Goal: Task Accomplishment & Management: Manage account settings

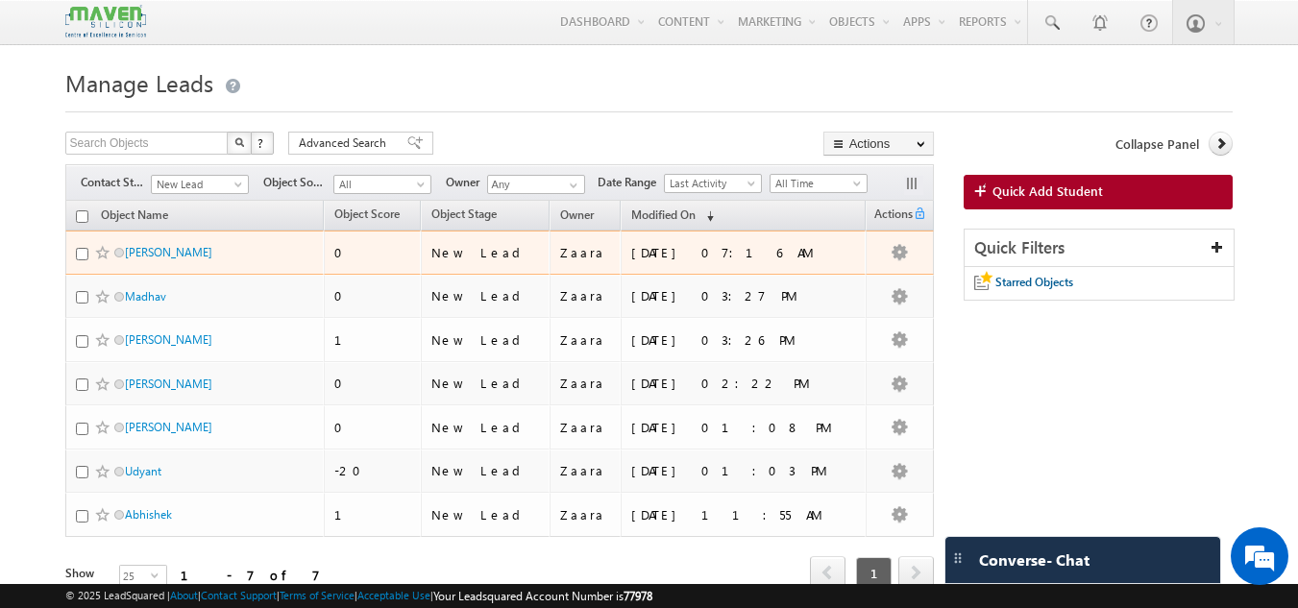
scroll to position [84, 0]
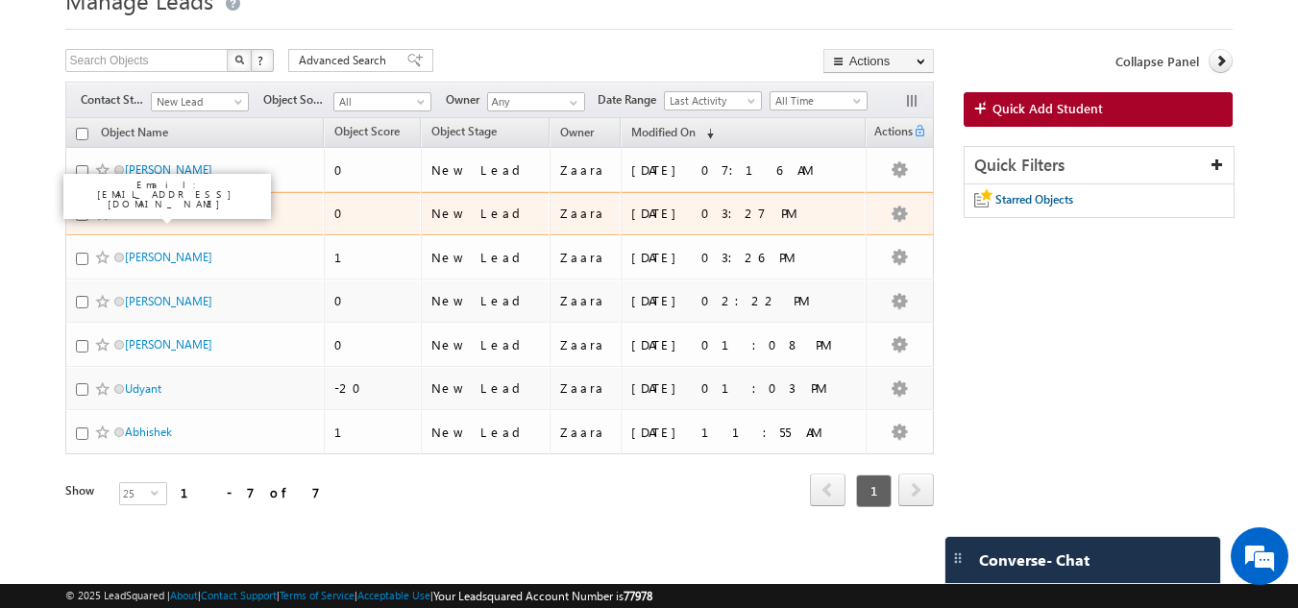
click at [163, 218] on link "Madhav" at bounding box center [145, 214] width 41 height 14
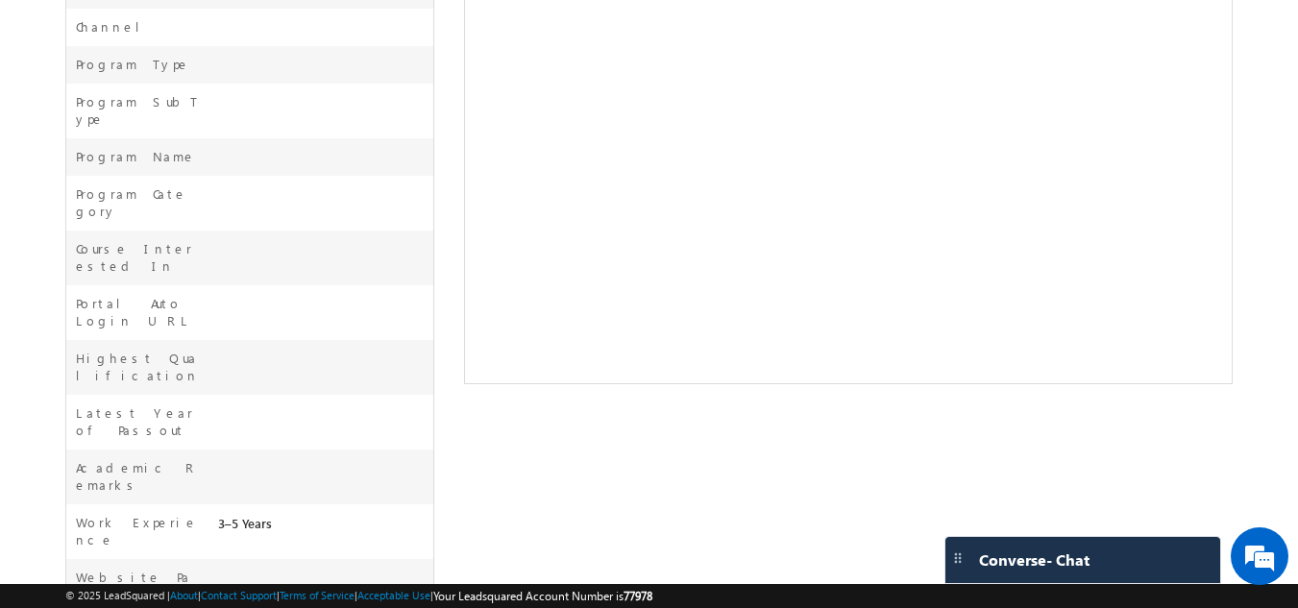
scroll to position [666, 0]
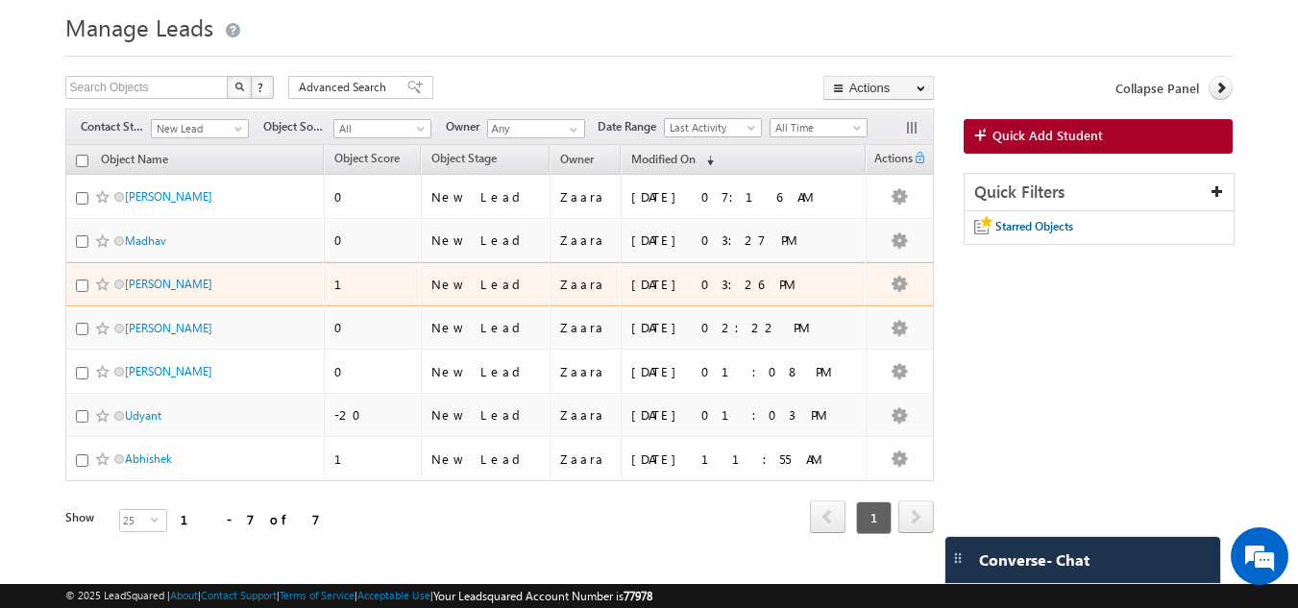
scroll to position [32, 0]
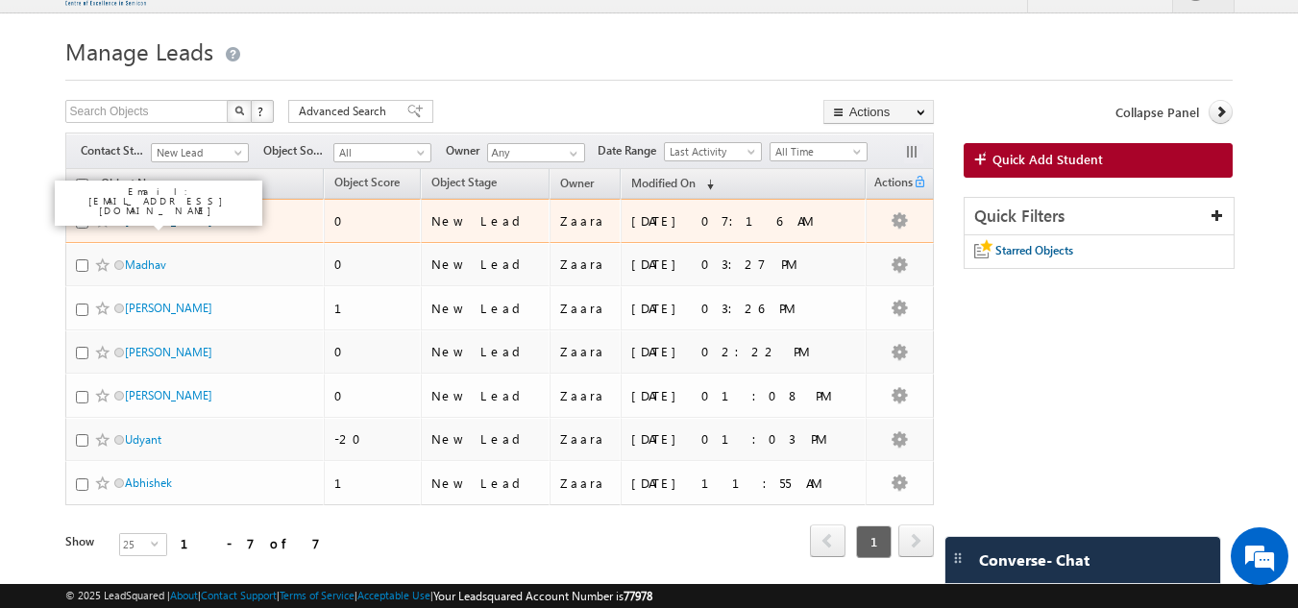
click at [136, 220] on link "[PERSON_NAME]" at bounding box center [168, 220] width 87 height 14
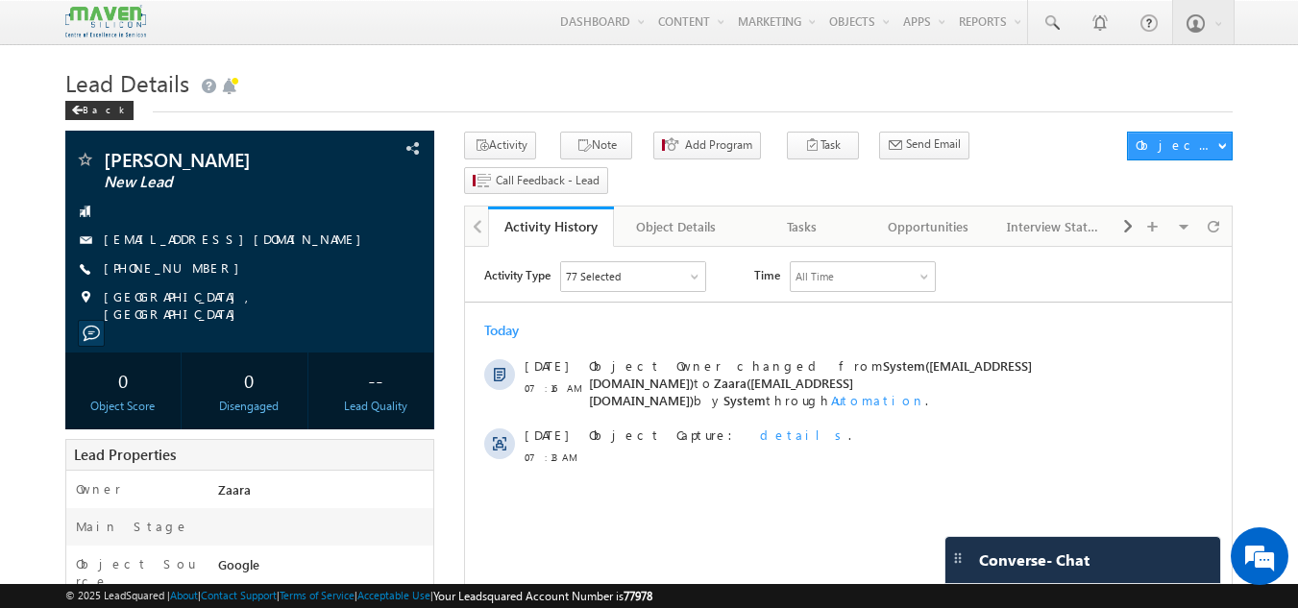
click at [499, 74] on h1 "Lead Details" at bounding box center [649, 80] width 1168 height 37
click at [388, 148] on span at bounding box center [377, 148] width 21 height 21
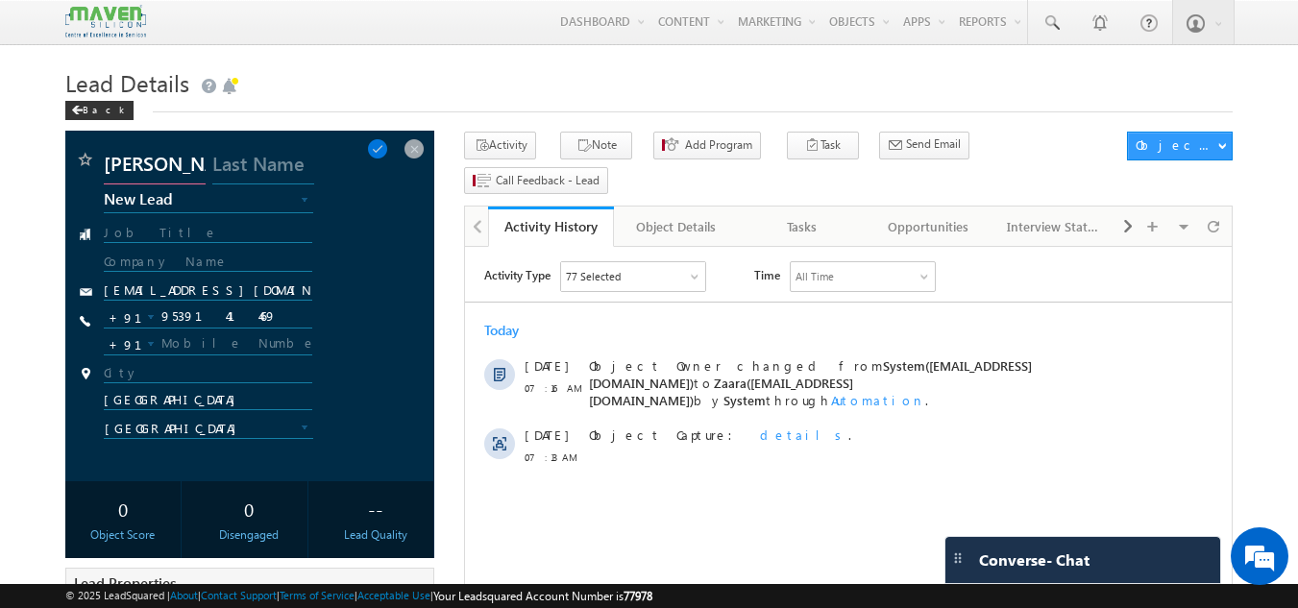
click at [111, 165] on input "amith" at bounding box center [155, 167] width 102 height 35
type input "Amith"
click at [386, 150] on span at bounding box center [377, 148] width 21 height 21
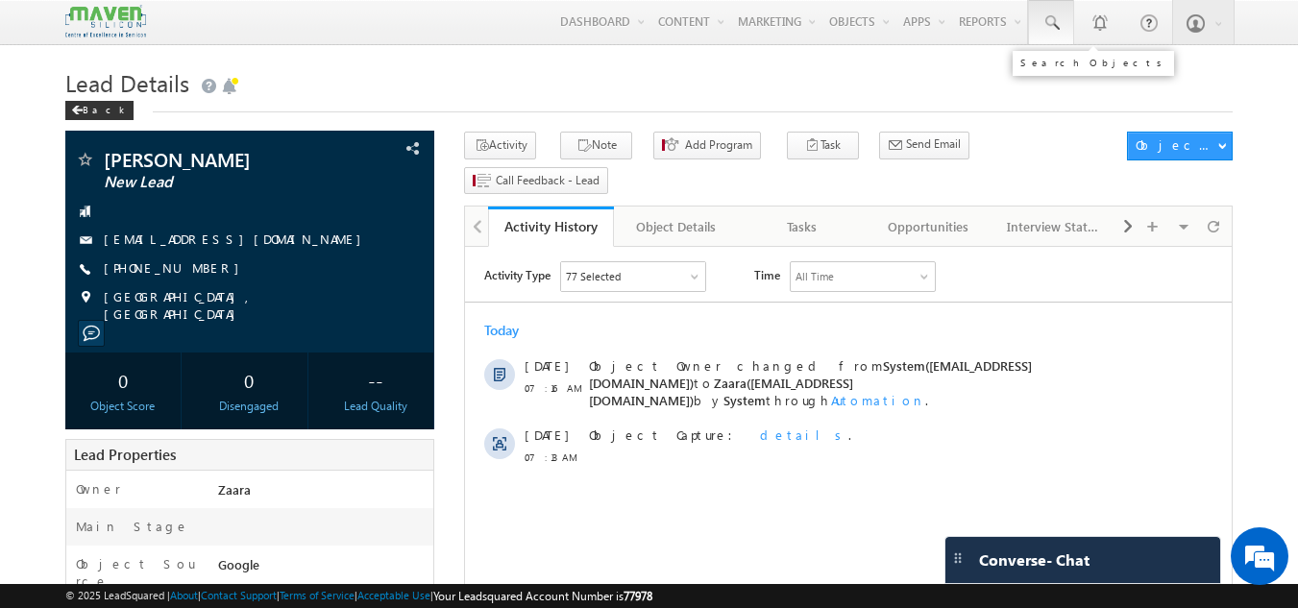
click at [1055, 10] on link at bounding box center [1051, 22] width 46 height 44
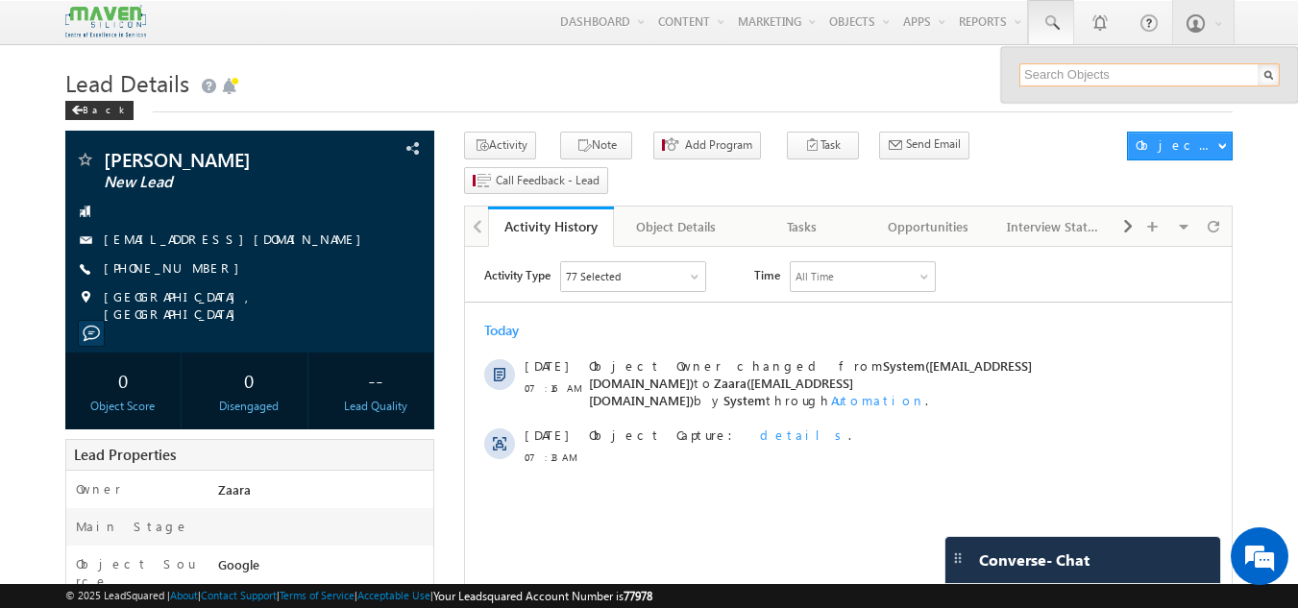
click at [1049, 80] on input "text" at bounding box center [1149, 74] width 260 height 23
paste input "90711 24666"
click at [1060, 71] on input "90711 24666" at bounding box center [1149, 74] width 260 height 23
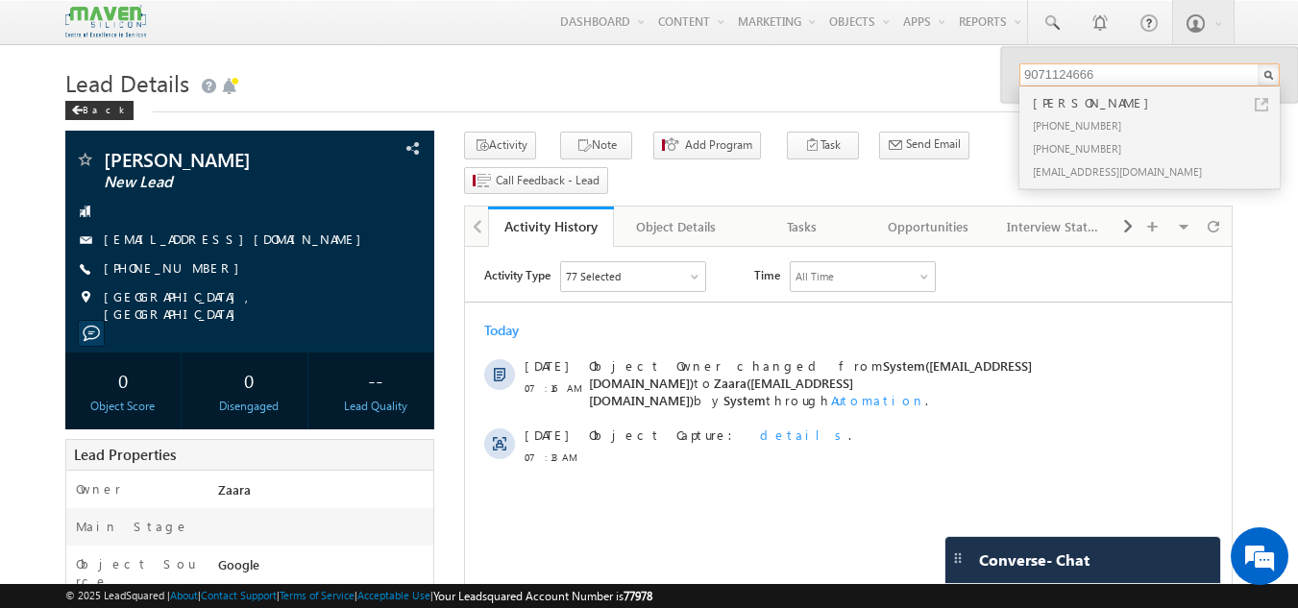
type input "9071124666"
click at [1104, 112] on div "[PERSON_NAME]" at bounding box center [1157, 102] width 257 height 21
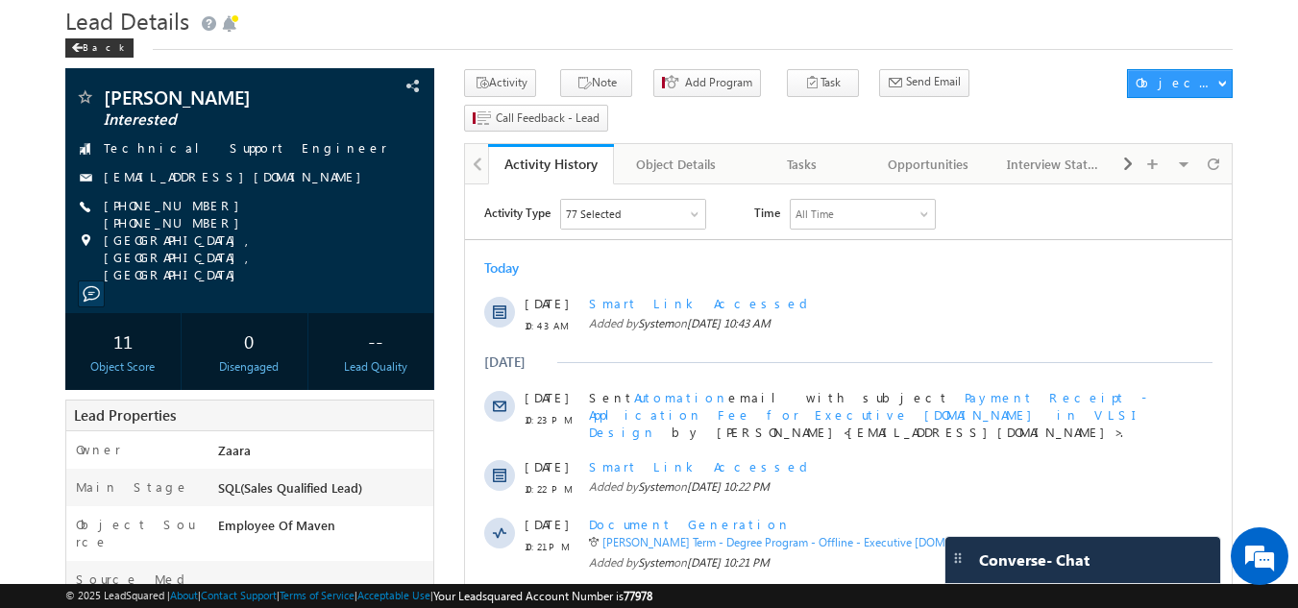
scroll to position [96, 0]
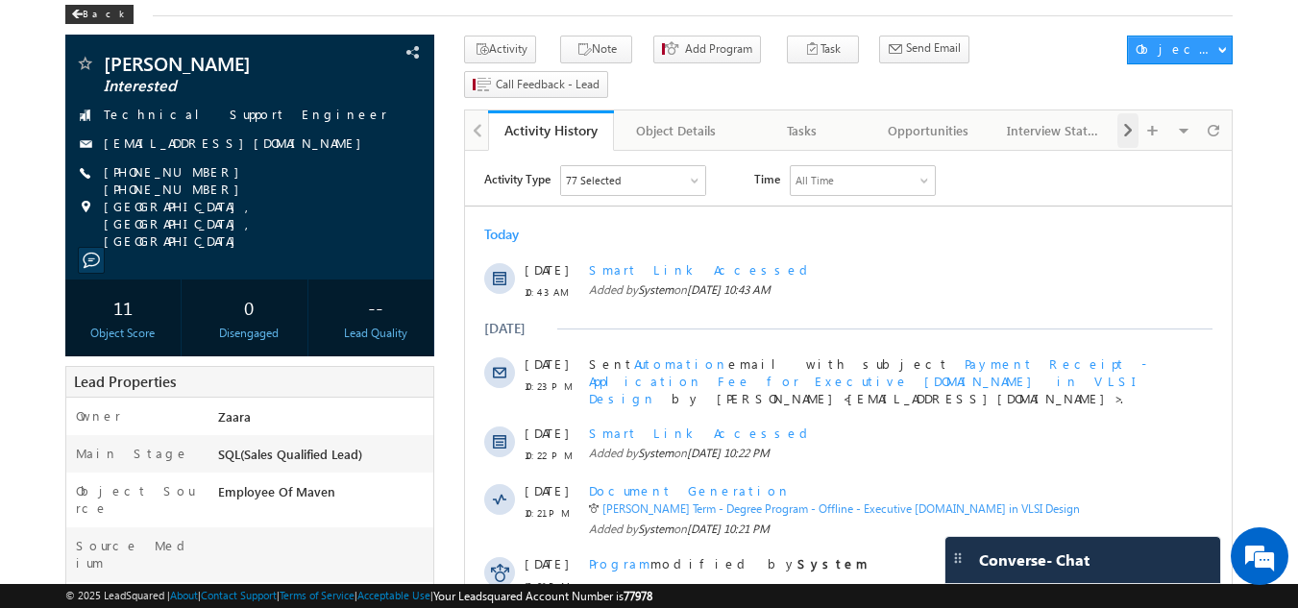
click at [1117, 113] on div at bounding box center [1127, 130] width 21 height 35
click at [913, 119] on div "Interview Status" at bounding box center [927, 130] width 93 height 23
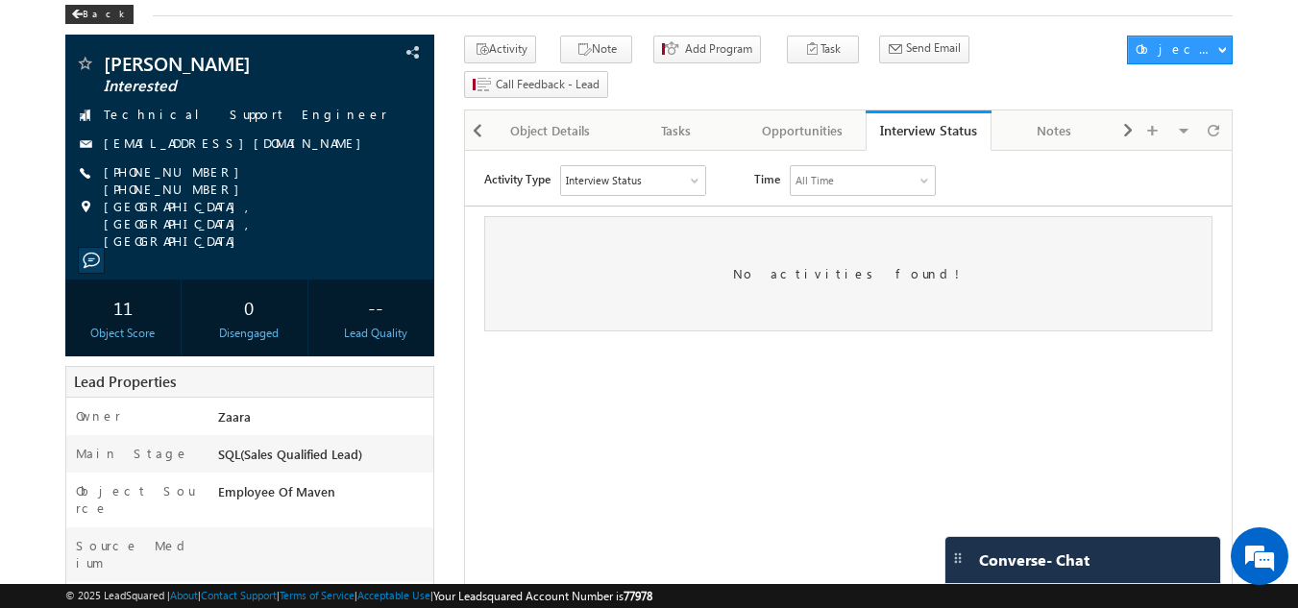
click at [584, 184] on div "Interview Status" at bounding box center [604, 180] width 76 height 17
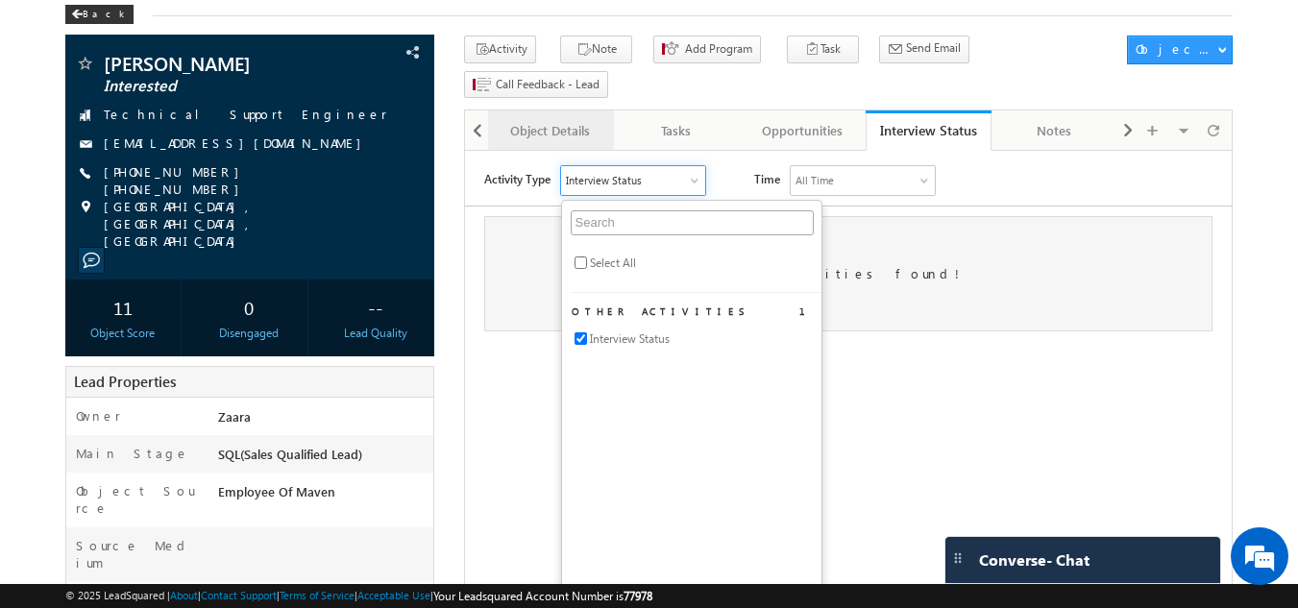
drag, startPoint x: 294, startPoint y: 63, endPoint x: 575, endPoint y: 93, distance: 283.0
click at [575, 119] on div "Object Details" at bounding box center [549, 130] width 93 height 23
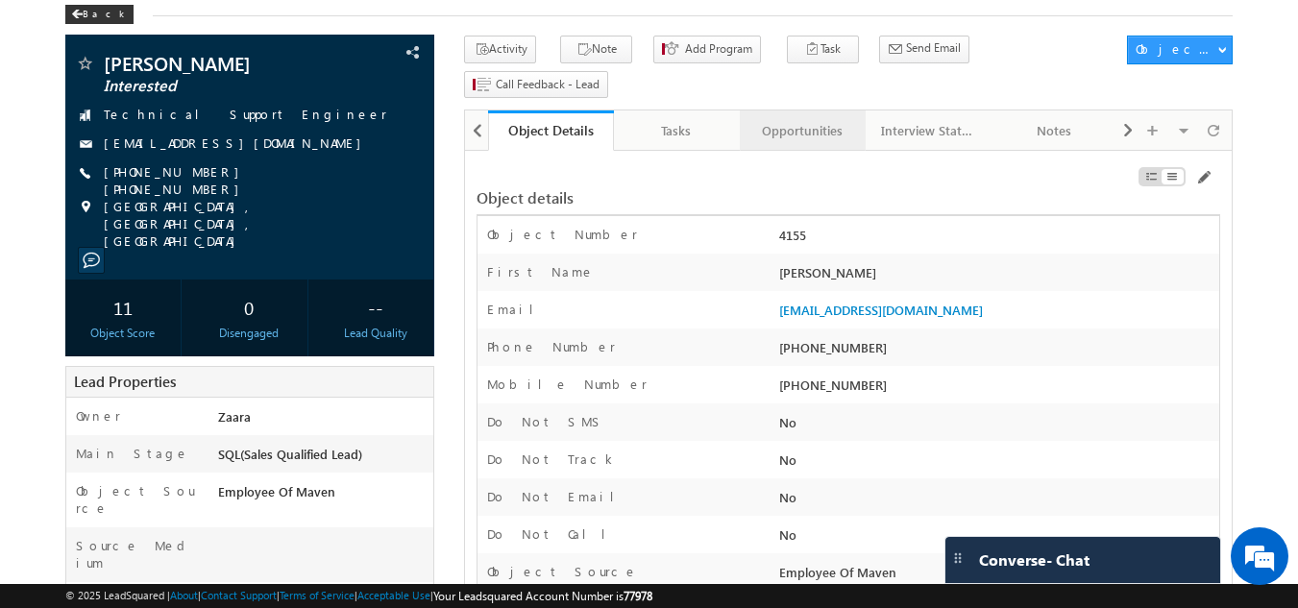
click at [811, 119] on div "Opportunities" at bounding box center [801, 130] width 93 height 23
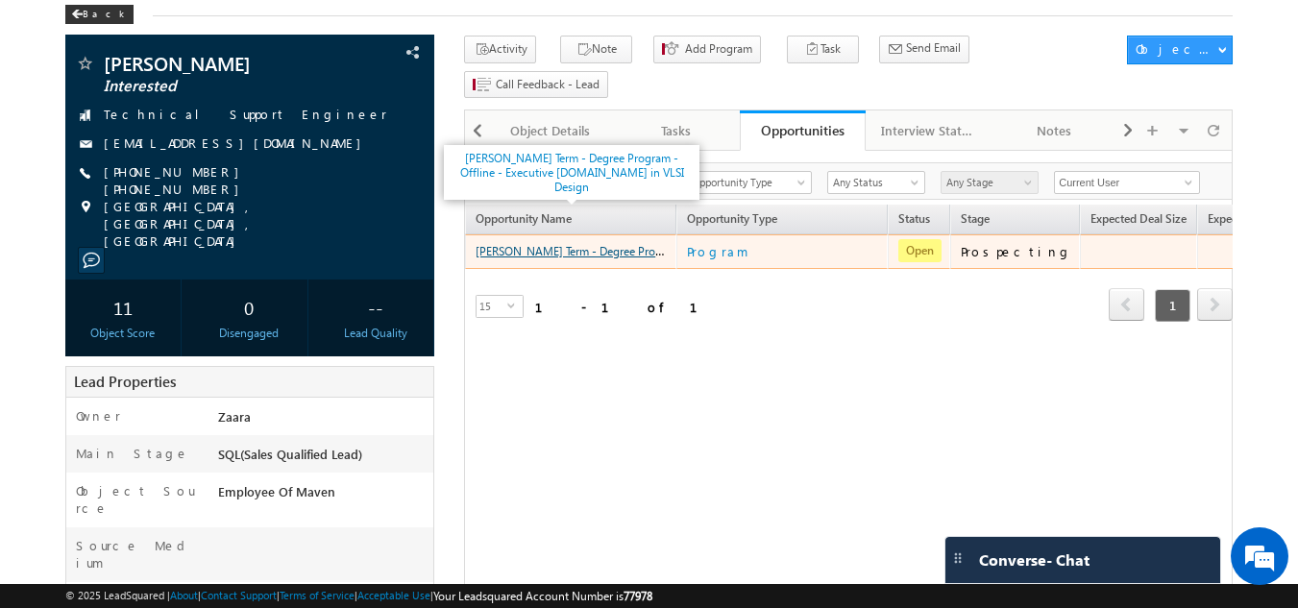
click at [536, 242] on link "Dinesh B Bendigeri - Long Term - Degree Program - Offline - Executive M.Tech in…" at bounding box center [713, 250] width 477 height 16
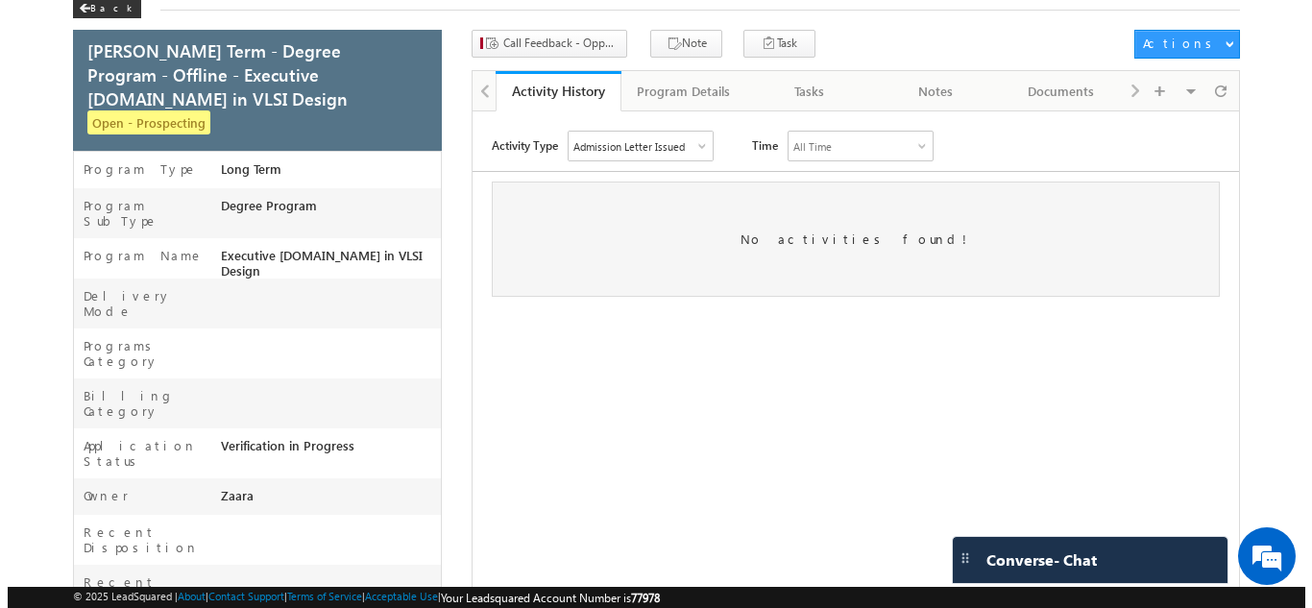
scroll to position [96, 0]
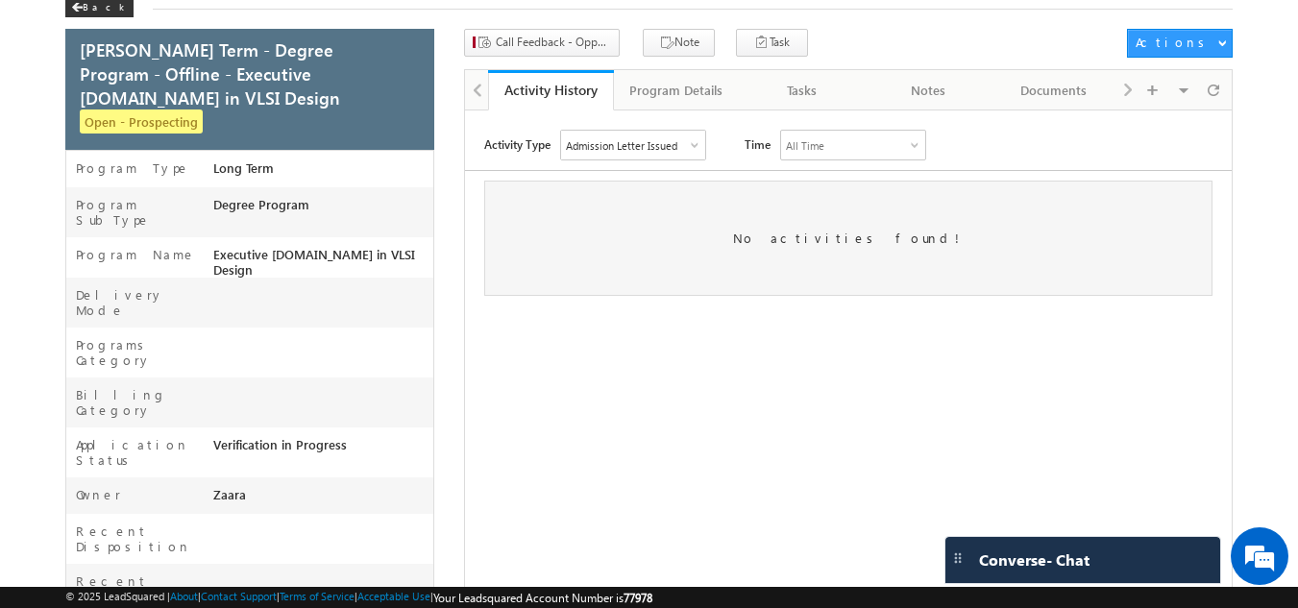
click at [614, 152] on div "Admission Letter Issued" at bounding box center [621, 145] width 111 height 12
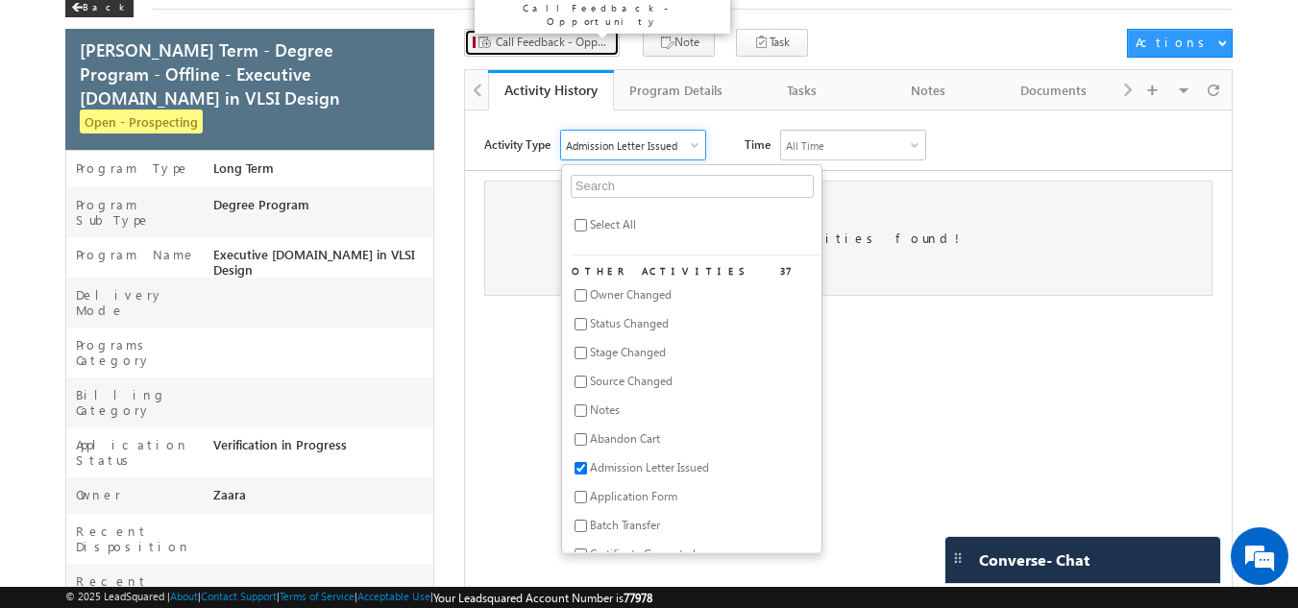
click at [554, 46] on span "Call Feedback - Opportunity" at bounding box center [553, 42] width 115 height 17
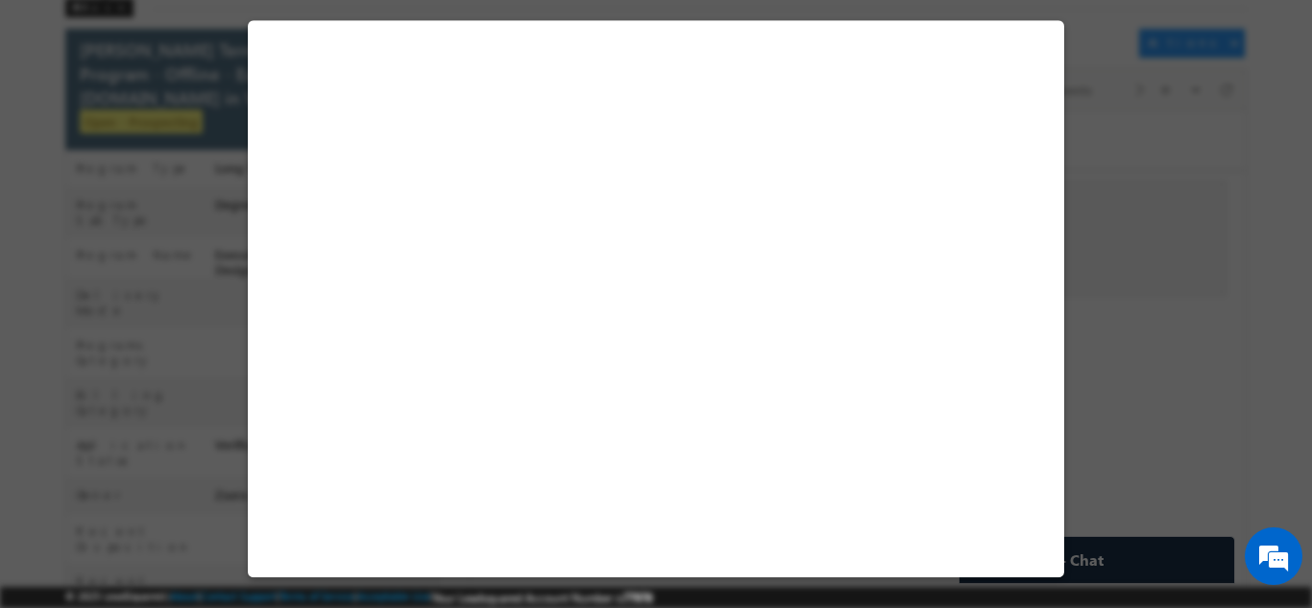
select select "Prospecting"
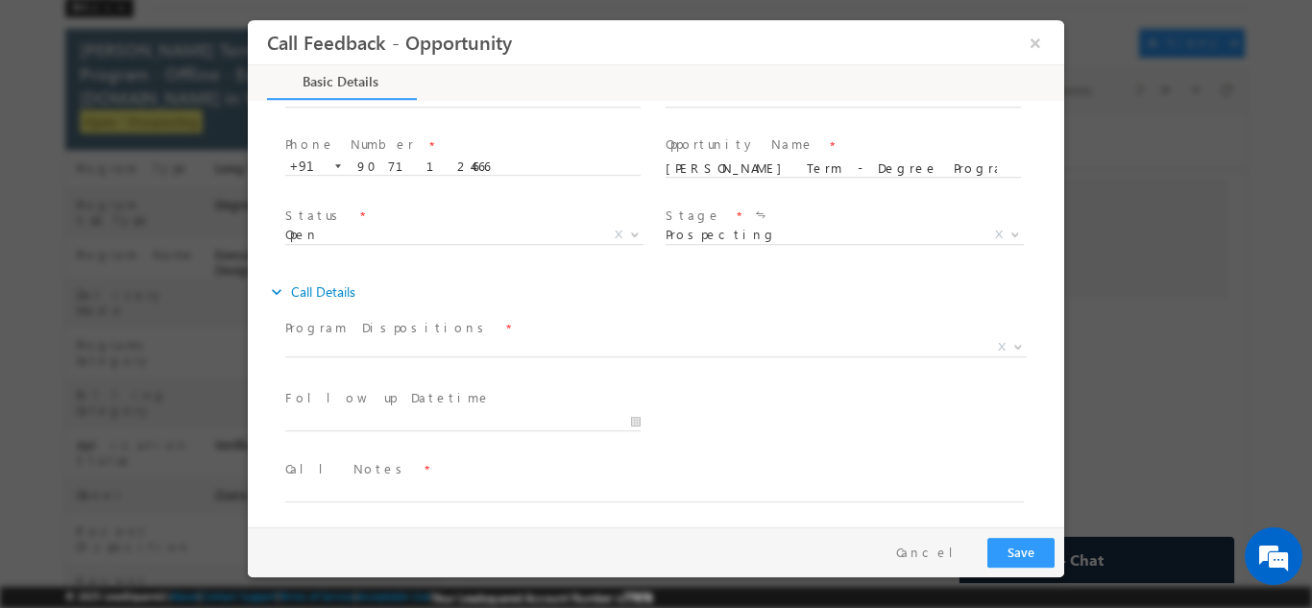
click at [392, 334] on label "Program Dispositions" at bounding box center [388, 327] width 206 height 18
click at [396, 349] on span "X" at bounding box center [656, 346] width 742 height 19
click at [1027, 39] on button "×" at bounding box center [1035, 42] width 33 height 36
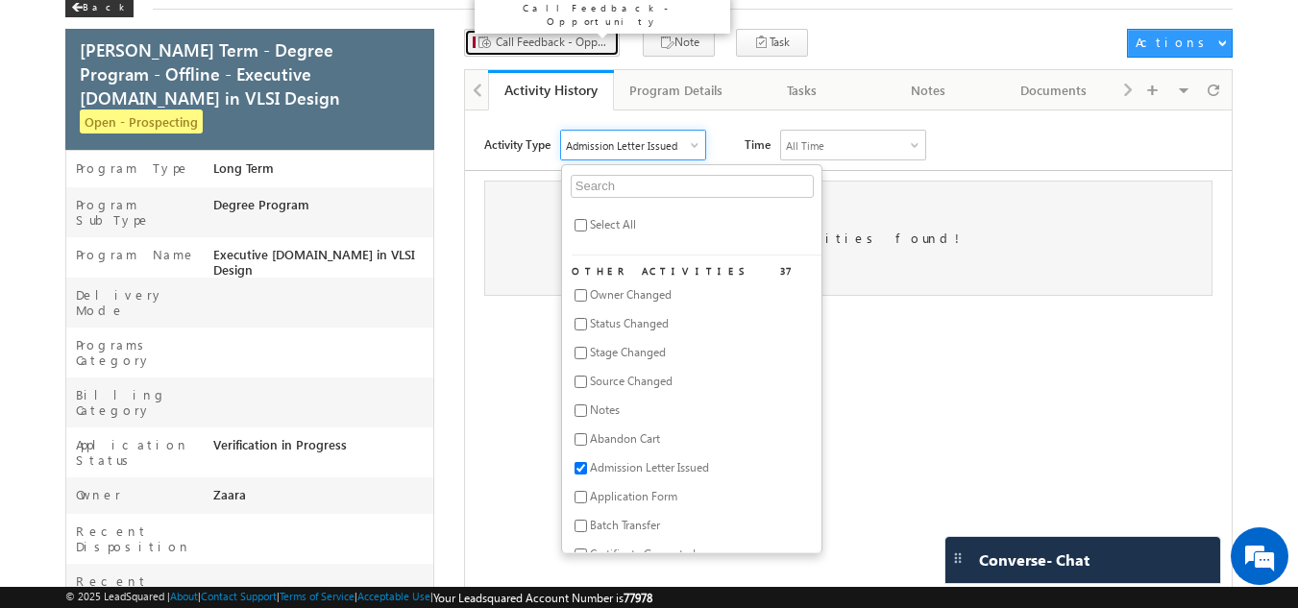
click at [589, 49] on span "Call Feedback - Opportunity" at bounding box center [553, 42] width 115 height 17
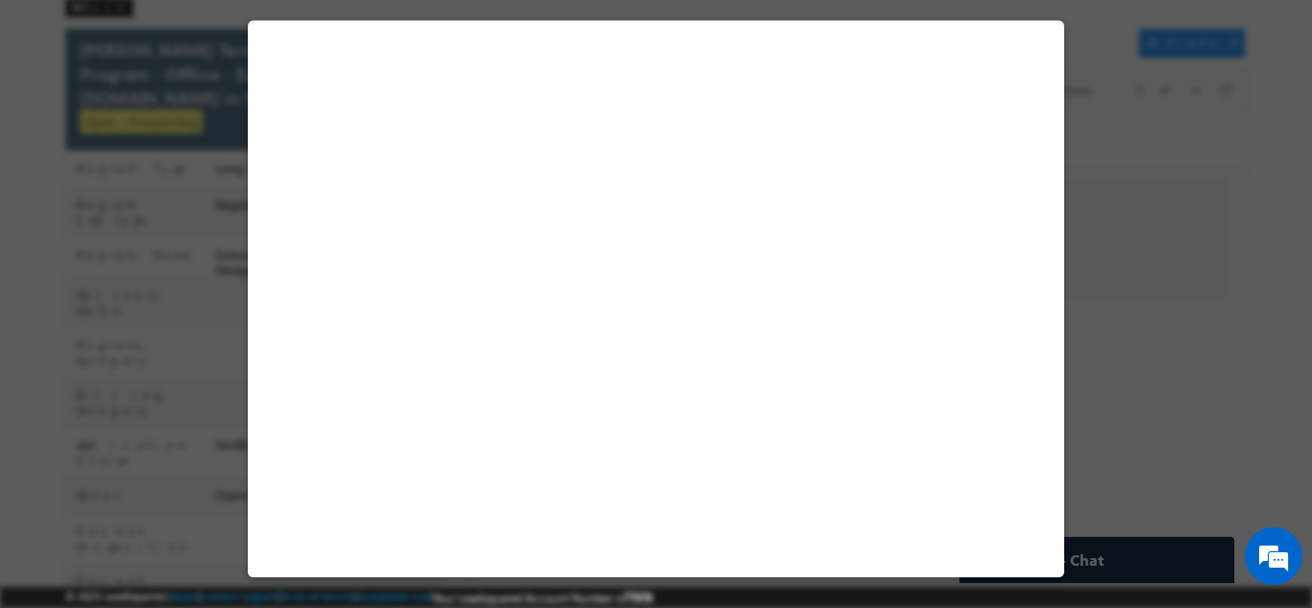
select select "Prospecting"
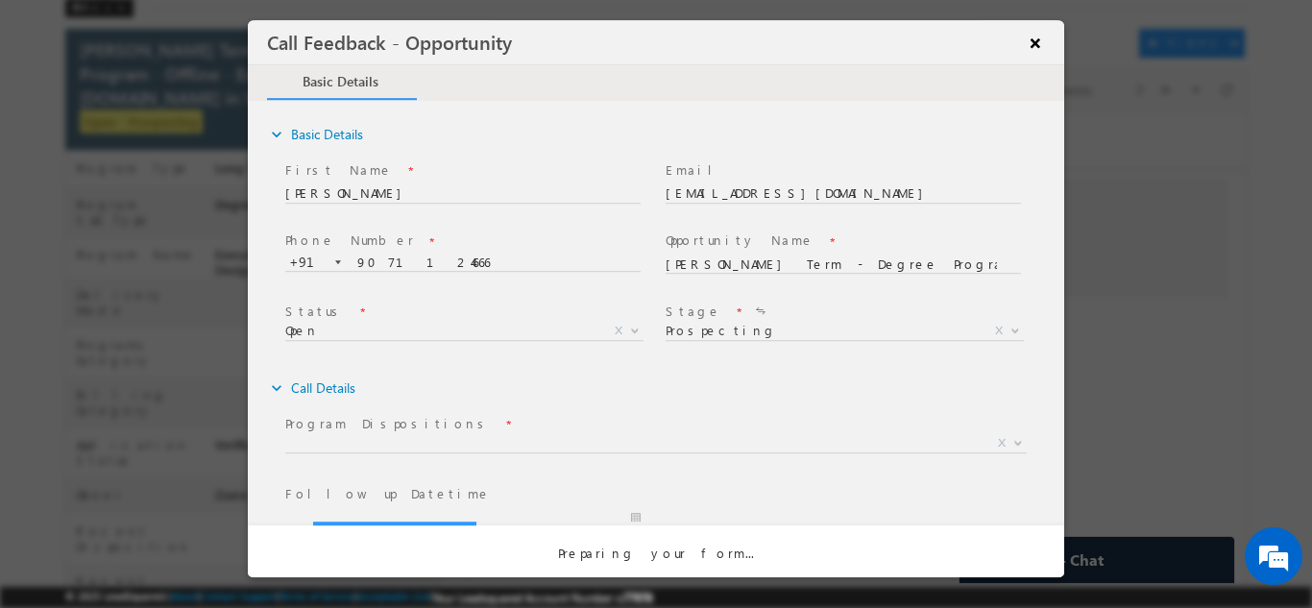
click at [1048, 37] on div at bounding box center [656, 297] width 816 height 557
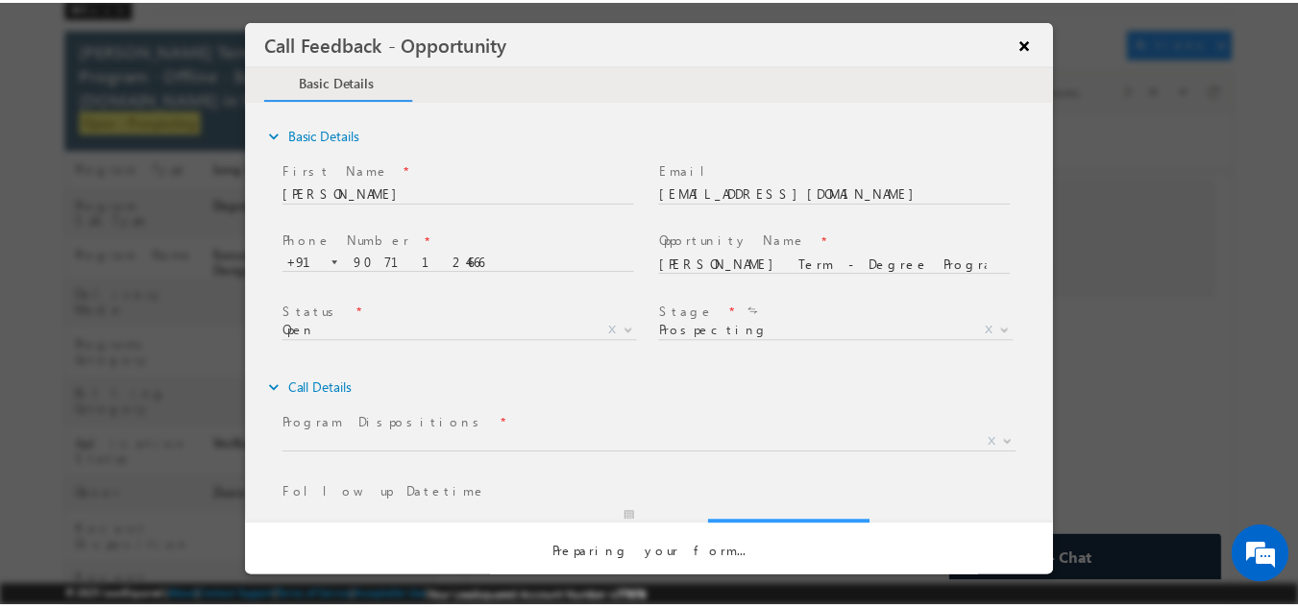
scroll to position [0, 0]
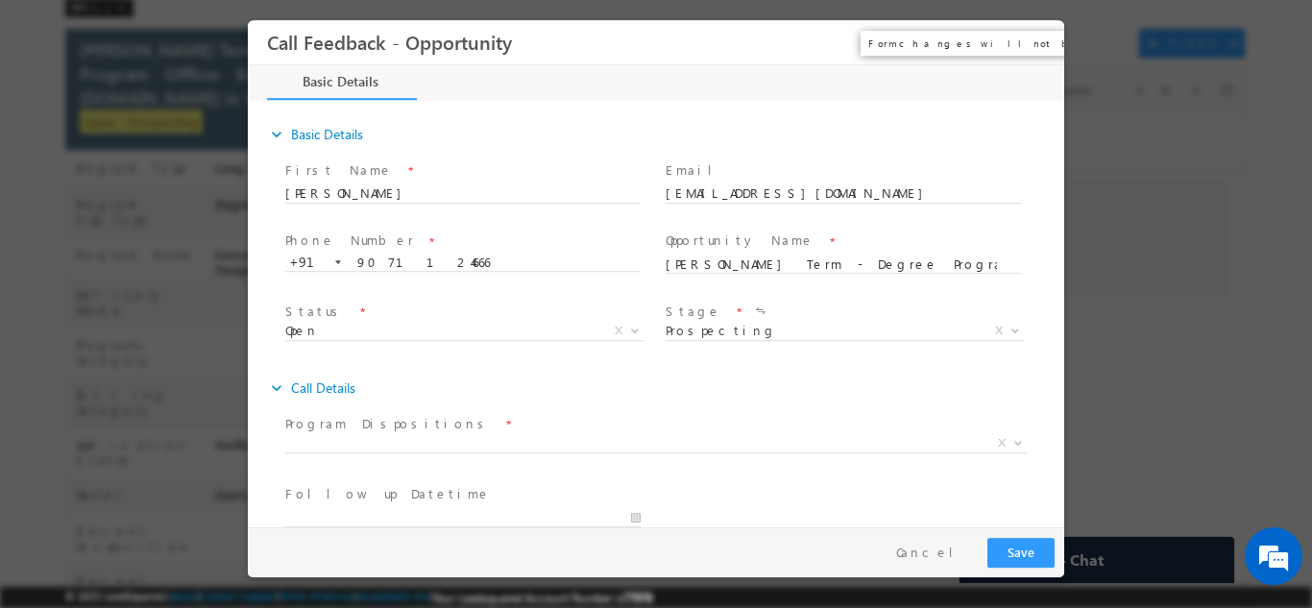
click at [1040, 43] on button "×" at bounding box center [1035, 42] width 33 height 36
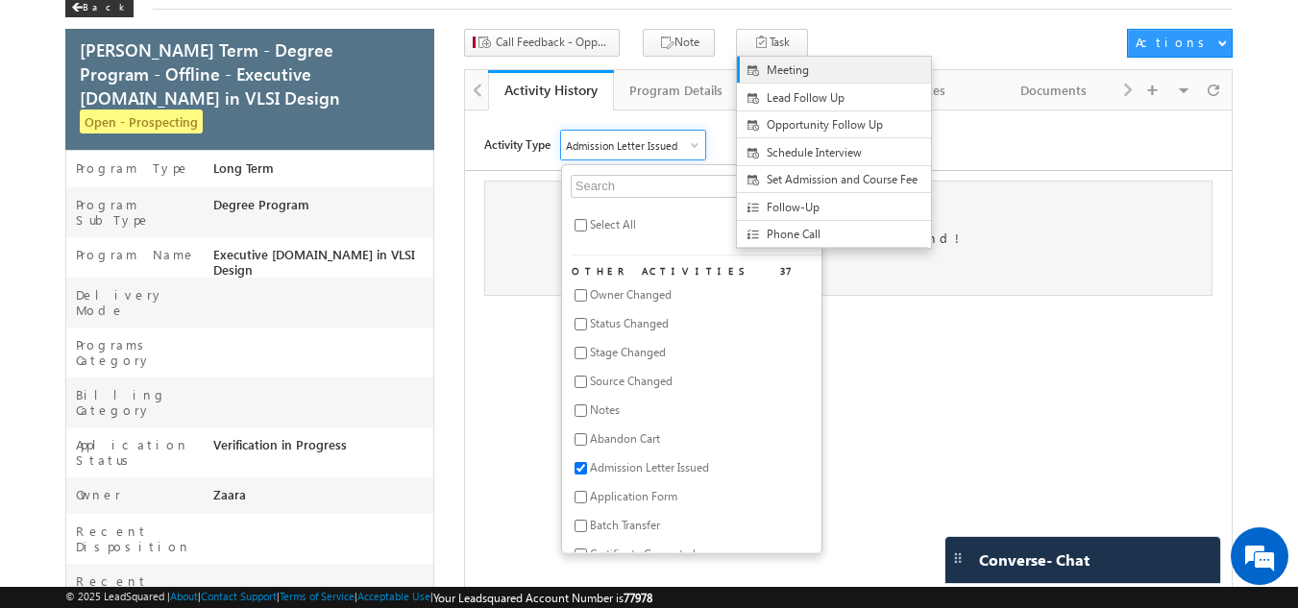
click at [755, 83] on link "Meeting" at bounding box center [834, 70] width 194 height 27
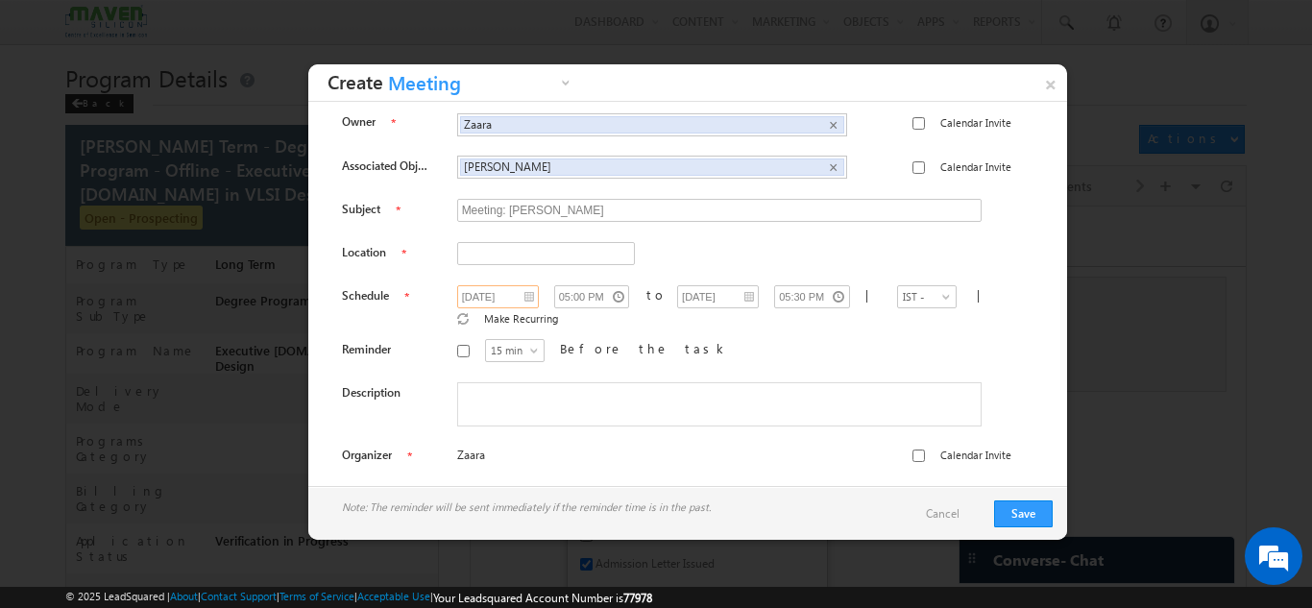
click at [515, 297] on input "16/09/2025" at bounding box center [498, 296] width 82 height 23
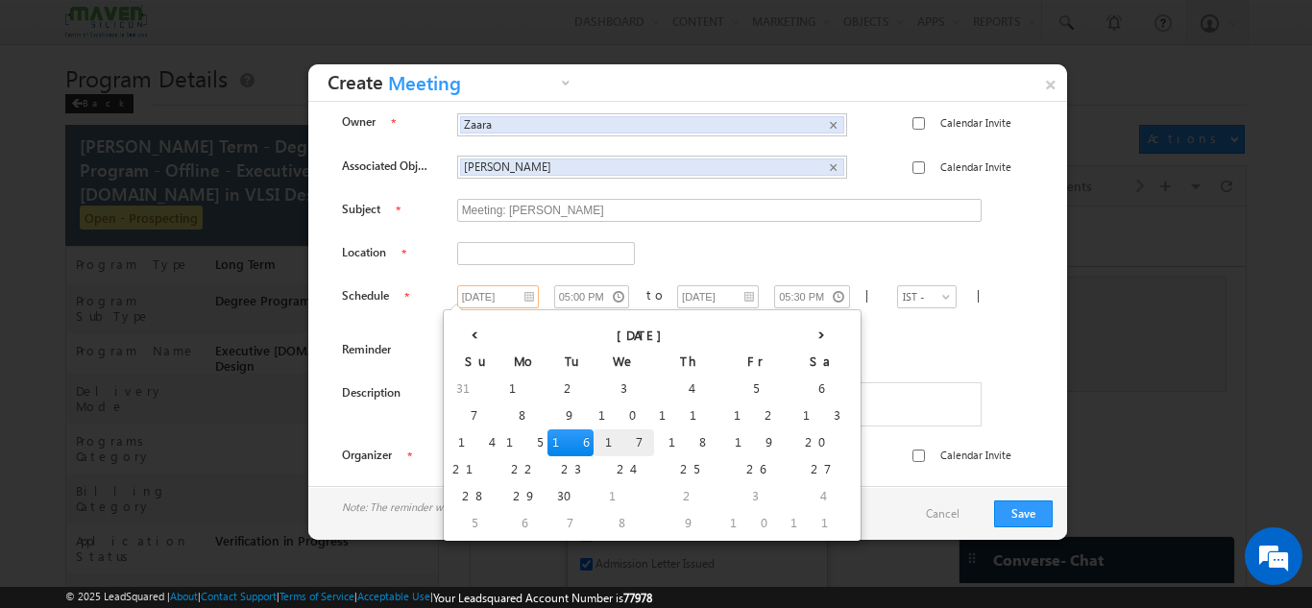
click at [594, 442] on td "17" at bounding box center [624, 442] width 61 height 27
type input "17/09/2025"
type input "[DATE]"
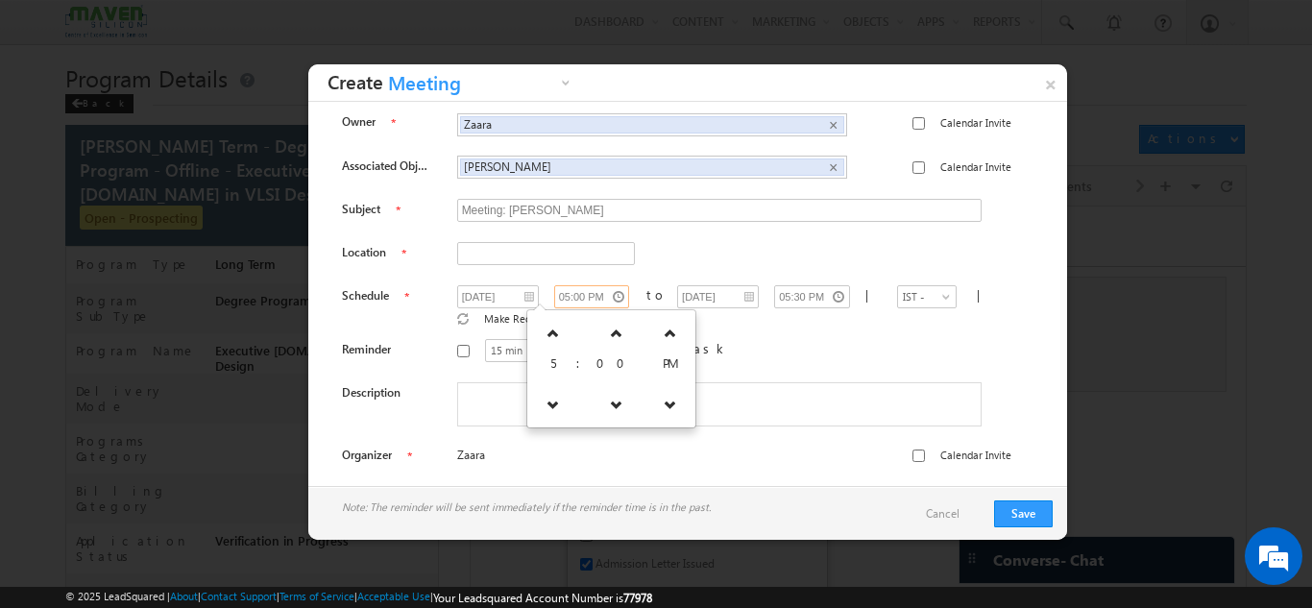
click at [577, 303] on input "05:00 PM" at bounding box center [592, 296] width 76 height 23
click at [556, 337] on icon at bounding box center [553, 333] width 13 height 13
type input "06:00 PM"
type input "06:30 PM"
click at [556, 337] on icon at bounding box center [553, 333] width 13 height 13
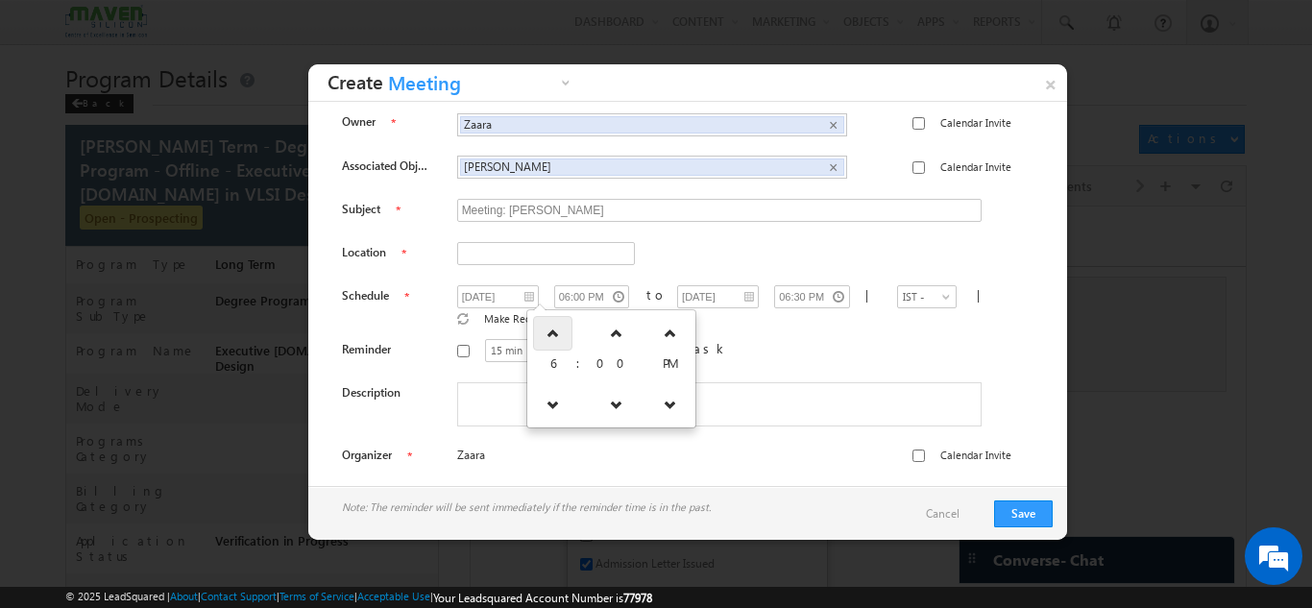
type input "07:00 PM"
type input "07:30 PM"
click at [556, 337] on icon at bounding box center [553, 333] width 13 height 13
type input "08:00 PM"
type input "08:30 PM"
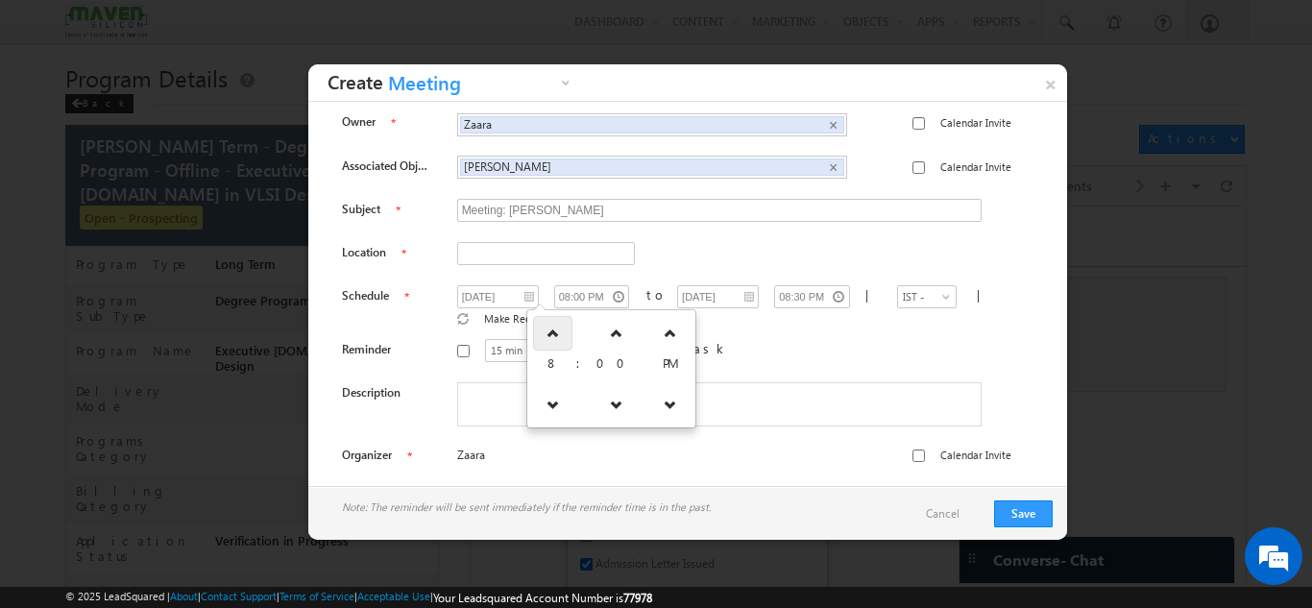
click at [556, 337] on icon at bounding box center [553, 333] width 13 height 13
type input "09:00 PM"
type input "09:30 PM"
click at [1047, 82] on link "×" at bounding box center [1051, 81] width 34 height 34
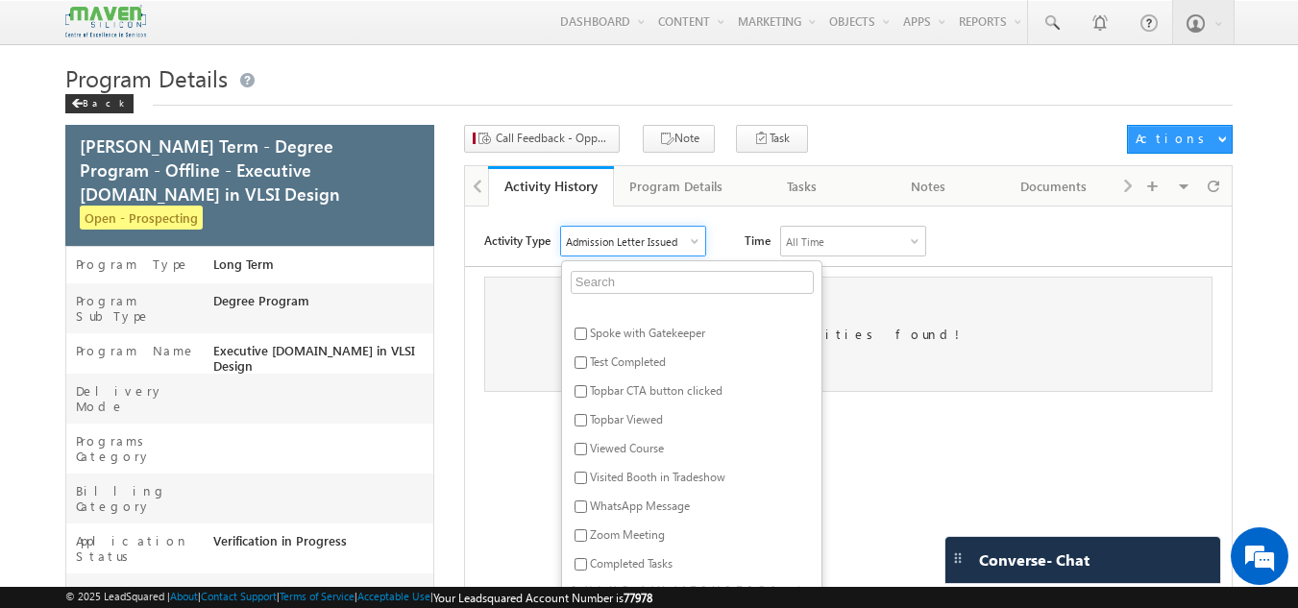
scroll to position [961, 0]
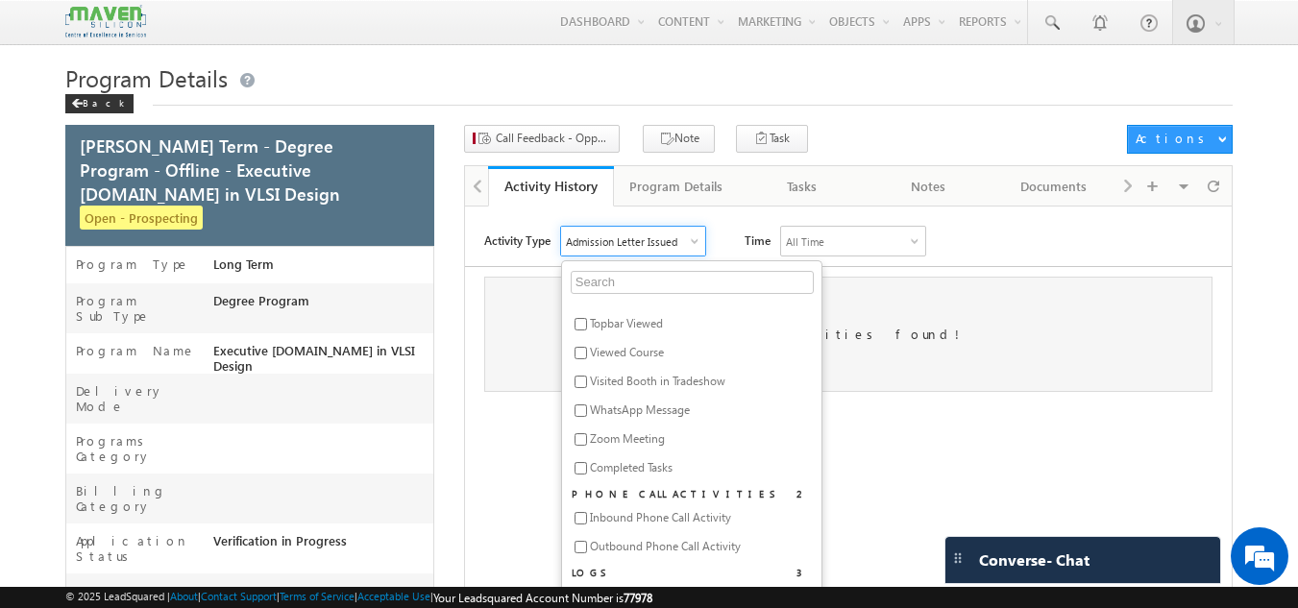
click at [648, 442] on span "Zoom Meeting" at bounding box center [627, 438] width 75 height 14
checkbox input "true"
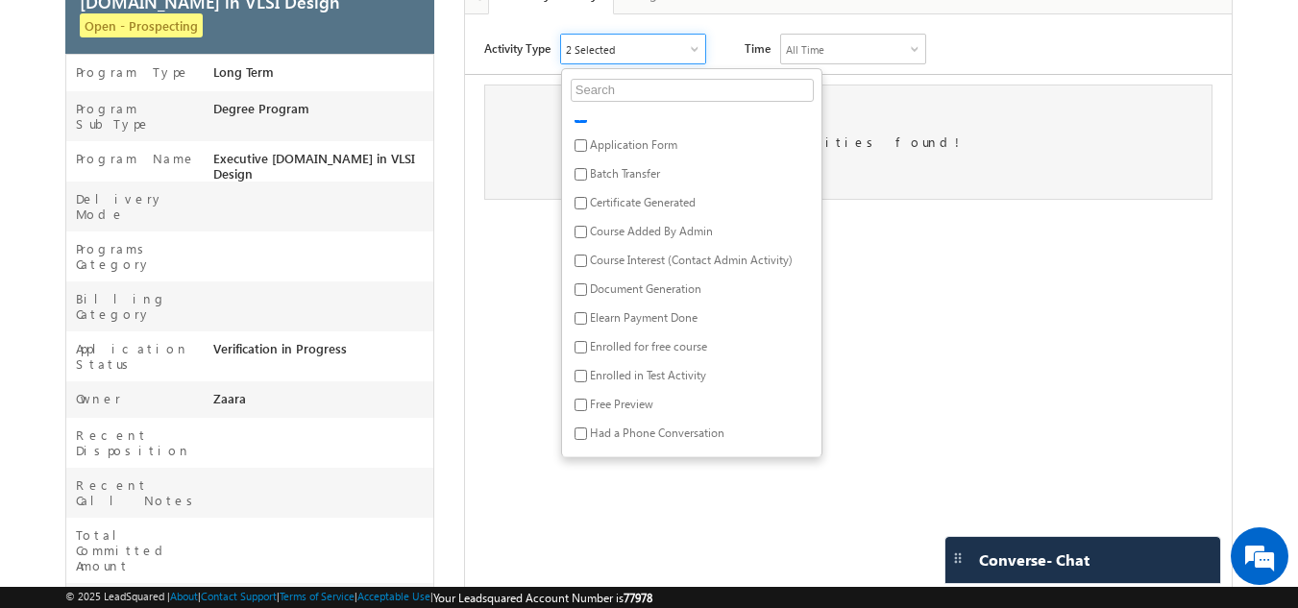
scroll to position [0, 0]
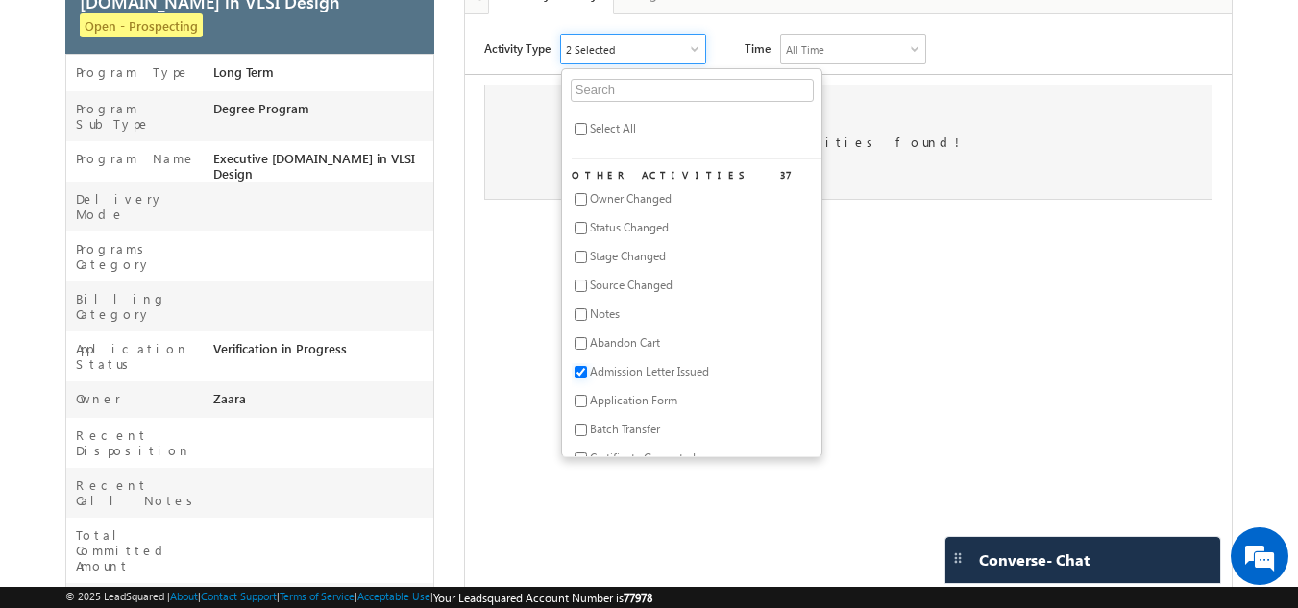
click at [587, 374] on input "checkbox" at bounding box center [580, 372] width 12 height 12
checkbox input "false"
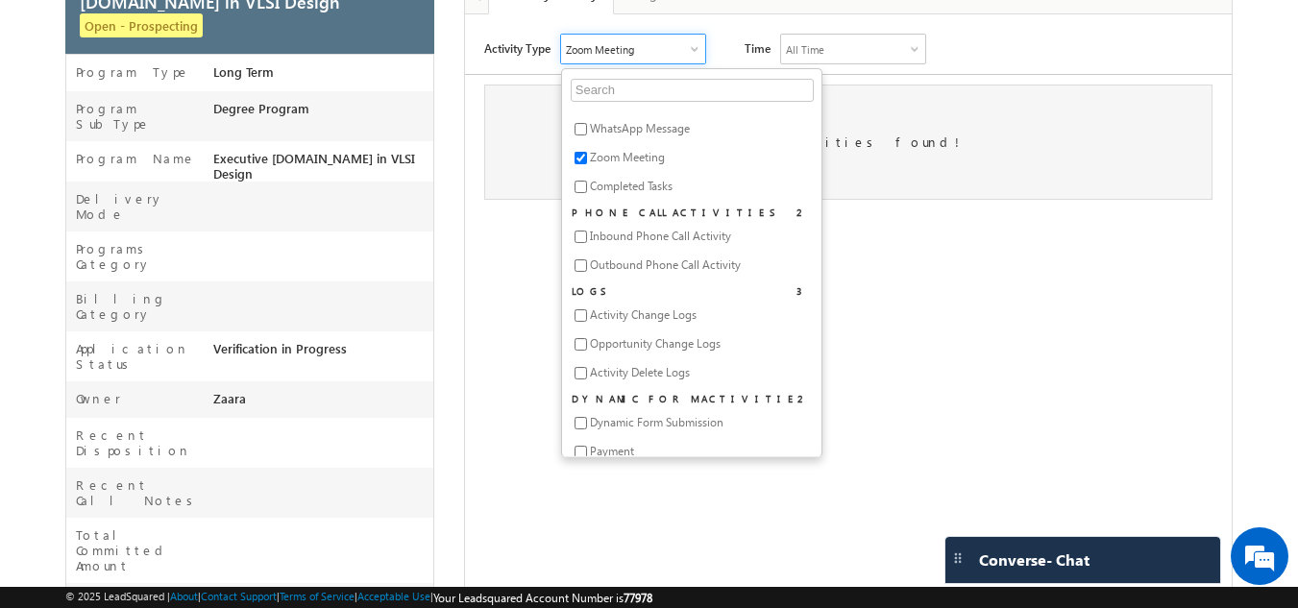
scroll to position [1057, 0]
click at [489, 307] on div "Activity Type Zoom Meeting Select All Other Activities 37 Owner Changed Status …" at bounding box center [848, 370] width 767 height 672
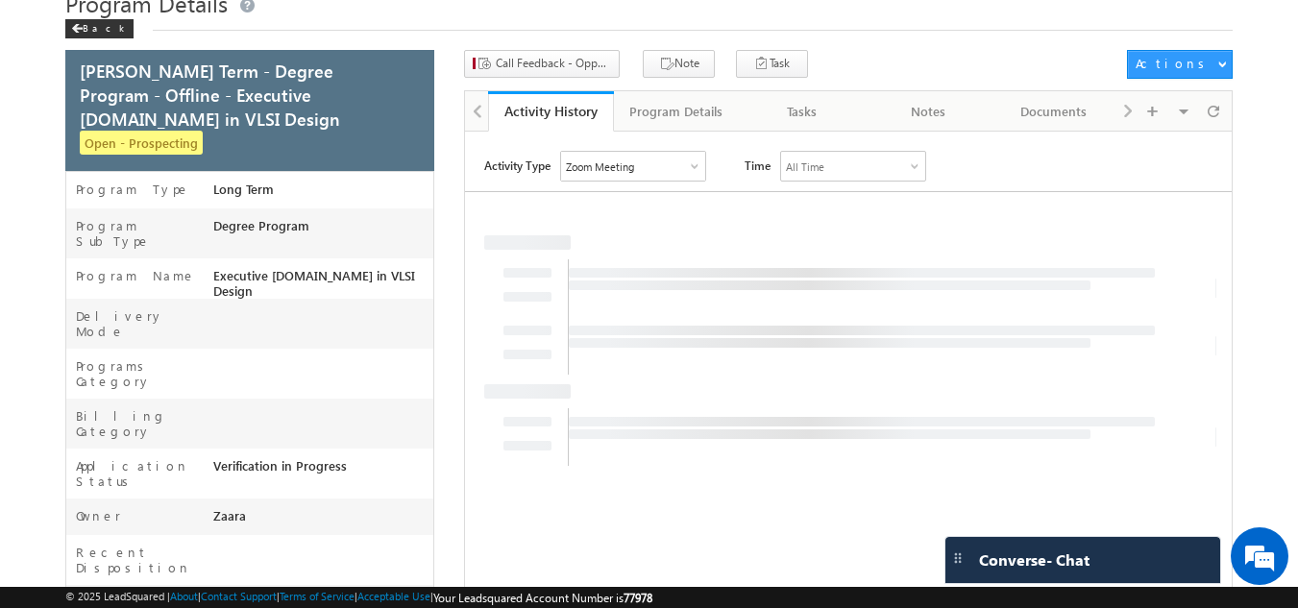
scroll to position [0, 0]
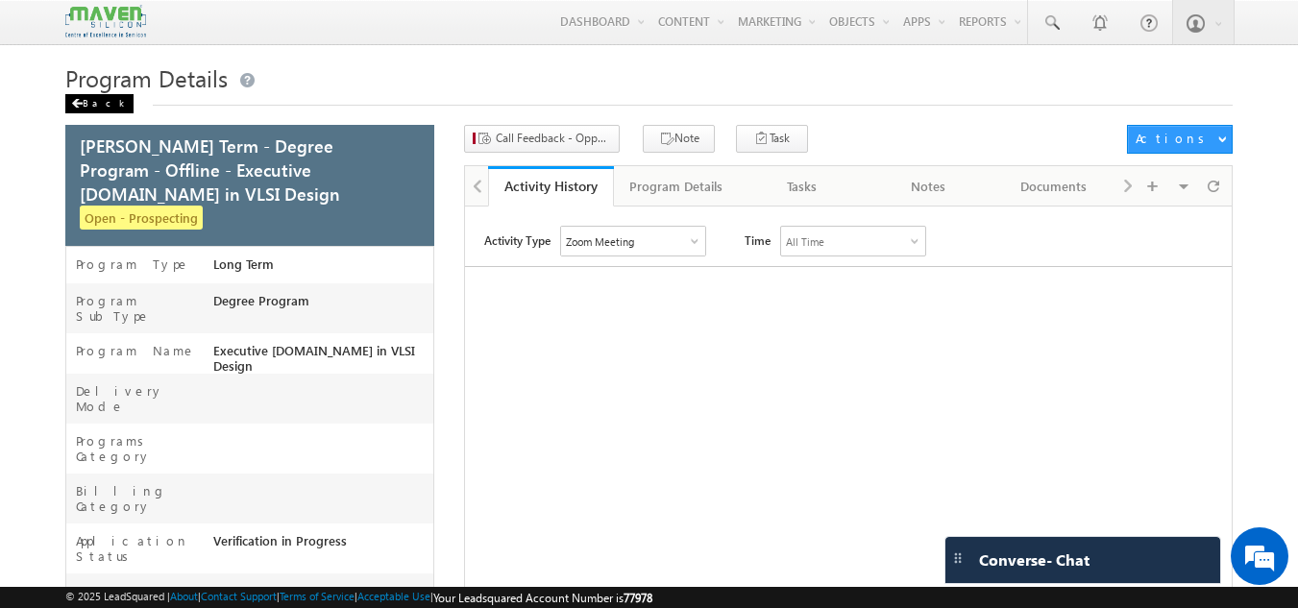
click at [80, 110] on div "Back" at bounding box center [99, 103] width 68 height 19
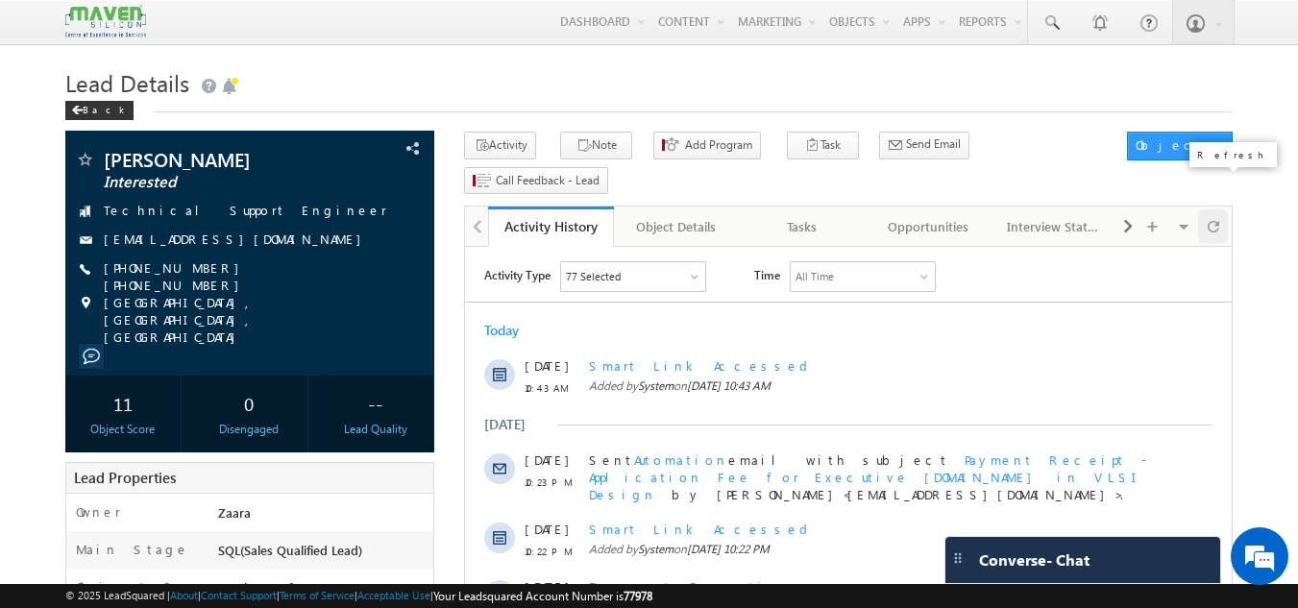
click at [1215, 209] on span at bounding box center [1213, 226] width 12 height 34
click at [1131, 209] on span at bounding box center [1128, 226] width 12 height 35
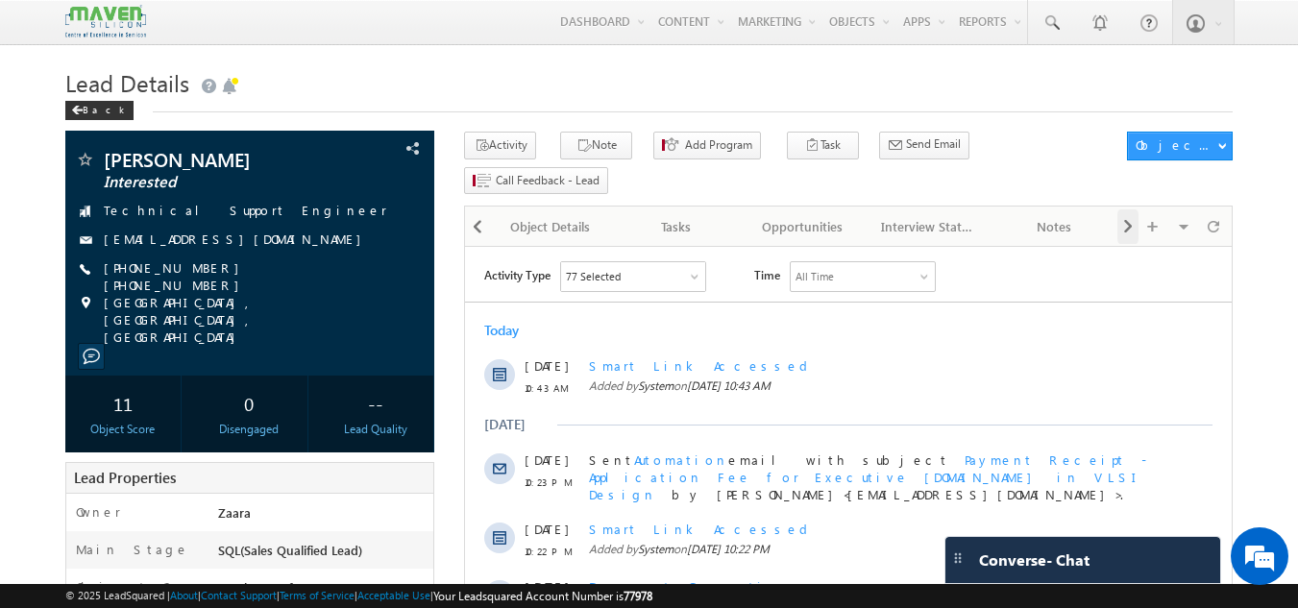
click at [1131, 209] on span at bounding box center [1128, 226] width 12 height 35
click at [1130, 209] on span at bounding box center [1128, 226] width 12 height 35
click at [906, 215] on div "Documents" at bounding box center [927, 226] width 93 height 23
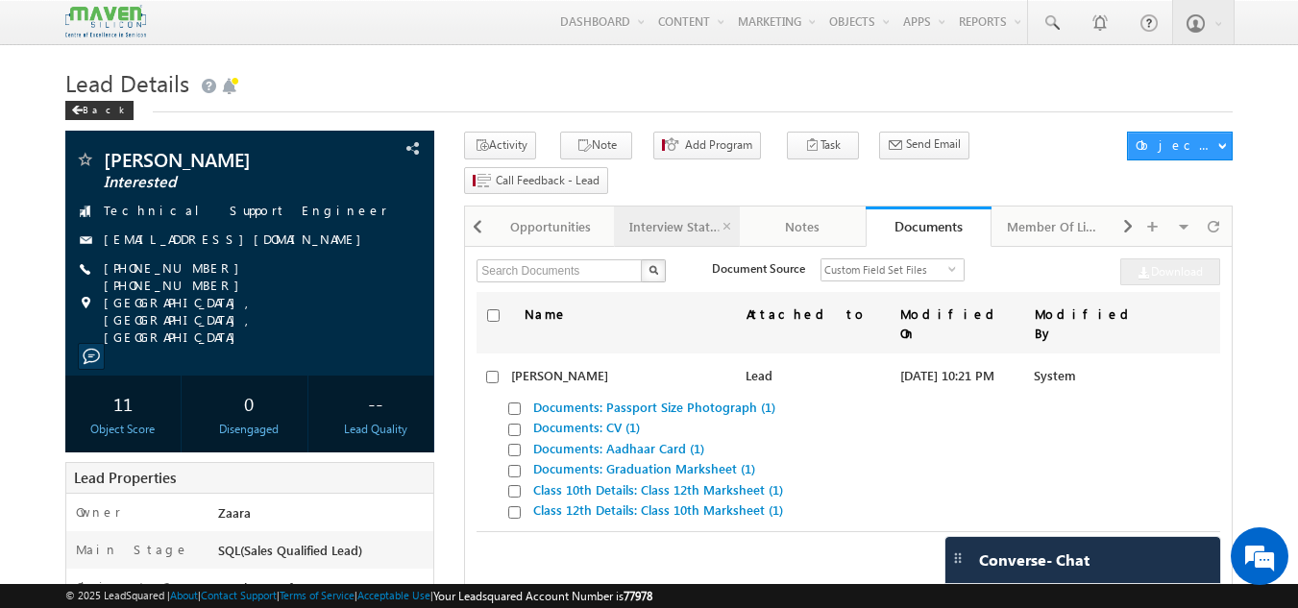
click at [689, 215] on div "Interview Status" at bounding box center [675, 226] width 93 height 23
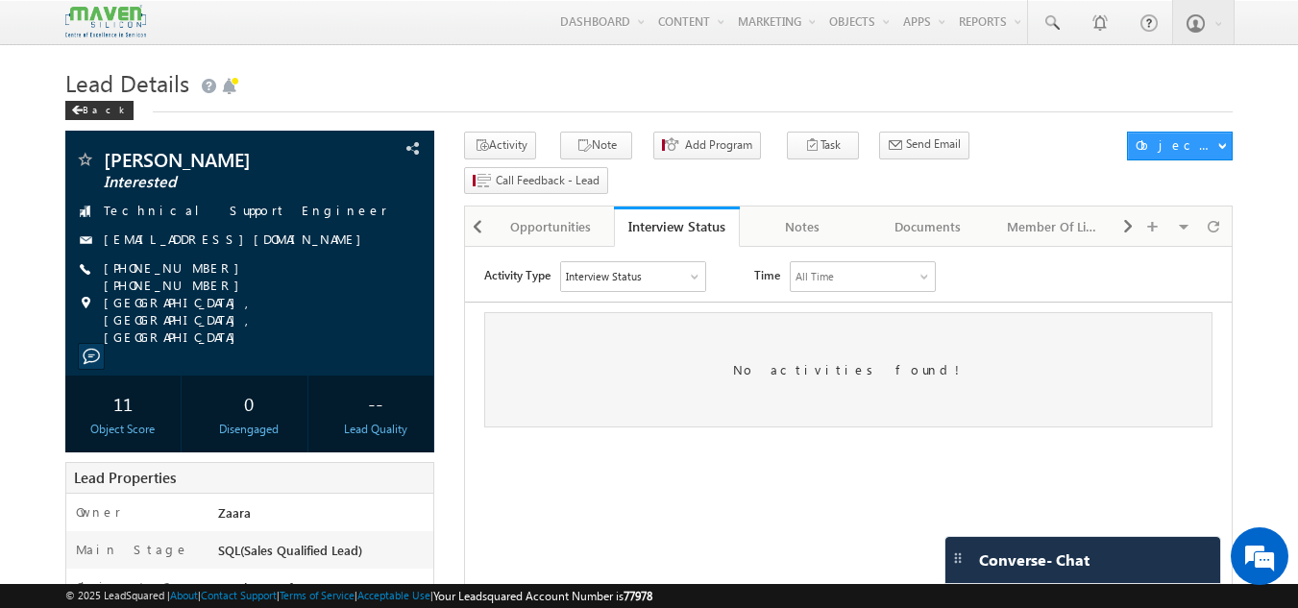
click at [636, 280] on div "Interview Status" at bounding box center [604, 276] width 76 height 17
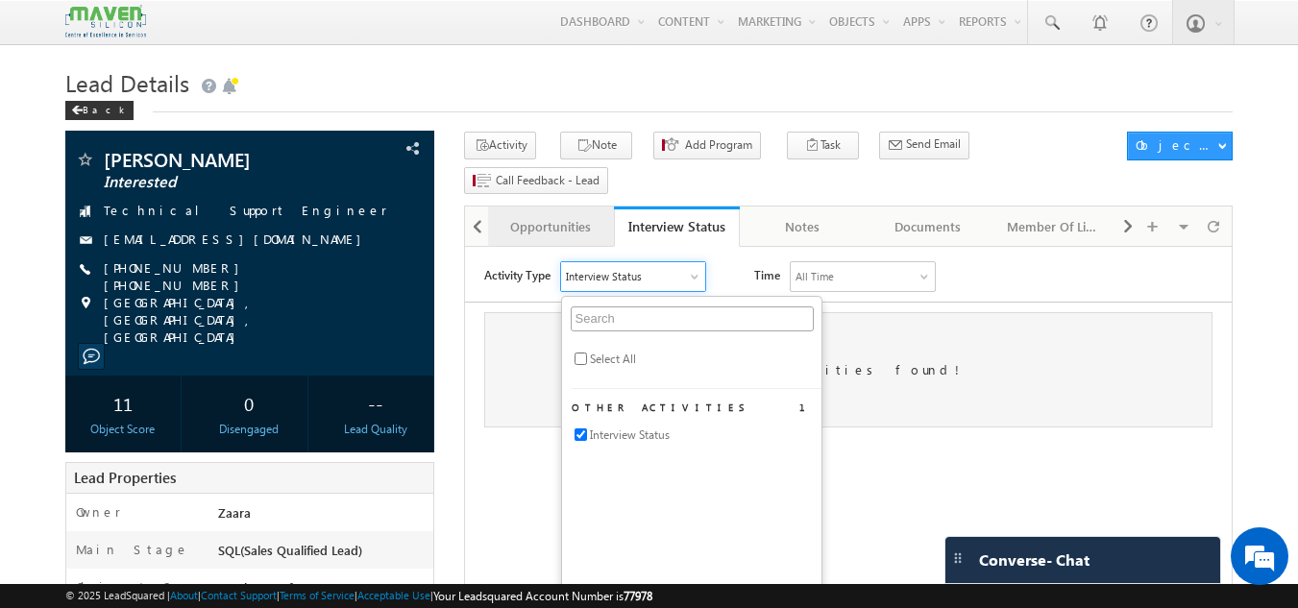
click at [548, 215] on div "Opportunities" at bounding box center [549, 226] width 93 height 23
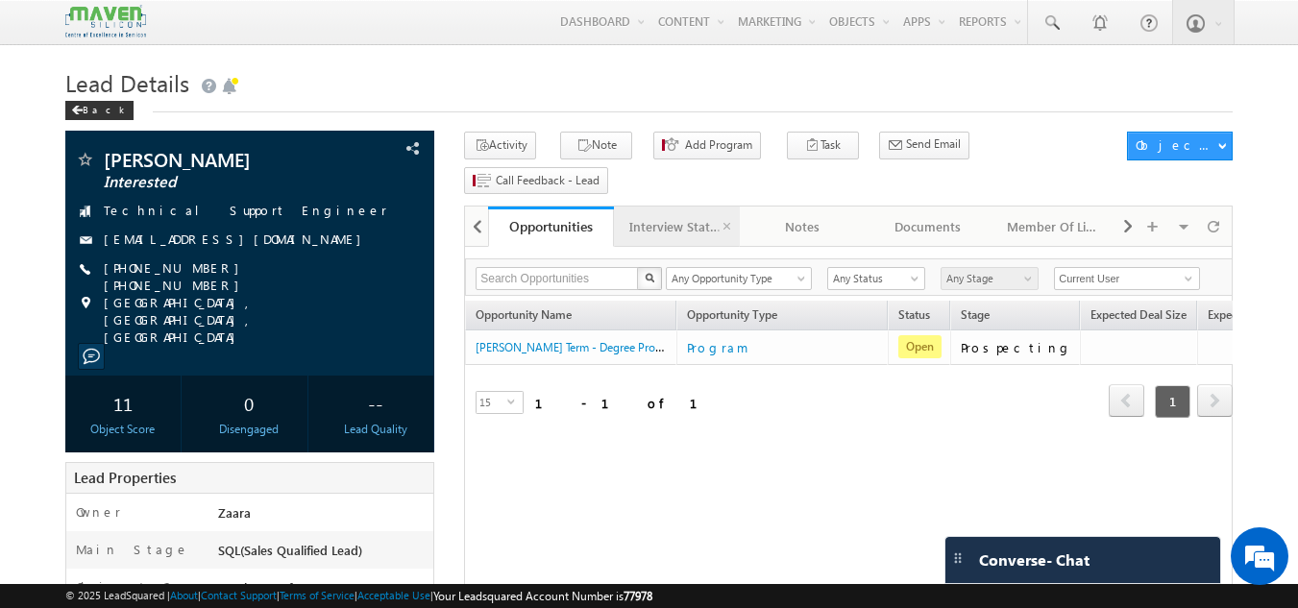
click at [675, 211] on link "Interview Status" at bounding box center [677, 227] width 126 height 40
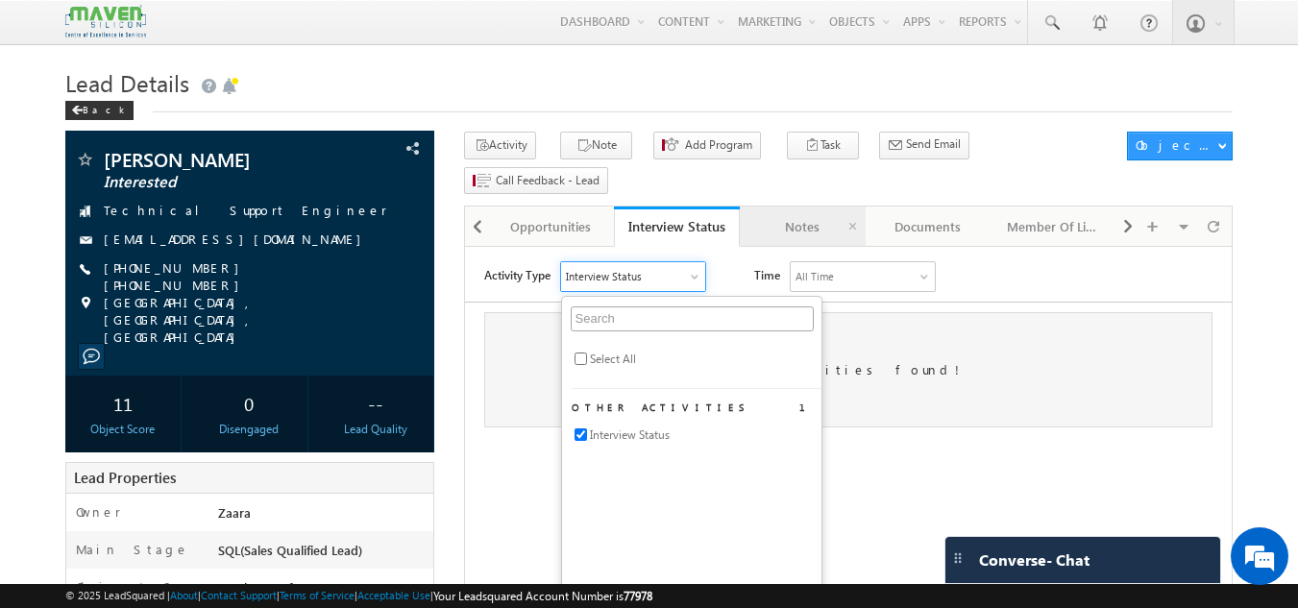
click at [793, 208] on link "Notes" at bounding box center [803, 227] width 126 height 40
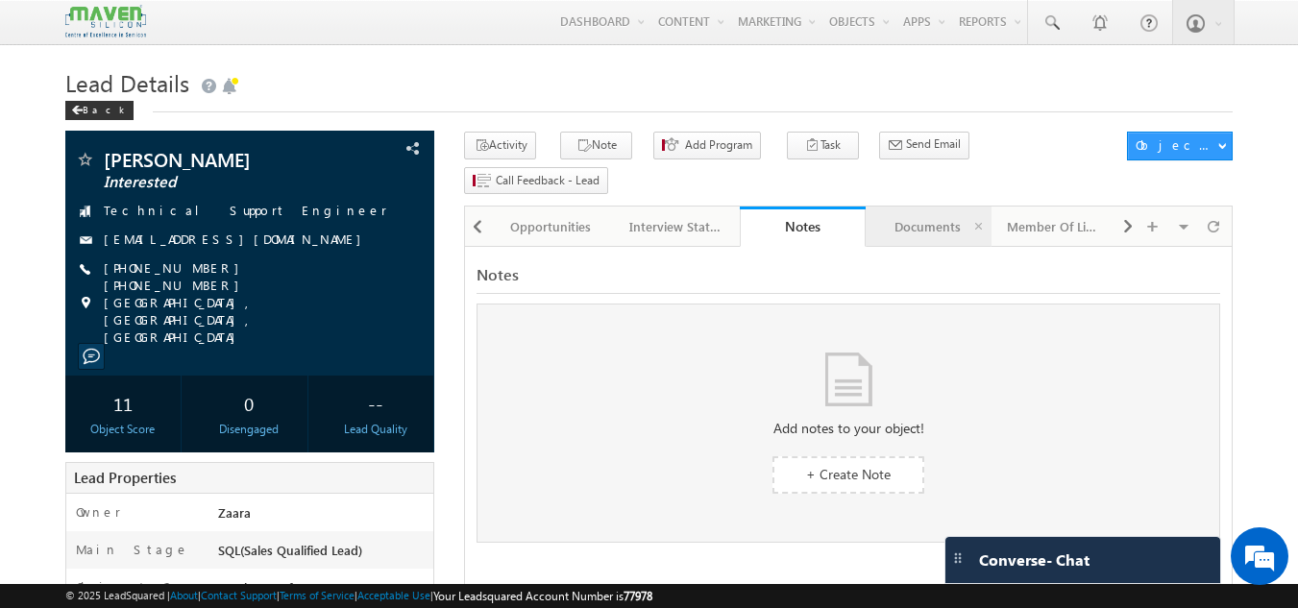
click at [910, 207] on link "Documents" at bounding box center [928, 227] width 126 height 40
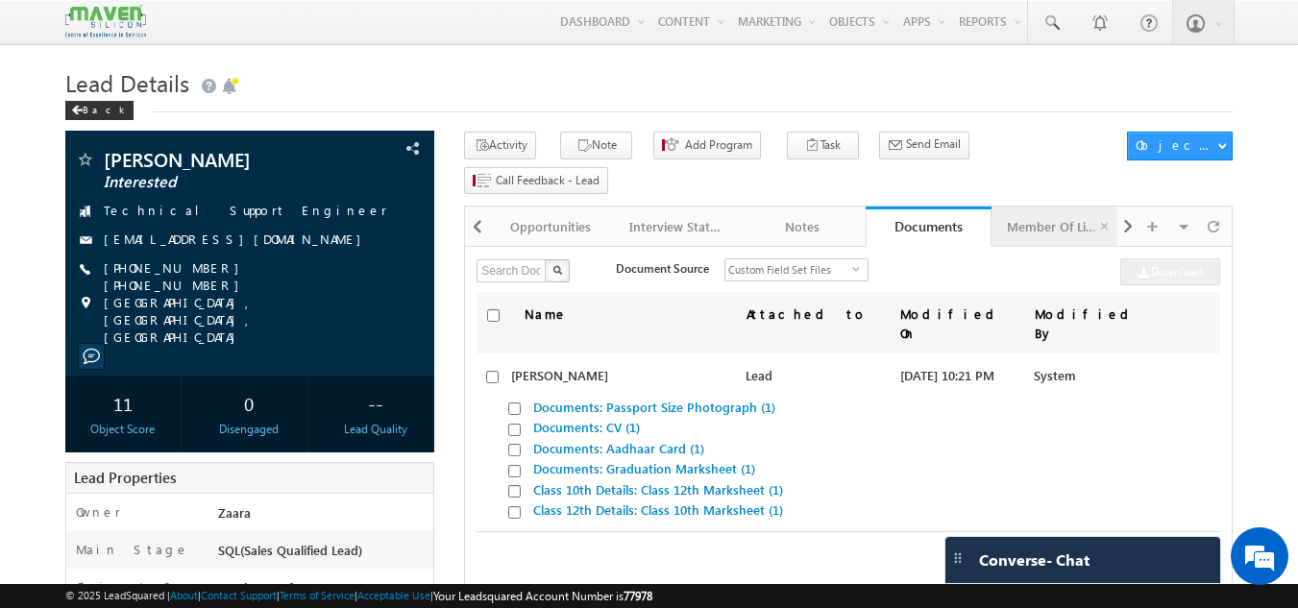
click at [1025, 208] on link "Member Of Lists" at bounding box center [1054, 227] width 126 height 40
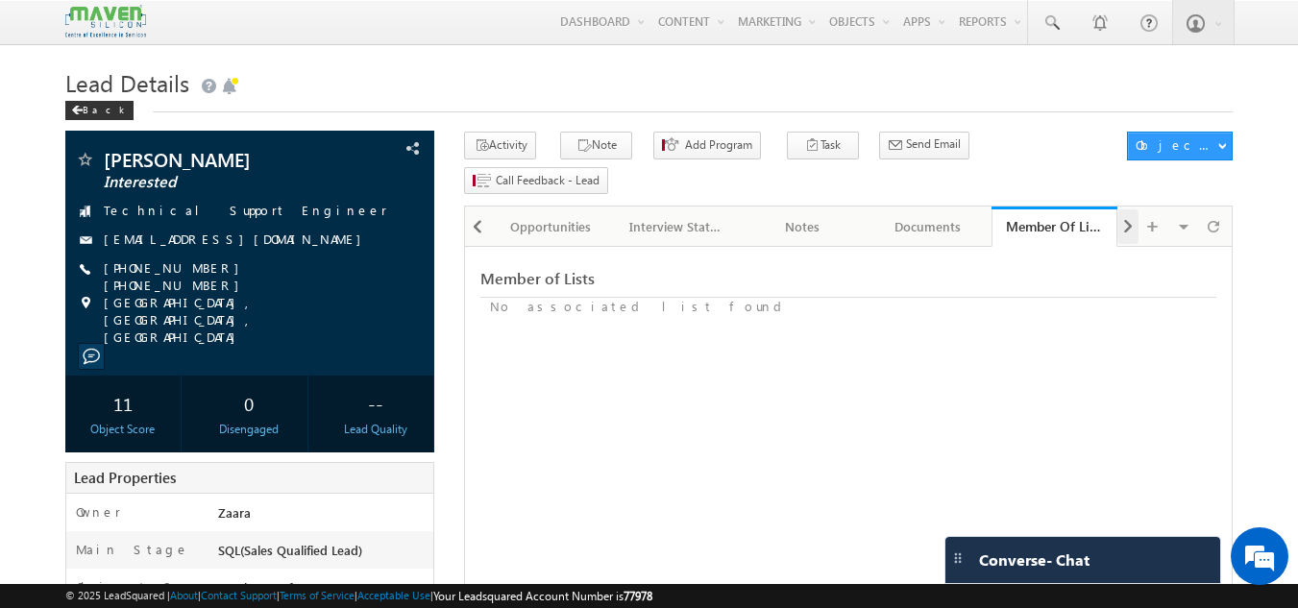
click at [1119, 209] on div at bounding box center [1127, 226] width 21 height 35
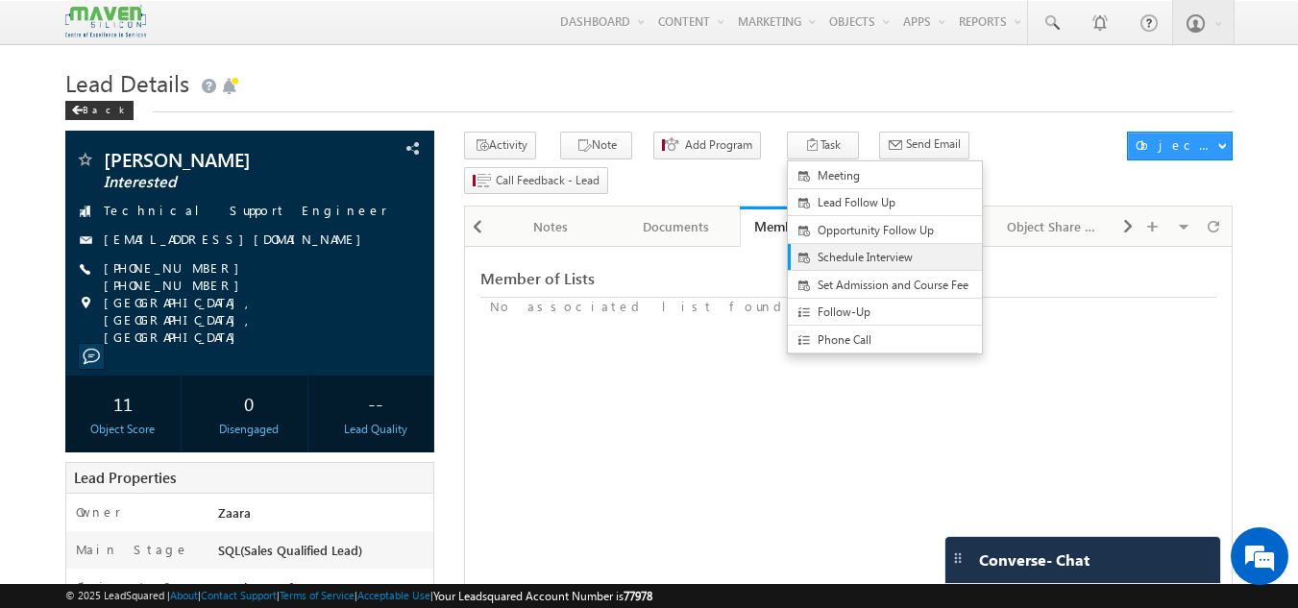
click at [851, 256] on span "Schedule Interview" at bounding box center [900, 257] width 166 height 17
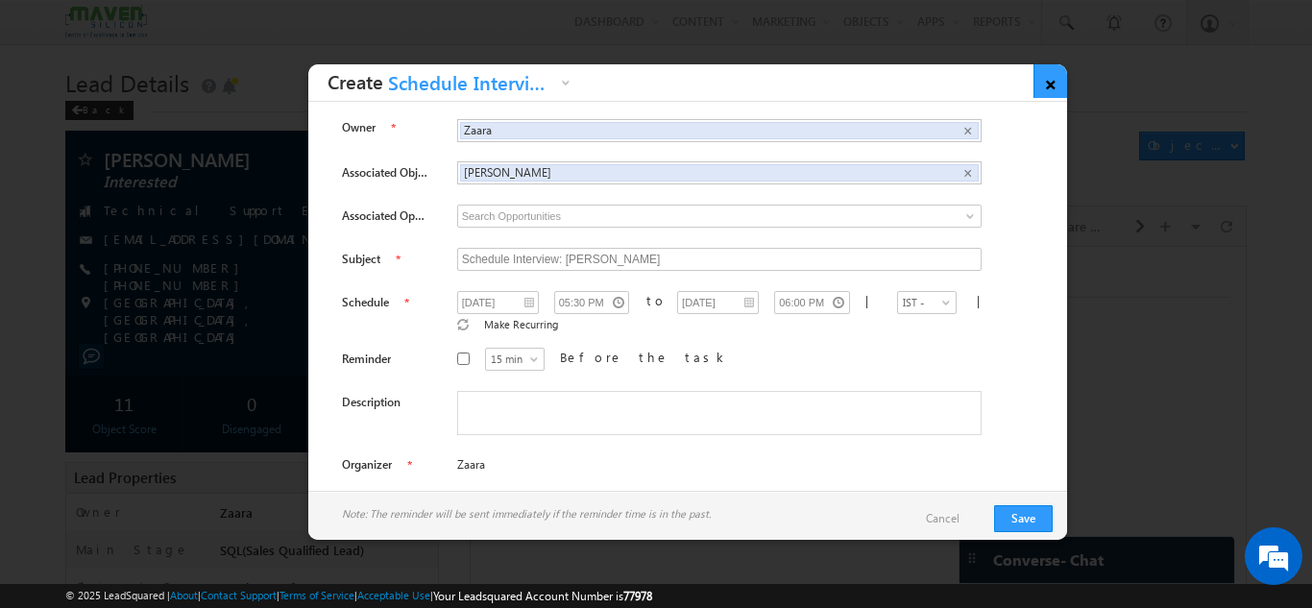
click at [1055, 79] on link "×" at bounding box center [1051, 81] width 34 height 34
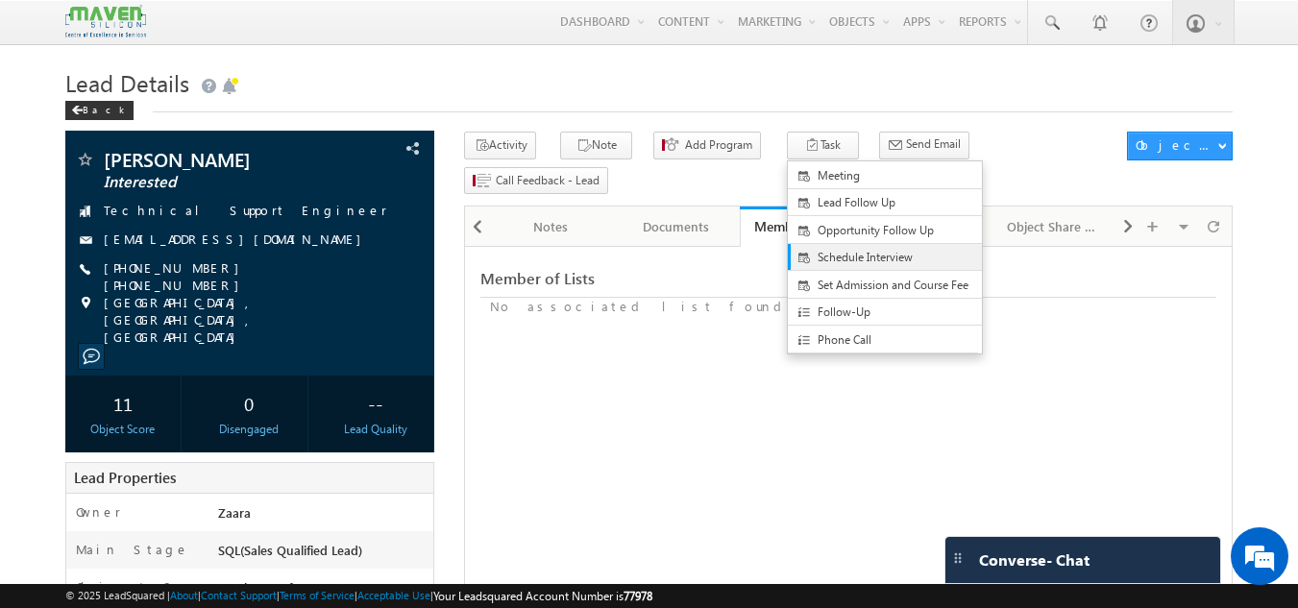
click at [826, 265] on span "Schedule Interview" at bounding box center [900, 257] width 166 height 17
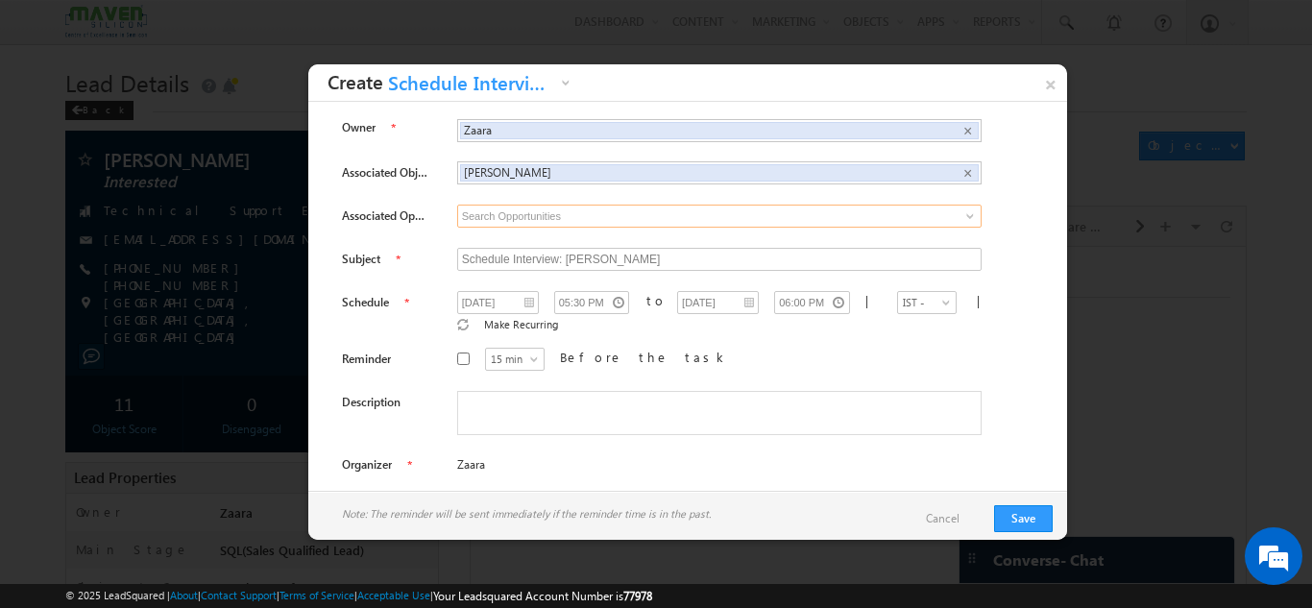
click at [620, 212] on input at bounding box center [719, 216] width 524 height 23
click at [962, 218] on span at bounding box center [969, 215] width 15 height 15
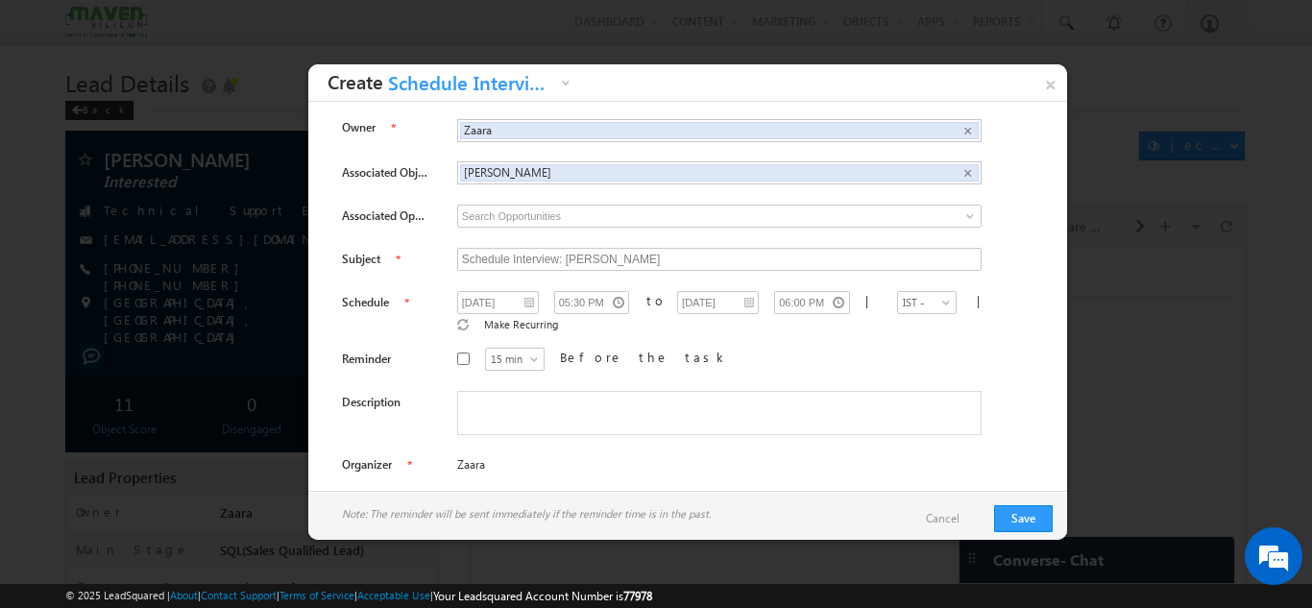
click at [1020, 213] on div "Associated Opportunity 1 result is available, use up and down arrow keys to nav…" at bounding box center [697, 219] width 711 height 29
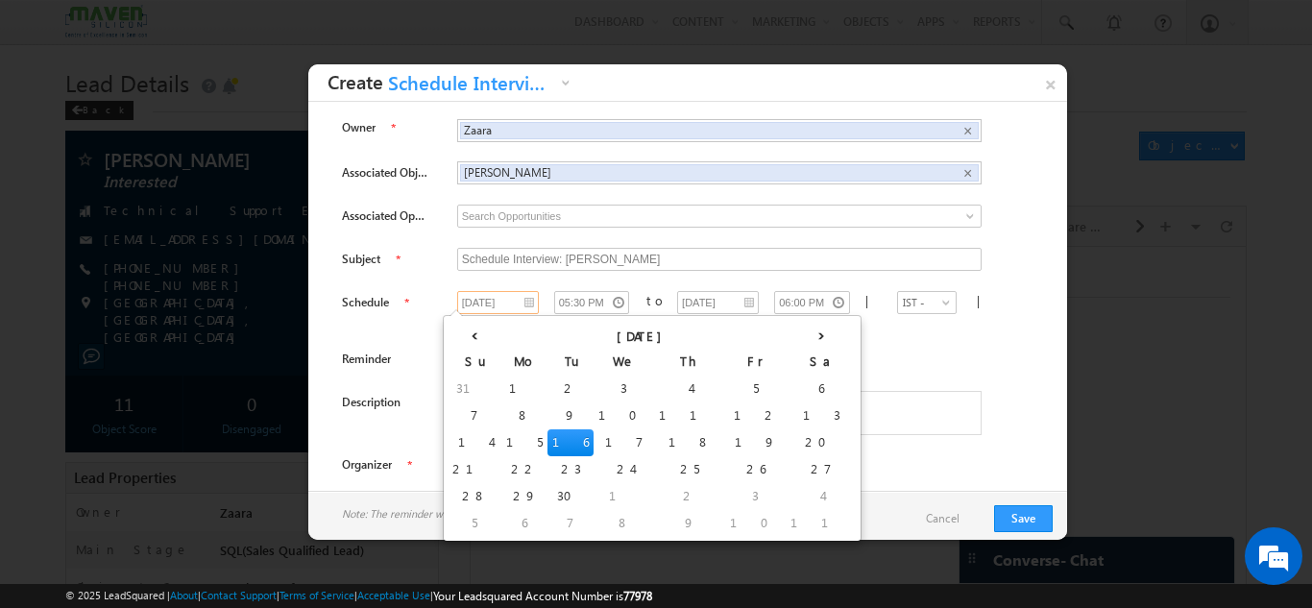
click at [511, 305] on input "16/09/2025" at bounding box center [498, 302] width 82 height 23
click at [594, 433] on td "17" at bounding box center [624, 442] width 61 height 27
type input "17/09/2025"
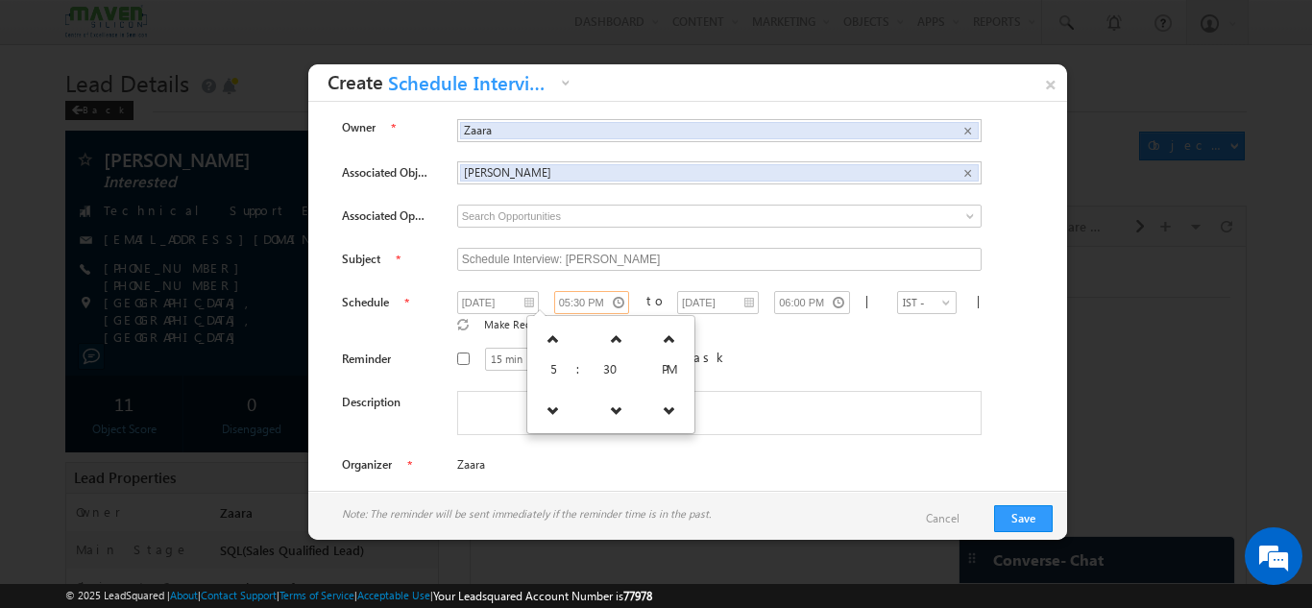
click at [591, 311] on input "05:30 PM" at bounding box center [592, 302] width 76 height 23
click at [548, 407] on icon at bounding box center [553, 409] width 13 height 13
type input "04:30 PM"
type input "05:00 PM"
click at [548, 407] on icon at bounding box center [553, 409] width 13 height 13
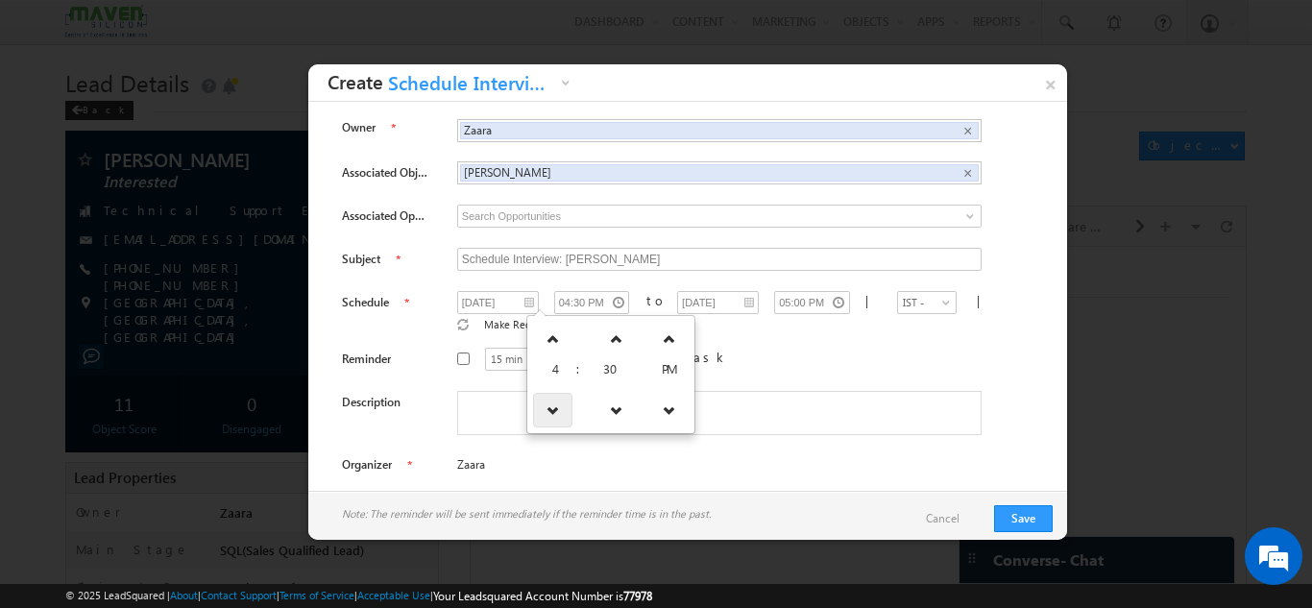
type input "03:30 PM"
type input "04:00 PM"
click at [548, 407] on icon at bounding box center [553, 409] width 13 height 13
type input "02:30 PM"
type input "03:00 PM"
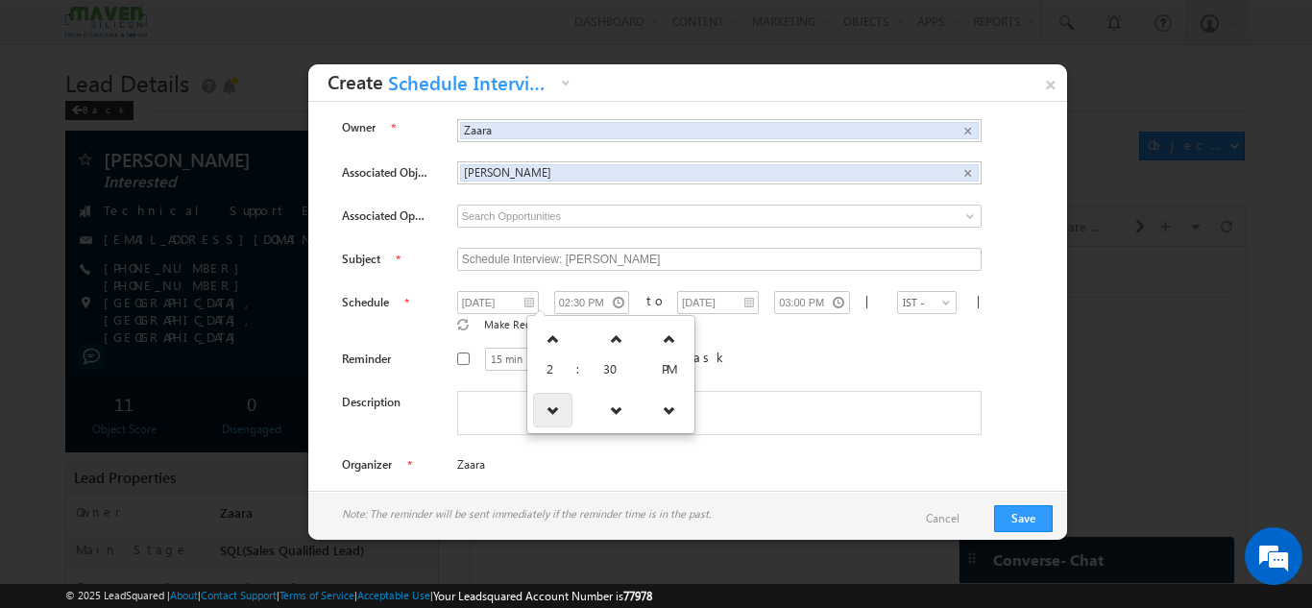
click at [548, 407] on icon at bounding box center [553, 409] width 13 height 13
type input "01:30 PM"
type input "02:00 PM"
click at [548, 407] on icon at bounding box center [553, 409] width 13 height 13
type input "12:30 PM"
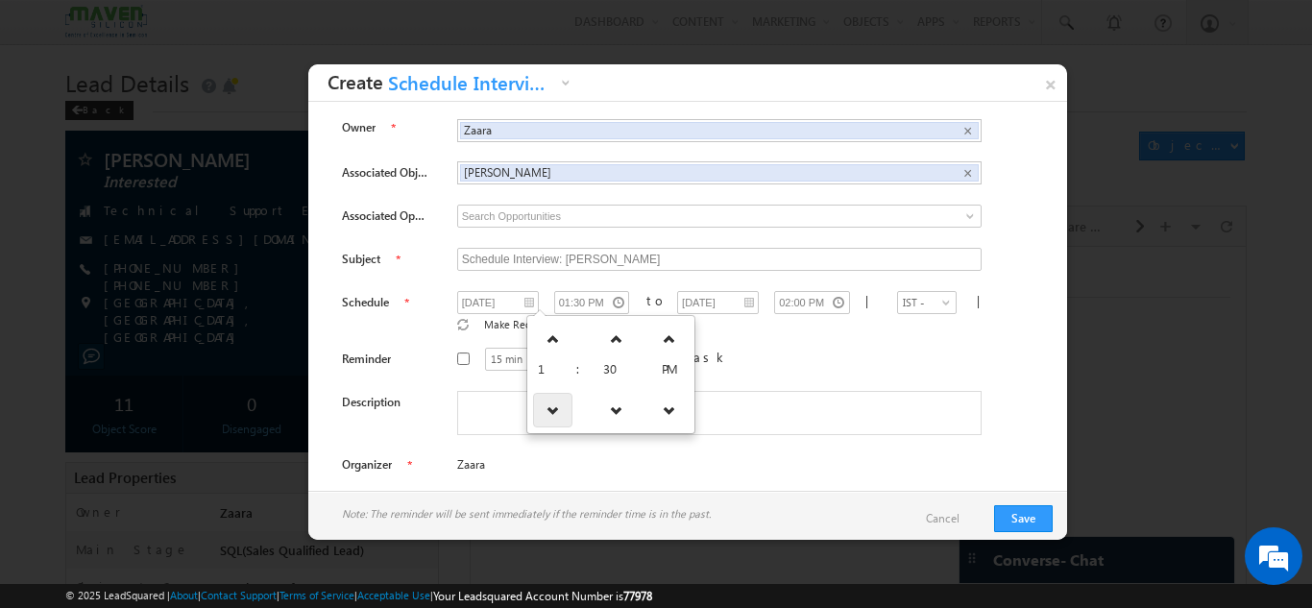
type input "01:00 PM"
click at [557, 347] on link at bounding box center [555, 339] width 39 height 35
type input "01:30 PM"
type input "02:00 PM"
click at [557, 347] on link at bounding box center [552, 339] width 39 height 35
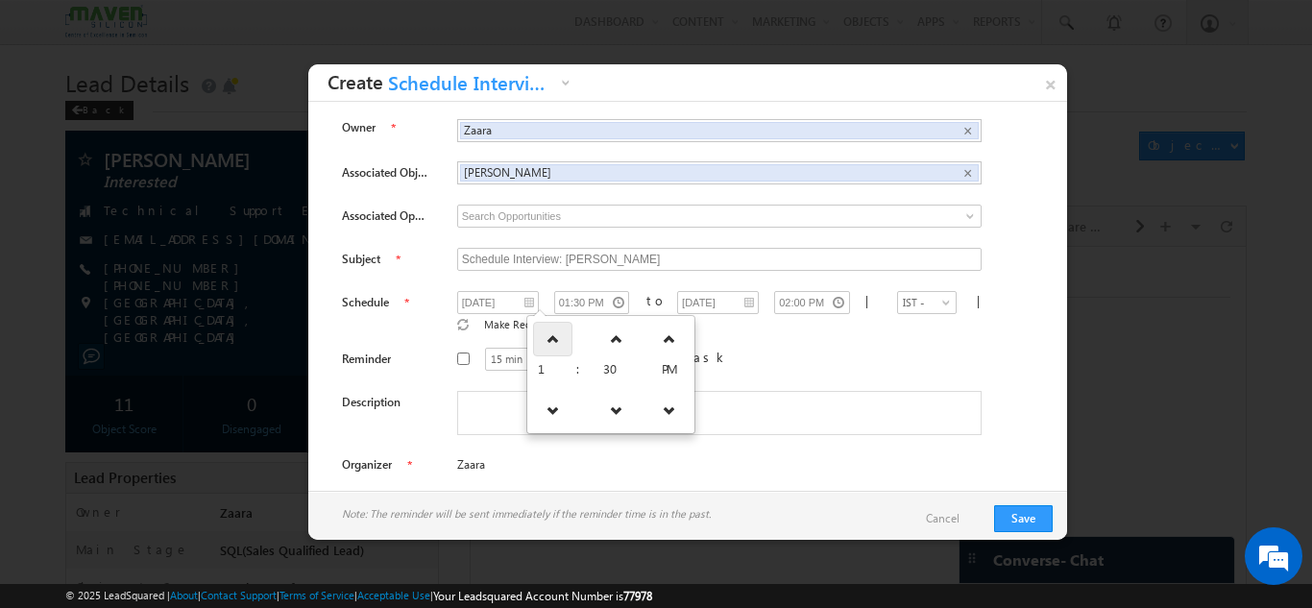
type input "02:30 PM"
type input "03:00 PM"
click at [557, 347] on link at bounding box center [552, 339] width 39 height 35
type input "03:30 PM"
type input "04:00 PM"
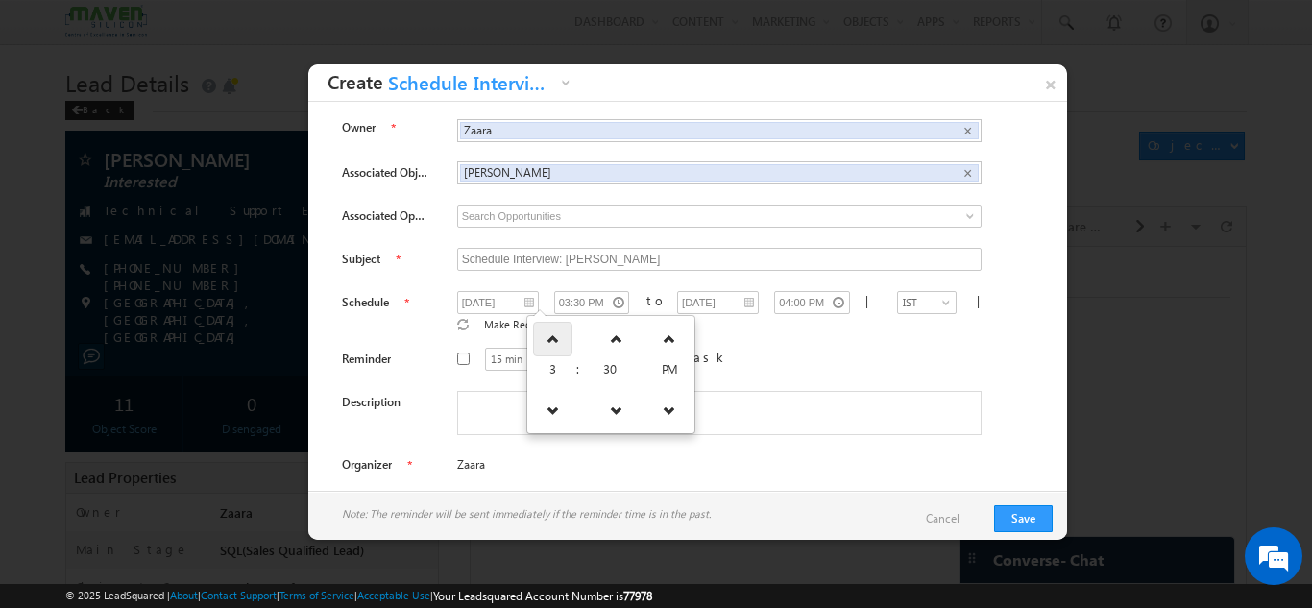
click at [557, 347] on link at bounding box center [552, 339] width 39 height 35
type input "04:30 PM"
type input "05:00 PM"
click at [557, 347] on link at bounding box center [552, 339] width 39 height 35
type input "05:30 PM"
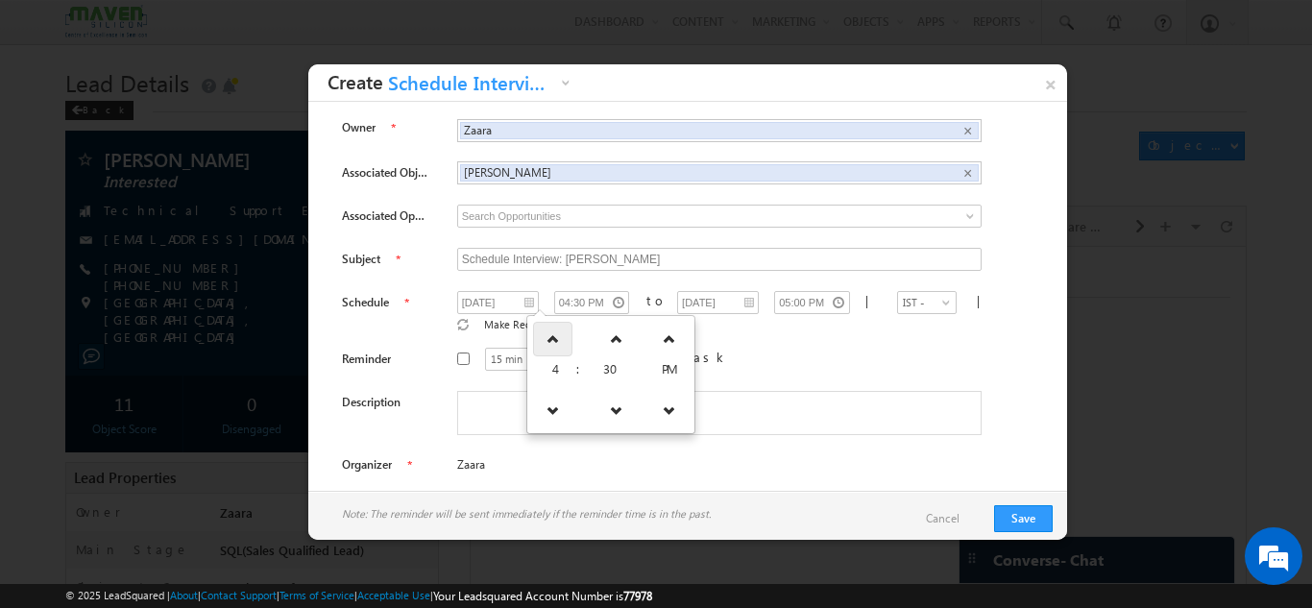
type input "06:00 PM"
click at [557, 347] on link at bounding box center [552, 339] width 39 height 35
type input "06:30 PM"
type input "07:00 PM"
click at [557, 347] on link at bounding box center [552, 339] width 39 height 35
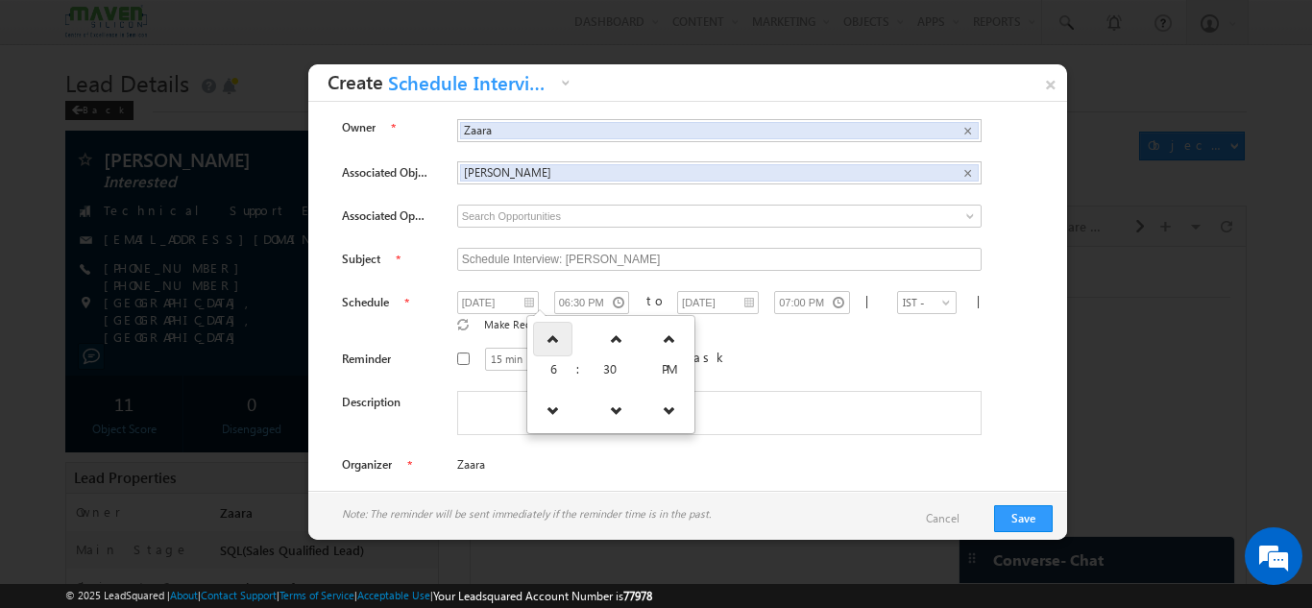
type input "07:30 PM"
type input "08:00 PM"
click at [557, 347] on link at bounding box center [552, 339] width 39 height 35
type input "08:30 PM"
type input "09:00 PM"
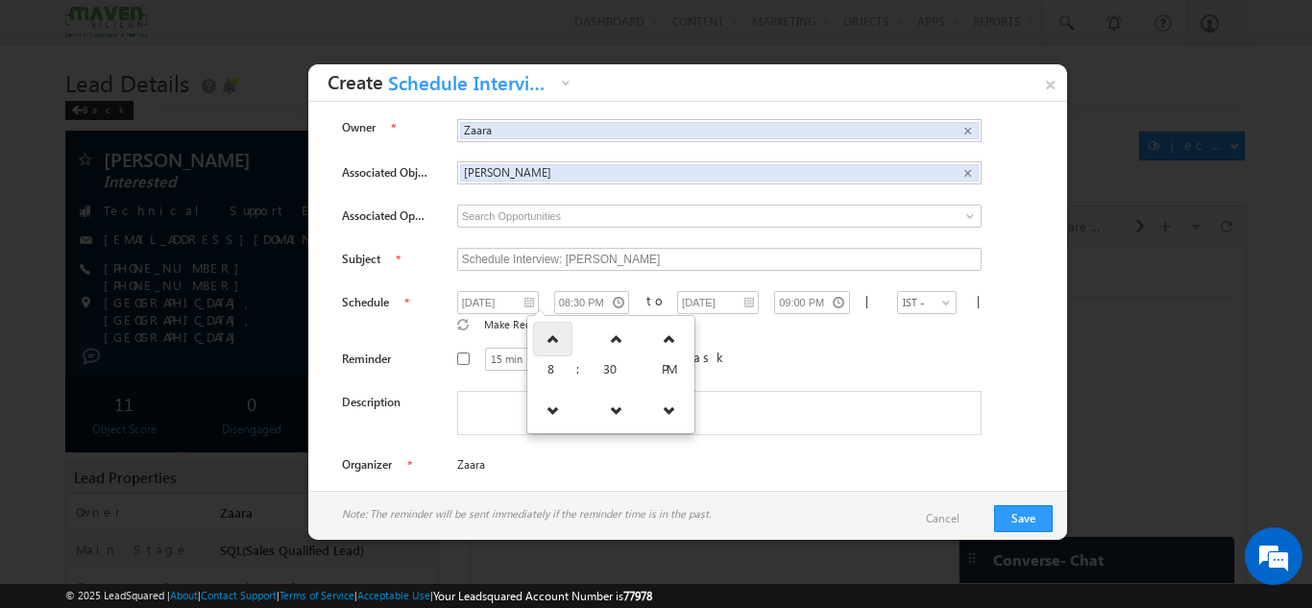
click at [557, 347] on link at bounding box center [552, 339] width 39 height 35
type input "09:30 PM"
type input "10:00 PM"
click at [557, 347] on link at bounding box center [552, 339] width 39 height 35
type input "10:30 PM"
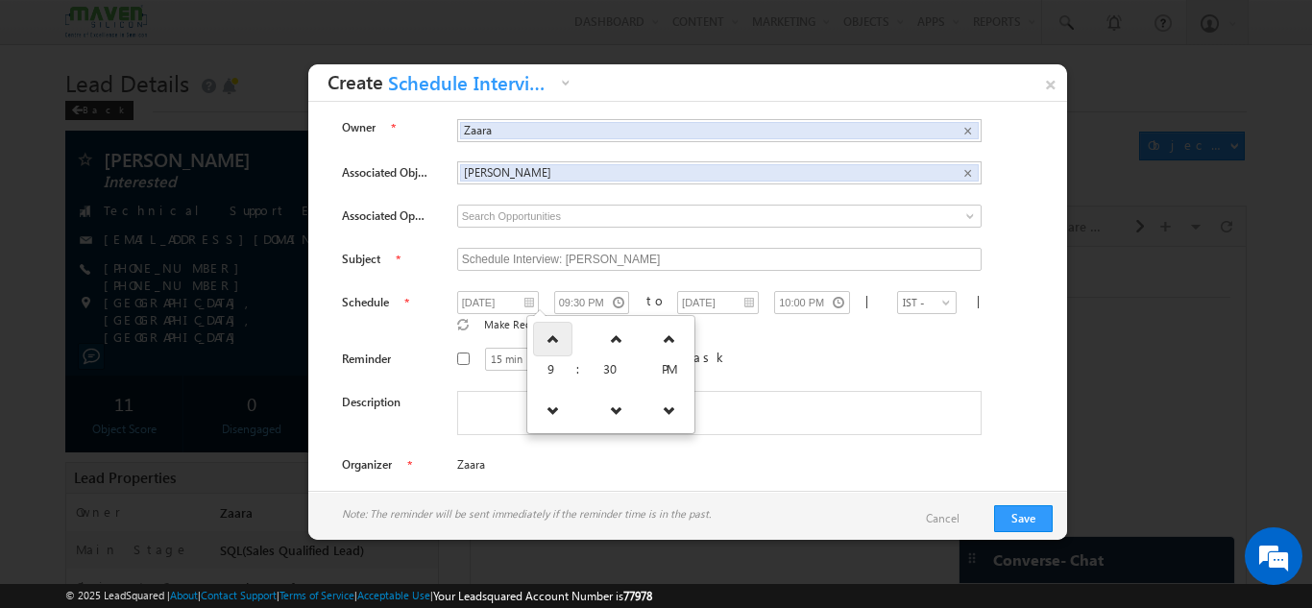
type input "11:00 PM"
click at [674, 406] on icon at bounding box center [680, 409] width 13 height 13
type input "10:30 AM"
type input "11:00 AM"
click at [706, 373] on div "Owner Zaara Zaara × Associated Object Dinesh B Bendigeri Dinesh B Bendigeri ×" at bounding box center [688, 299] width 730 height 366
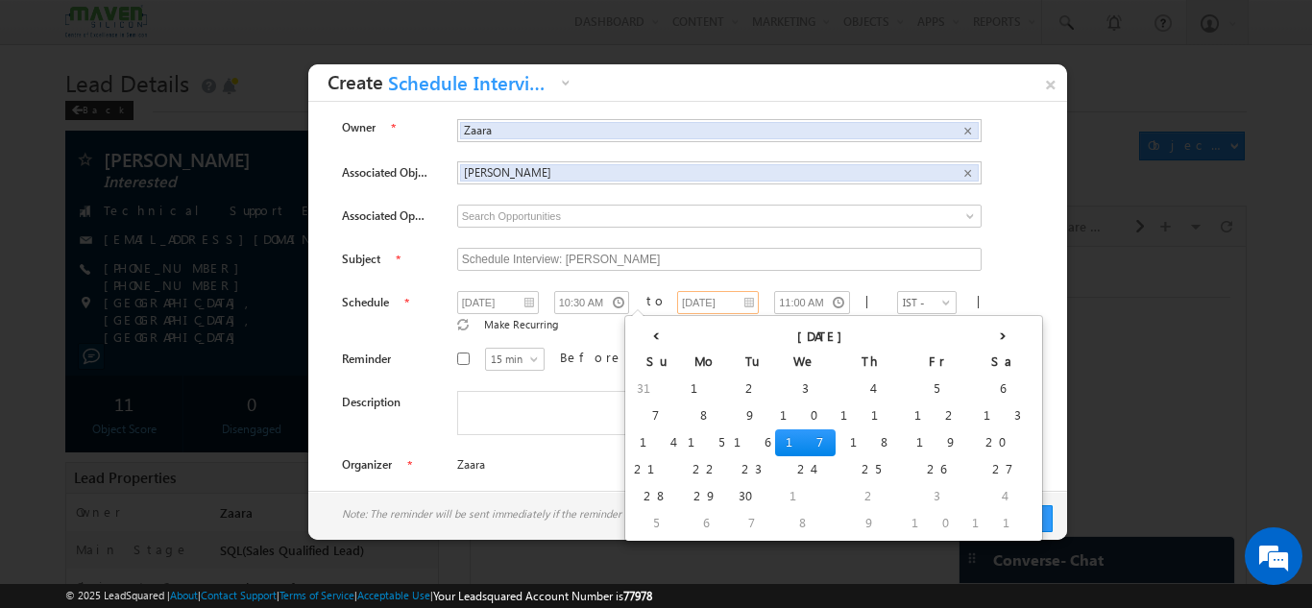
click at [691, 306] on input "17/09/2025" at bounding box center [718, 302] width 82 height 23
click at [775, 433] on td "17" at bounding box center [805, 442] width 61 height 27
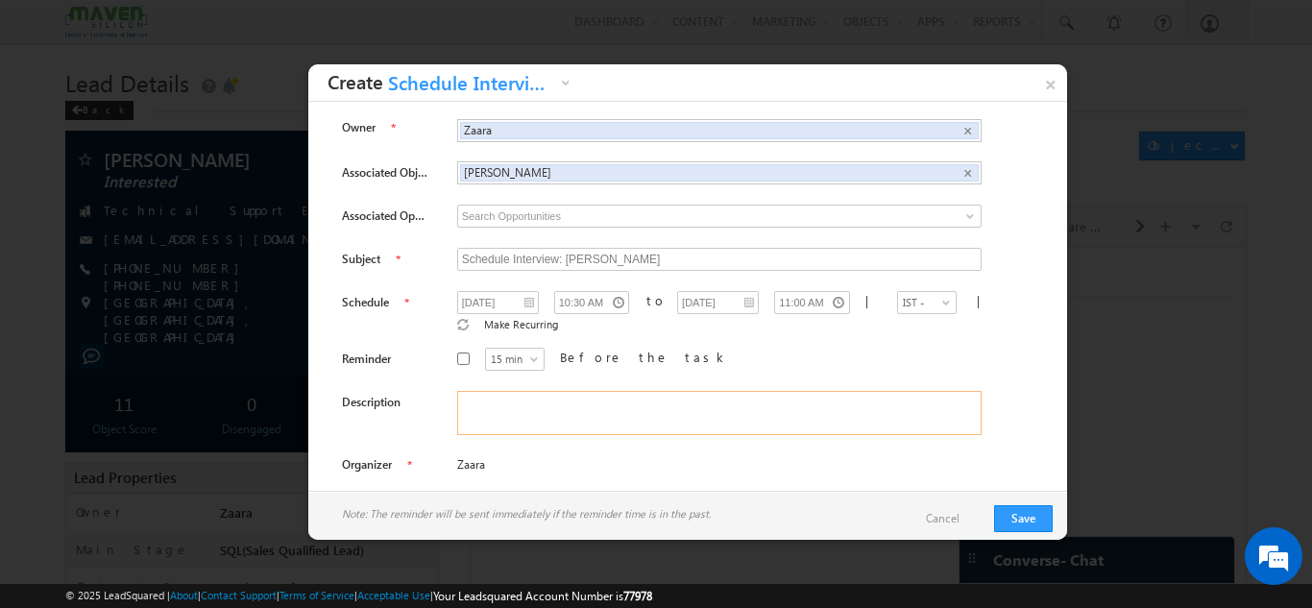
click at [786, 391] on textarea at bounding box center [719, 413] width 524 height 44
click at [666, 401] on textarea at bounding box center [719, 413] width 524 height 44
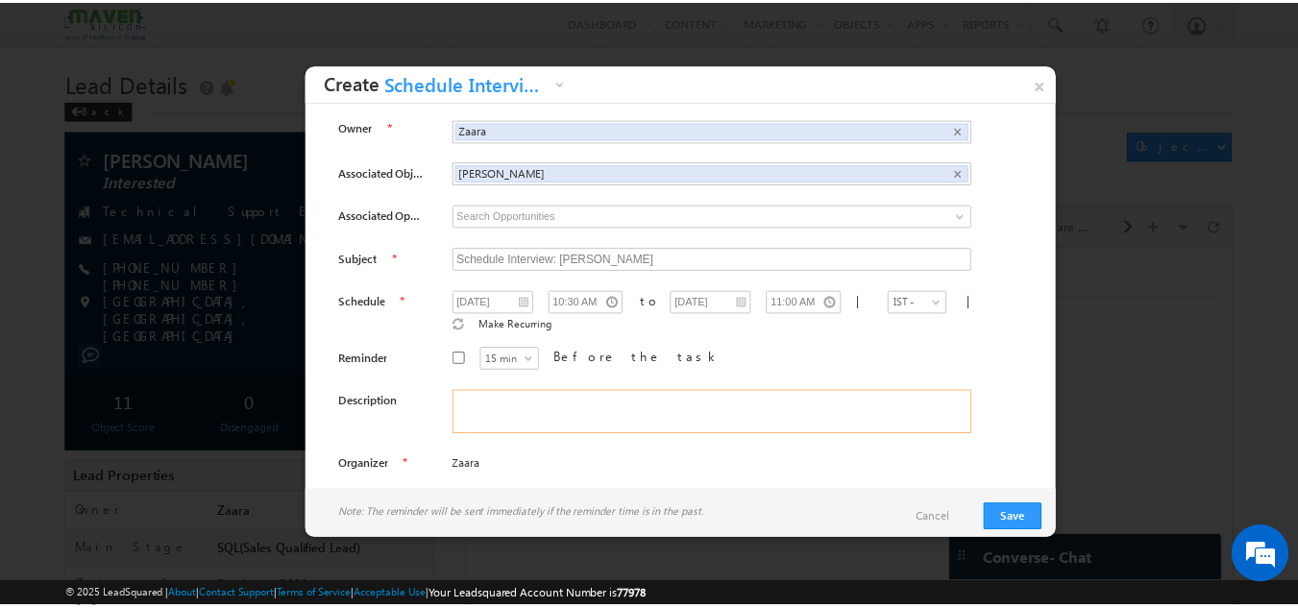
scroll to position [7, 0]
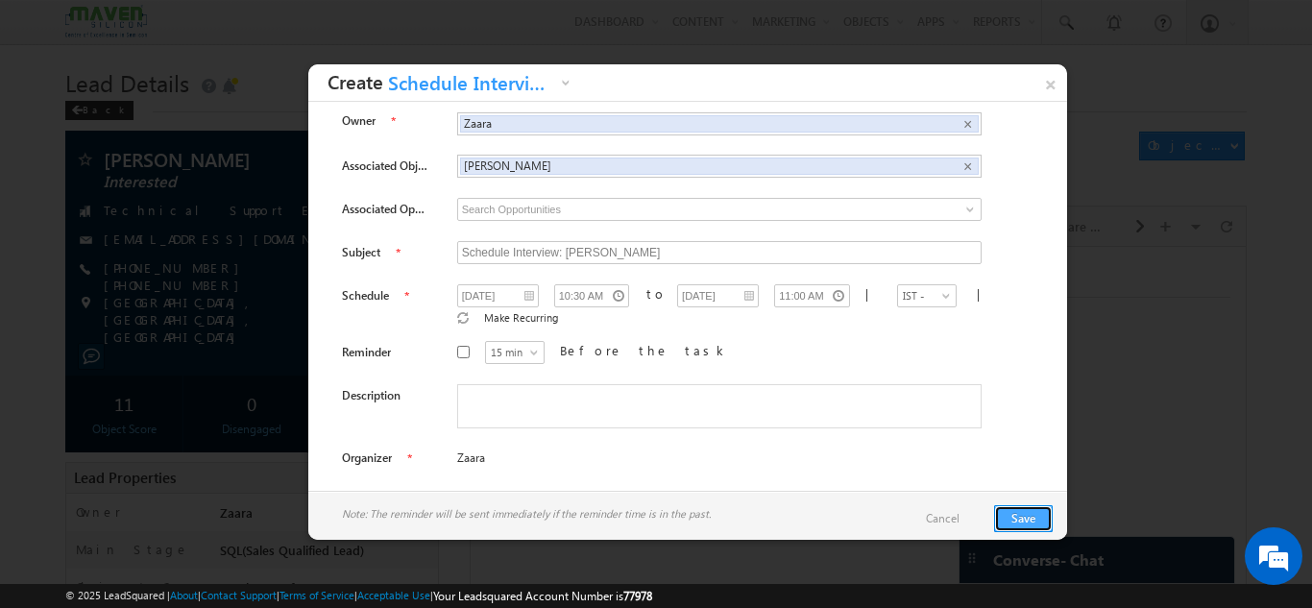
click at [1014, 517] on button "Save" at bounding box center [1023, 518] width 59 height 27
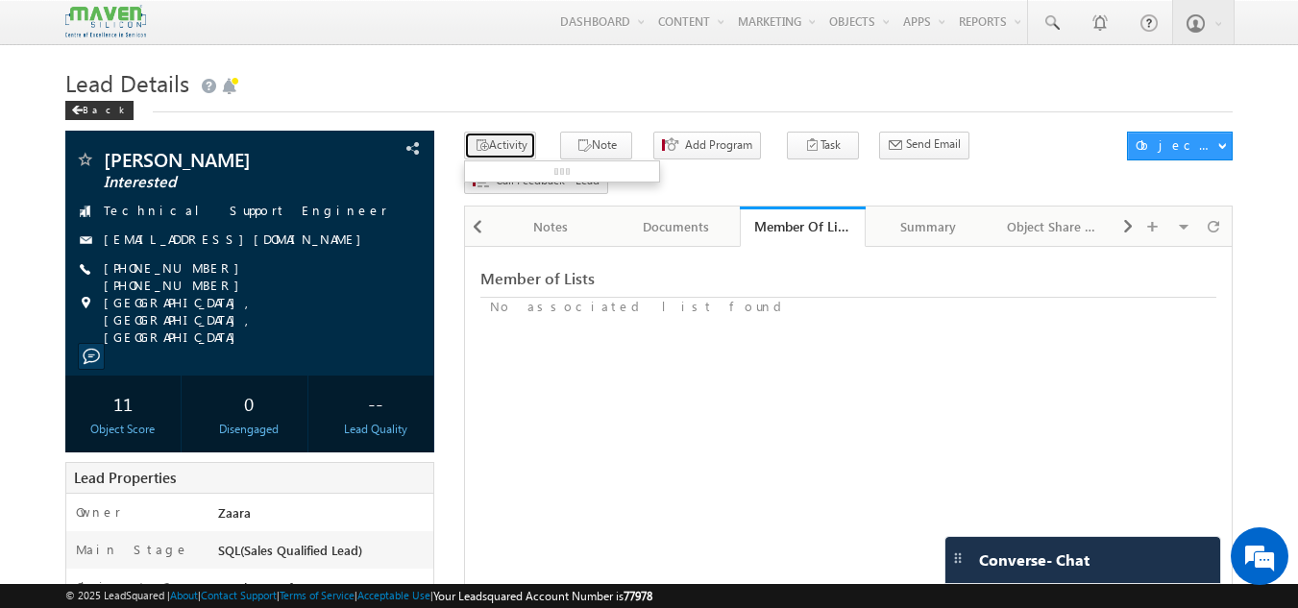
click at [498, 150] on button "Activity" at bounding box center [500, 146] width 72 height 28
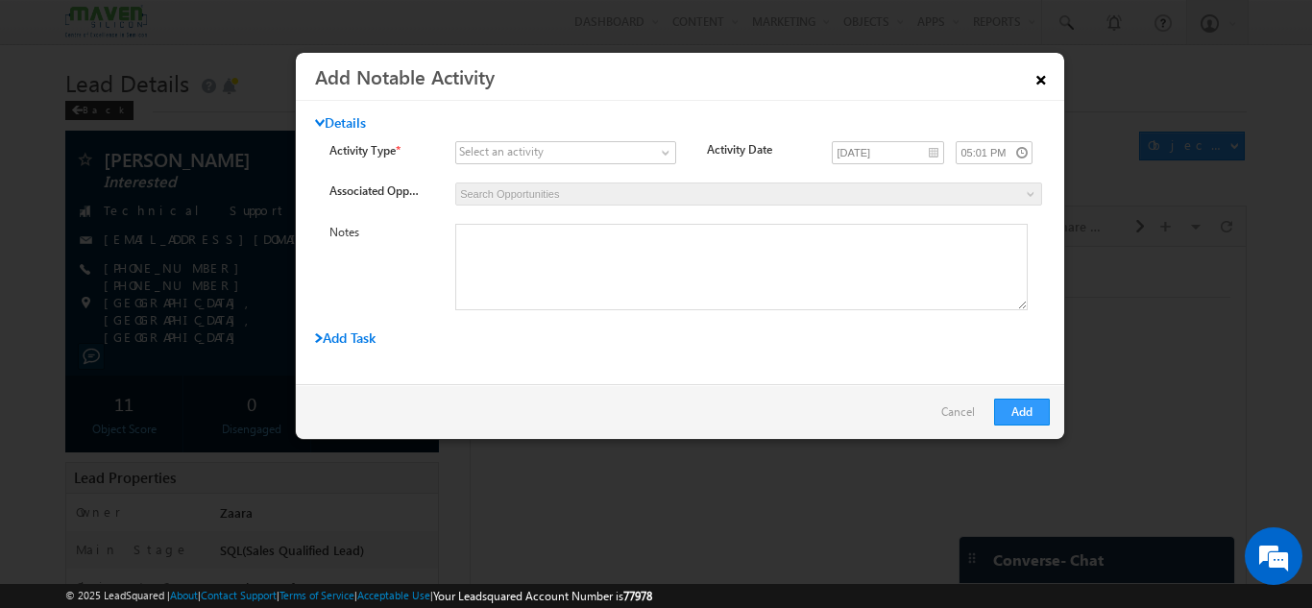
click at [1047, 79] on link "×" at bounding box center [1041, 77] width 33 height 34
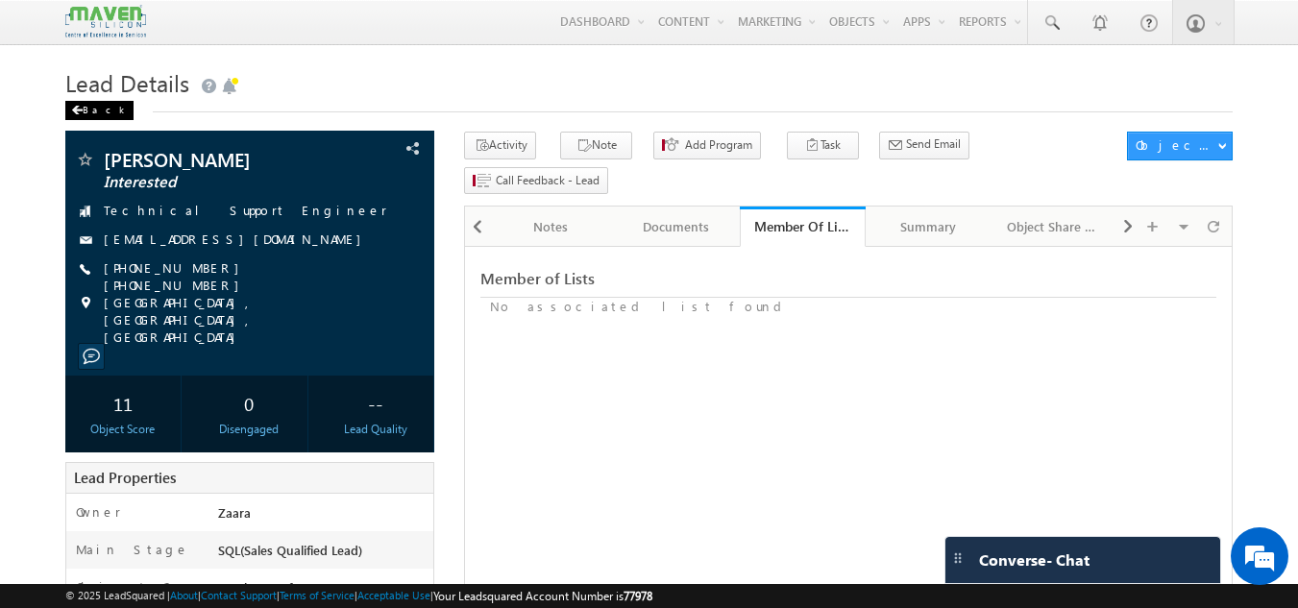
click at [79, 115] on span at bounding box center [77, 111] width 12 height 10
click at [470, 209] on div at bounding box center [478, 226] width 21 height 35
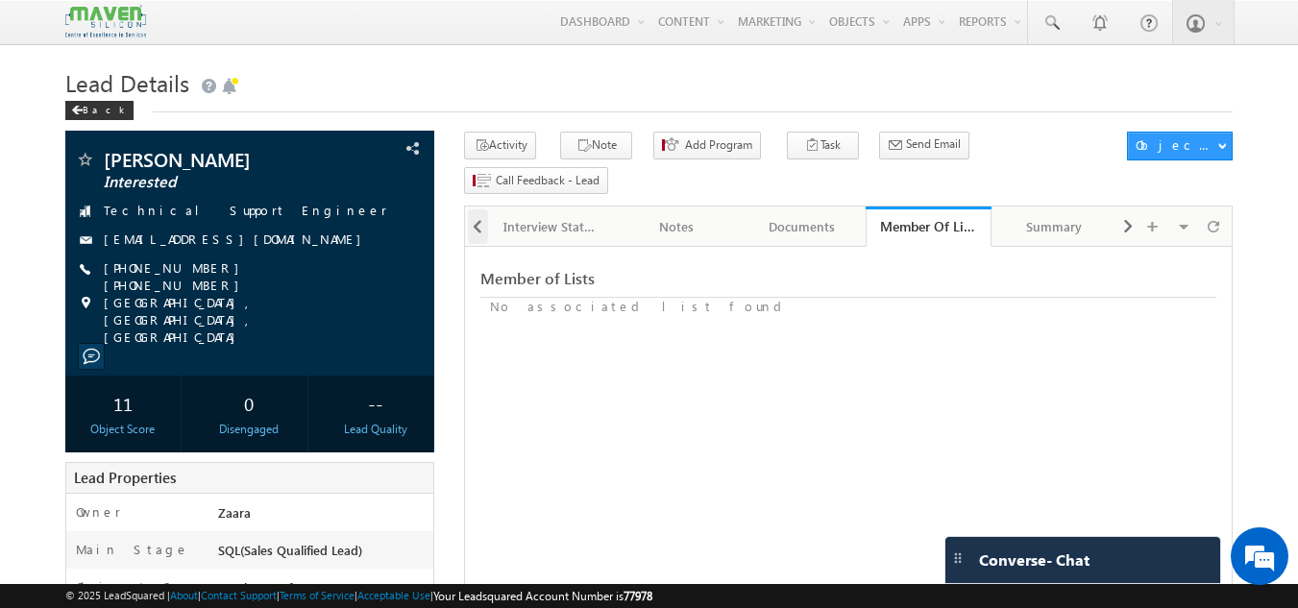
click at [470, 209] on div at bounding box center [478, 226] width 21 height 35
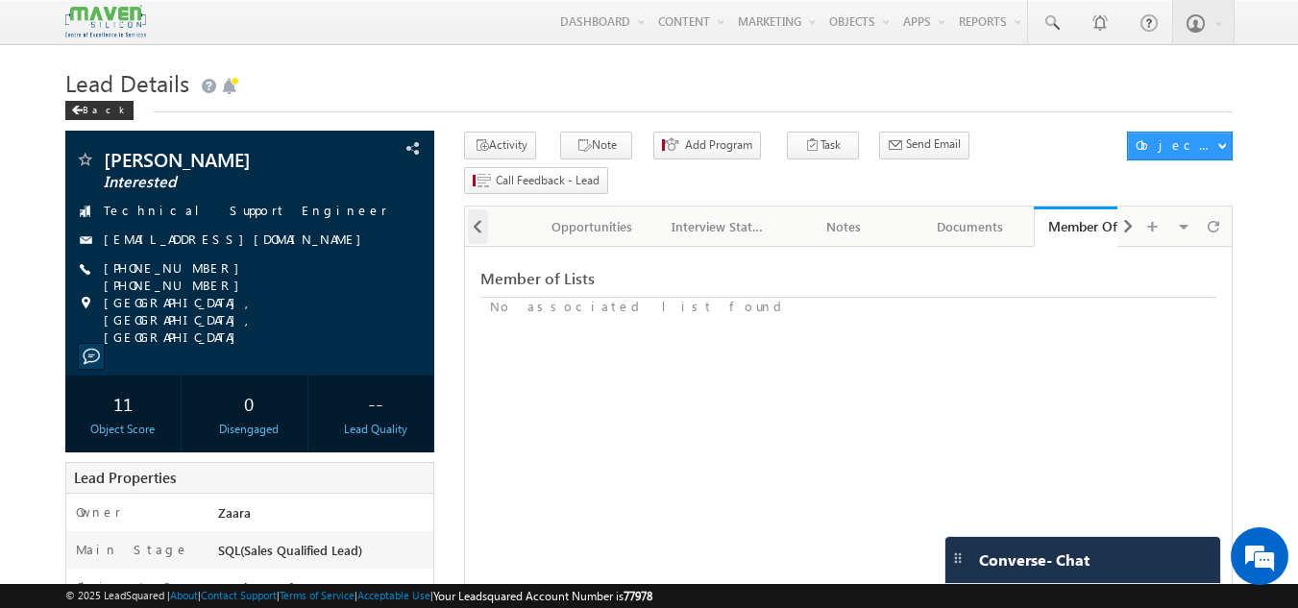
click at [470, 209] on div at bounding box center [478, 226] width 21 height 35
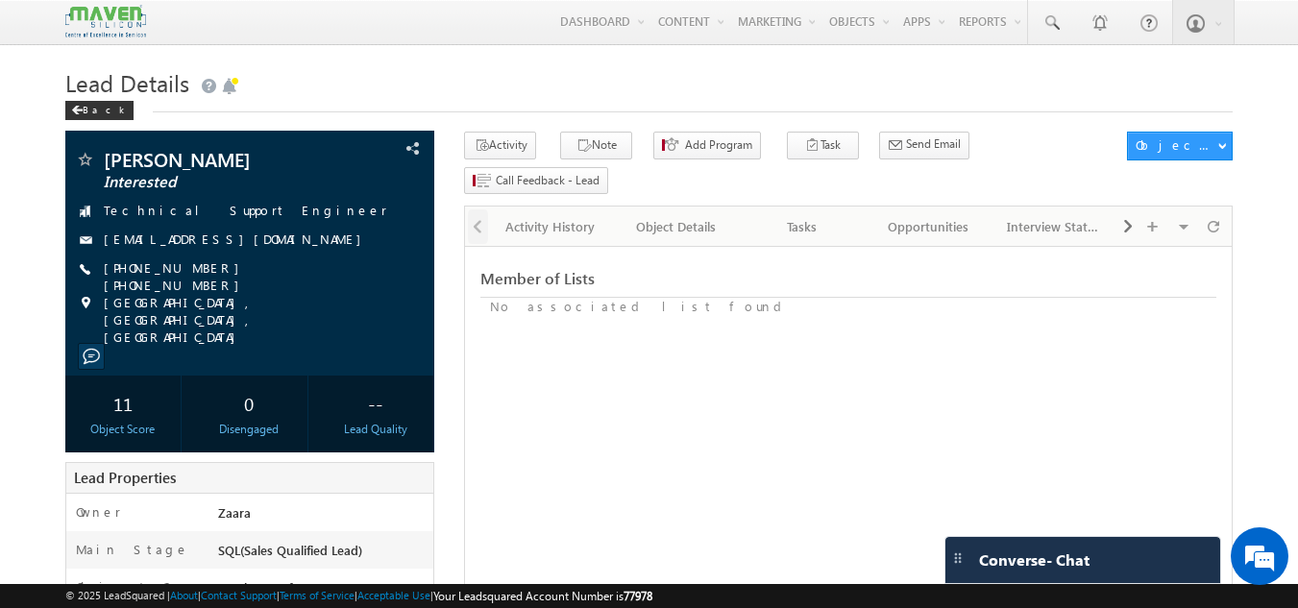
click at [470, 207] on div at bounding box center [476, 225] width 23 height 37
click at [509, 215] on div "Activity History" at bounding box center [549, 226] width 93 height 23
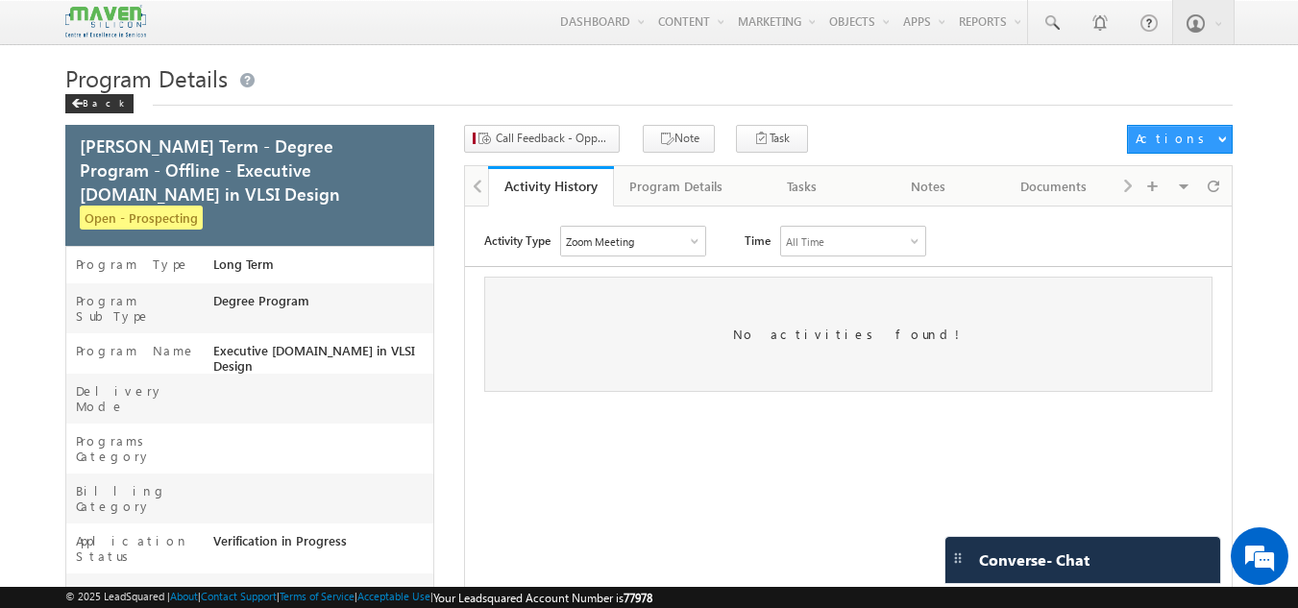
click at [475, 187] on div at bounding box center [476, 184] width 23 height 37
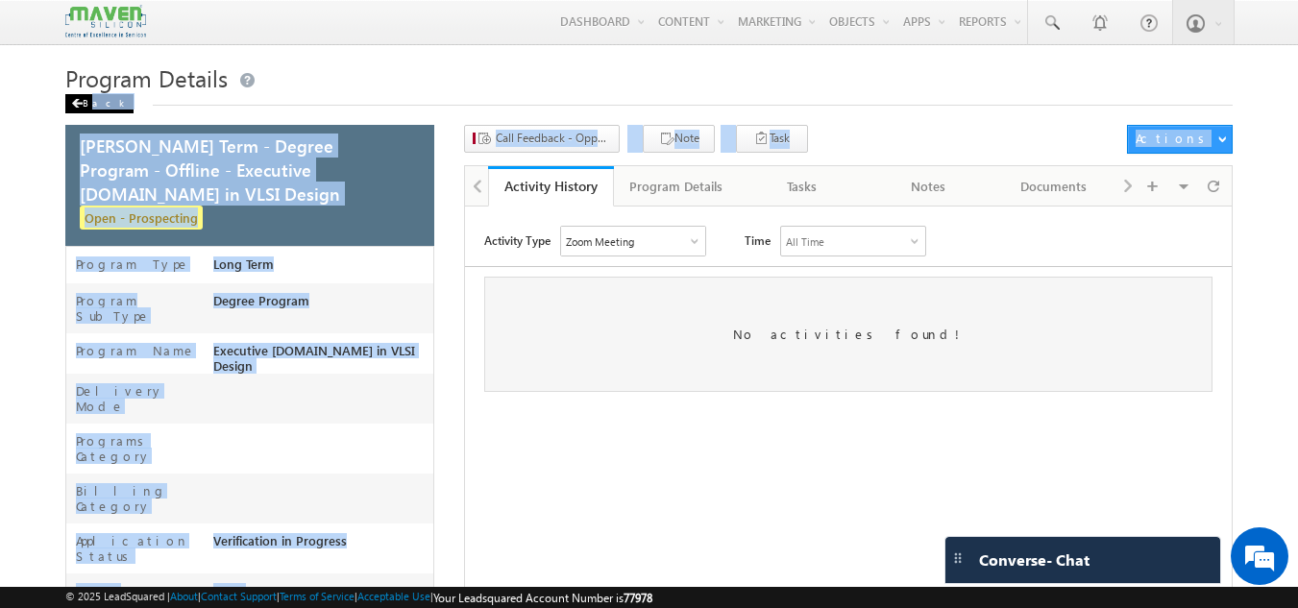
drag, startPoint x: 475, startPoint y: 187, endPoint x: 88, endPoint y: 105, distance: 395.8
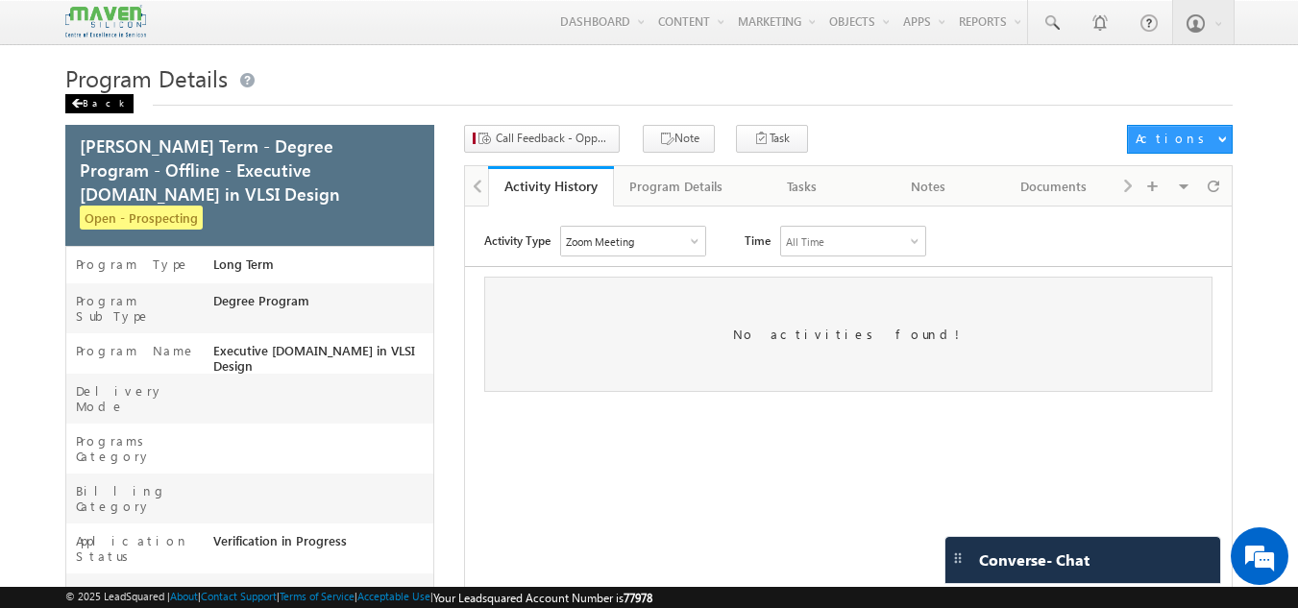
click at [93, 104] on div "Back" at bounding box center [99, 103] width 68 height 19
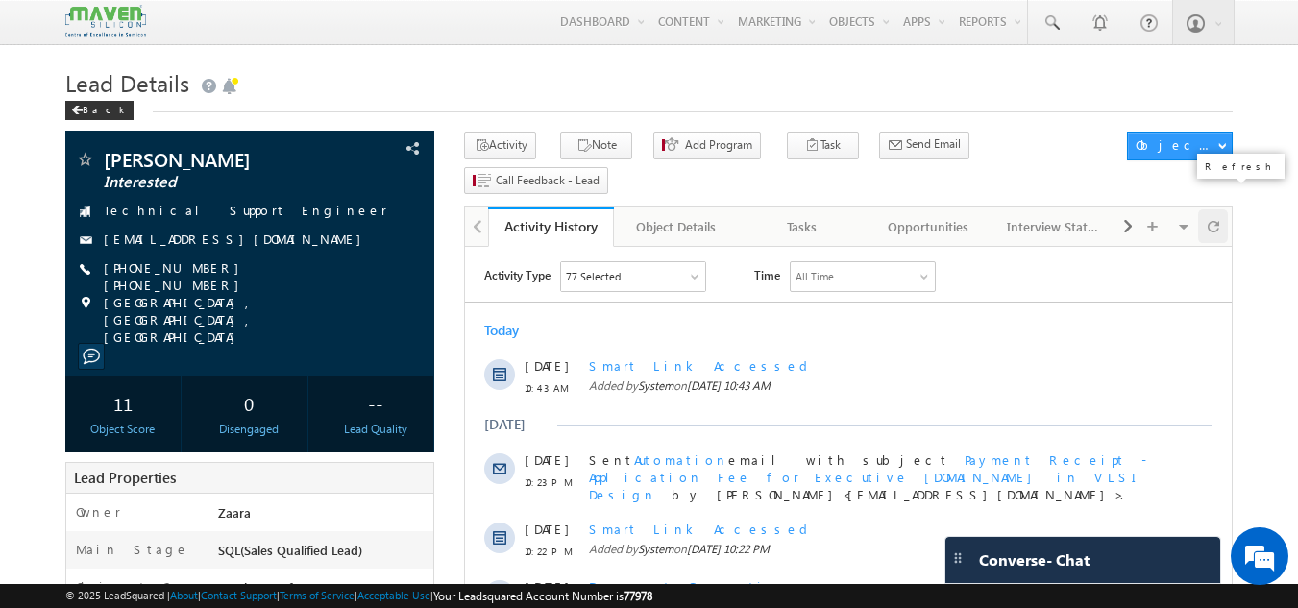
click at [1227, 209] on div at bounding box center [1213, 226] width 30 height 34
click at [1225, 209] on div at bounding box center [1213, 226] width 30 height 34
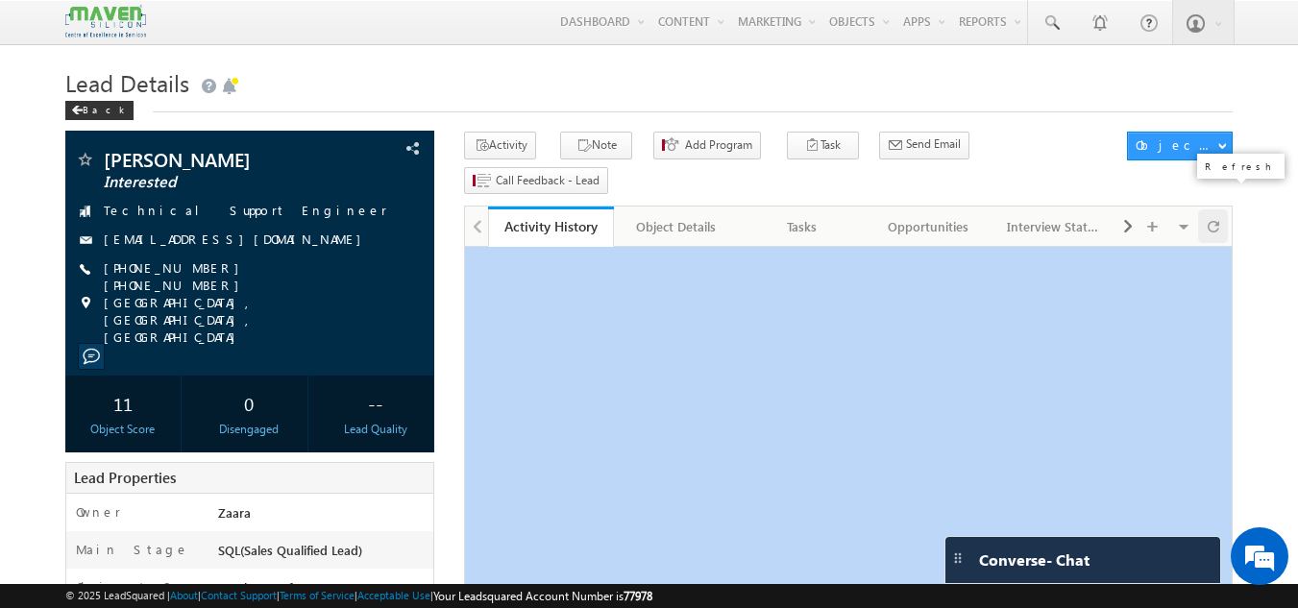
click at [1225, 209] on div at bounding box center [1213, 226] width 30 height 34
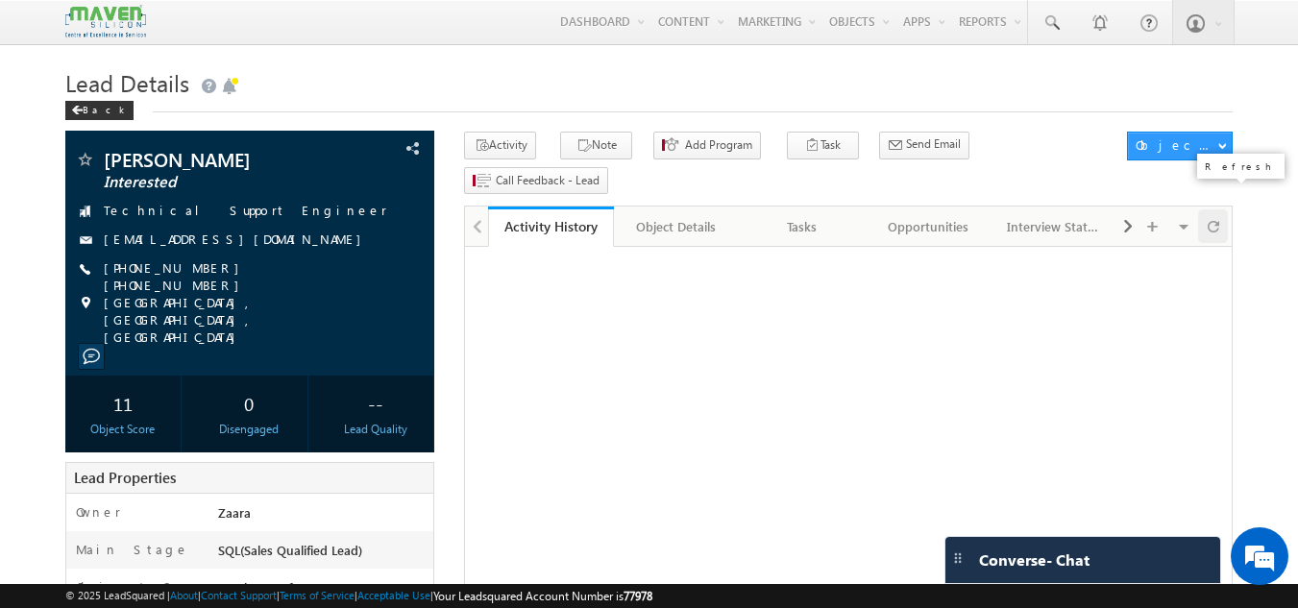
click at [1225, 209] on div at bounding box center [1213, 226] width 30 height 34
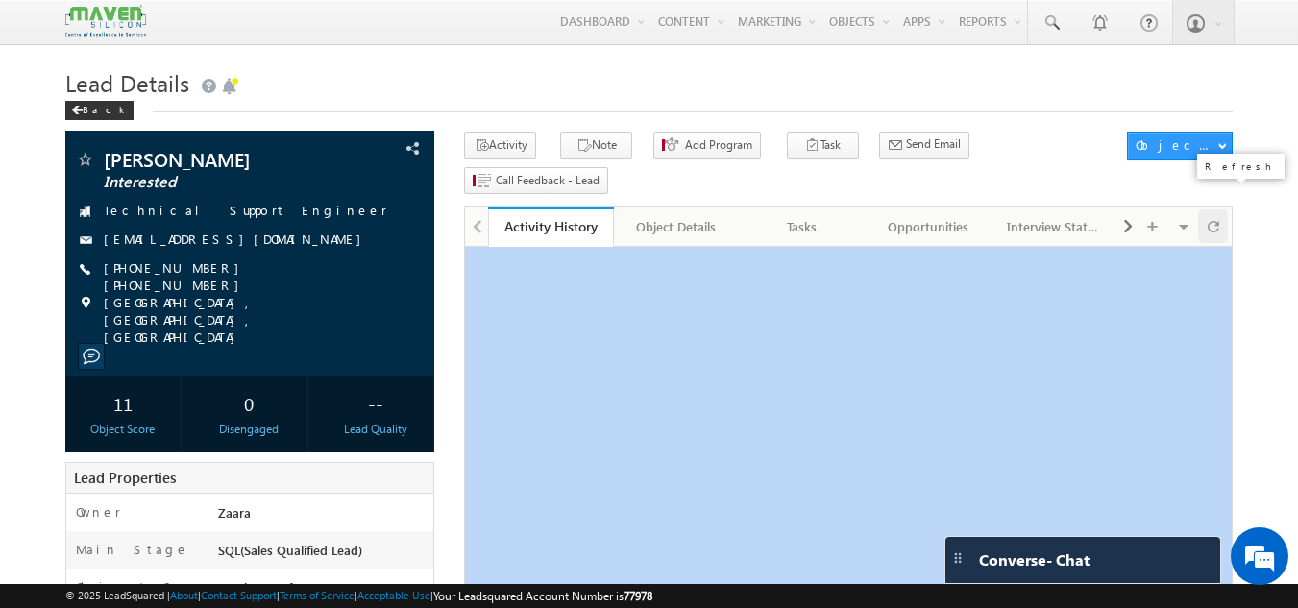
click at [1225, 209] on div at bounding box center [1213, 226] width 30 height 34
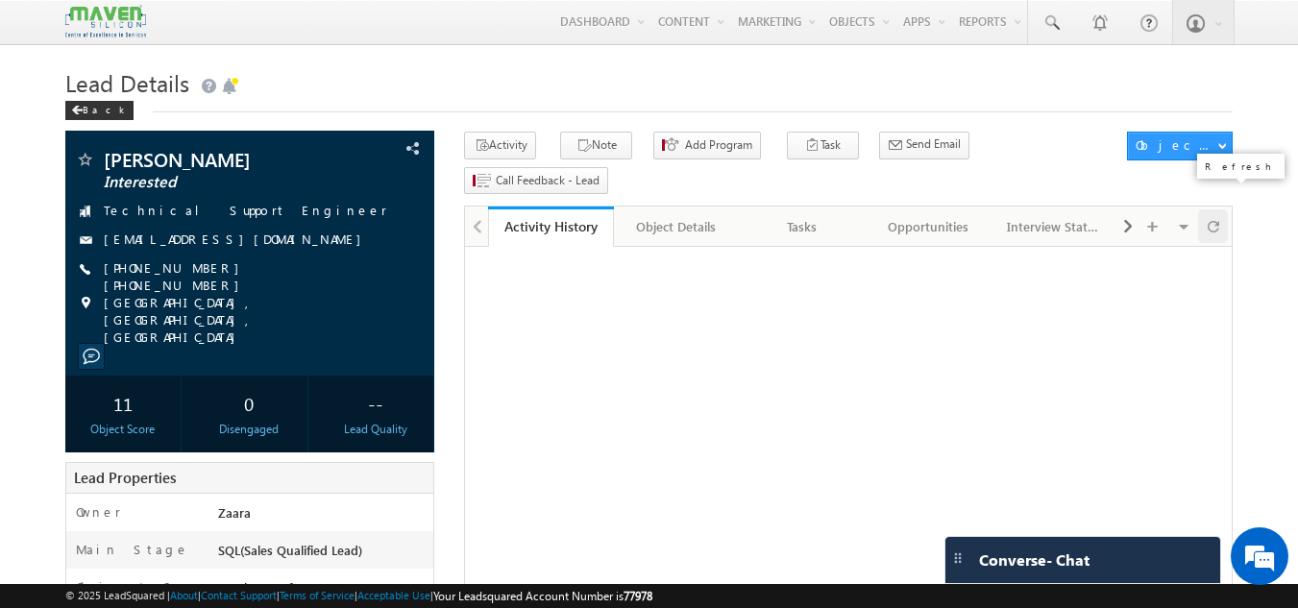
click at [1225, 209] on div at bounding box center [1213, 226] width 30 height 34
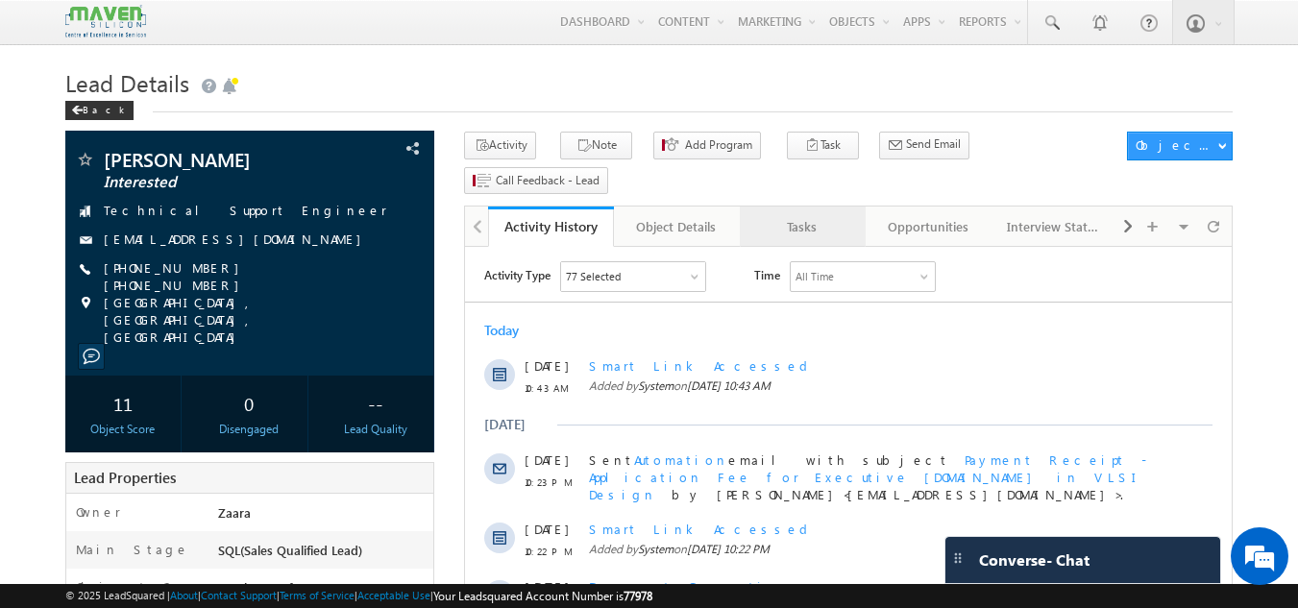
click at [793, 215] on div "Tasks" at bounding box center [801, 226] width 93 height 23
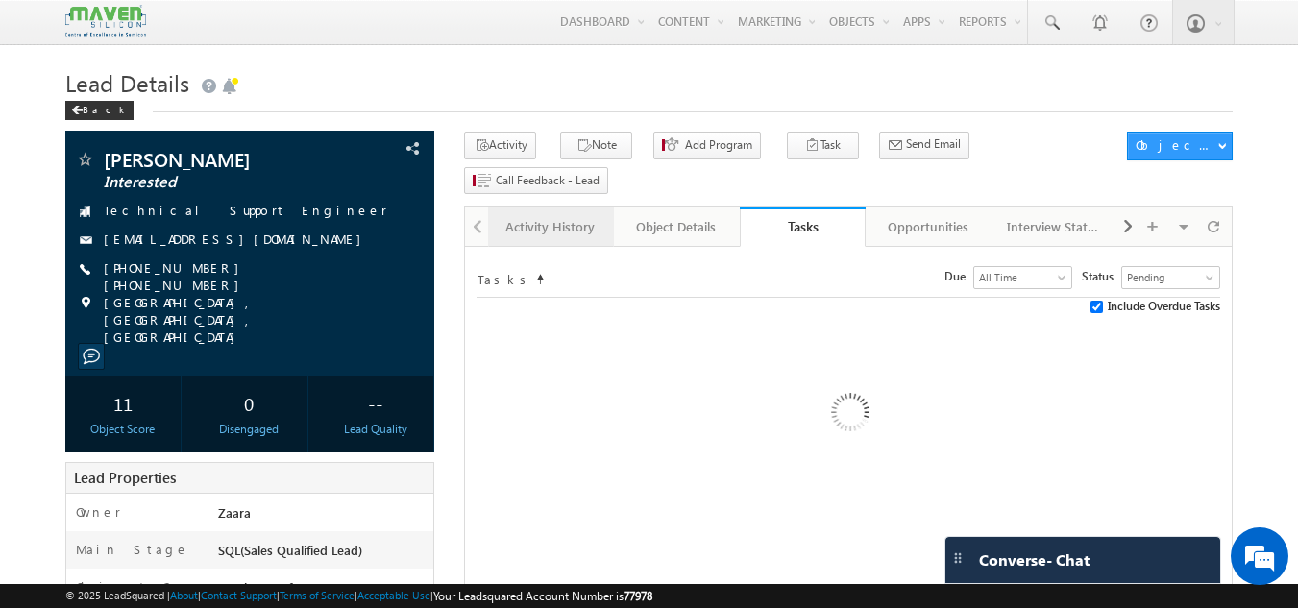
click at [564, 215] on div "Activity History" at bounding box center [549, 226] width 93 height 23
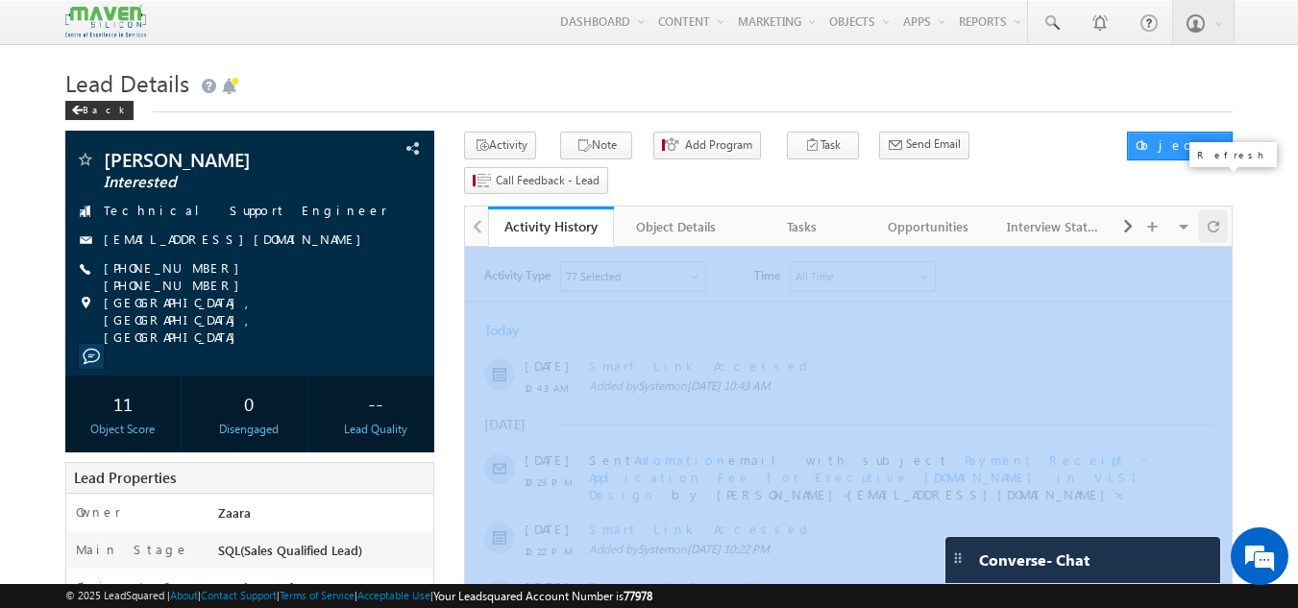
click at [1207, 209] on span at bounding box center [1213, 226] width 12 height 34
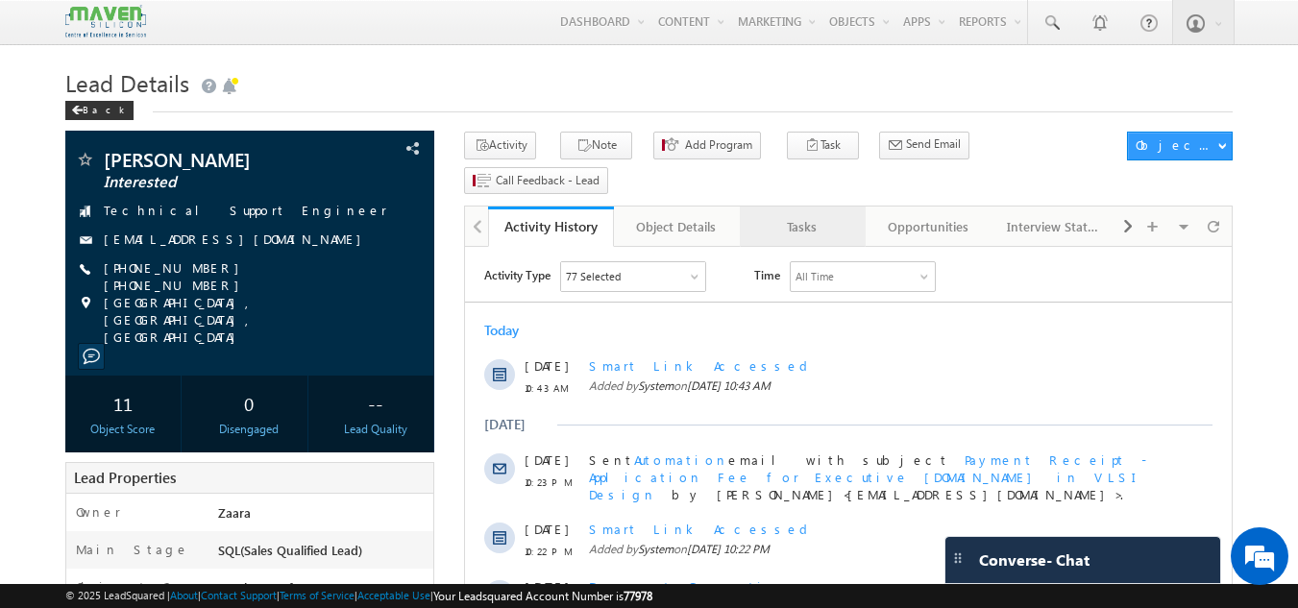
click at [804, 215] on div "Tasks" at bounding box center [801, 226] width 93 height 23
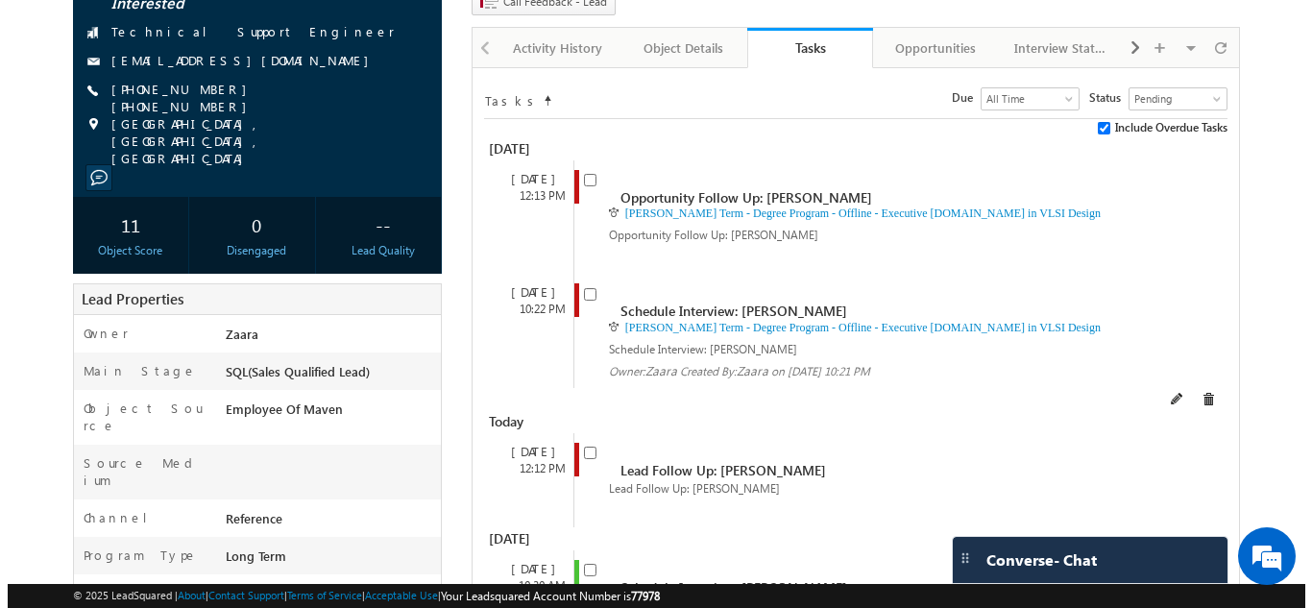
scroll to position [96, 0]
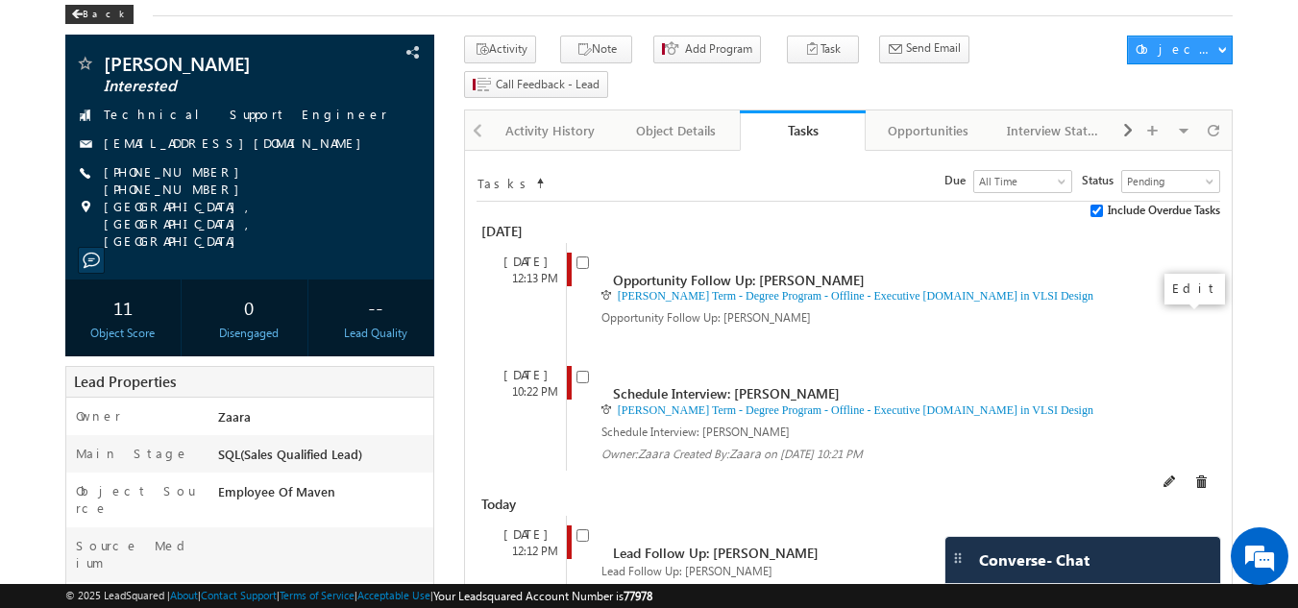
click at [1177, 475] on span at bounding box center [1169, 481] width 13 height 13
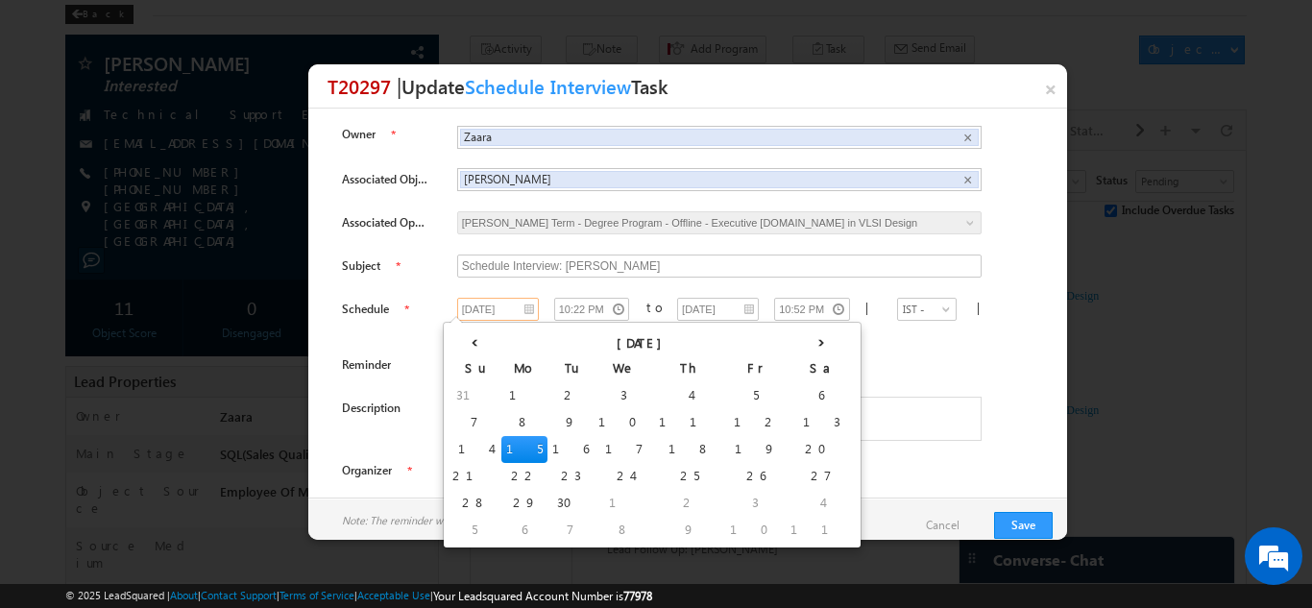
click at [507, 307] on input "15/09/2025" at bounding box center [498, 309] width 82 height 23
click at [594, 448] on td "17" at bounding box center [624, 449] width 61 height 27
type input "17/09/2025"
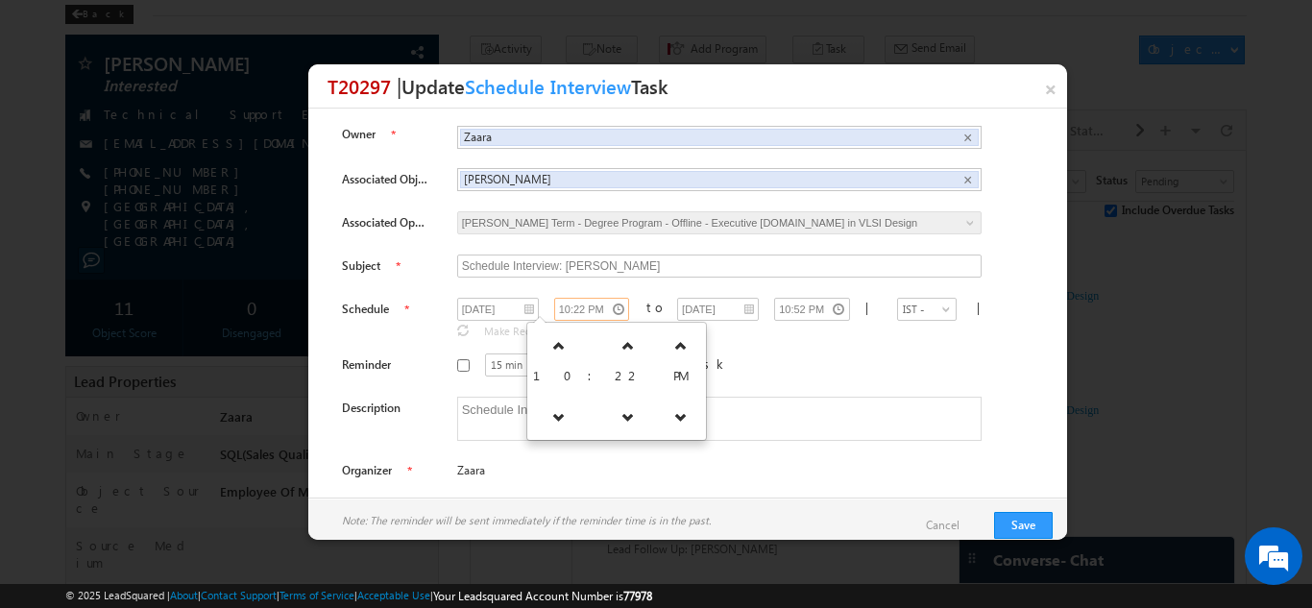
click at [593, 314] on input "10:22 PM" at bounding box center [592, 309] width 76 height 23
click at [610, 353] on link at bounding box center [627, 346] width 39 height 35
type input "10:30 PM"
type input "11:00 PM"
click at [610, 353] on link at bounding box center [627, 346] width 39 height 35
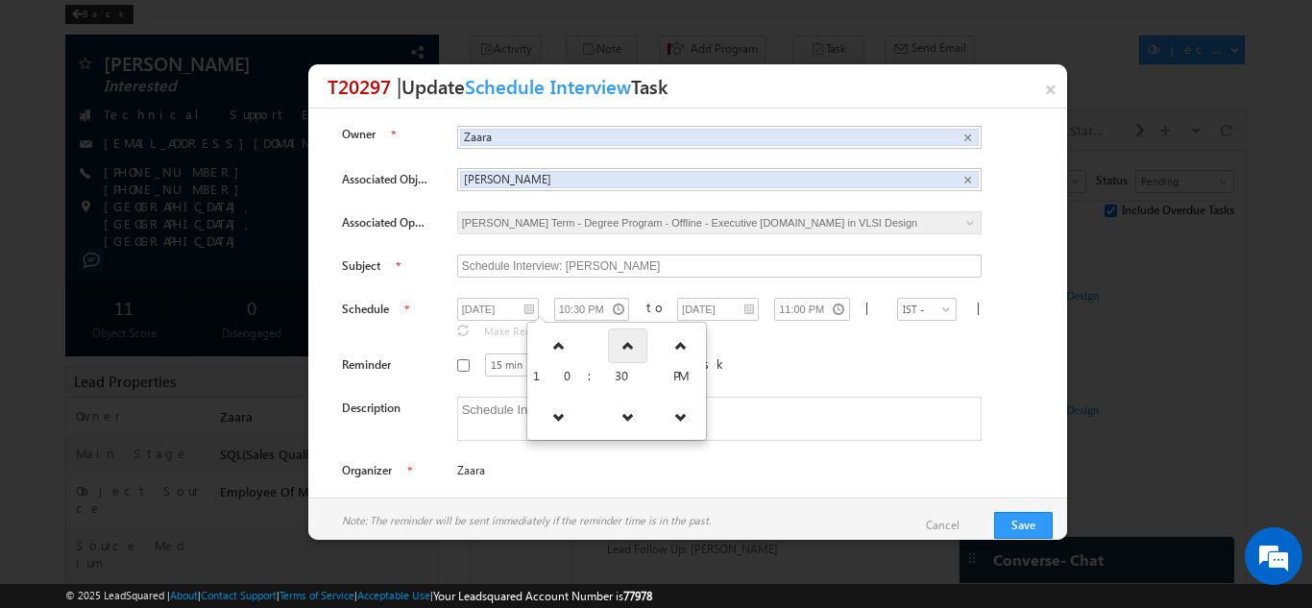
type input "11:00 PM"
type input "11:30 PM"
click at [610, 353] on link at bounding box center [627, 346] width 39 height 35
type input "11:30 PM"
type input "18/09/2025"
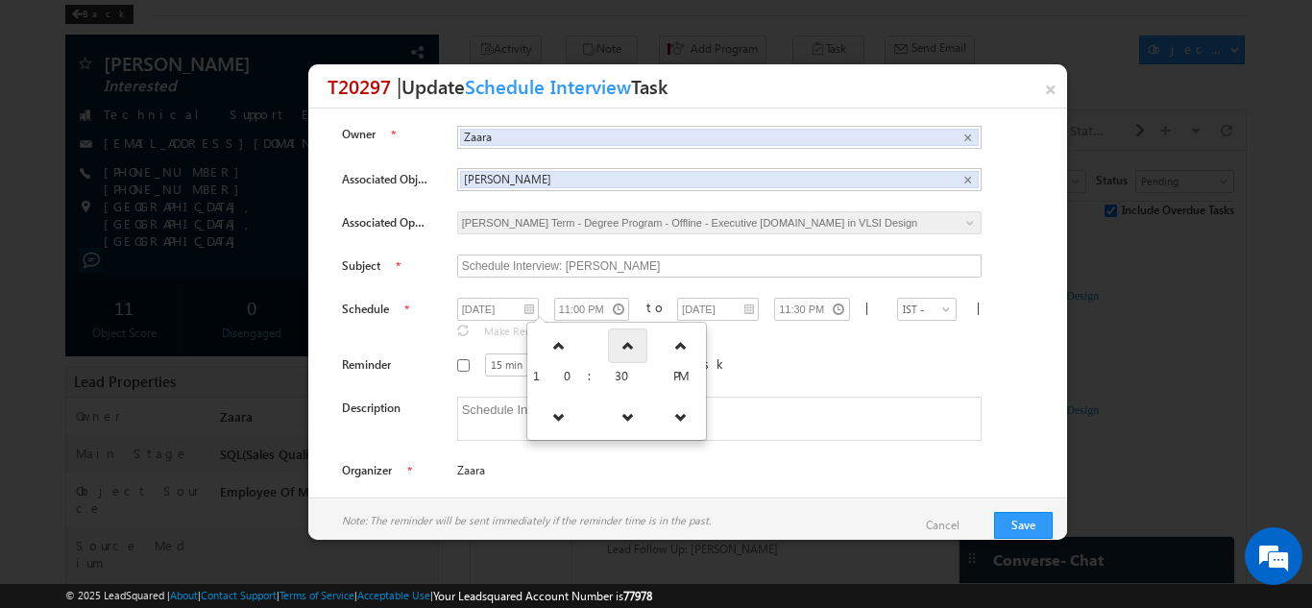
type input "12:00 AM"
click at [619, 353] on link at bounding box center [638, 346] width 39 height 35
type input "12:00 AM"
type input "17/09/2025"
type input "12:30 AM"
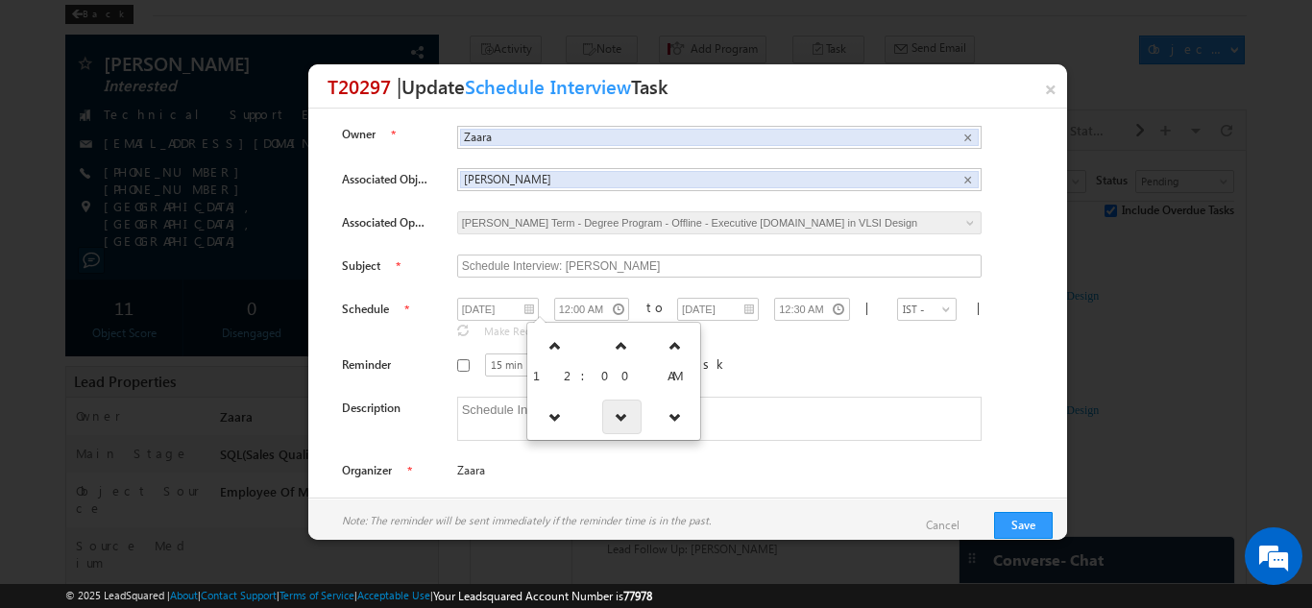
click at [615, 416] on icon at bounding box center [621, 416] width 13 height 13
type input "11:30 PM"
type input "18/09/2025"
type input "12:00 AM"
click at [557, 410] on icon at bounding box center [563, 416] width 13 height 13
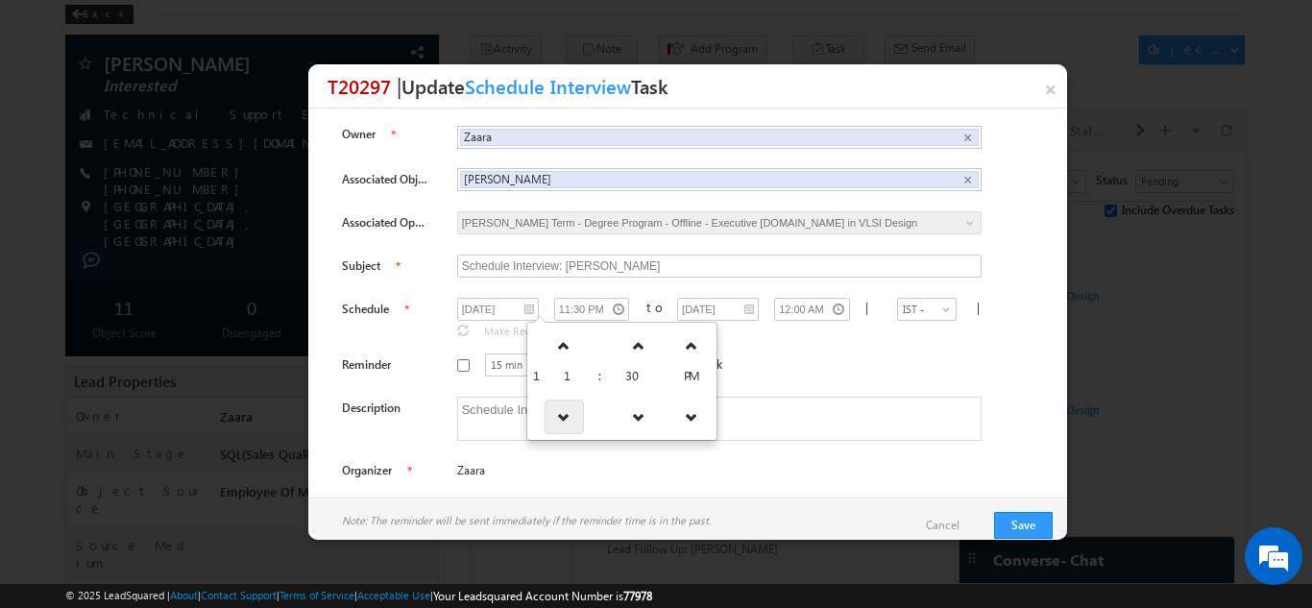
type input "10:30 PM"
type input "17/09/2025"
type input "11:00 PM"
click at [661, 353] on link at bounding box center [680, 346] width 39 height 35
type input "10:30 AM"
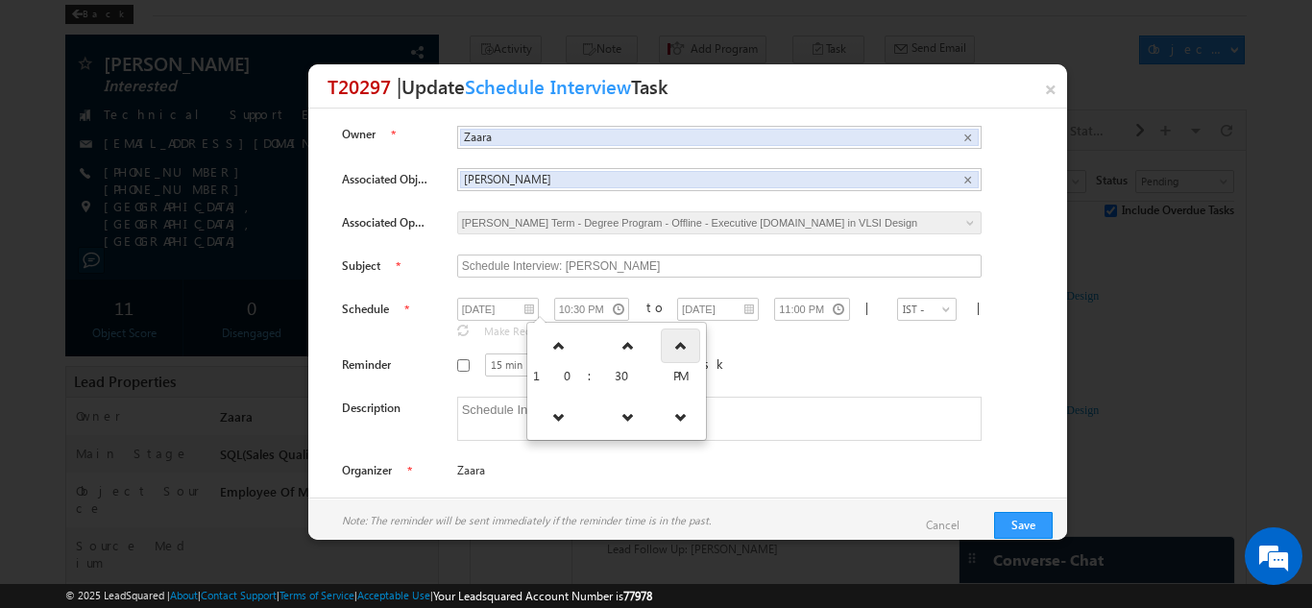
type input "11:00 AM"
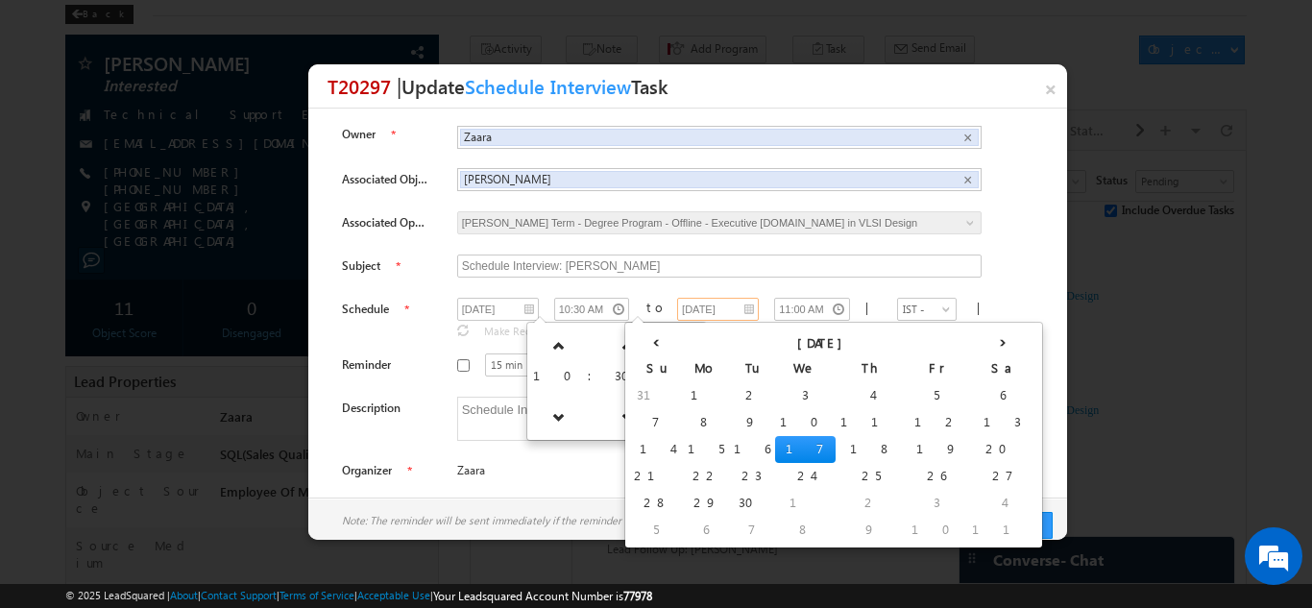
click at [677, 314] on input "17/09/2025" at bounding box center [718, 309] width 82 height 23
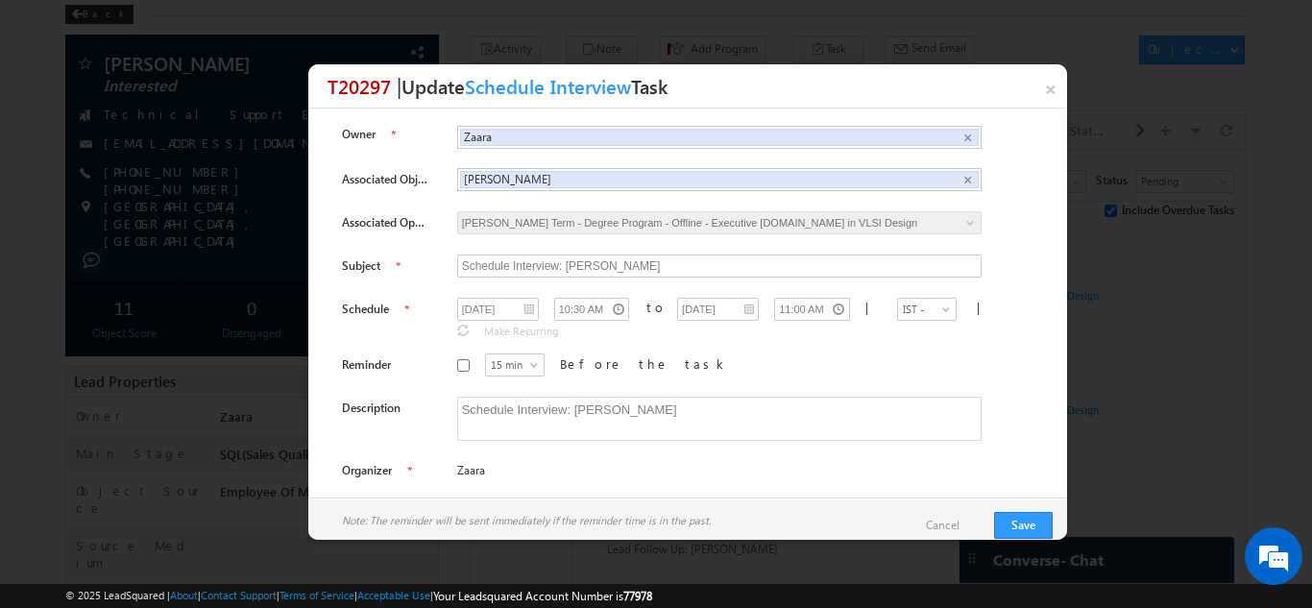
click at [909, 353] on div "15 min 30 min 45 min 1 hr 15 min Before the task" at bounding box center [734, 367] width 554 height 29
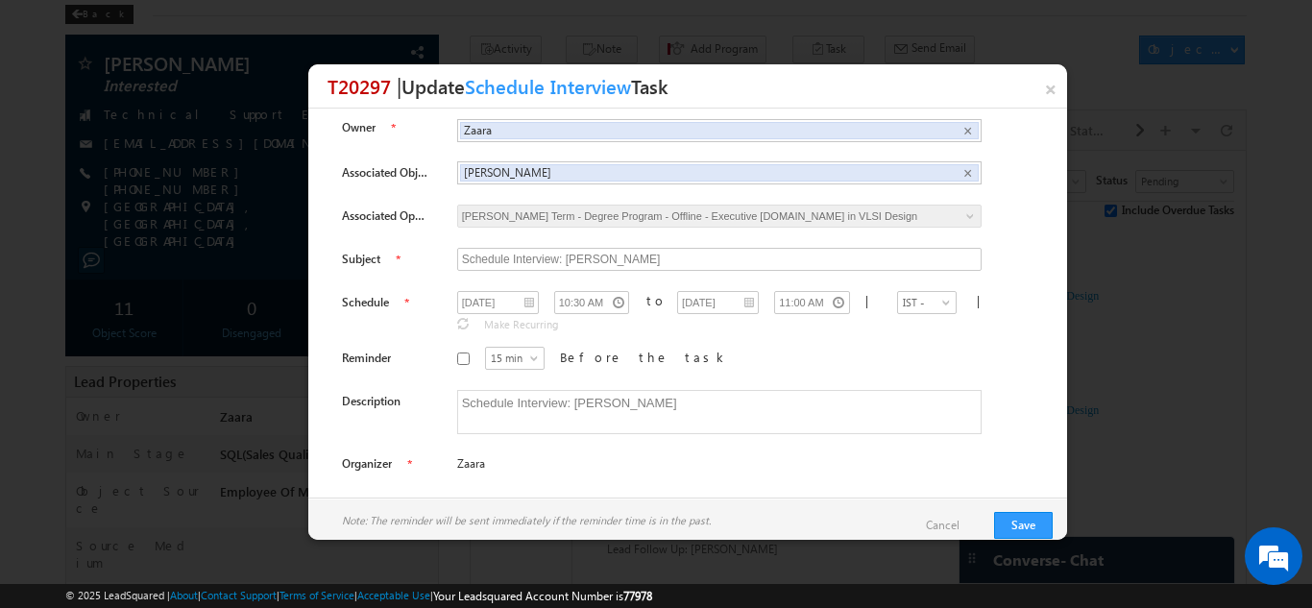
click at [457, 353] on input "Before the task" at bounding box center [463, 359] width 12 height 12
checkbox input "true"
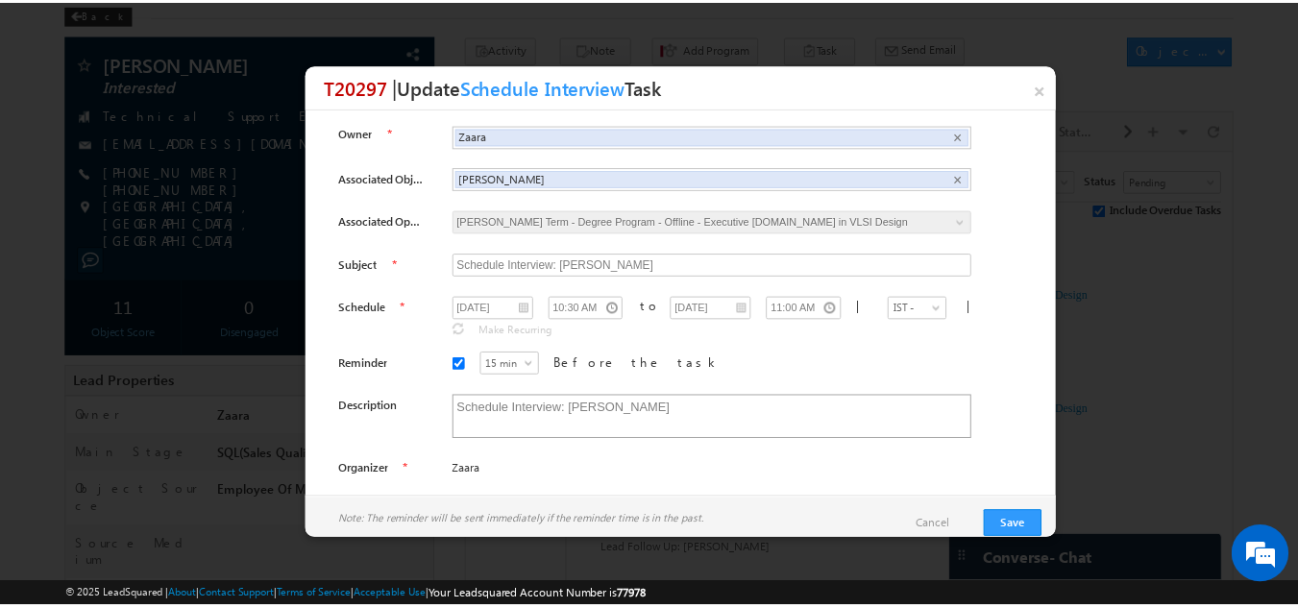
scroll to position [0, 0]
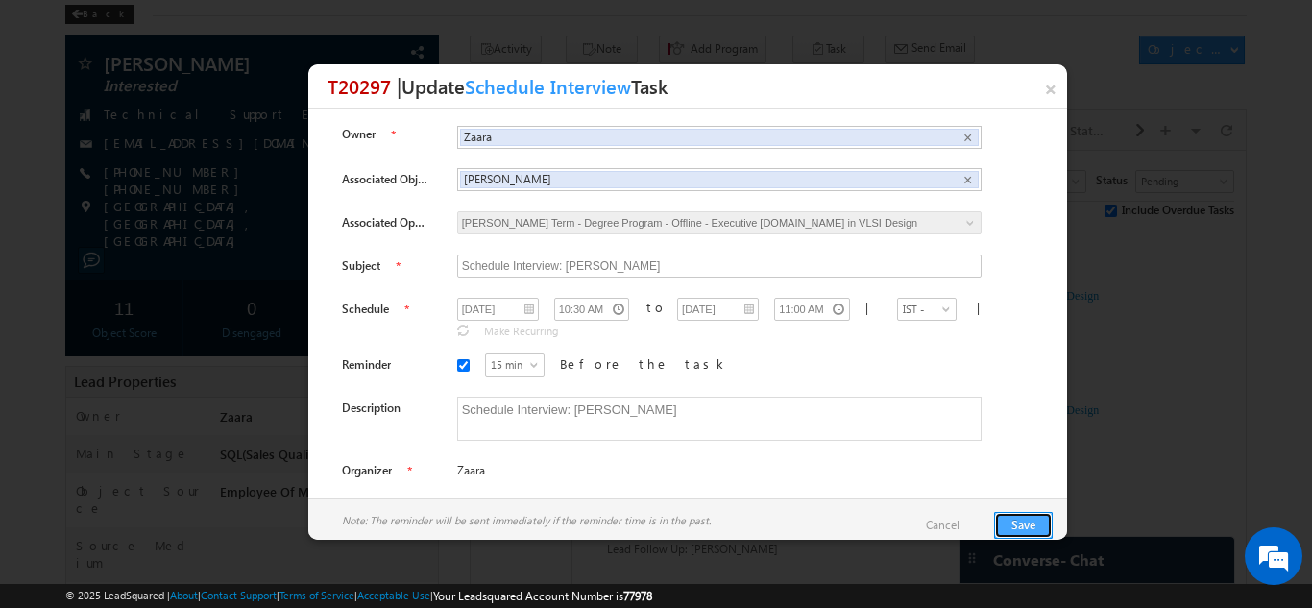
click at [1010, 531] on button "Save" at bounding box center [1023, 525] width 59 height 27
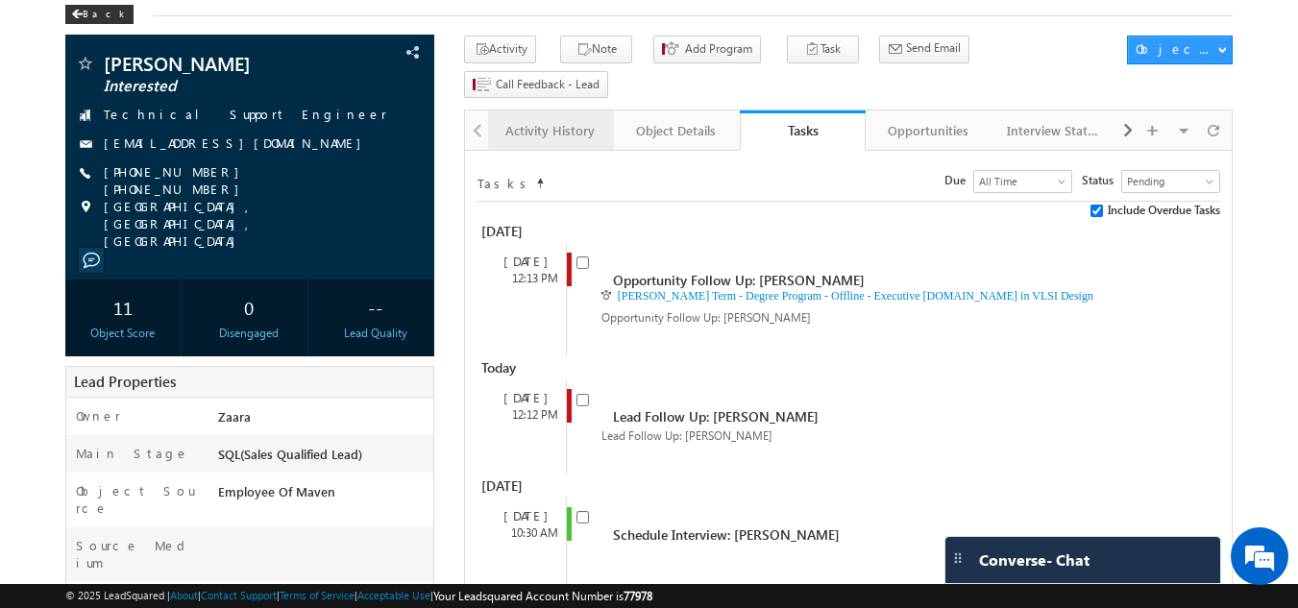
click at [531, 119] on div "Activity History" at bounding box center [549, 130] width 93 height 23
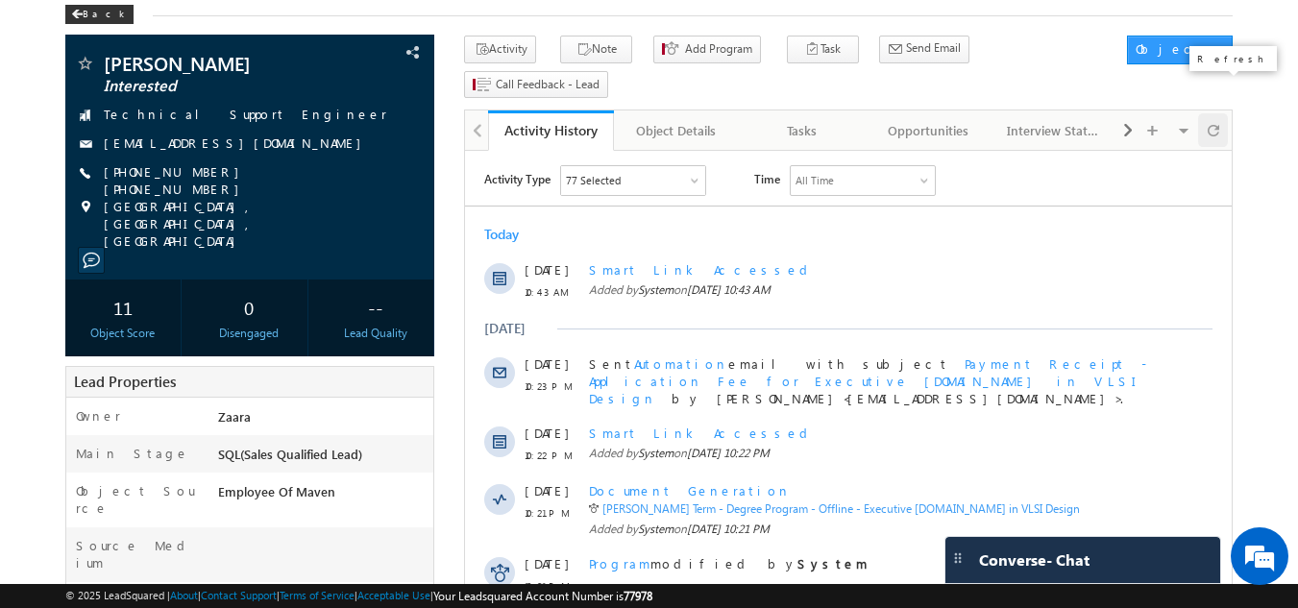
click at [1220, 113] on div at bounding box center [1213, 130] width 30 height 34
click at [772, 119] on div "Tasks" at bounding box center [801, 130] width 93 height 23
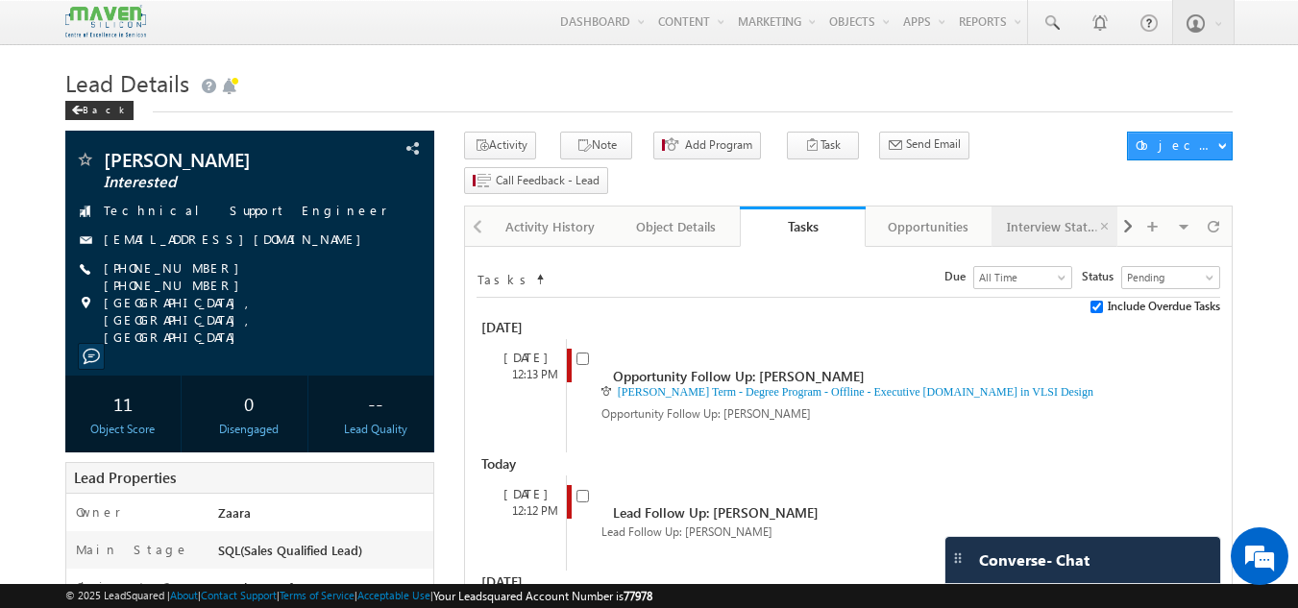
click at [1050, 215] on div "Interview Status" at bounding box center [1053, 226] width 93 height 23
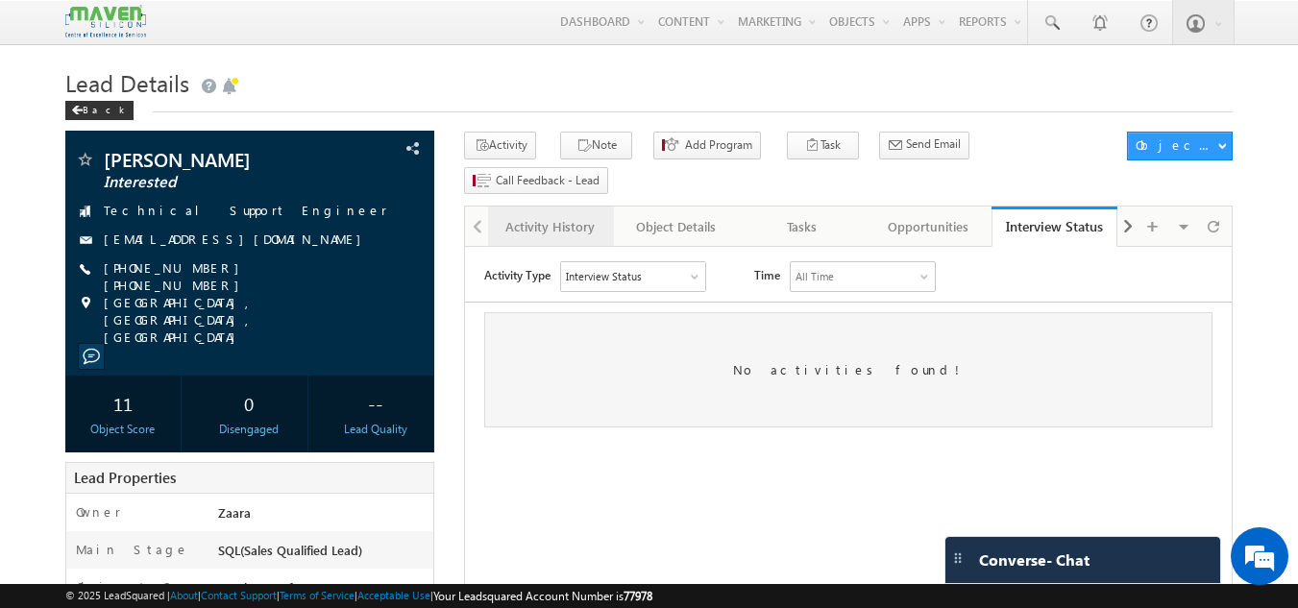
click at [540, 208] on link "Activity History" at bounding box center [551, 227] width 126 height 40
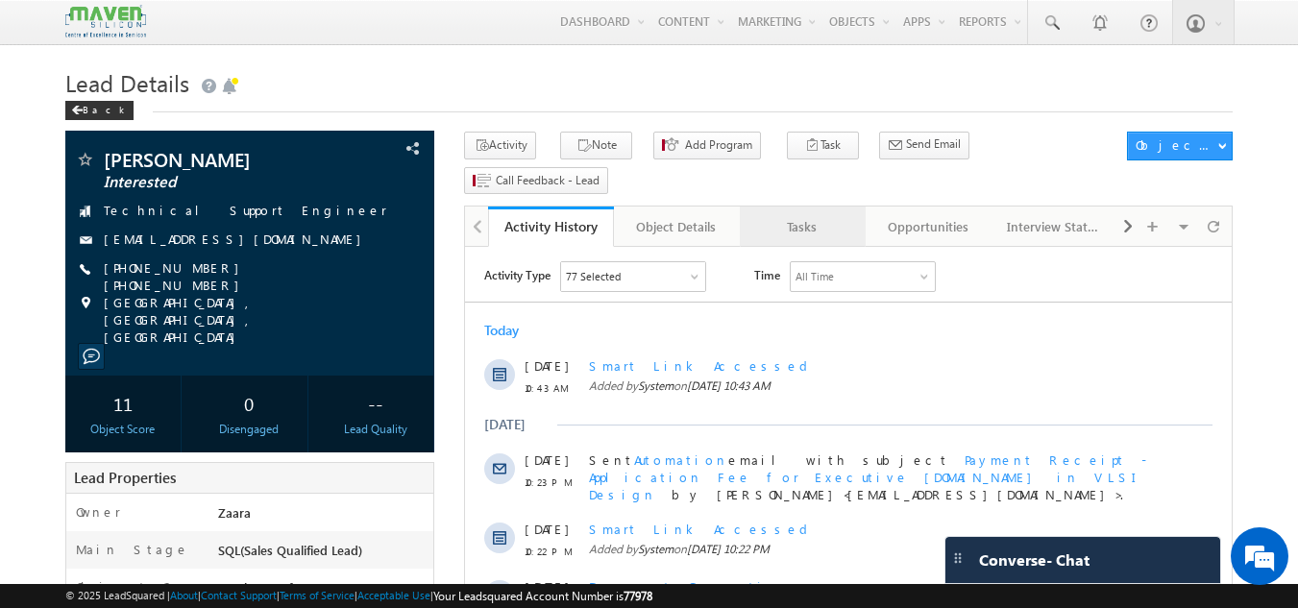
click at [801, 215] on div "Tasks" at bounding box center [801, 226] width 93 height 23
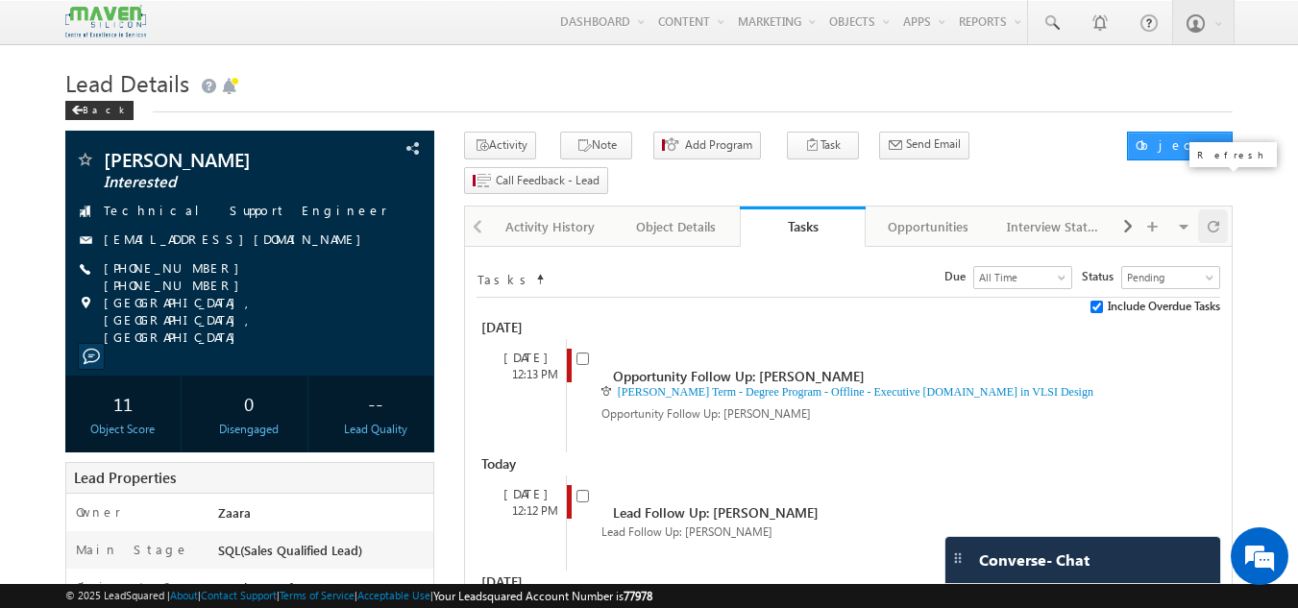
click at [1212, 209] on span at bounding box center [1213, 226] width 12 height 34
click at [1132, 209] on span at bounding box center [1128, 226] width 12 height 35
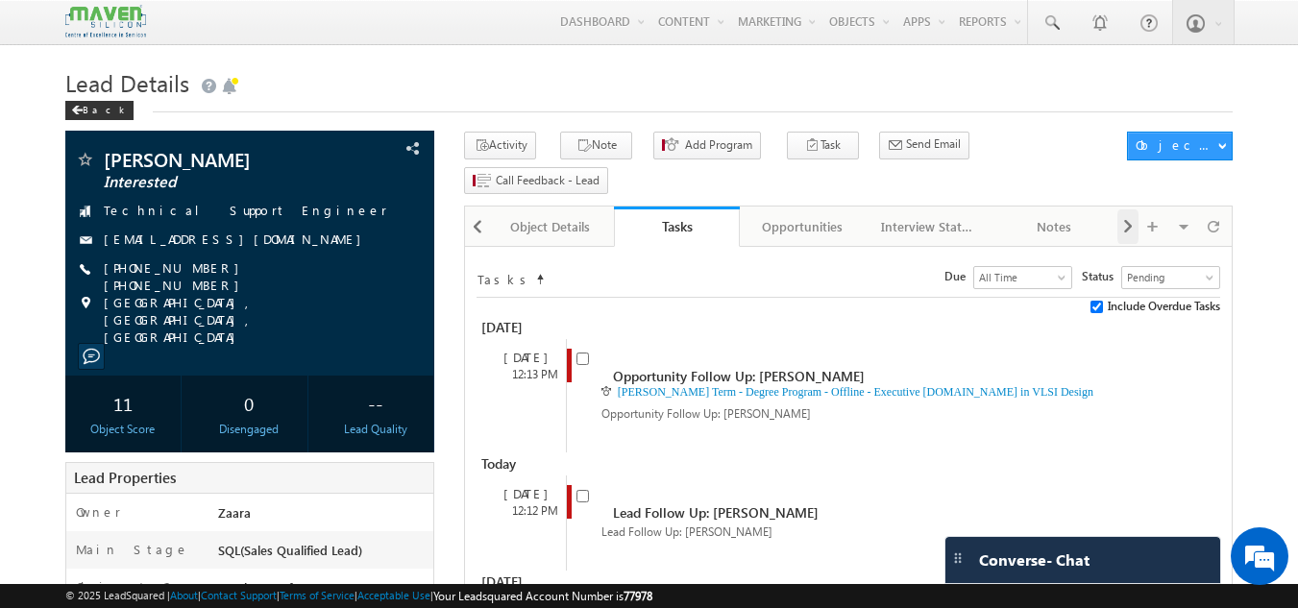
click at [1132, 209] on span at bounding box center [1128, 226] width 12 height 35
click at [914, 215] on div "Documents" at bounding box center [927, 226] width 93 height 23
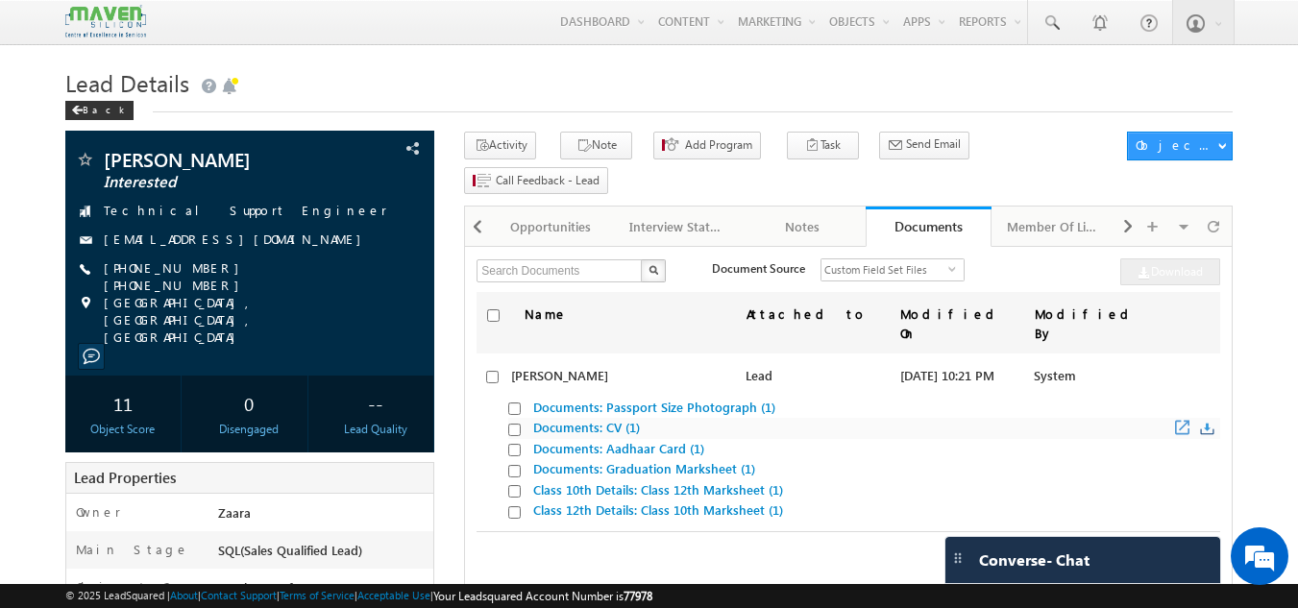
click at [559, 419] on link "Documents: CV (1)" at bounding box center [586, 427] width 107 height 16
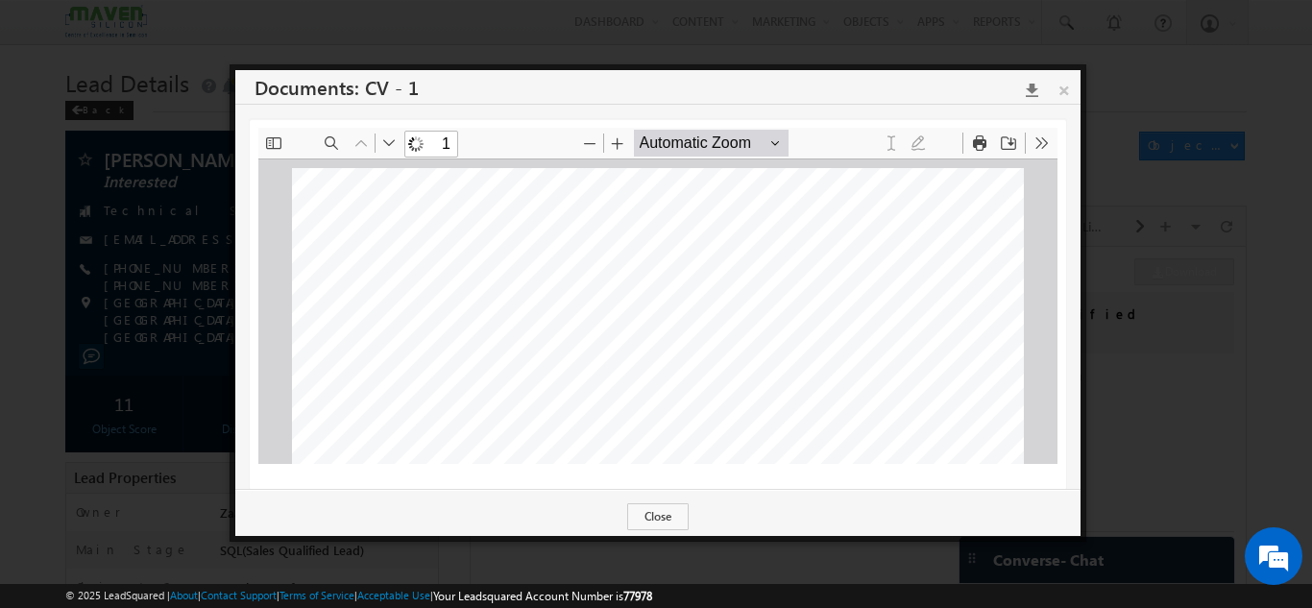
scroll to position [10, 0]
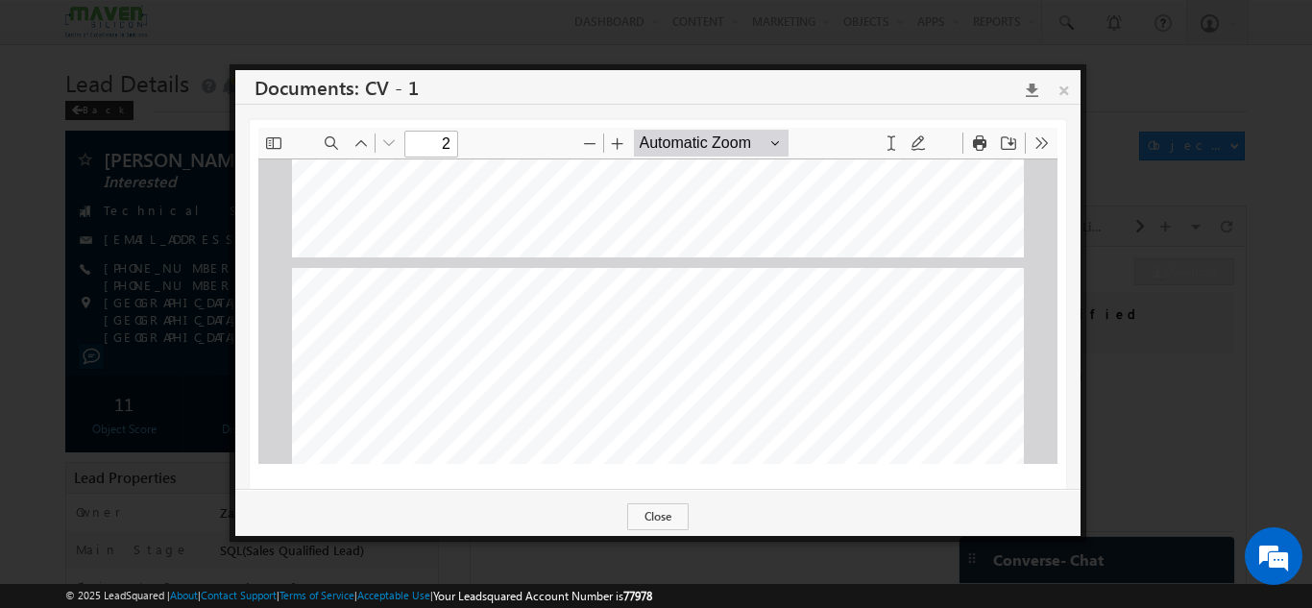
type input "1"
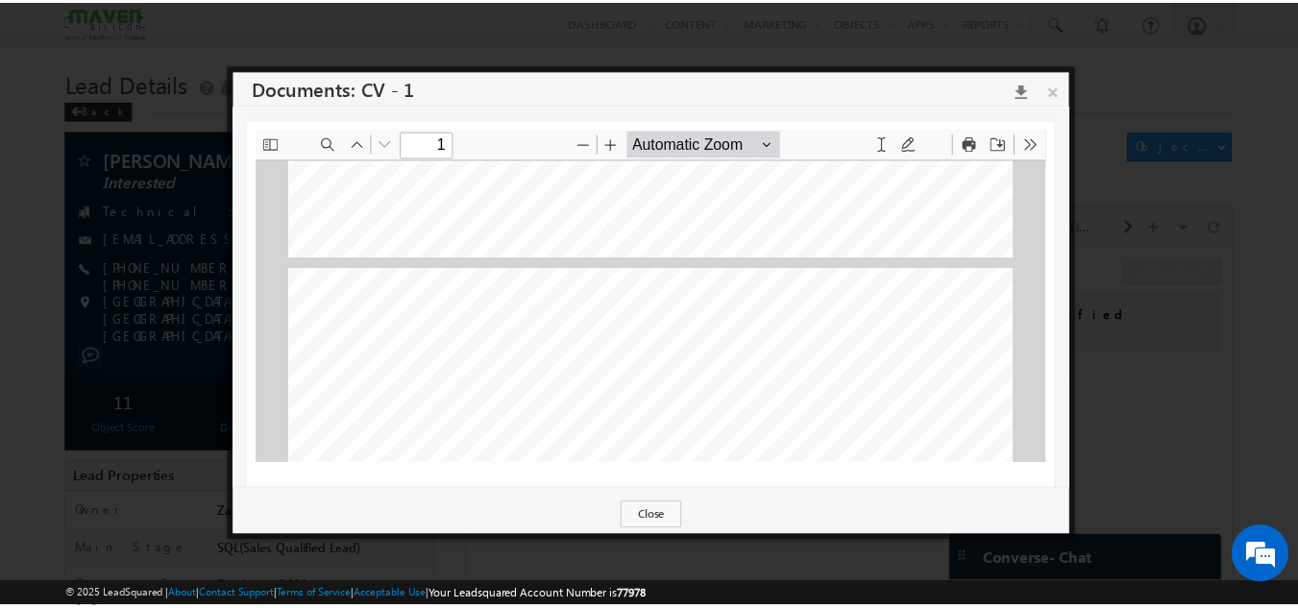
scroll to position [490, 0]
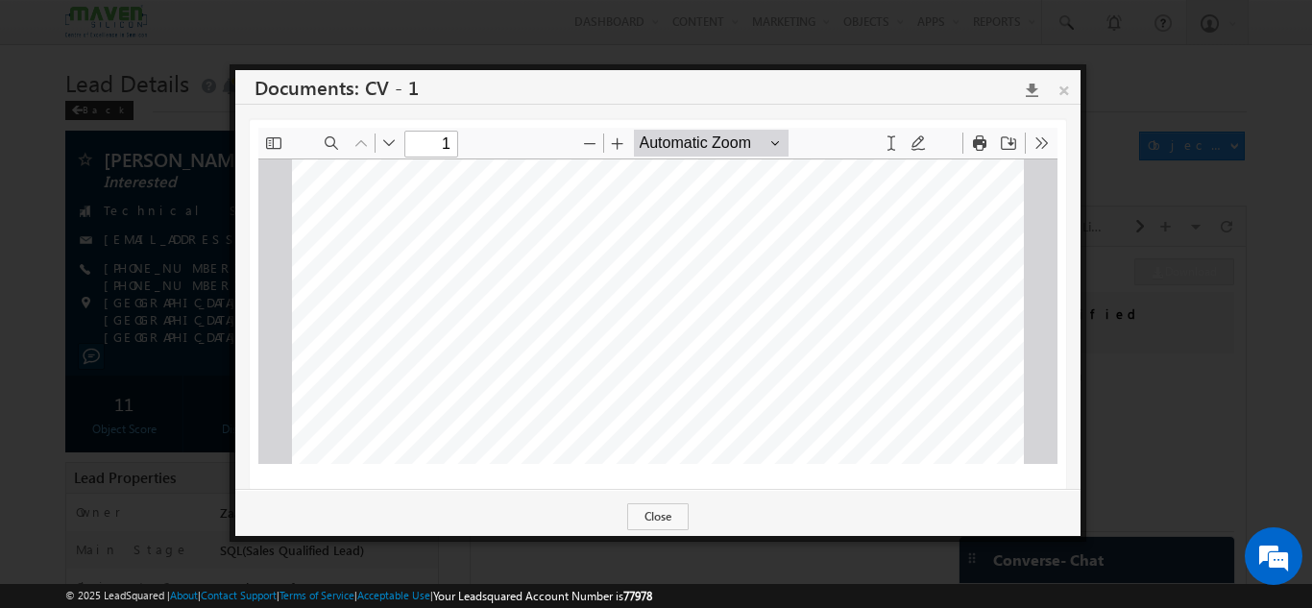
click at [1032, 93] on icon at bounding box center [1026, 90] width 26 height 16
click at [1150, 125] on div at bounding box center [656, 304] width 1312 height 608
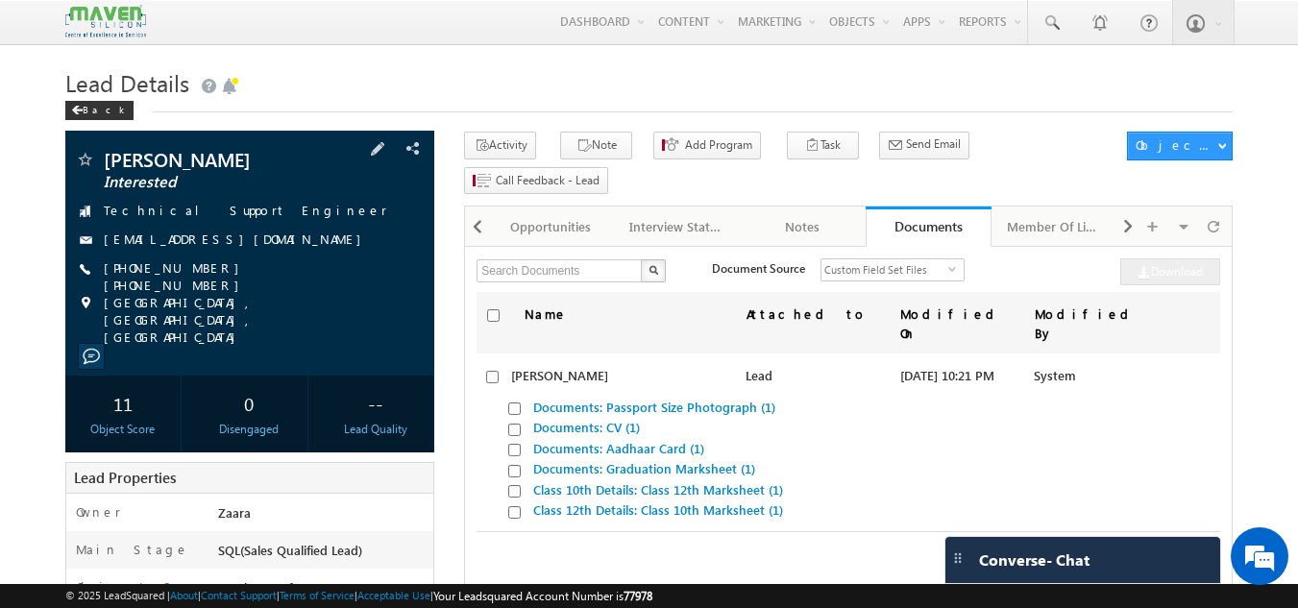
drag, startPoint x: 294, startPoint y: 241, endPoint x: 284, endPoint y: 240, distance: 9.7
click at [284, 240] on div "dineshbendigeri2011@gmail.com" at bounding box center [250, 240] width 351 height 19
copy div "dineshbendigeri2011@gmail.com"
click at [80, 107] on span at bounding box center [77, 111] width 12 height 10
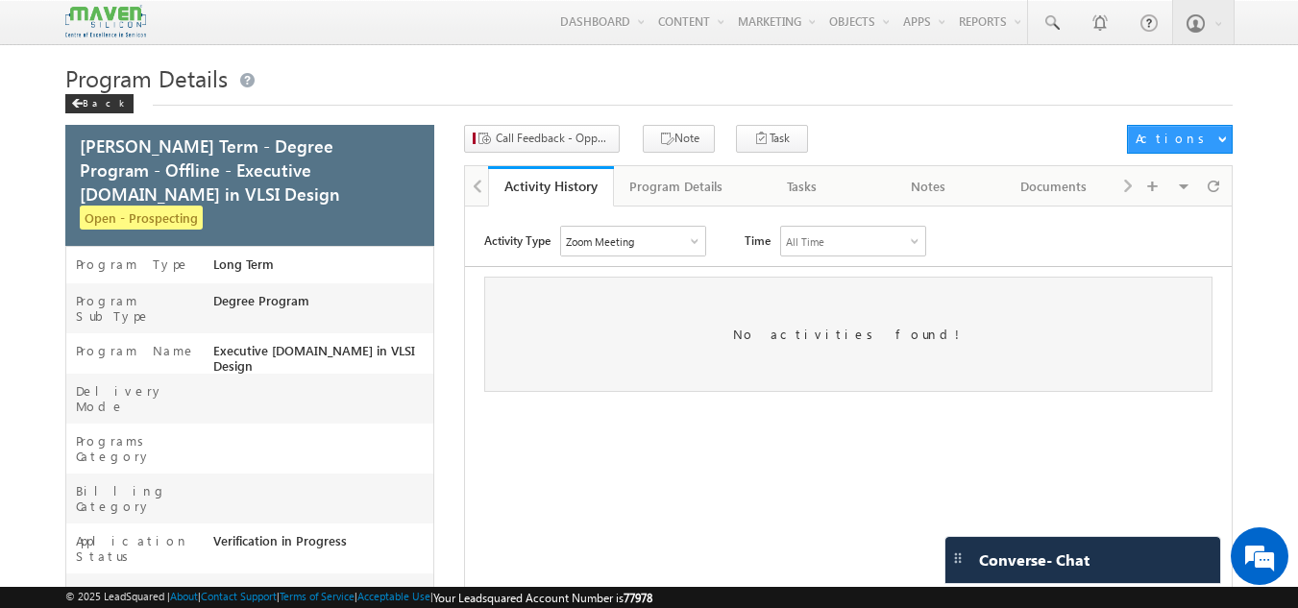
click at [80, 107] on span at bounding box center [77, 104] width 12 height 10
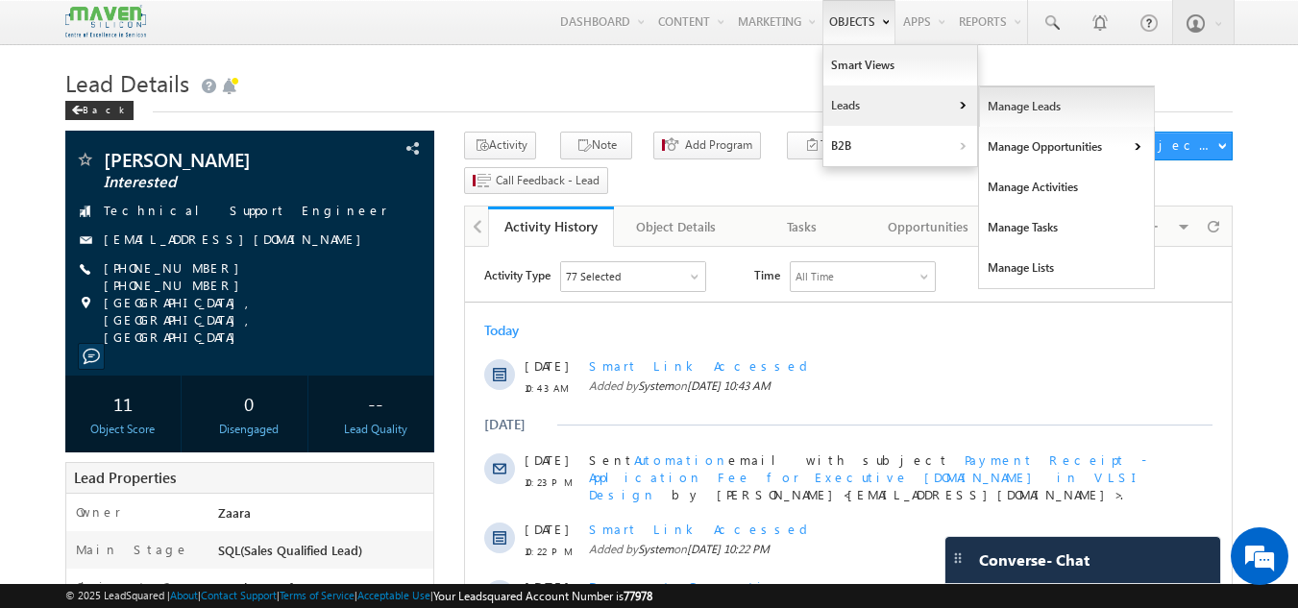
click at [1007, 113] on link "Manage Leads" at bounding box center [1067, 106] width 176 height 40
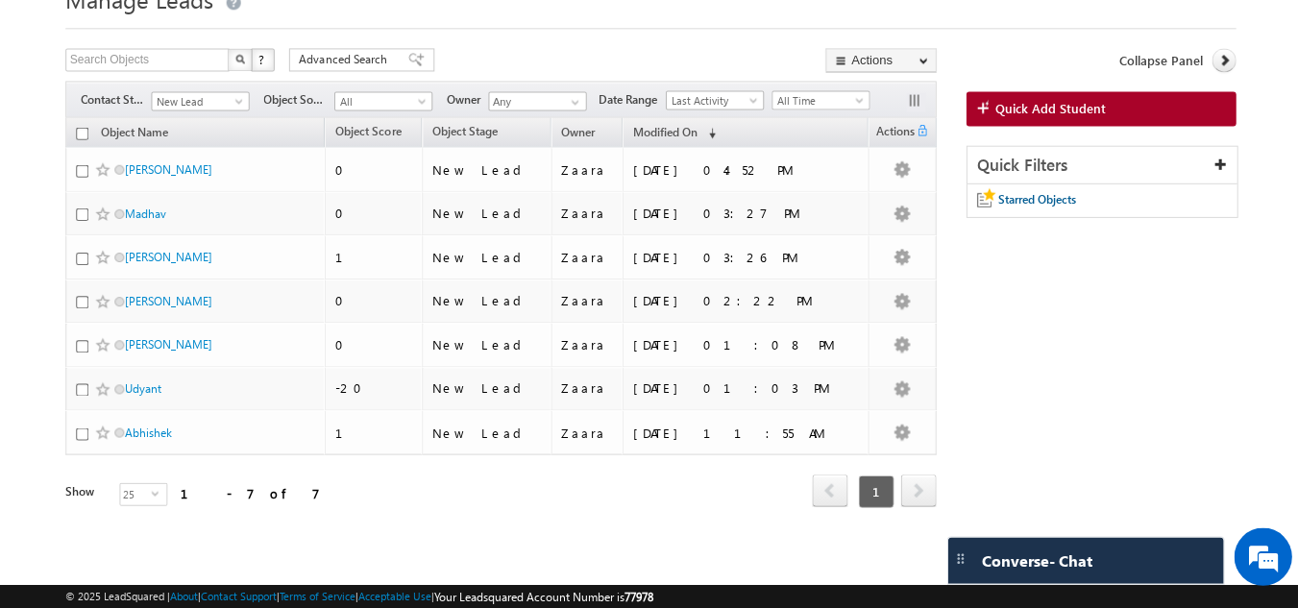
scroll to position [84, 0]
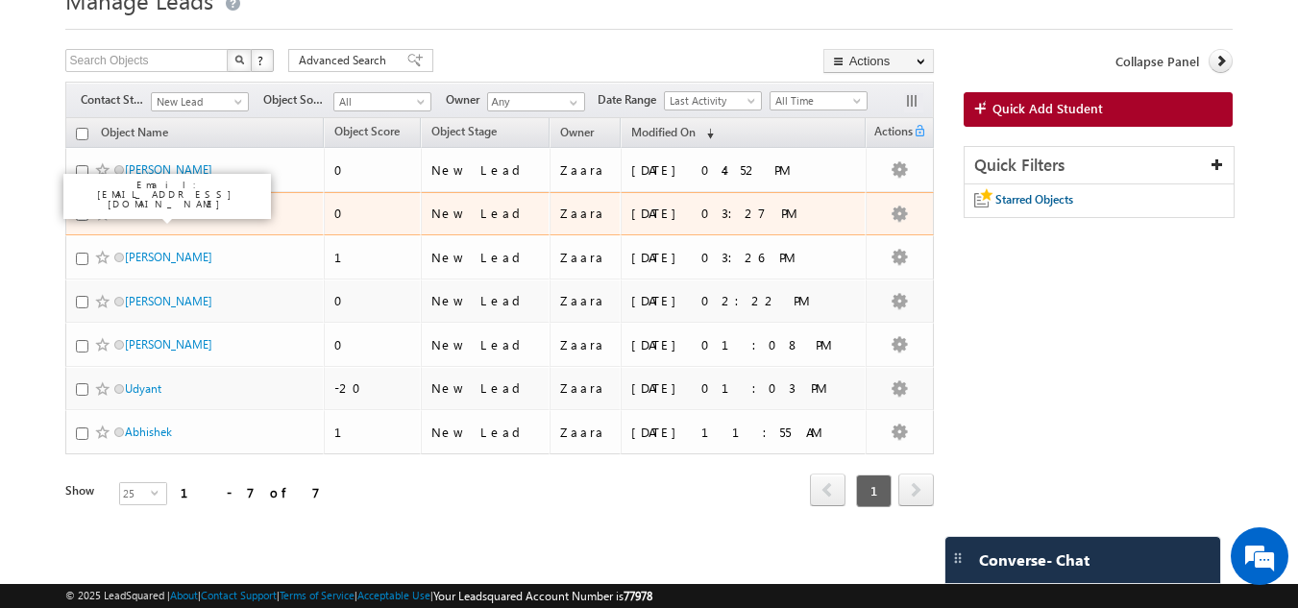
click at [132, 213] on link "Madhav" at bounding box center [145, 214] width 41 height 14
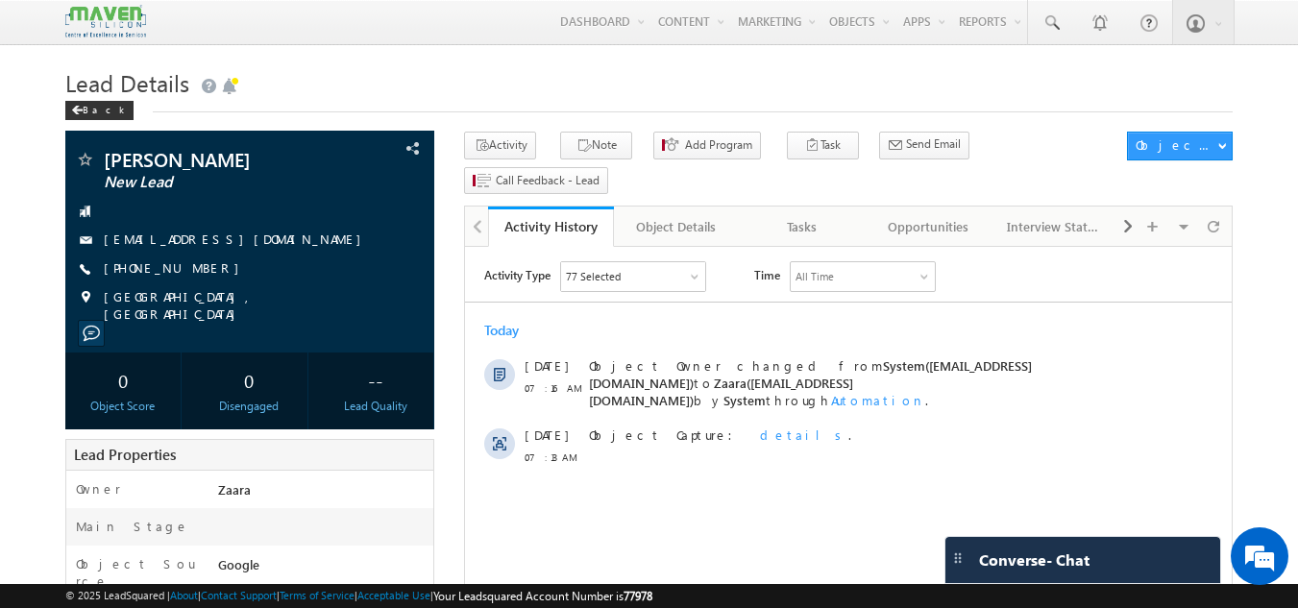
click at [480, 86] on h1 "Lead Details" at bounding box center [649, 80] width 1168 height 37
drag, startPoint x: 201, startPoint y: 269, endPoint x: 191, endPoint y: 272, distance: 10.0
click at [191, 272] on div "+91-9539141469" at bounding box center [250, 268] width 351 height 19
click at [158, 271] on span "+91-9539141469" at bounding box center [176, 268] width 145 height 19
click at [176, 269] on span "+91-9539141469" at bounding box center [176, 268] width 145 height 19
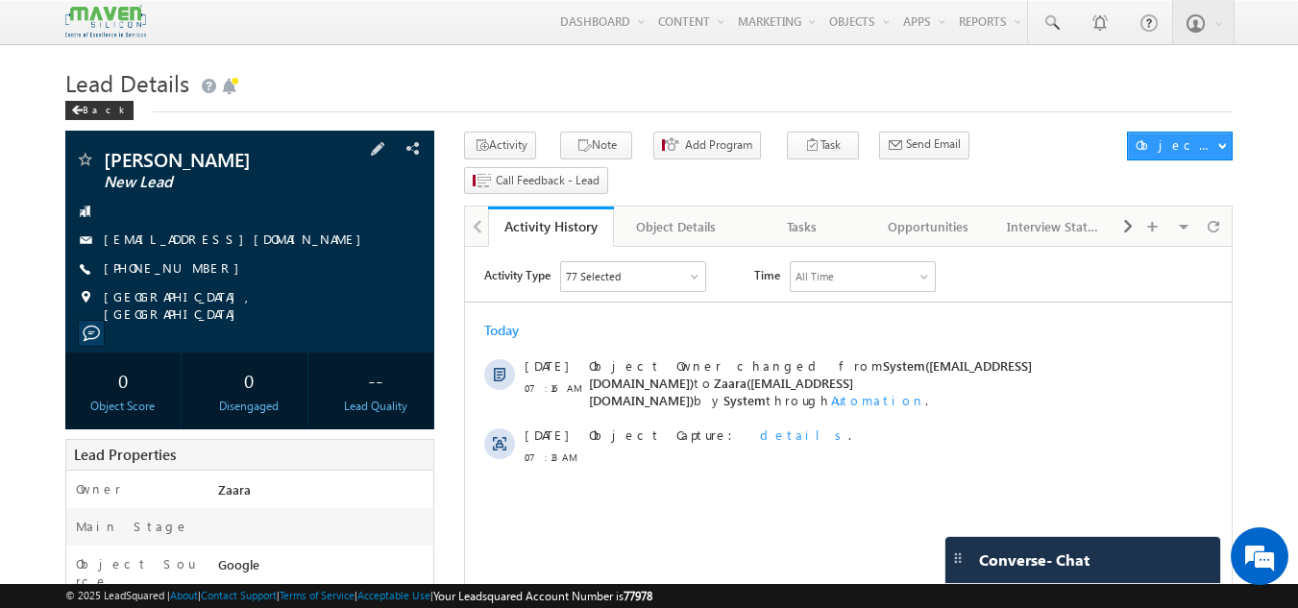
drag, startPoint x: 134, startPoint y: 270, endPoint x: 195, endPoint y: 269, distance: 61.5
click at [195, 269] on span "+91-9539141469" at bounding box center [176, 268] width 145 height 19
copy span "9539141469"
drag, startPoint x: 158, startPoint y: 158, endPoint x: 110, endPoint y: 161, distance: 49.1
click at [110, 161] on span "Amith" at bounding box center [218, 159] width 228 height 19
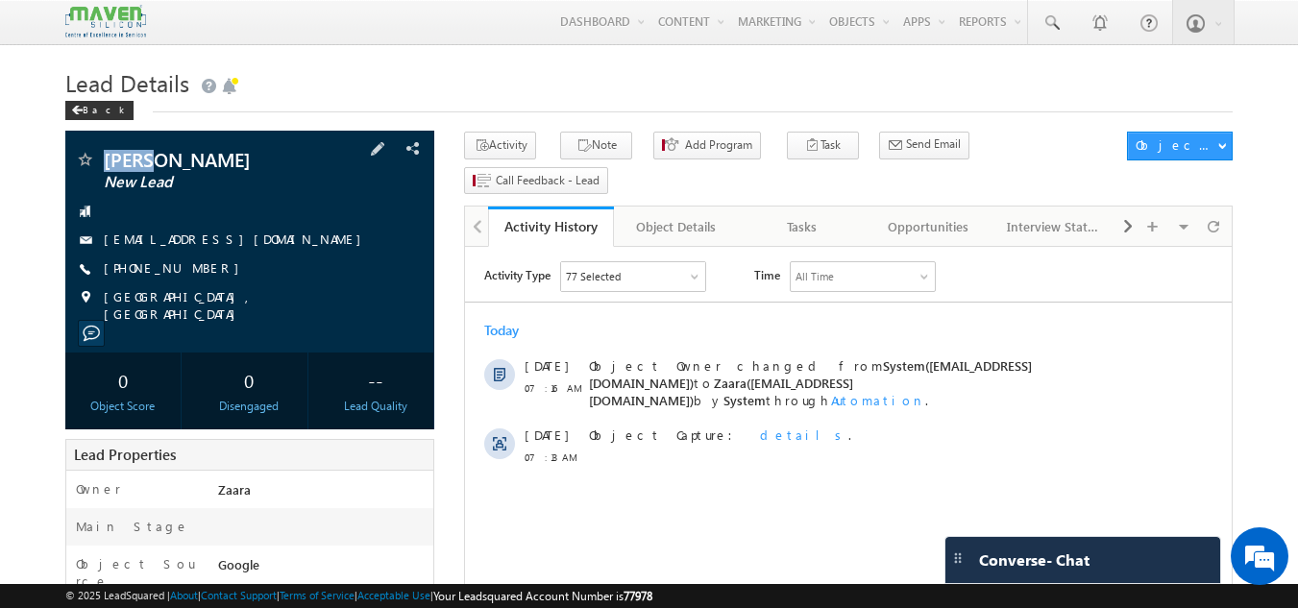
copy span "Amith"
click at [798, 209] on link "Tasks" at bounding box center [803, 227] width 126 height 40
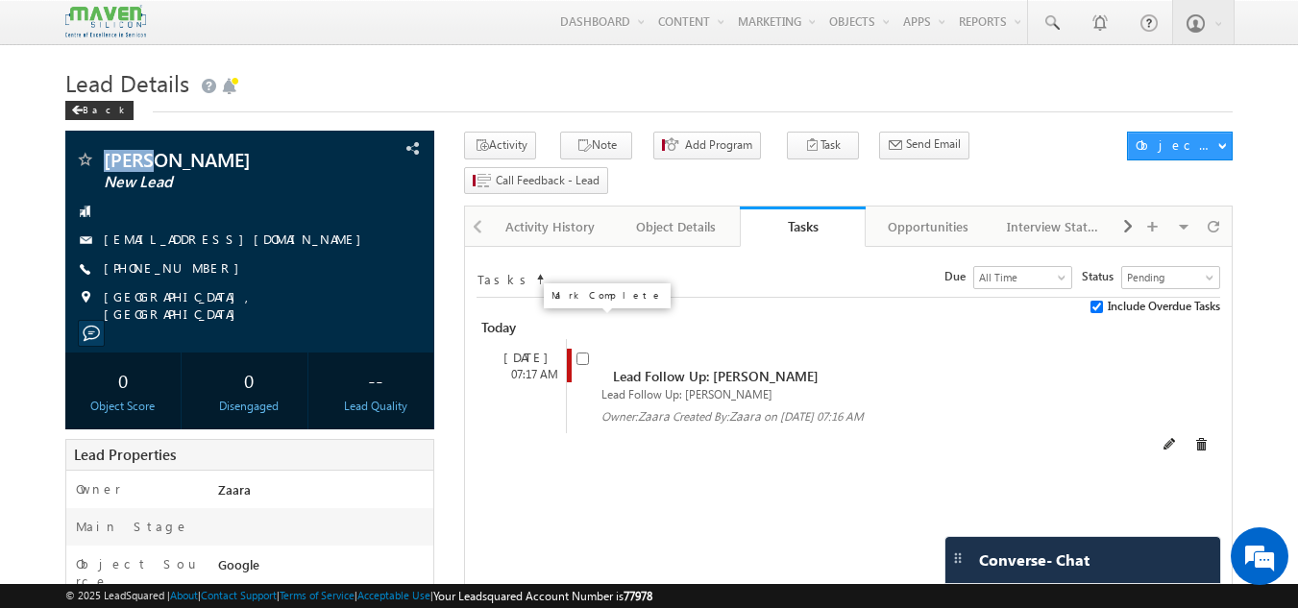
click at [585, 353] on input "checkbox" at bounding box center [582, 359] width 12 height 12
checkbox input "false"
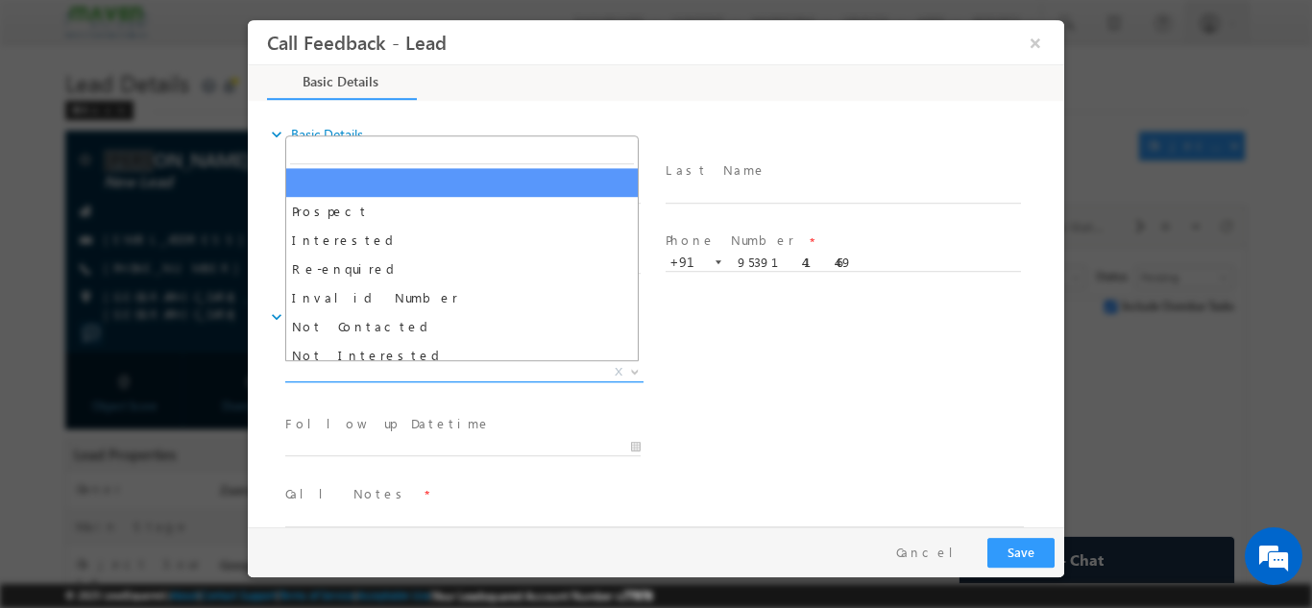
click at [394, 376] on span "X" at bounding box center [464, 371] width 358 height 19
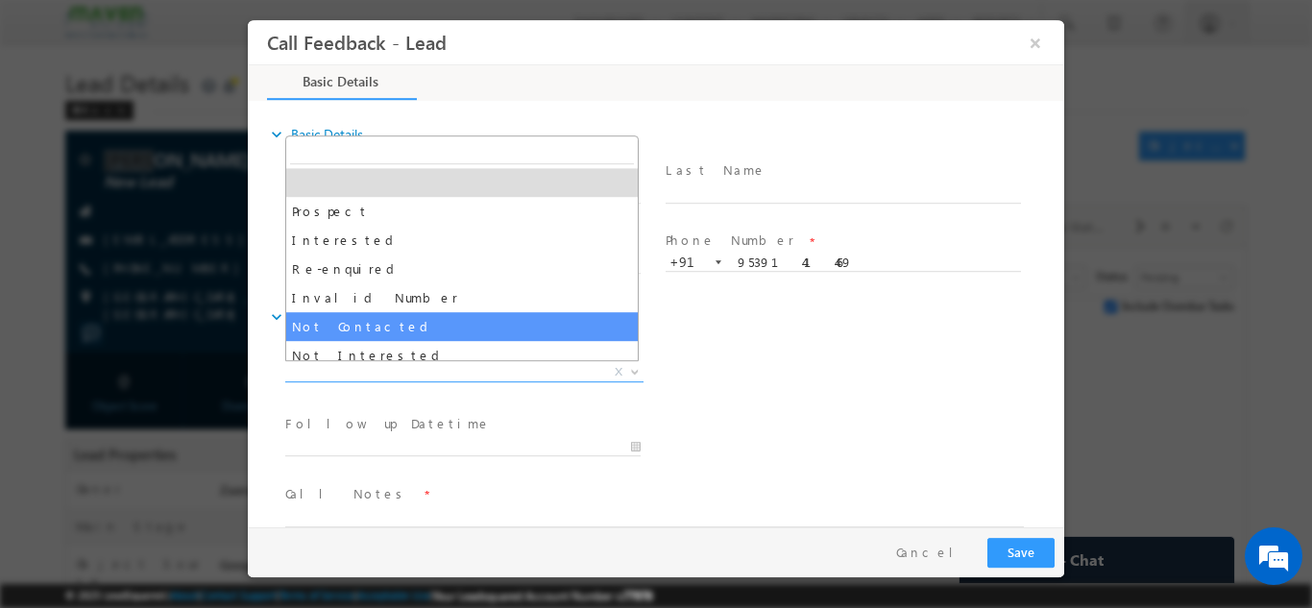
select select "Not Contacted"
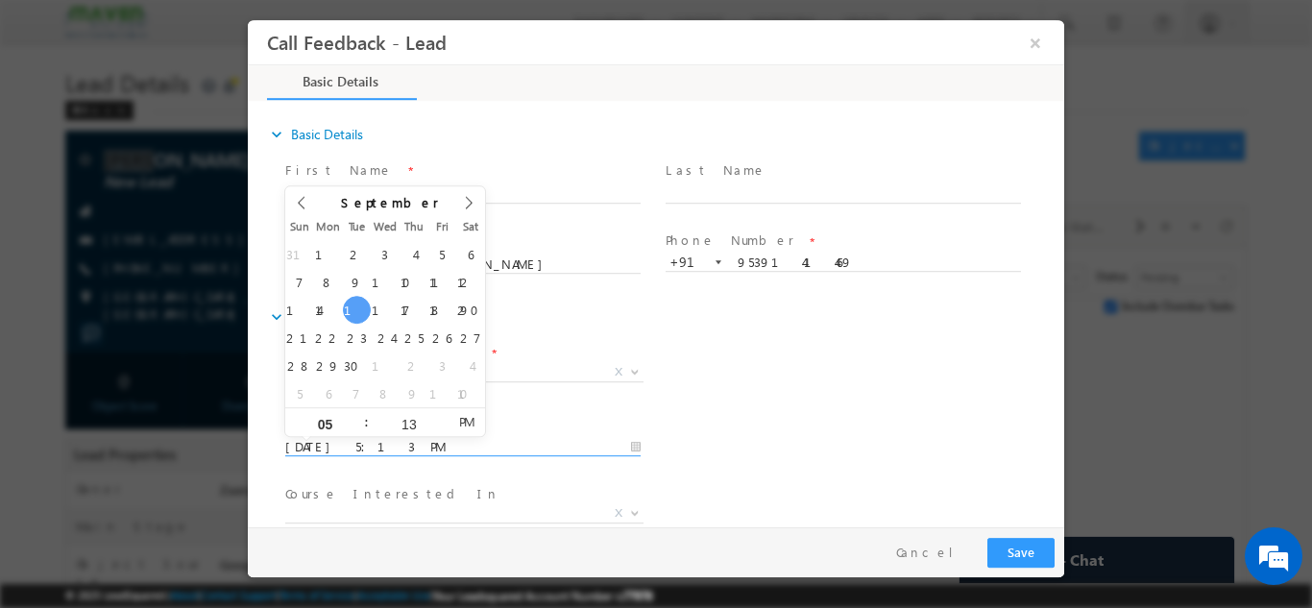
click at [361, 442] on input "16/09/2025 5:13 PM" at bounding box center [462, 446] width 355 height 19
type input "18/09/2025 5:13 PM"
click at [714, 382] on div "Lead Dispositions * Prospect Interested Re-enquired Invalid Number Not Contacte…" at bounding box center [672, 373] width 783 height 71
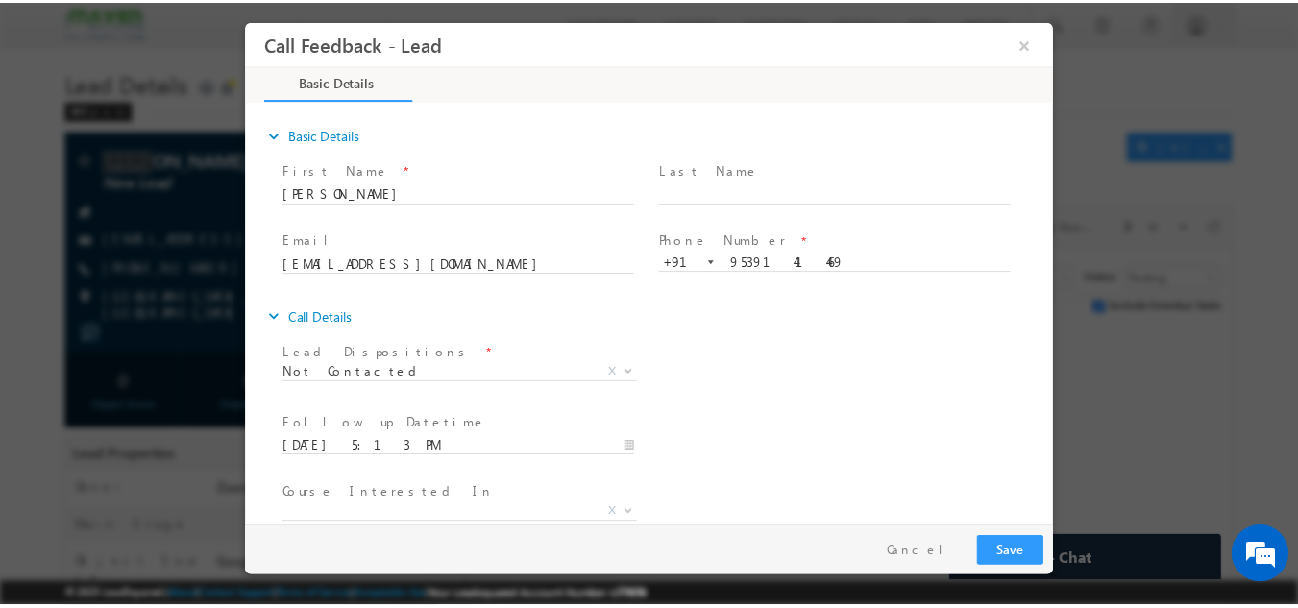
scroll to position [102, 0]
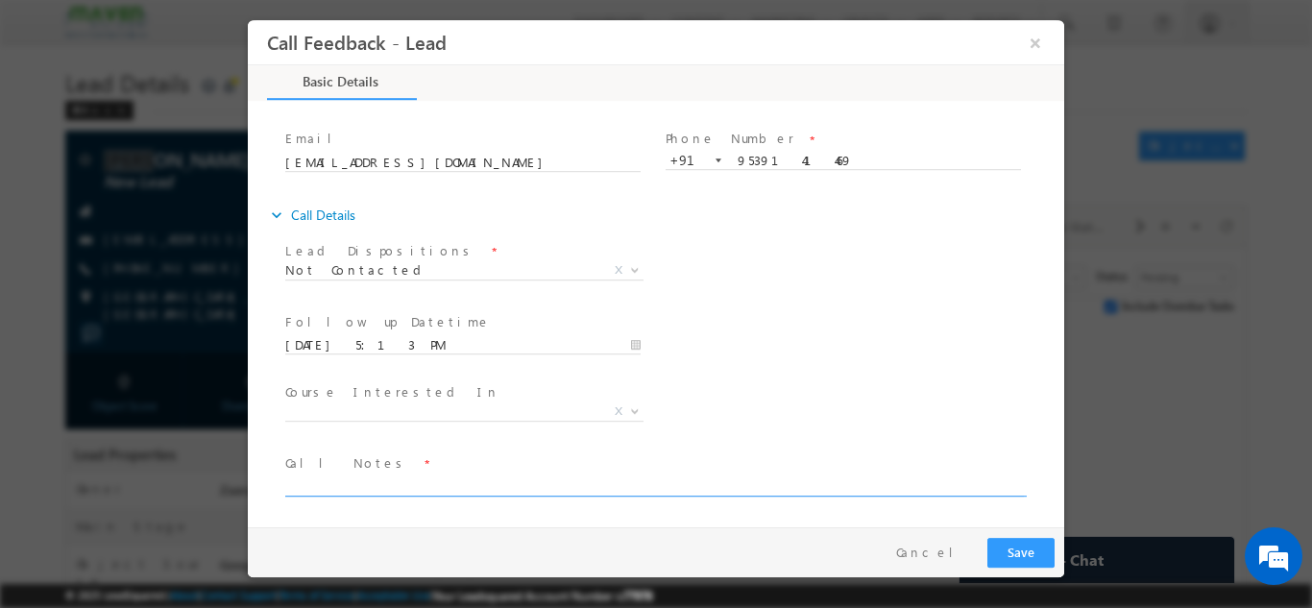
click at [405, 486] on textarea at bounding box center [654, 485] width 739 height 22
type textarea "NPU"
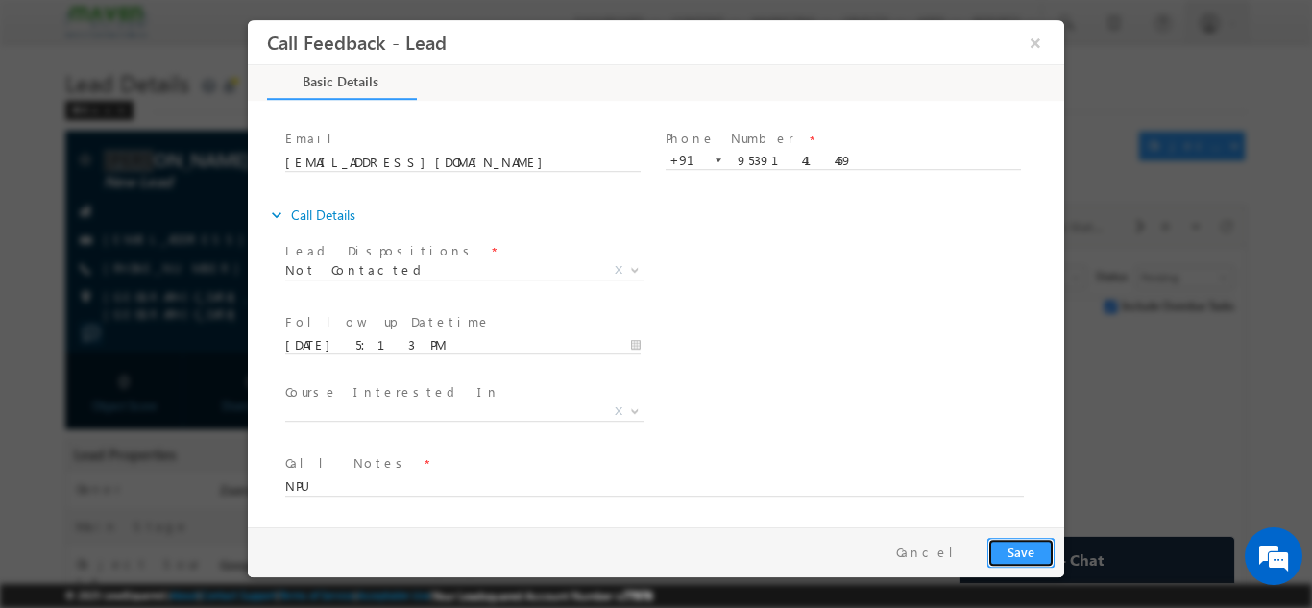
click at [1030, 547] on button "Save" at bounding box center [1020, 552] width 67 height 30
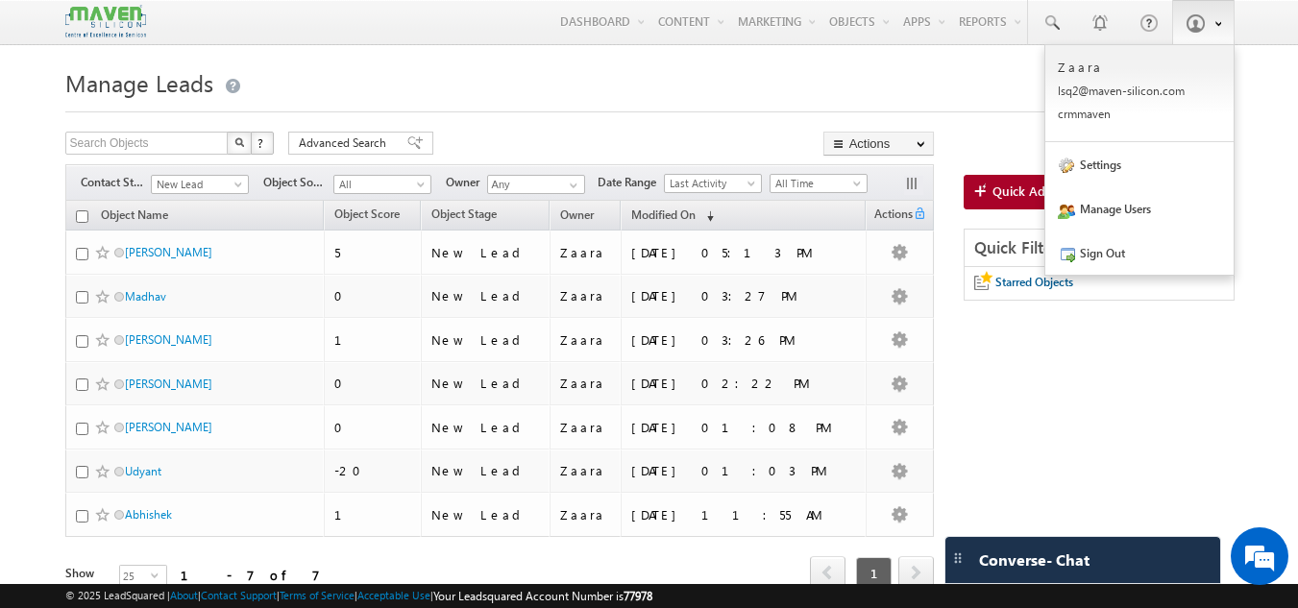
click at [1232, 41] on link at bounding box center [1203, 22] width 62 height 44
click at [1113, 244] on link "Sign Out" at bounding box center [1139, 253] width 188 height 44
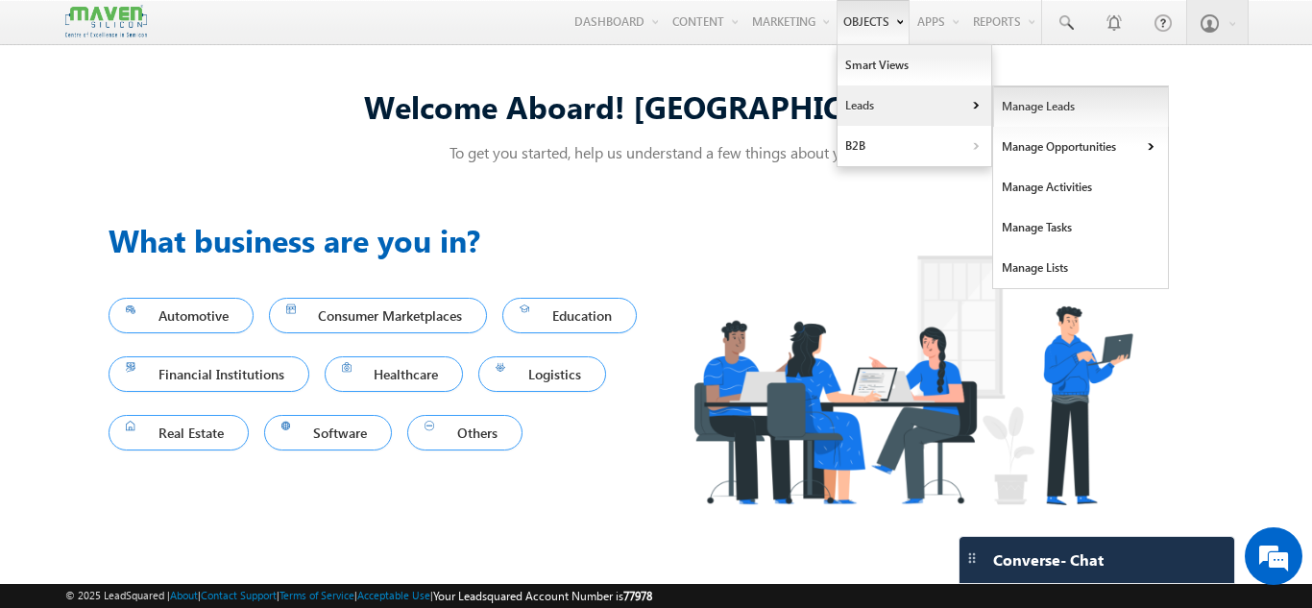
click at [1047, 117] on link "Manage Leads" at bounding box center [1081, 106] width 176 height 40
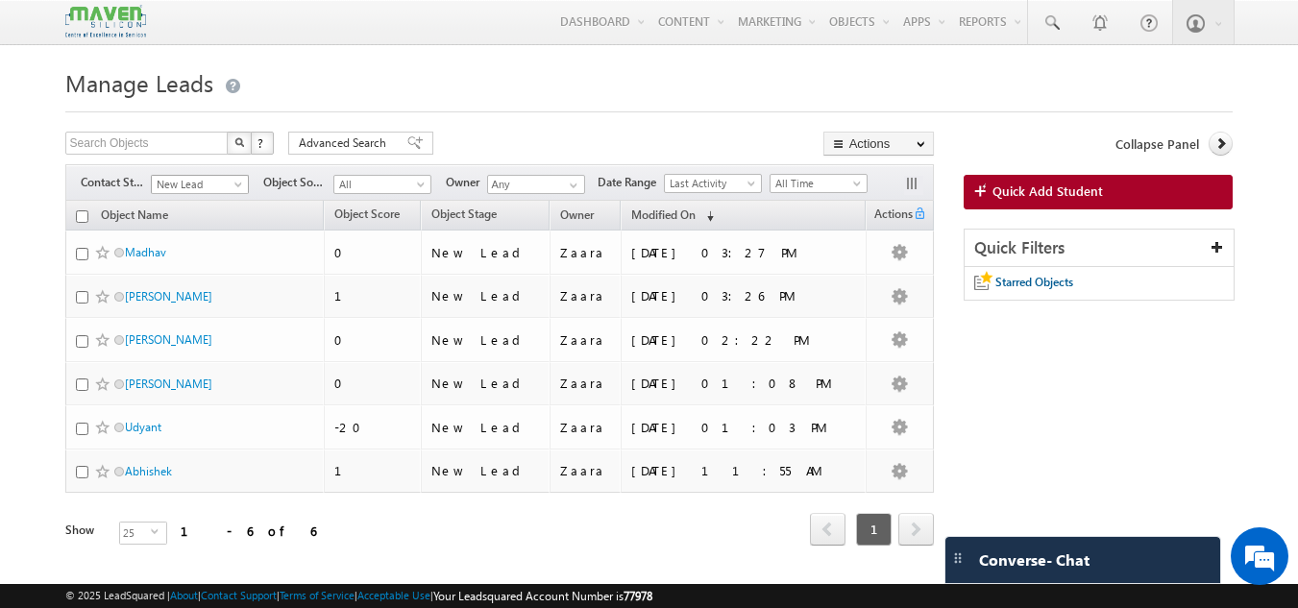
click at [159, 191] on span "New Lead" at bounding box center [197, 184] width 91 height 17
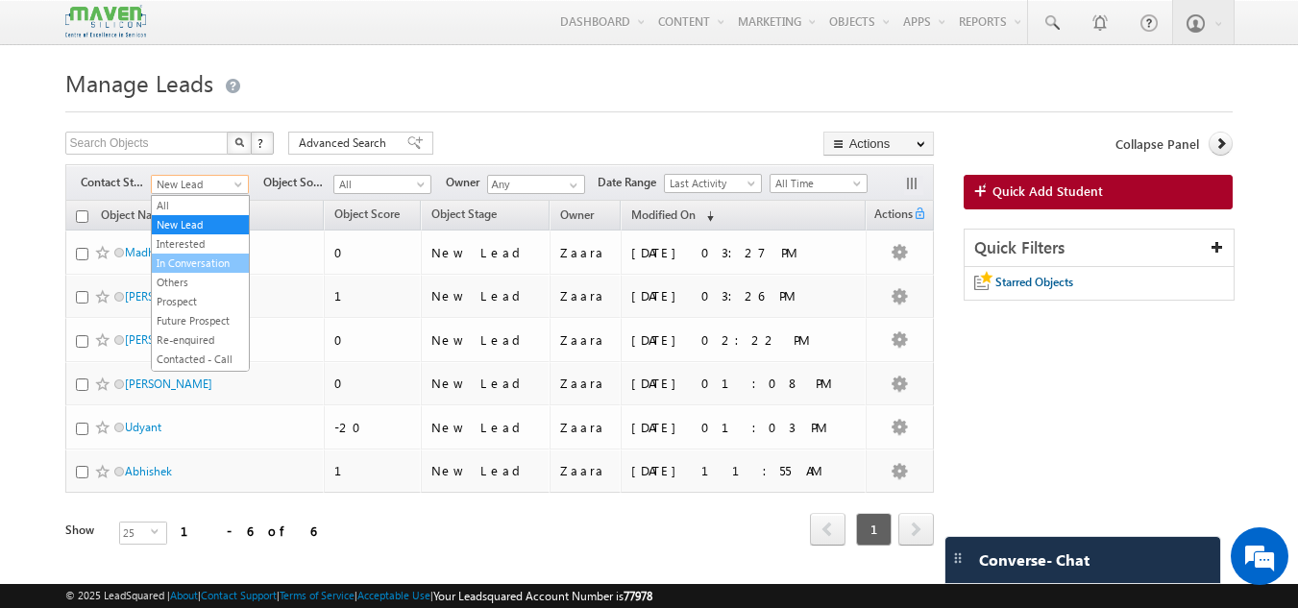
click at [221, 261] on link "In Conversation" at bounding box center [200, 263] width 97 height 17
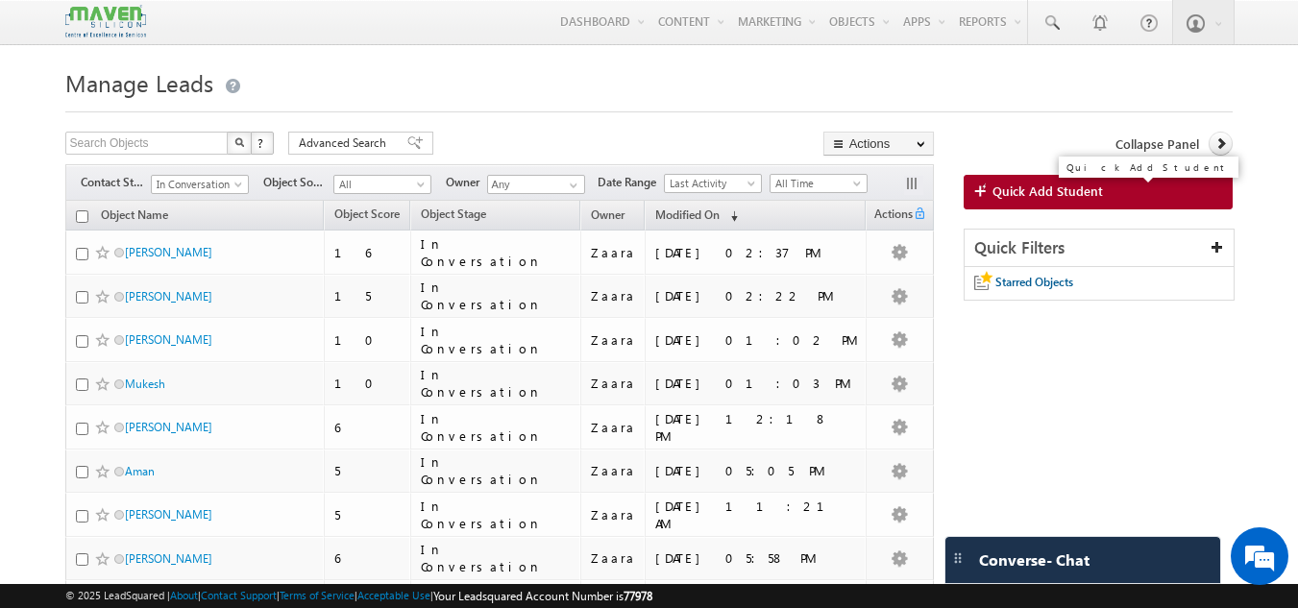
click at [1043, 193] on span "Quick Add Student" at bounding box center [1047, 191] width 110 height 17
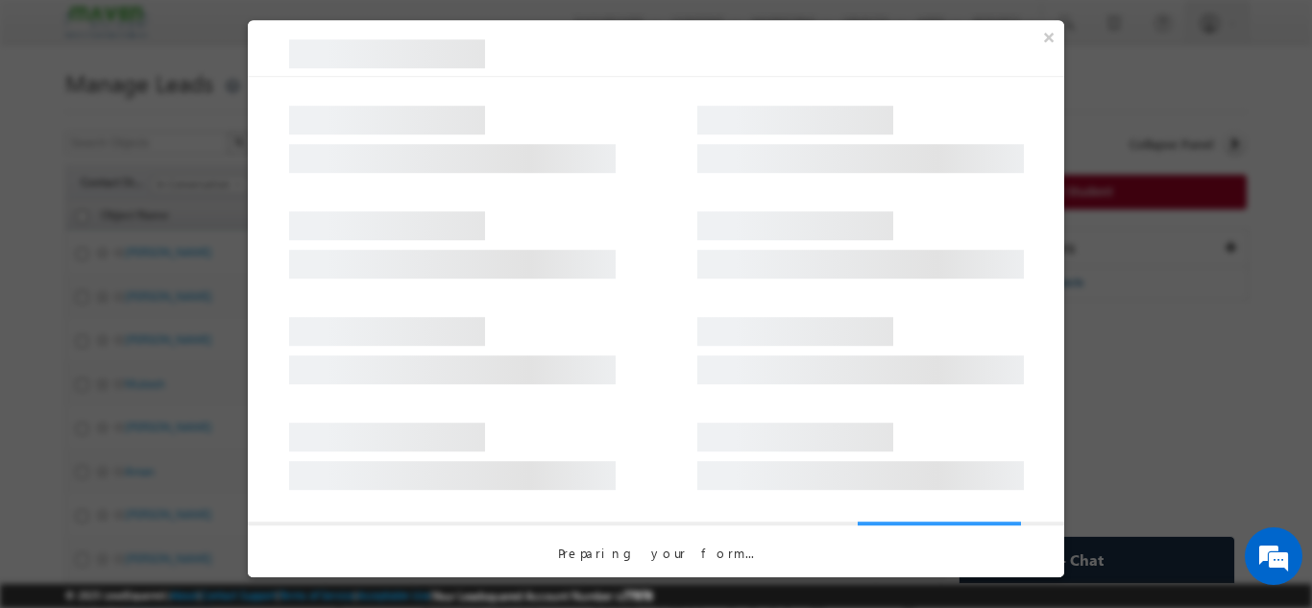
click at [563, 84] on div at bounding box center [656, 130] width 816 height 106
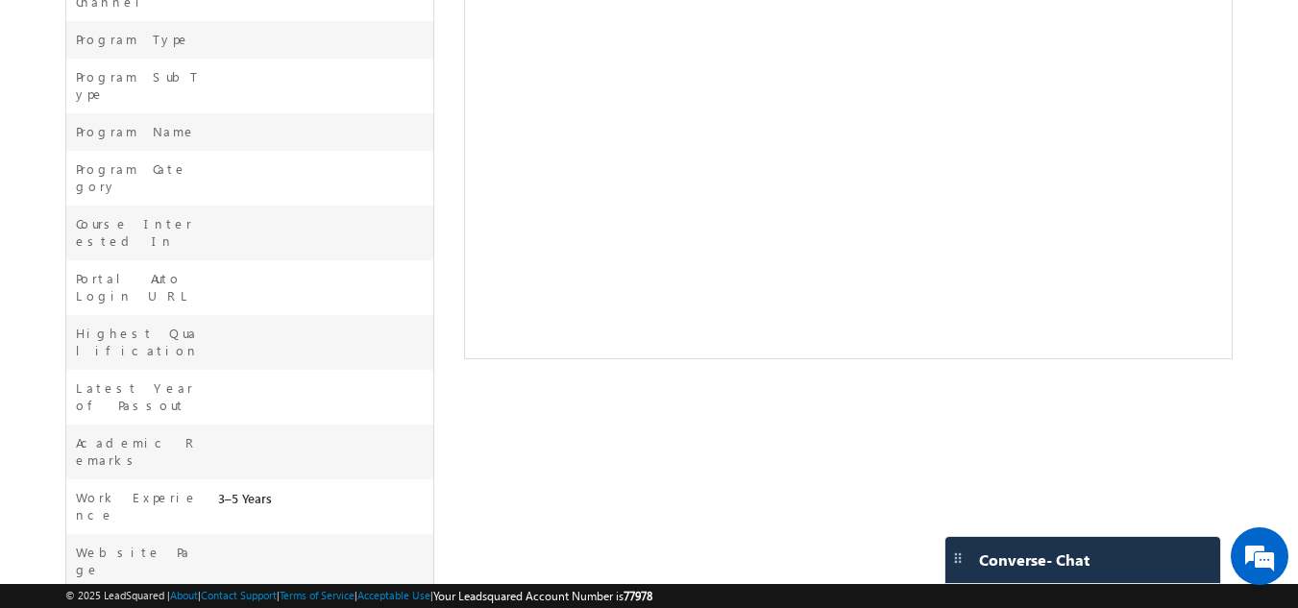
scroll to position [281, 0]
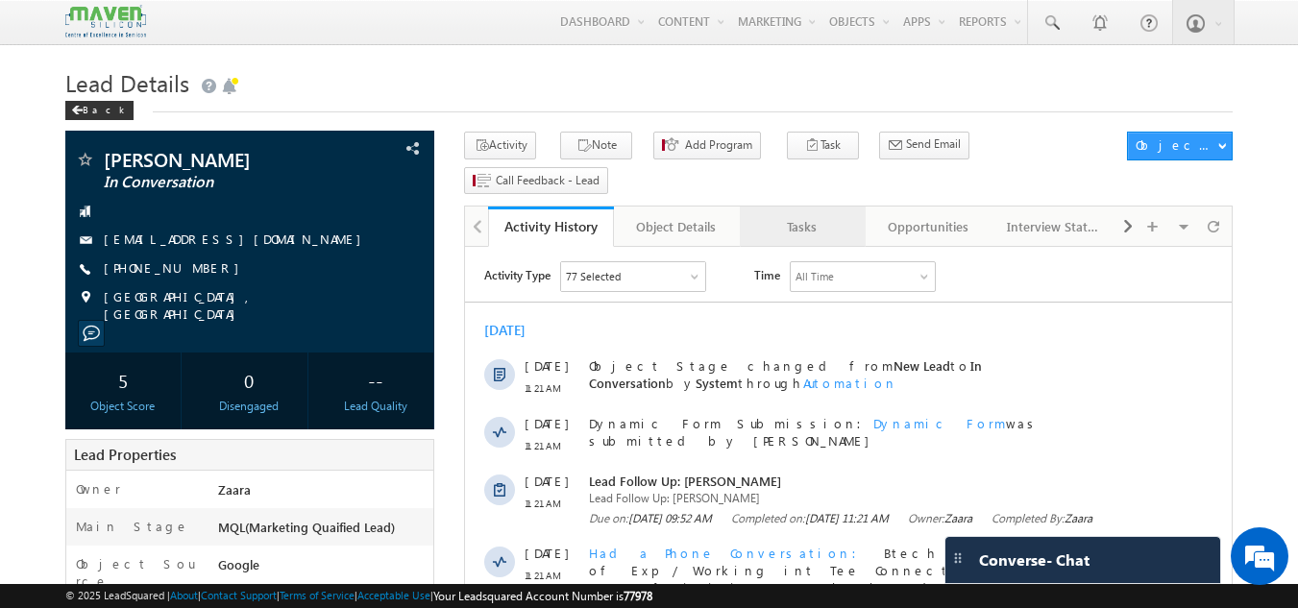
click at [812, 215] on div "Tasks" at bounding box center [801, 226] width 93 height 23
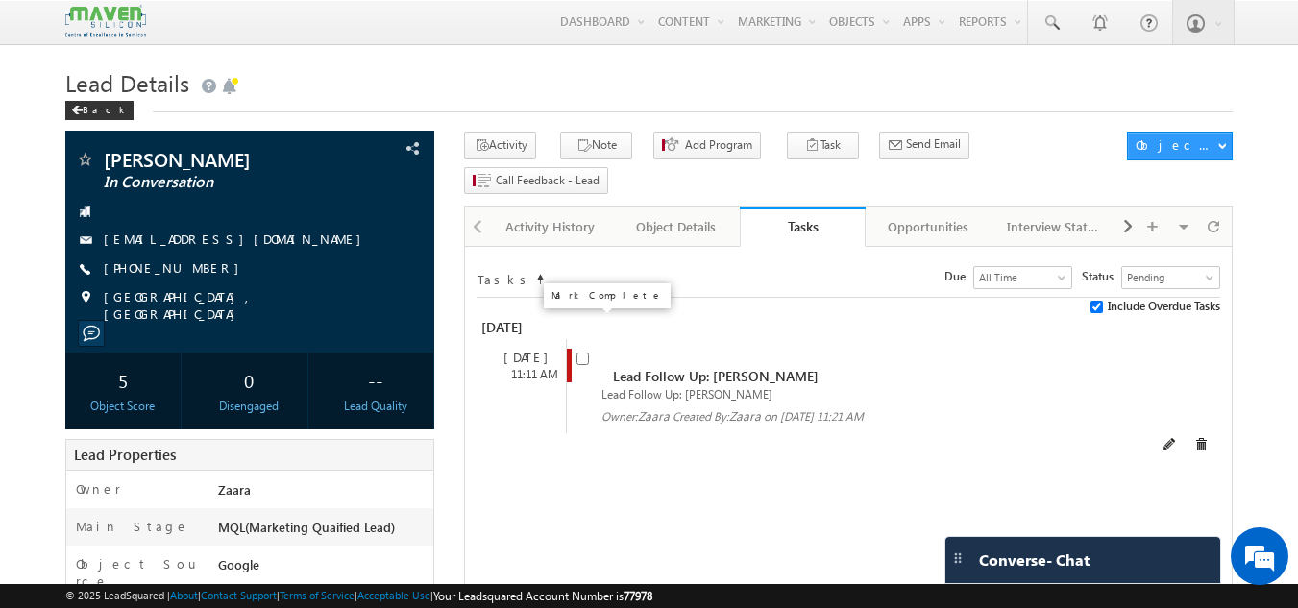
click at [584, 353] on input "checkbox" at bounding box center [582, 359] width 12 height 12
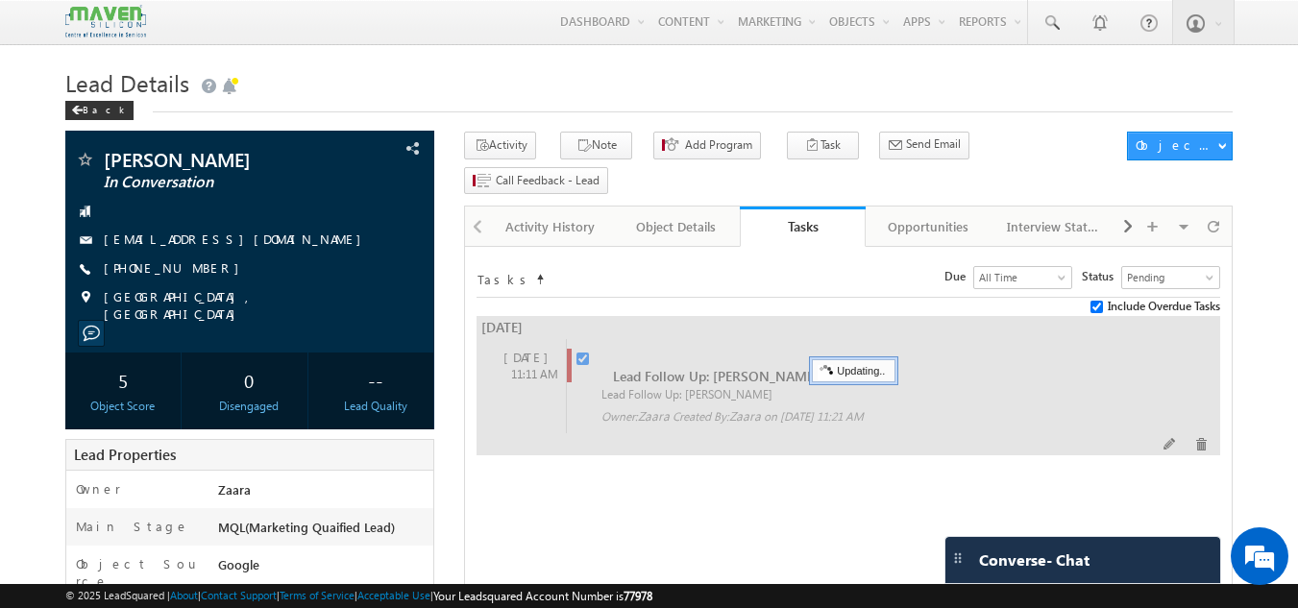
checkbox input "false"
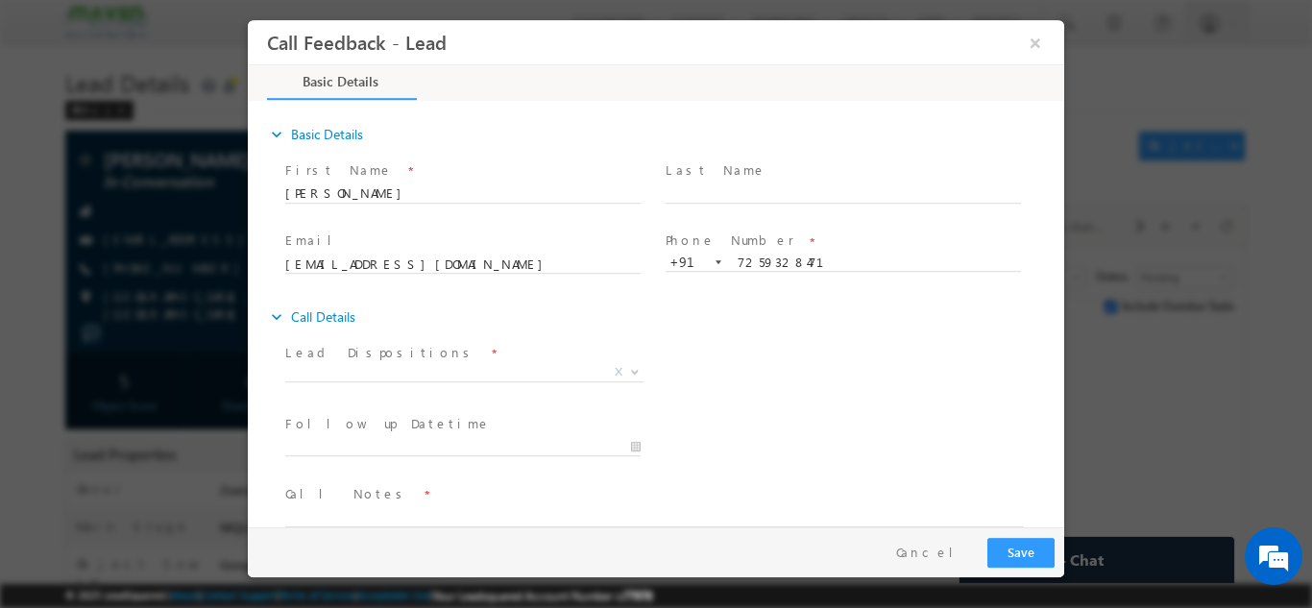
scroll to position [31, 0]
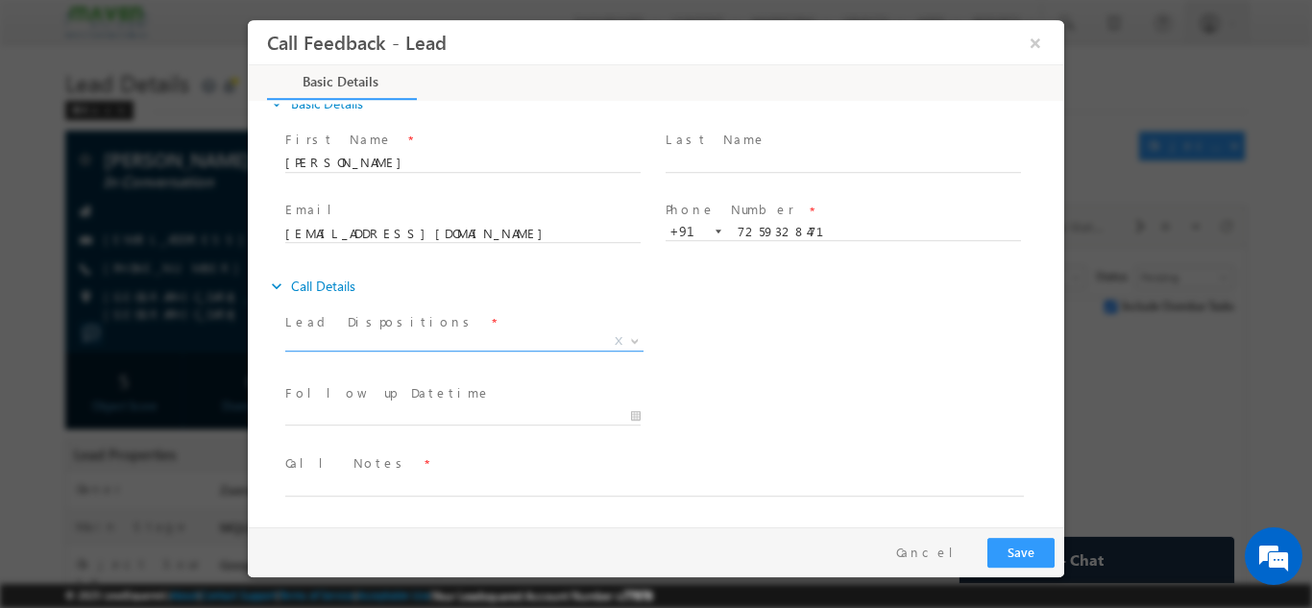
click at [366, 338] on span "X" at bounding box center [464, 340] width 358 height 19
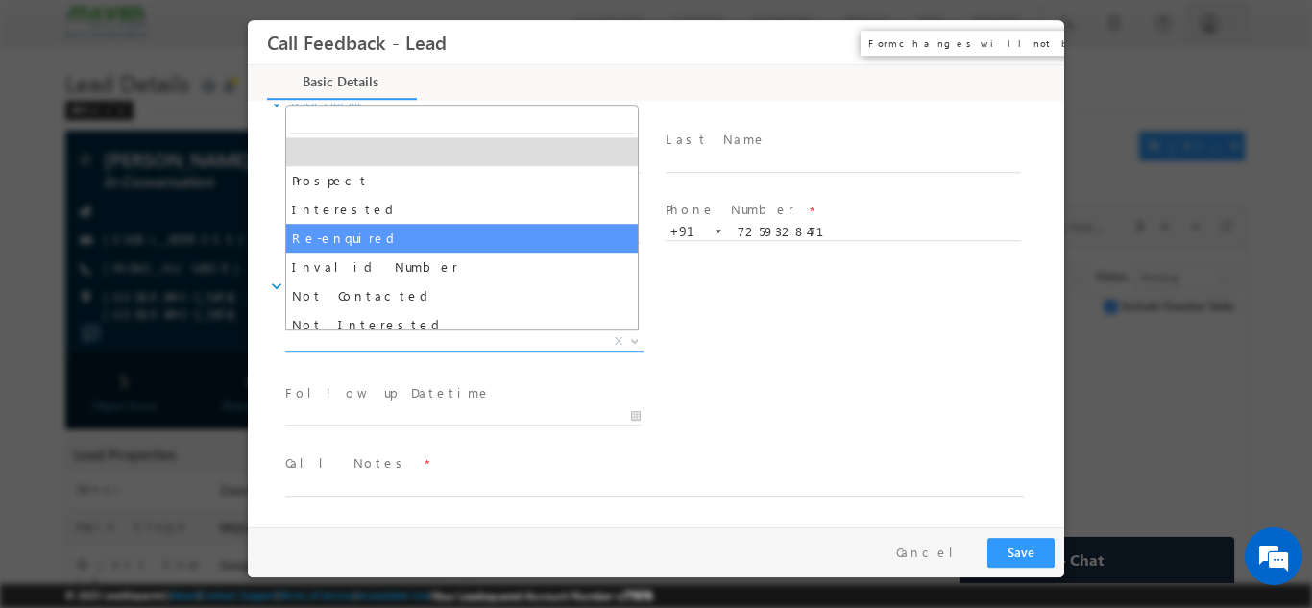
click at [1026, 45] on button "×" at bounding box center [1035, 42] width 33 height 36
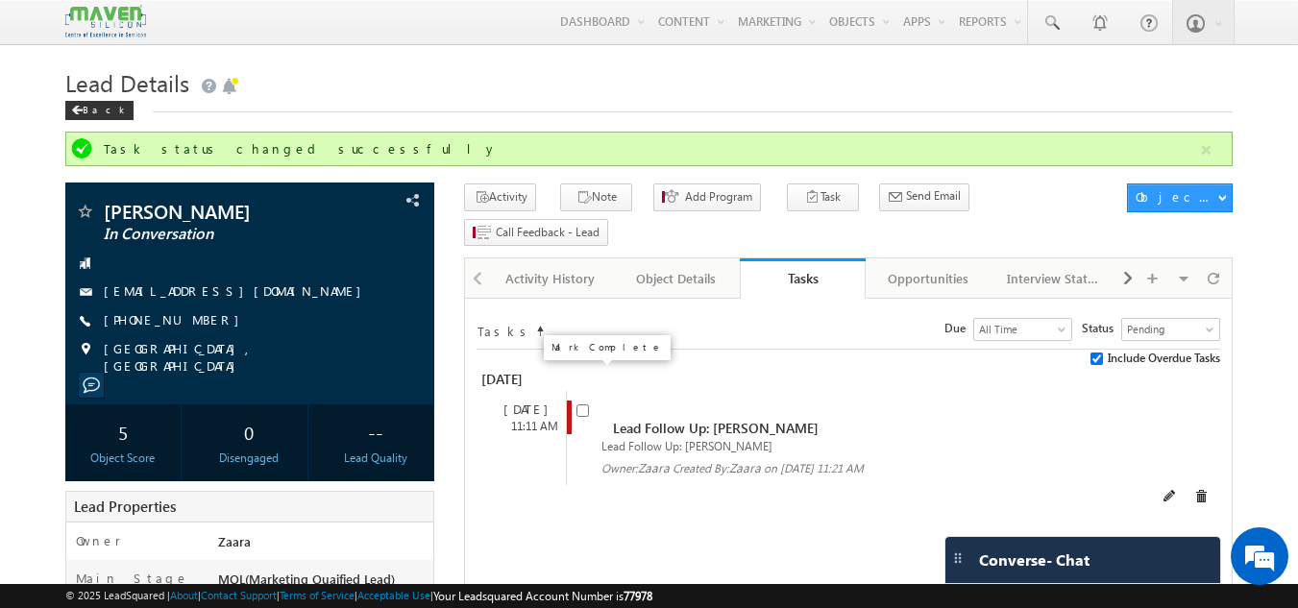
click at [582, 404] on input "checkbox" at bounding box center [582, 410] width 12 height 12
checkbox input "false"
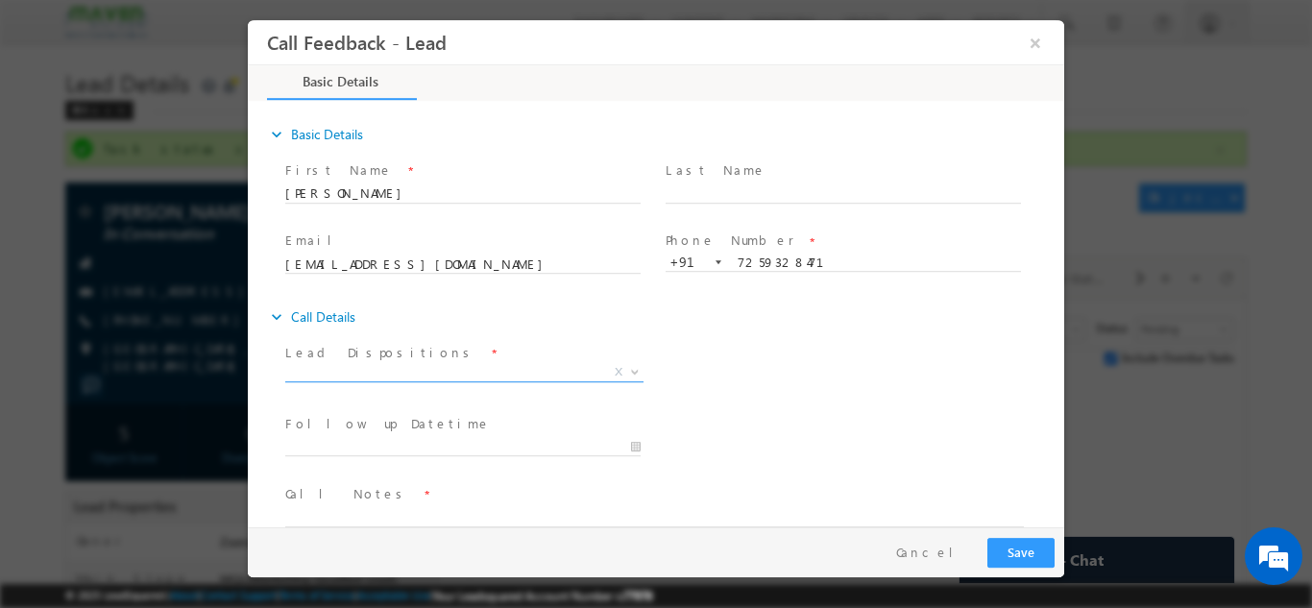
scroll to position [0, 0]
click at [367, 372] on span "X" at bounding box center [464, 371] width 358 height 19
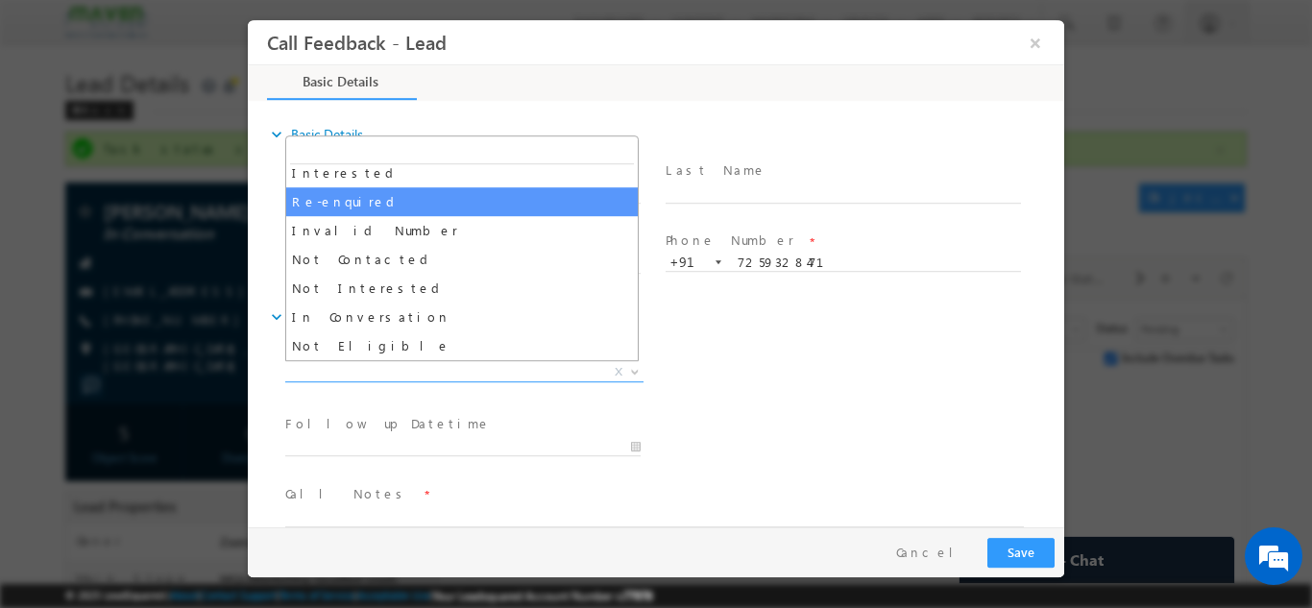
scroll to position [96, 0]
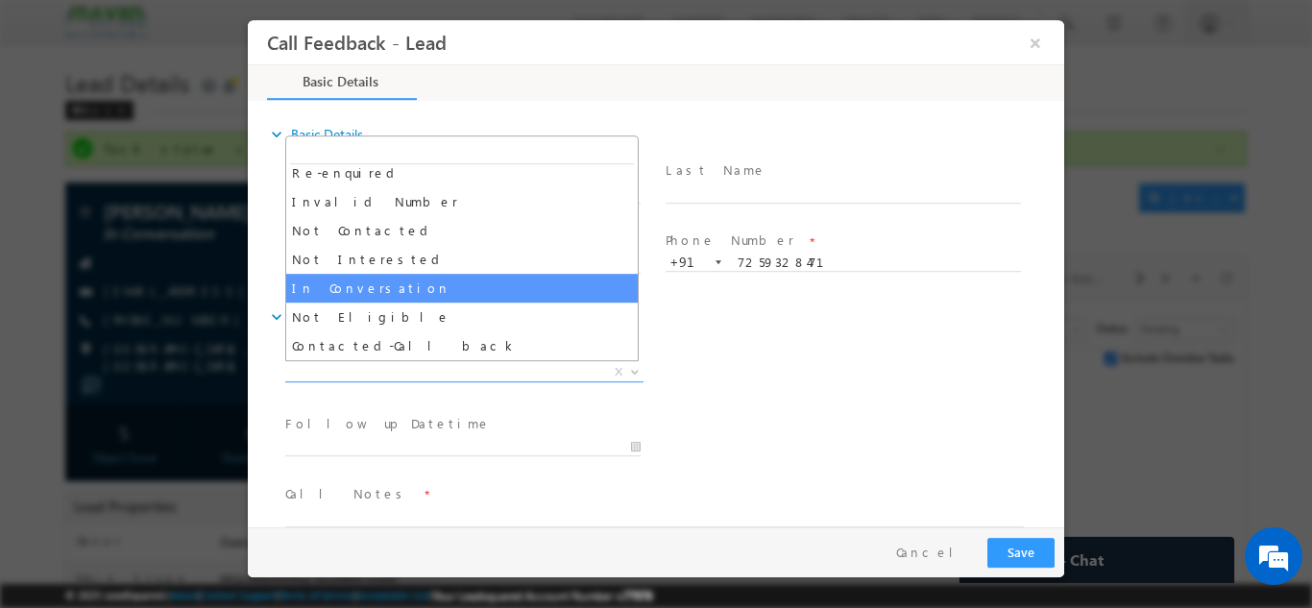
select select "In Conversation"
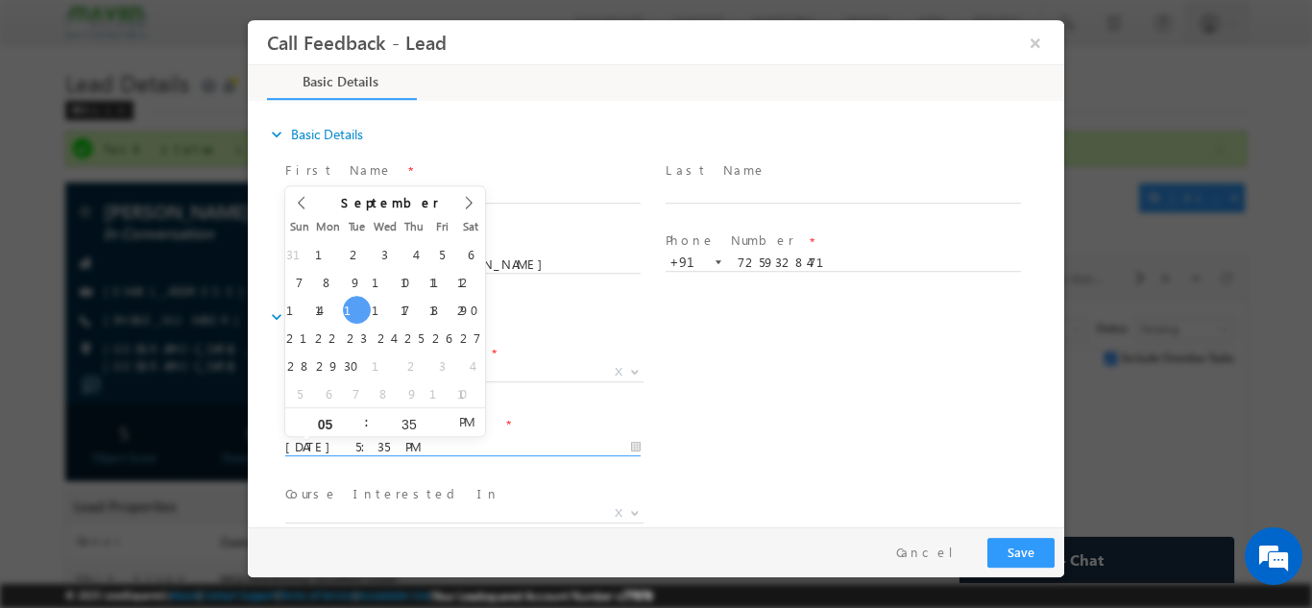
click at [390, 446] on input "[DATE] 5:35 PM" at bounding box center [462, 446] width 355 height 19
type input "[DATE] 5:35 PM"
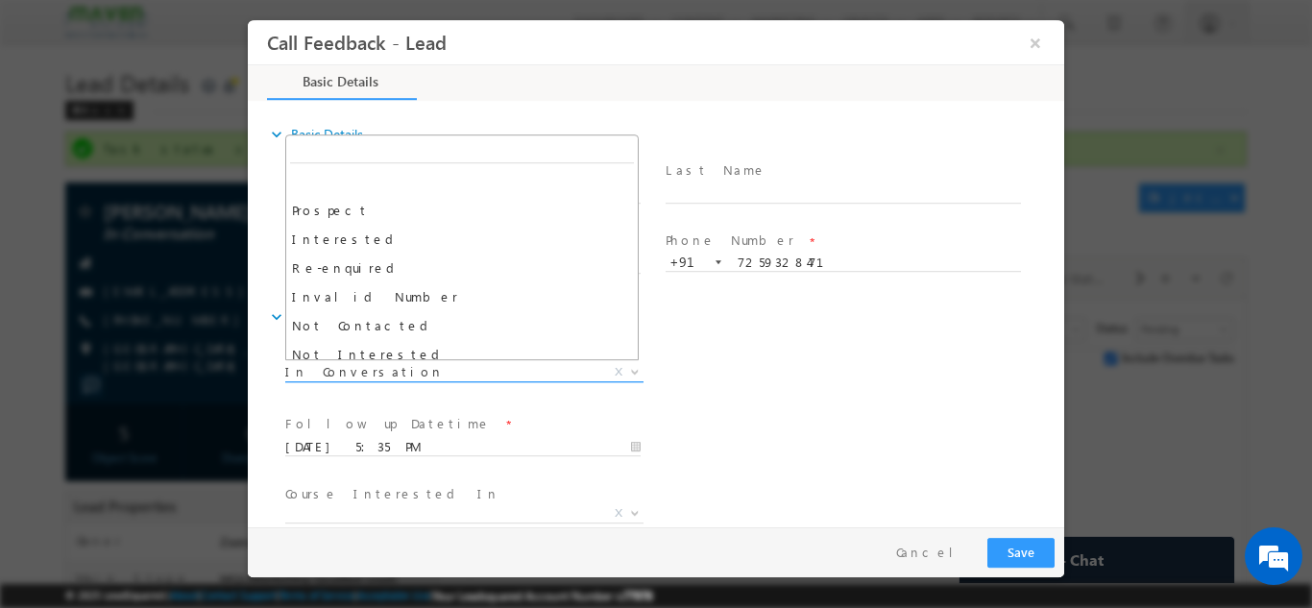
click at [634, 360] on span at bounding box center [632, 370] width 19 height 25
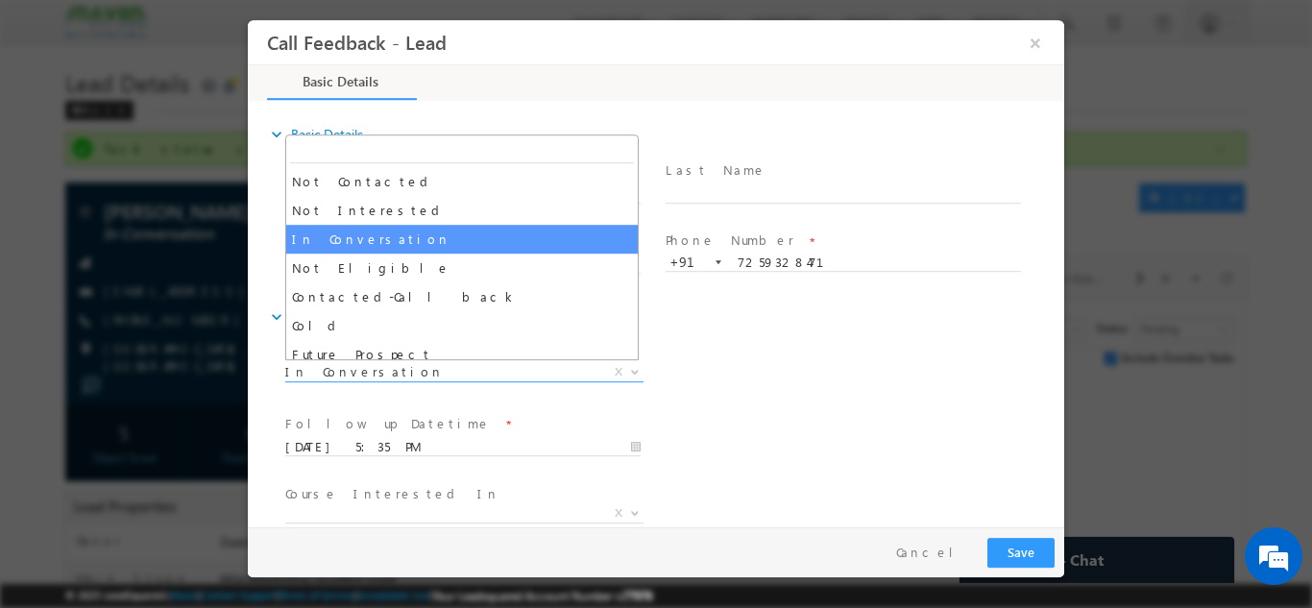
click at [716, 365] on div "Lead Dispositions * Prospect Interested Re-enquired Invalid Number Not Contacte…" at bounding box center [672, 373] width 783 height 71
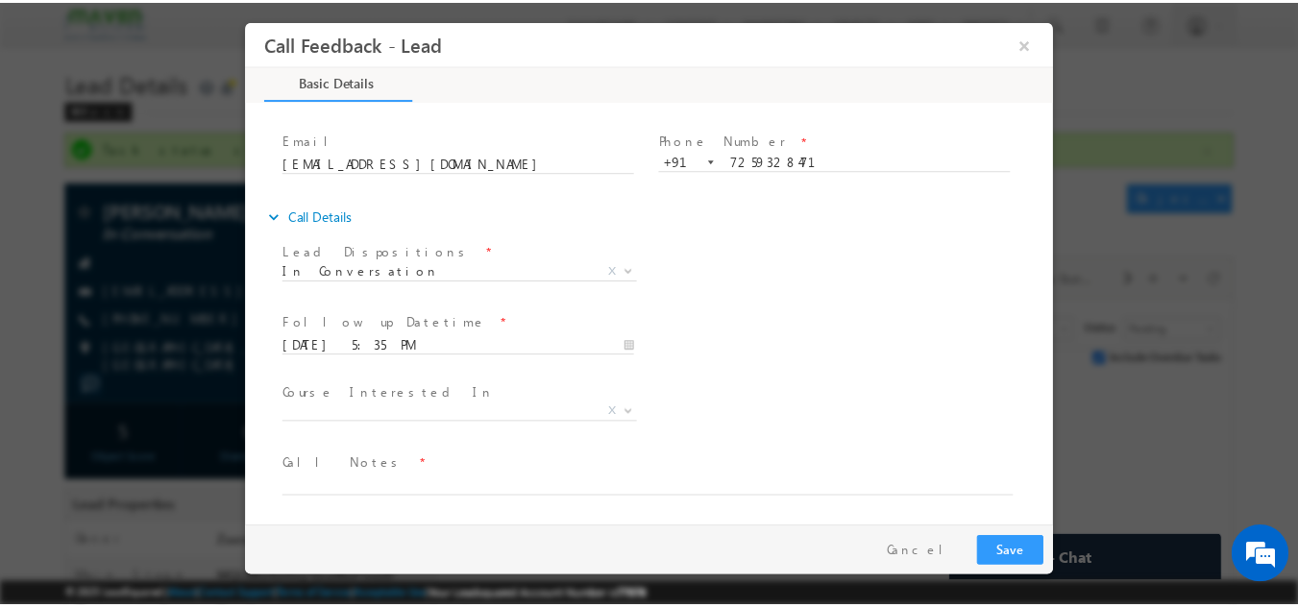
scroll to position [102, 0]
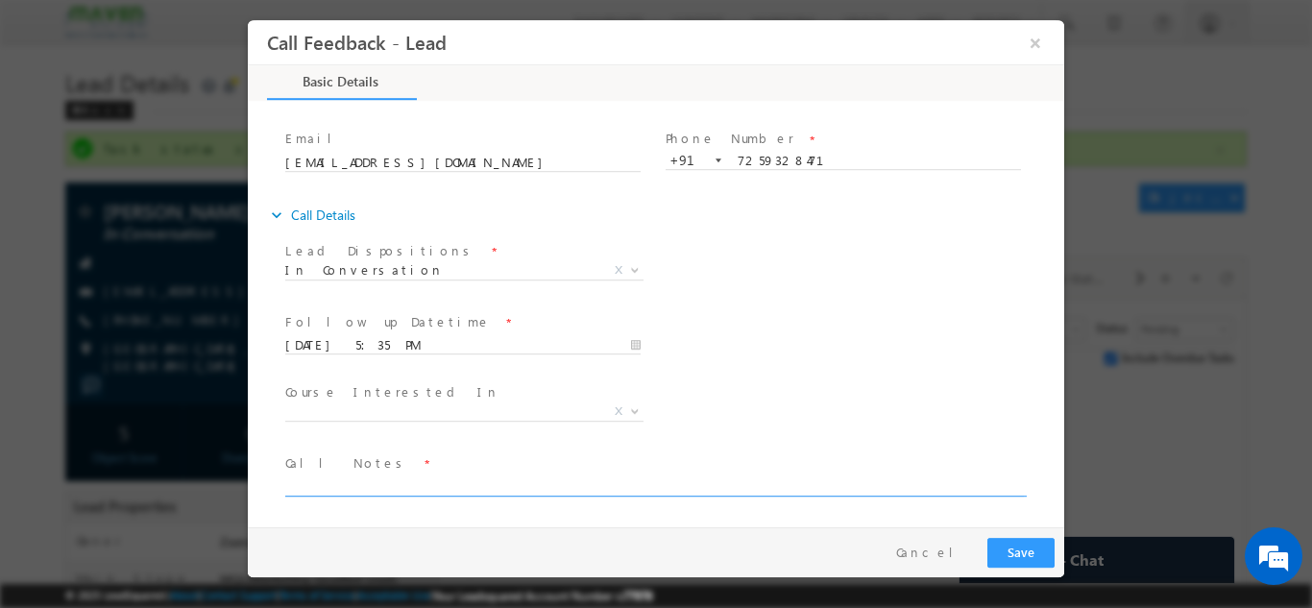
click at [349, 474] on textarea at bounding box center [654, 485] width 739 height 22
type textarea "NPU"
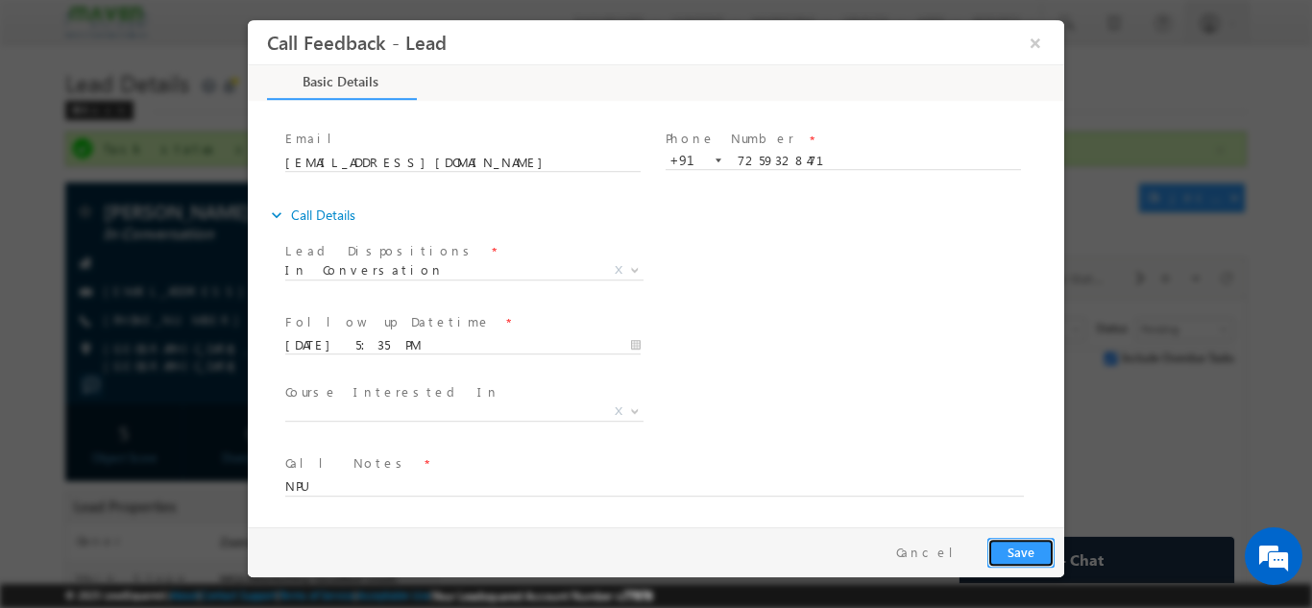
click at [1037, 549] on button "Save" at bounding box center [1020, 552] width 67 height 30
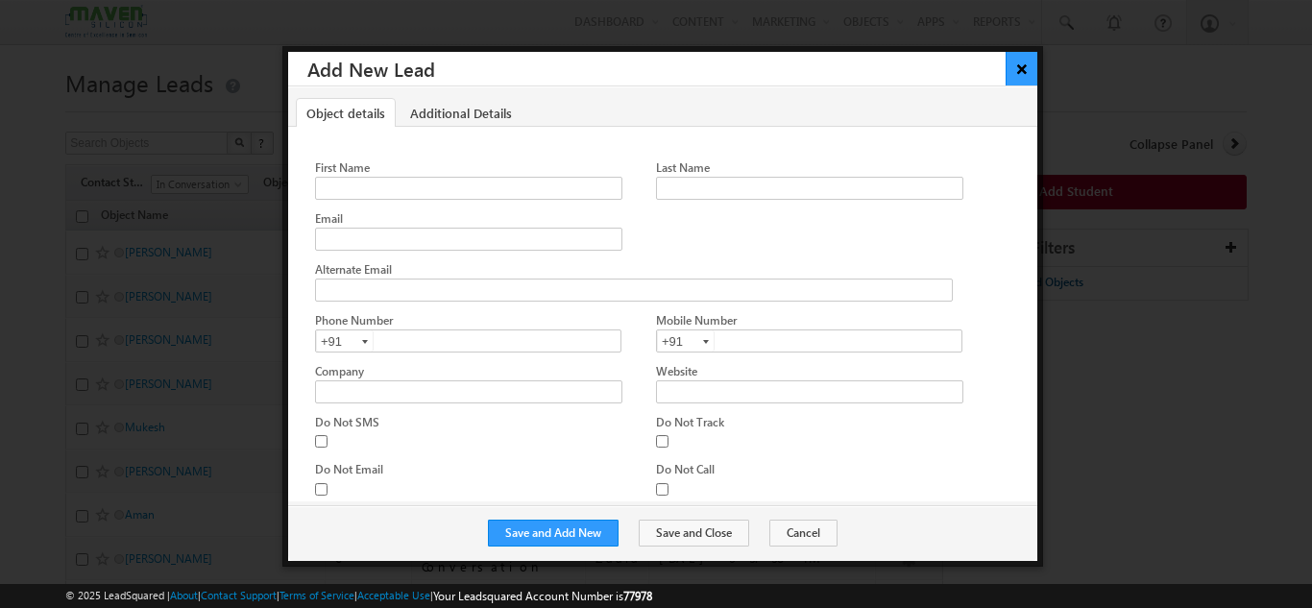
click at [1017, 64] on button "×" at bounding box center [1022, 69] width 32 height 34
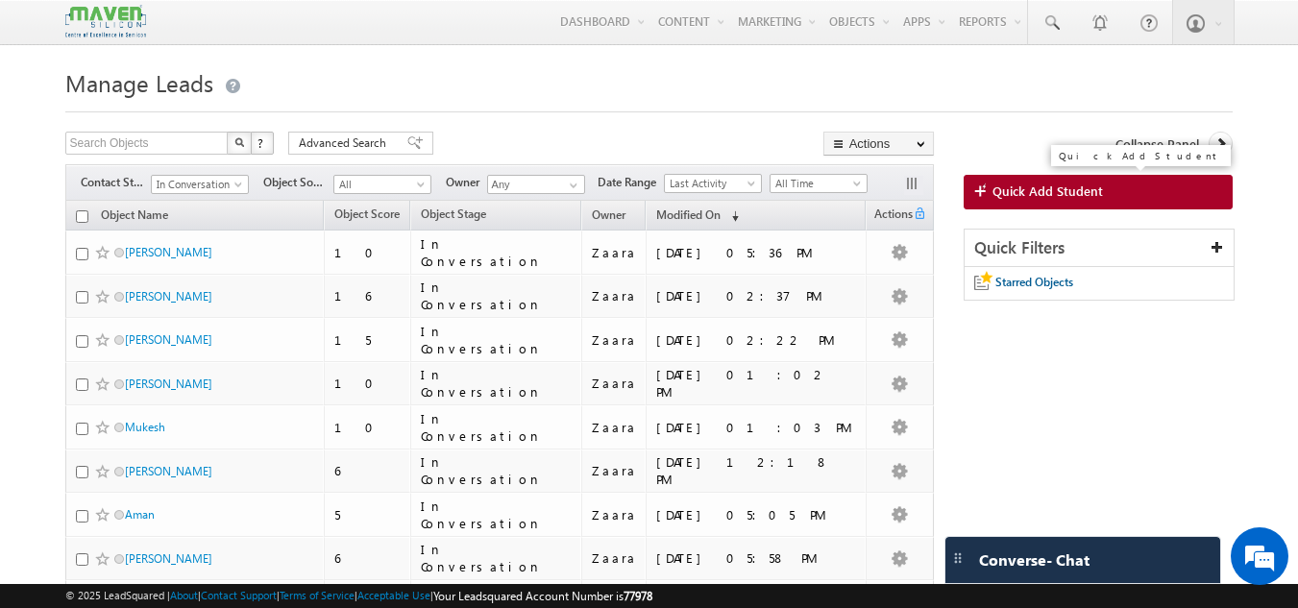
click at [1015, 184] on span "Quick Add Student" at bounding box center [1047, 191] width 110 height 17
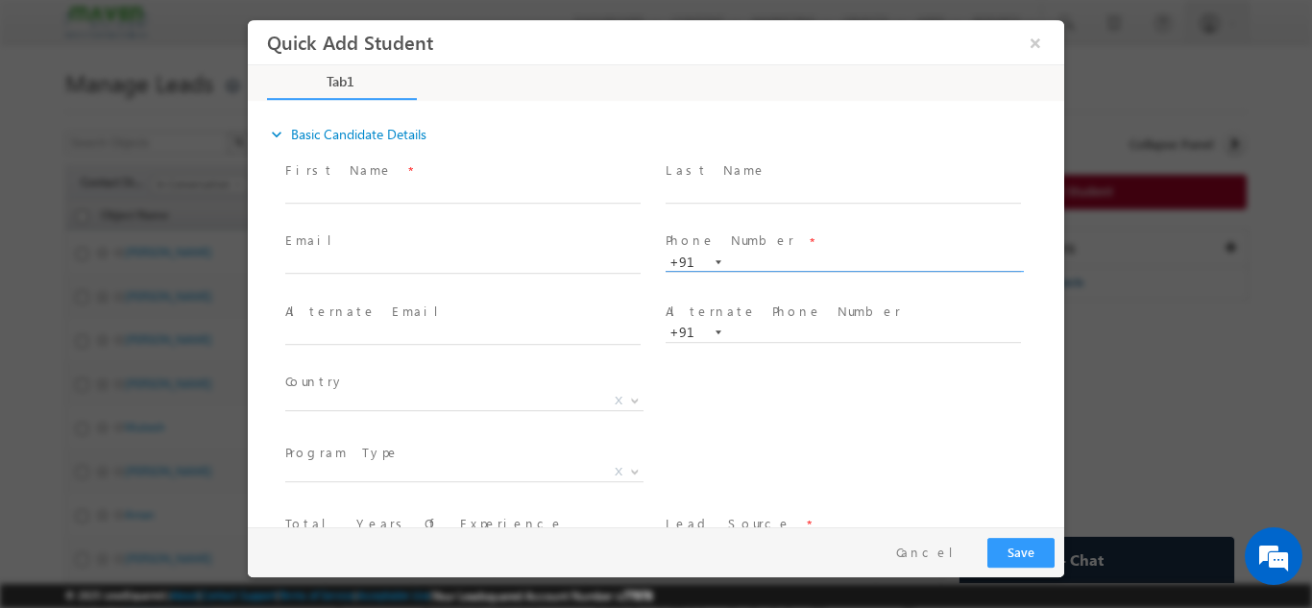
click at [750, 258] on input "text" at bounding box center [843, 262] width 355 height 19
type input "8919425311"
click at [758, 209] on span at bounding box center [843, 212] width 354 height 21
click at [350, 188] on input "text" at bounding box center [462, 192] width 355 height 19
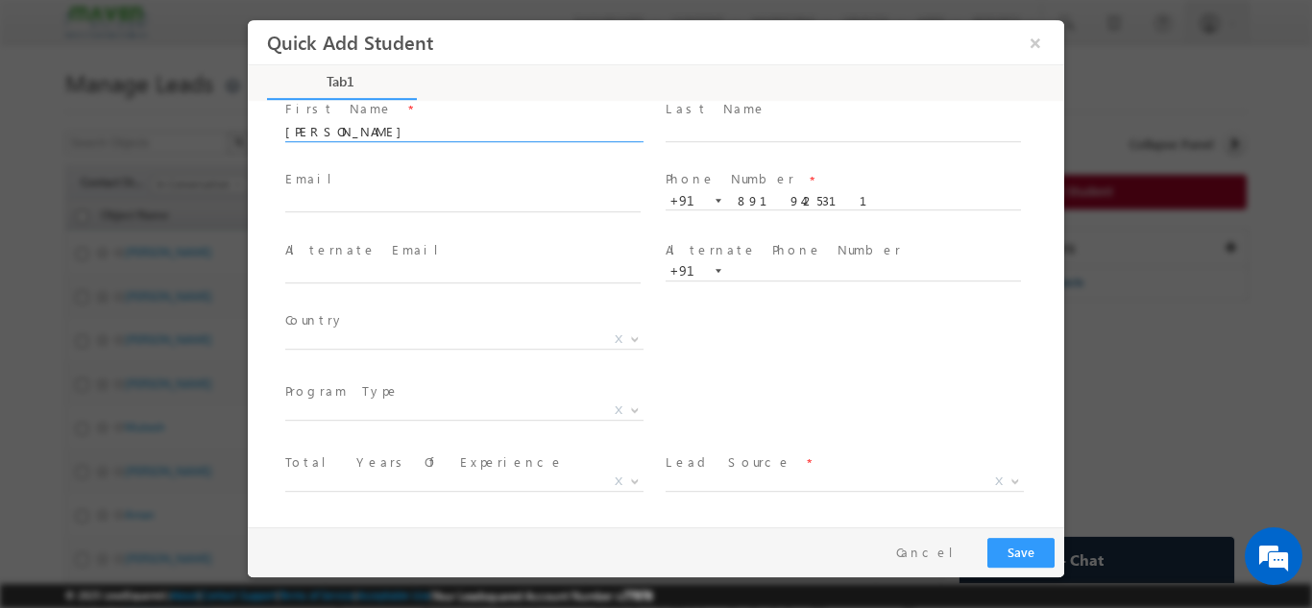
scroll to position [132, 0]
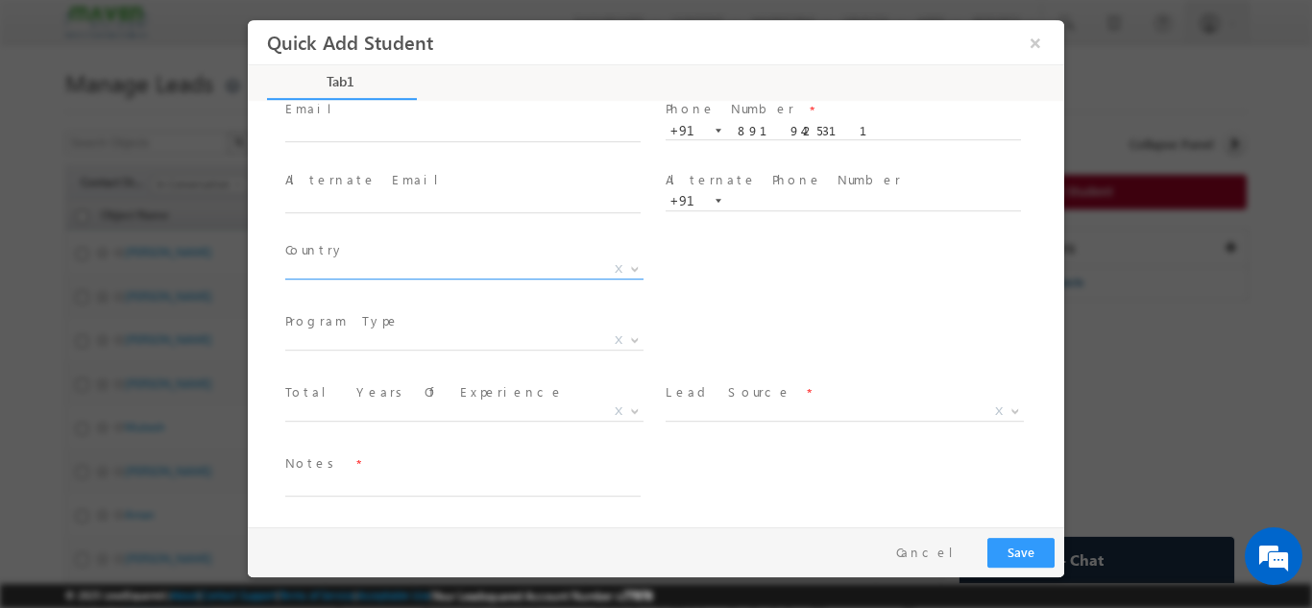
type input "[PERSON_NAME]"
click at [324, 273] on span "X" at bounding box center [464, 268] width 358 height 19
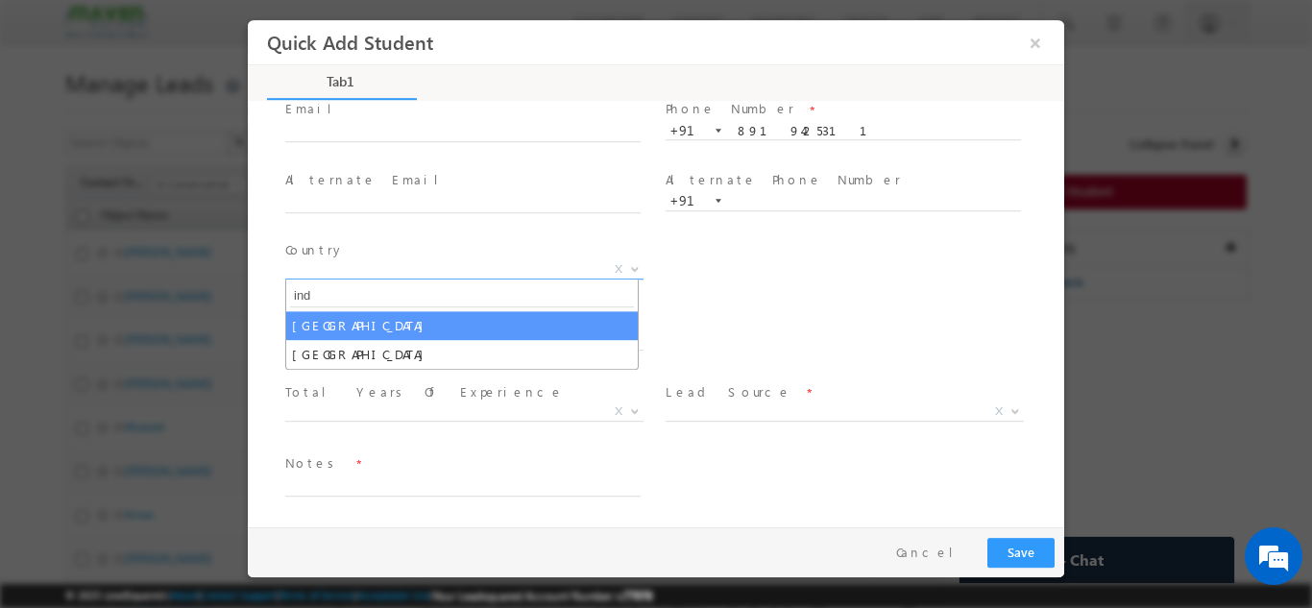
type input "ind"
select select "[GEOGRAPHIC_DATA]"
select select
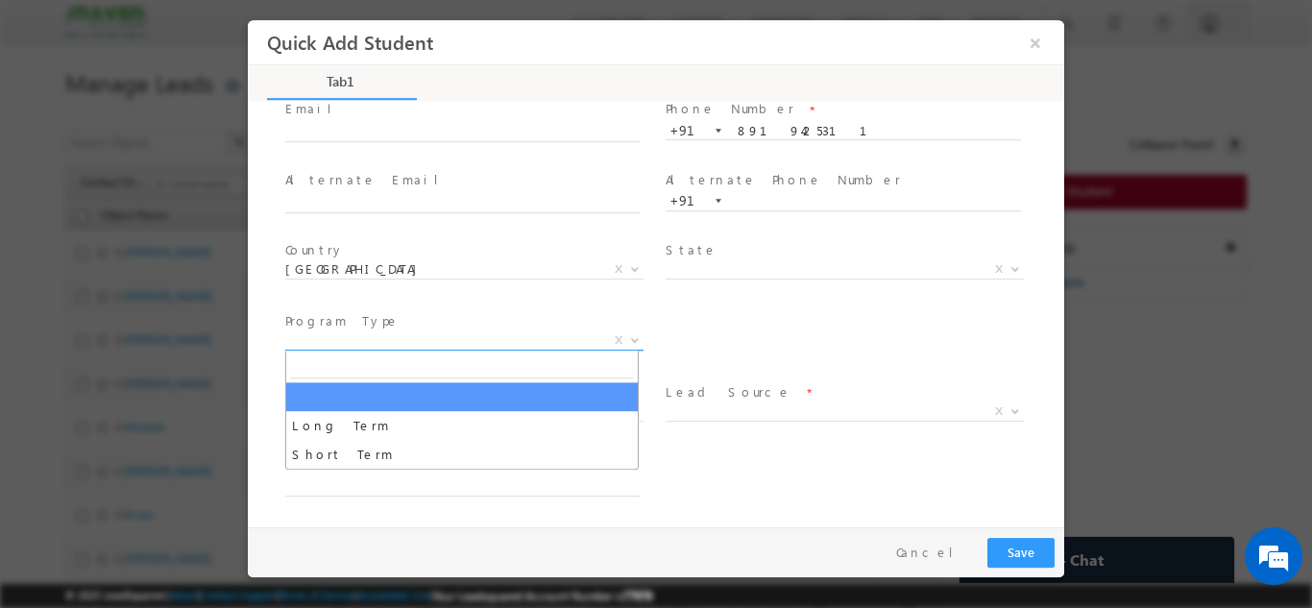
click at [381, 337] on span "X" at bounding box center [464, 339] width 358 height 19
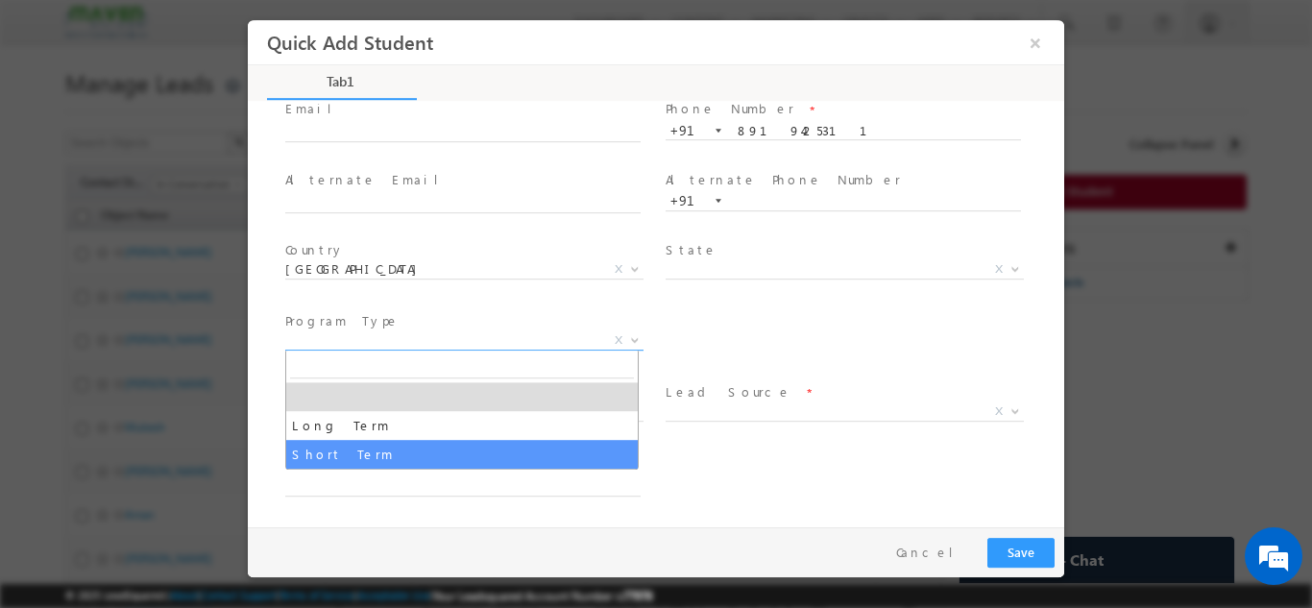
select select "Short Term"
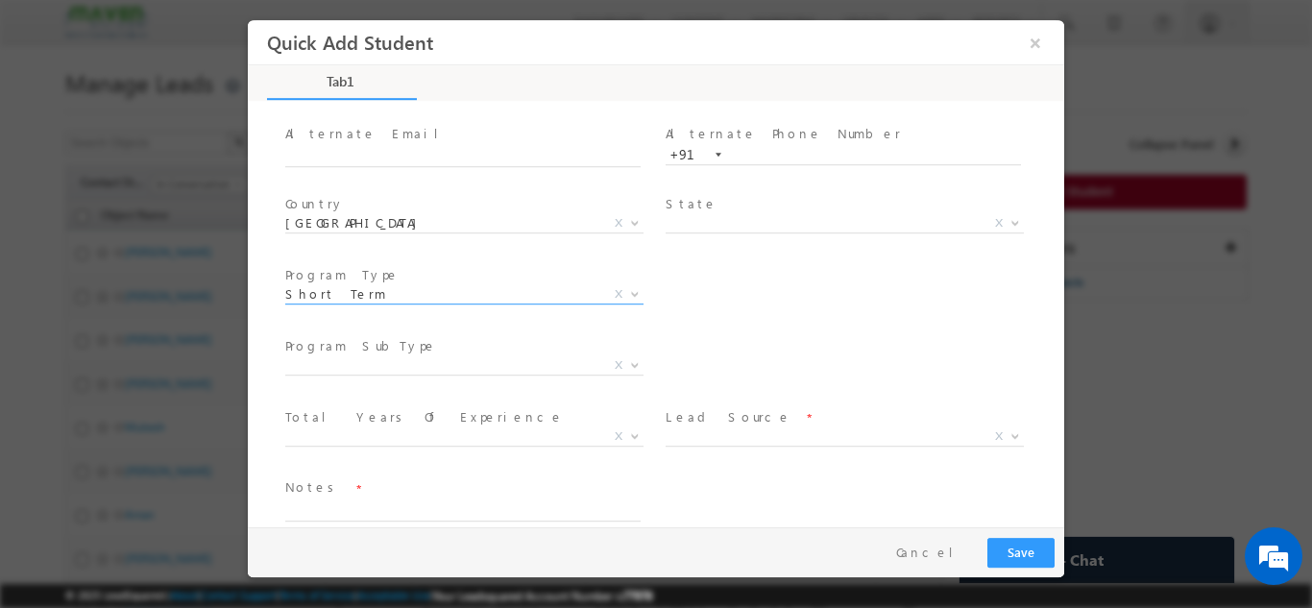
scroll to position [203, 0]
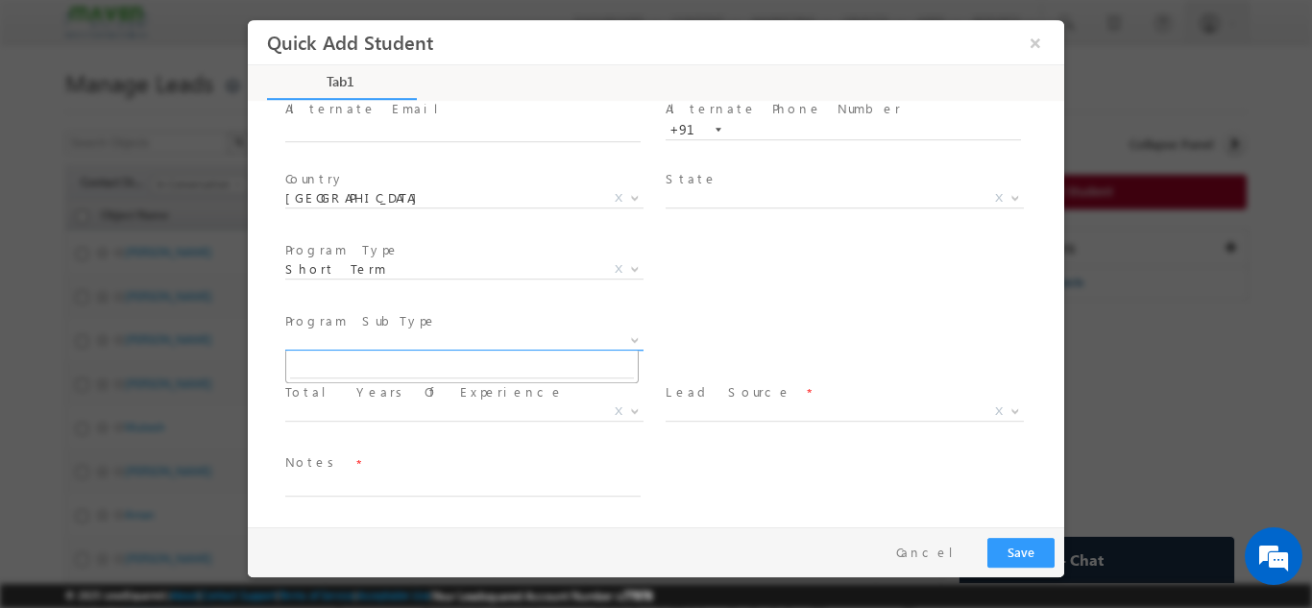
click at [364, 336] on span "X" at bounding box center [464, 339] width 358 height 19
click at [692, 329] on div "Program SubType * X Program Name * Executive M.Tech in VLSI Design Advanced VLS…" at bounding box center [672, 341] width 783 height 71
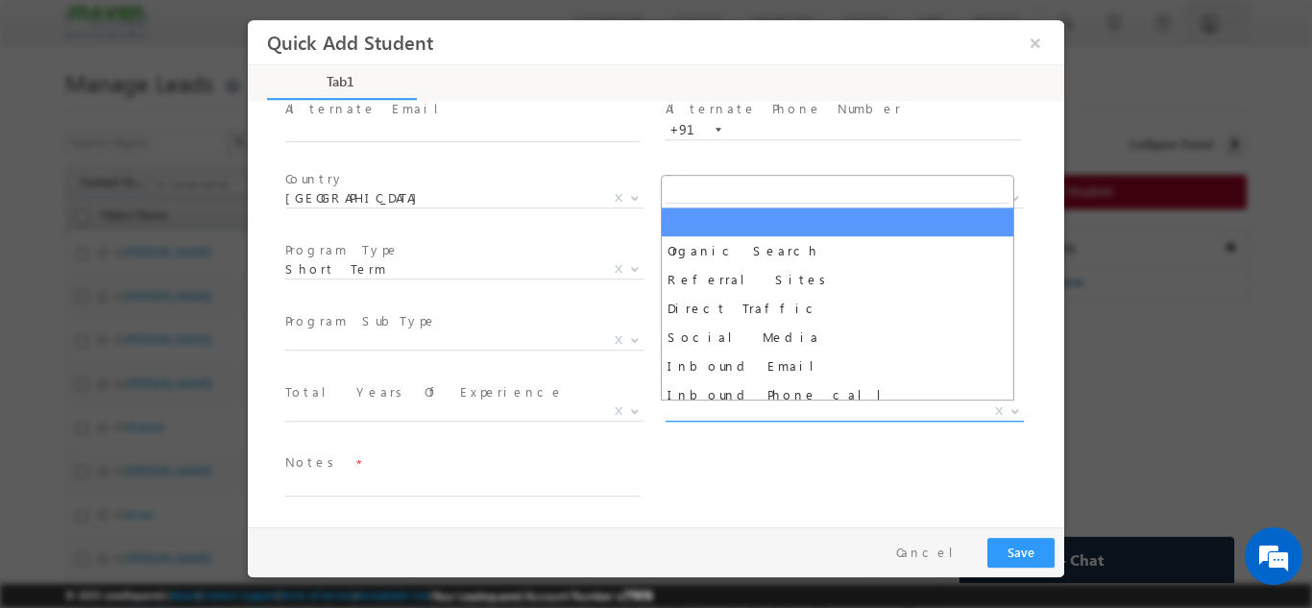
click at [707, 408] on span "X" at bounding box center [845, 411] width 358 height 19
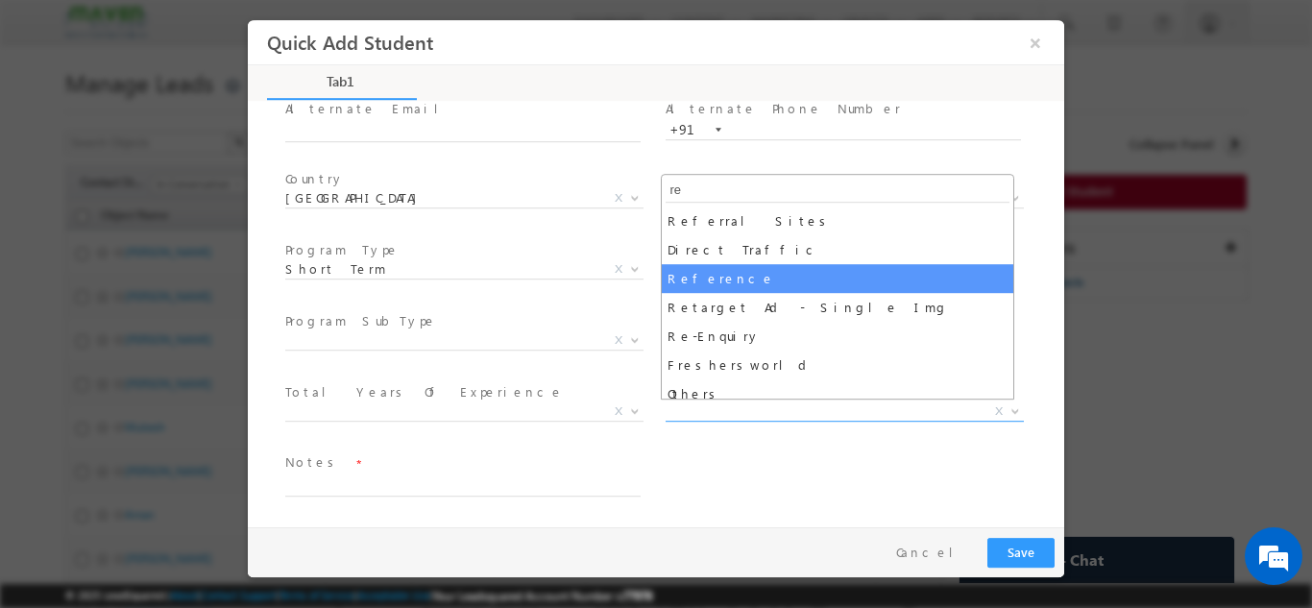
type input "re"
select select "Reference"
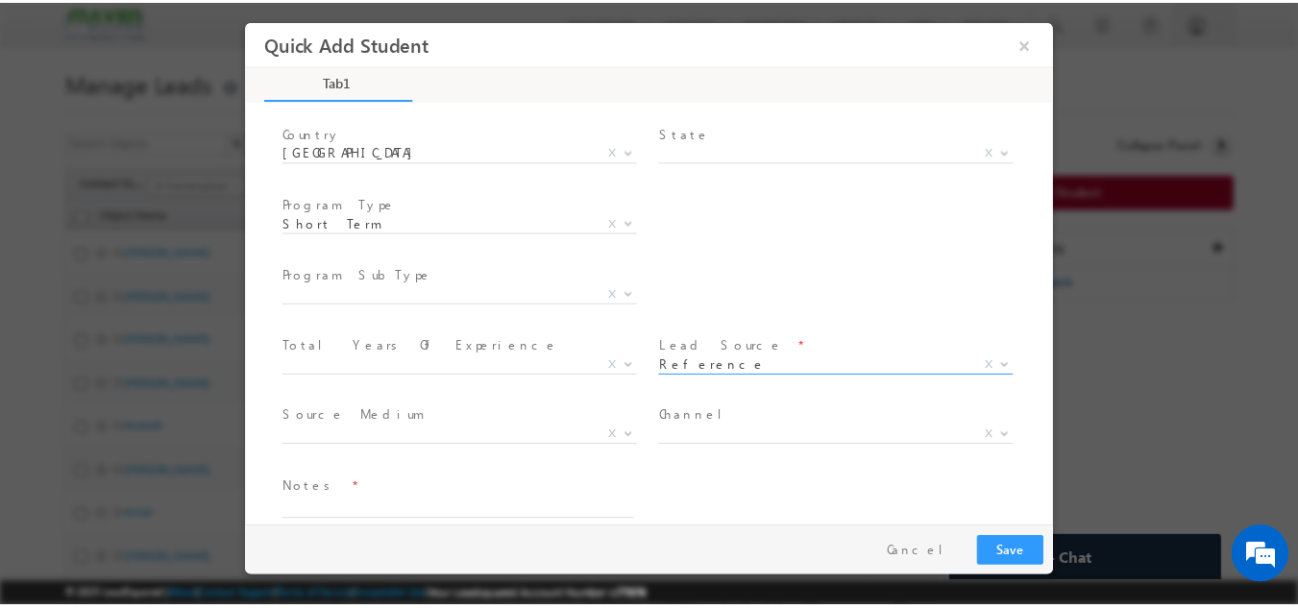
scroll to position [273, 0]
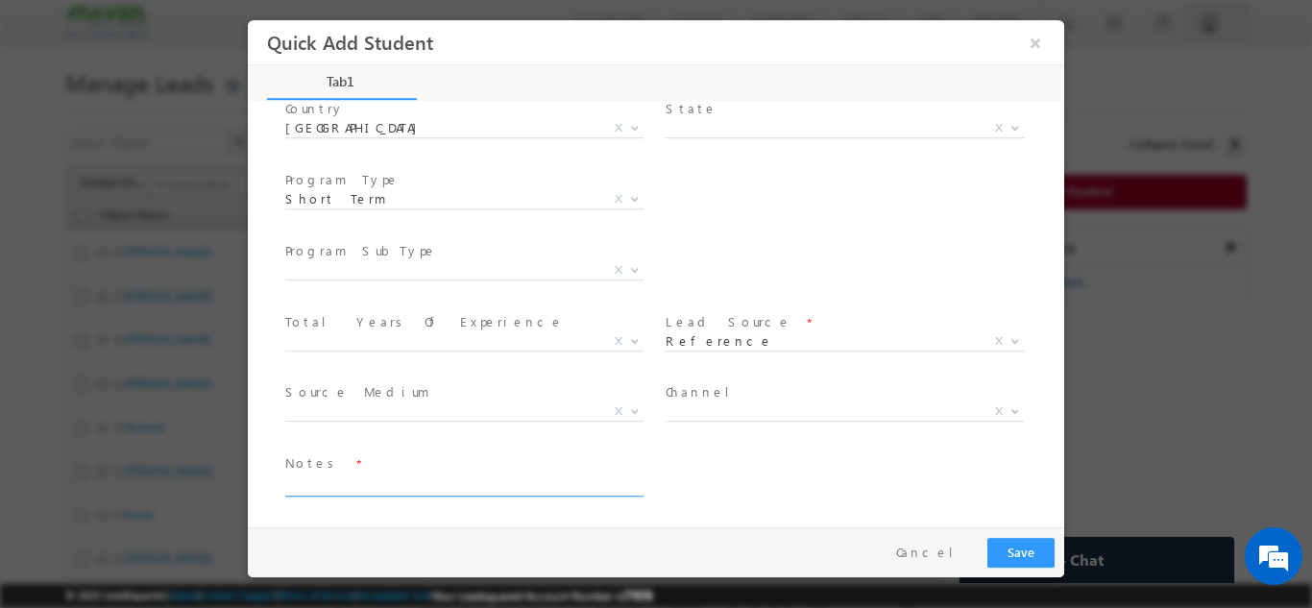
click at [332, 480] on textarea at bounding box center [462, 485] width 355 height 22
type textarea "B"
type textarea "Mtech 2023 /"
click at [1033, 556] on button "Save" at bounding box center [1020, 552] width 67 height 30
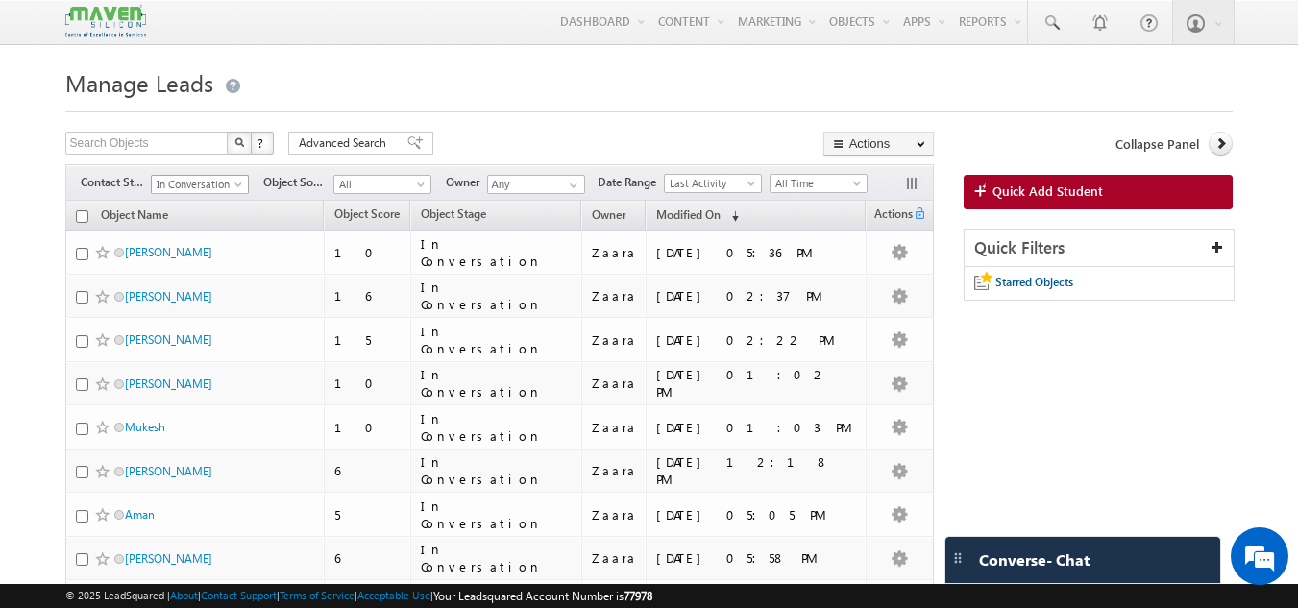
click at [165, 188] on span "In Conversation" at bounding box center [197, 184] width 91 height 17
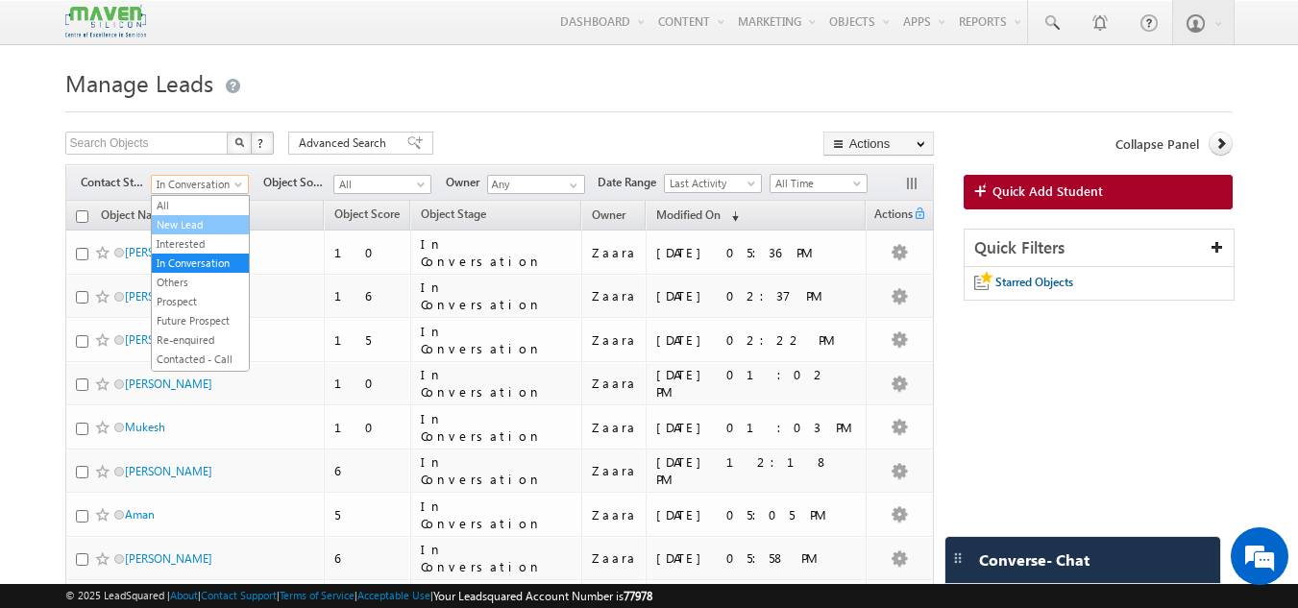
click at [187, 225] on link "New Lead" at bounding box center [200, 224] width 97 height 17
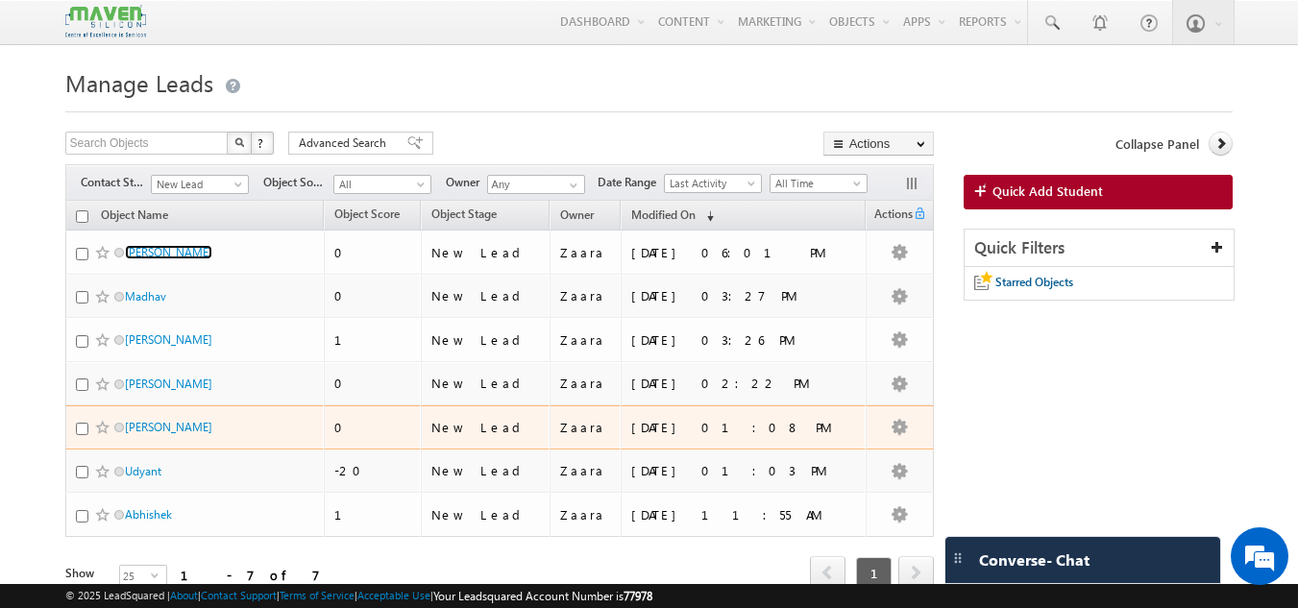
scroll to position [84, 0]
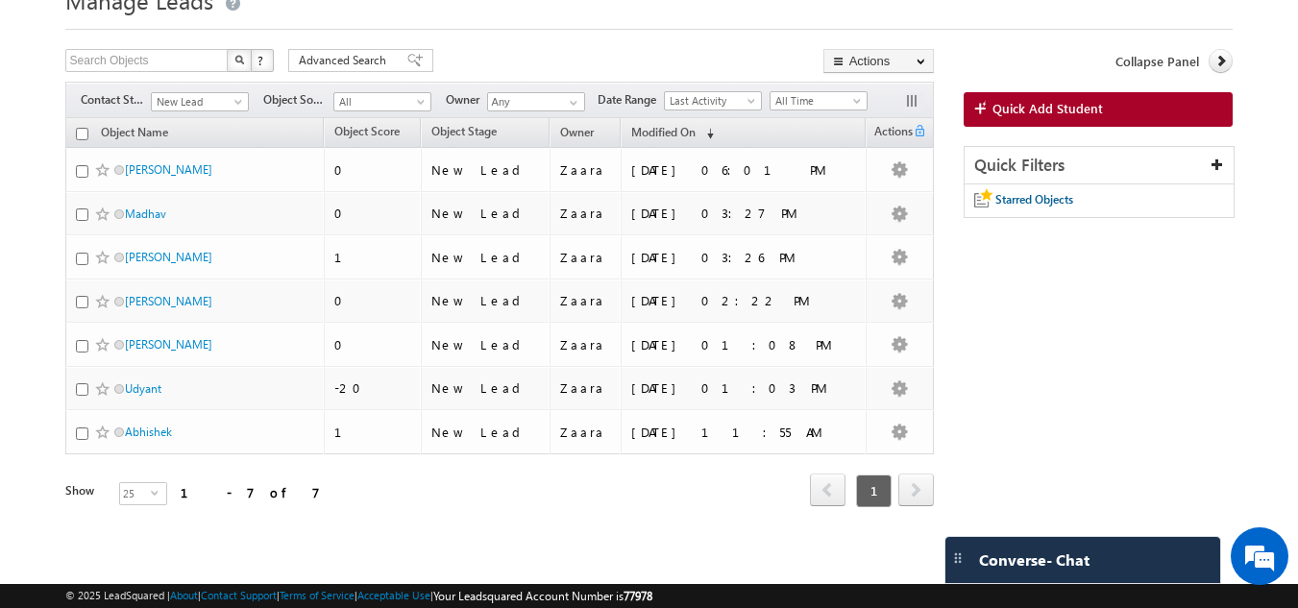
click at [1026, 316] on div "Search Objects X ? 7 results found Advanced Search Advanced Search Advanced sea…" at bounding box center [649, 304] width 1168 height 511
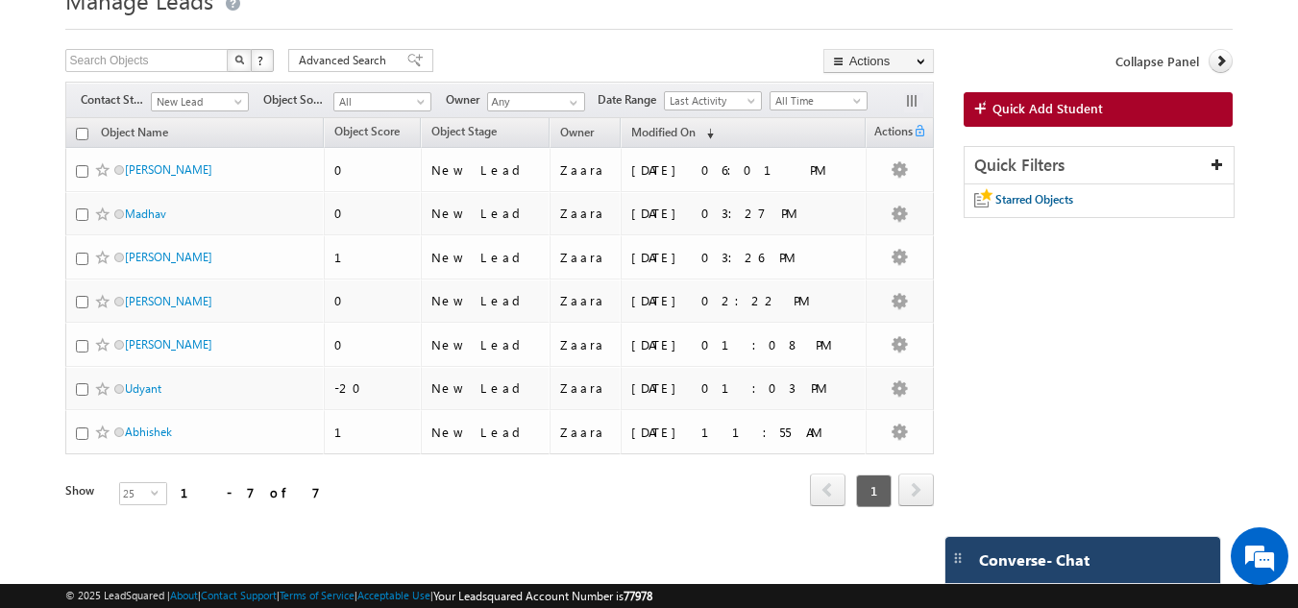
click at [1173, 564] on div "Converse - Chat" at bounding box center [1082, 560] width 275 height 46
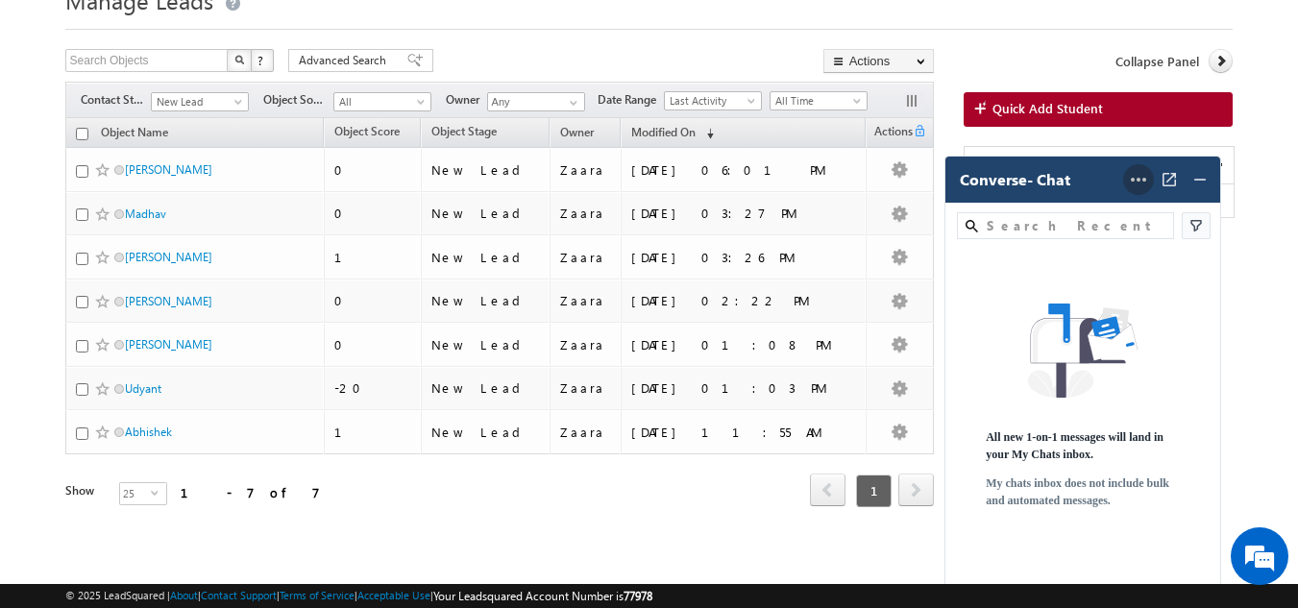
click at [1142, 175] on icon at bounding box center [1138, 179] width 23 height 23
click at [1198, 175] on img at bounding box center [1199, 179] width 19 height 19
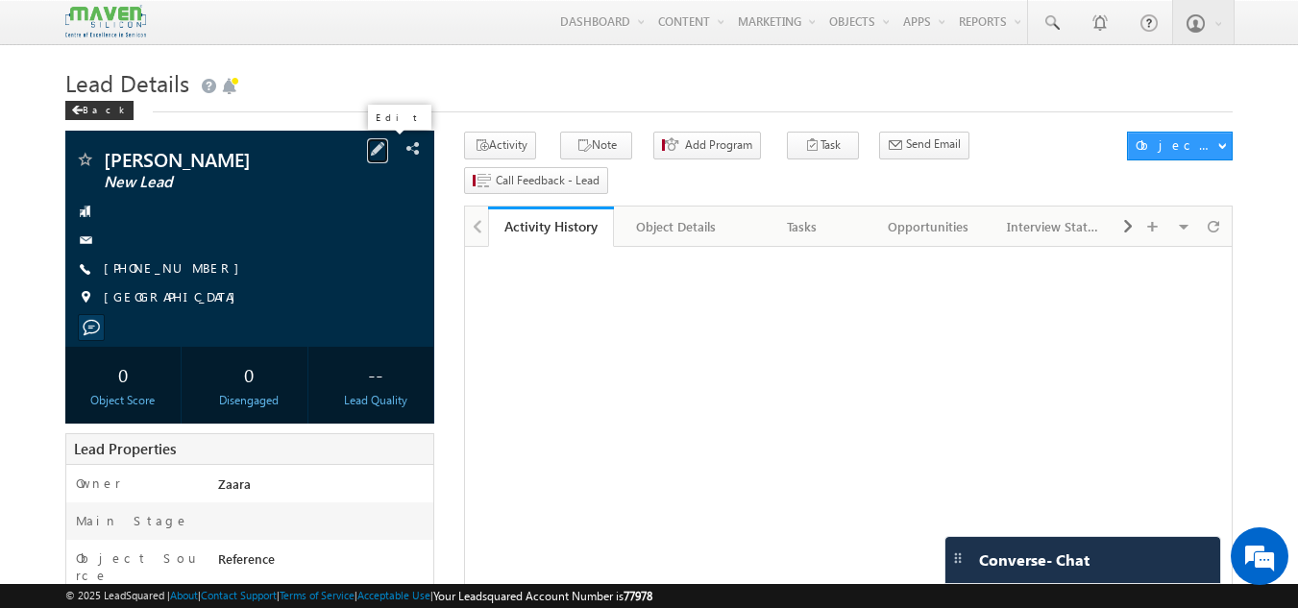
drag, startPoint x: 394, startPoint y: 151, endPoint x: 375, endPoint y: 155, distance: 19.6
click at [388, 151] on span at bounding box center [377, 148] width 21 height 21
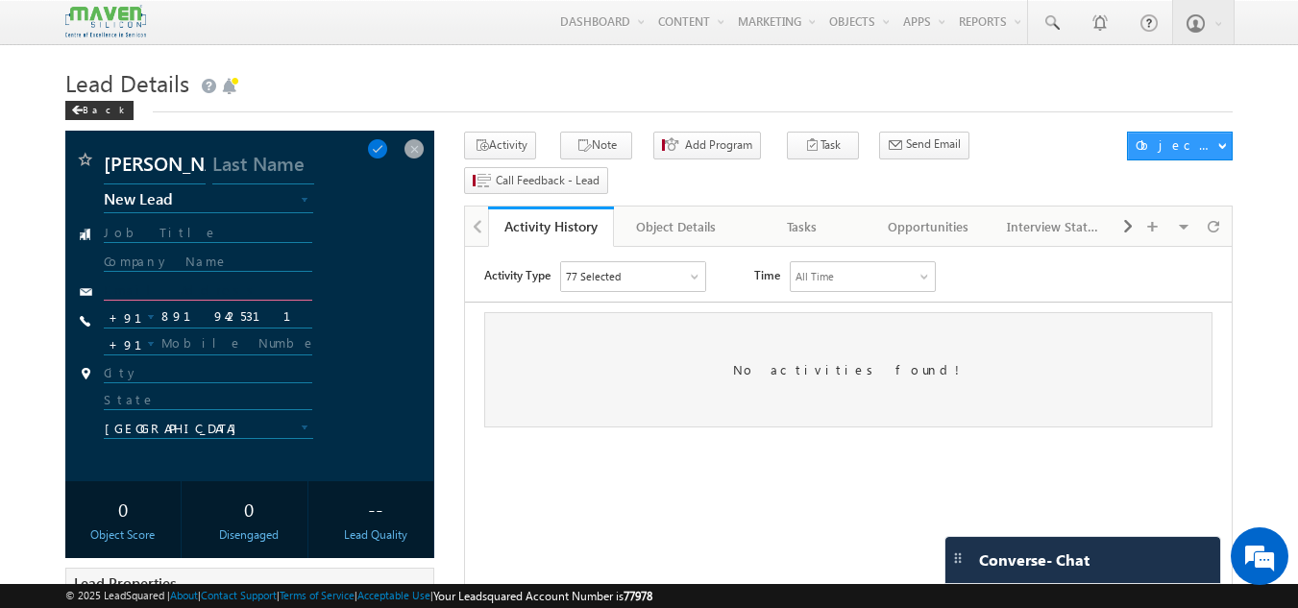
click at [158, 293] on input "text" at bounding box center [208, 291] width 209 height 18
type input "s"
click at [214, 287] on input "chinnacullaiahari" at bounding box center [208, 291] width 209 height 18
type input "c"
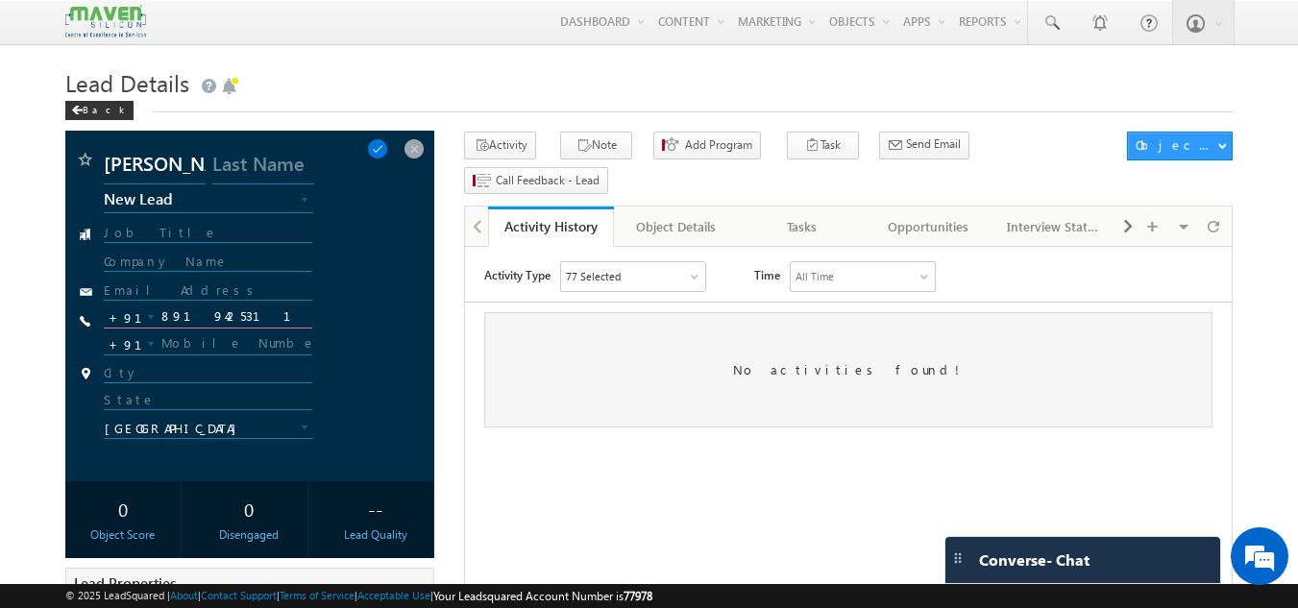
click at [196, 319] on input "8919425311" at bounding box center [208, 316] width 209 height 23
click at [481, 351] on div "No activities found!" at bounding box center [848, 369] width 767 height 115
click at [134, 286] on input "text" at bounding box center [208, 291] width 209 height 18
type input "s"
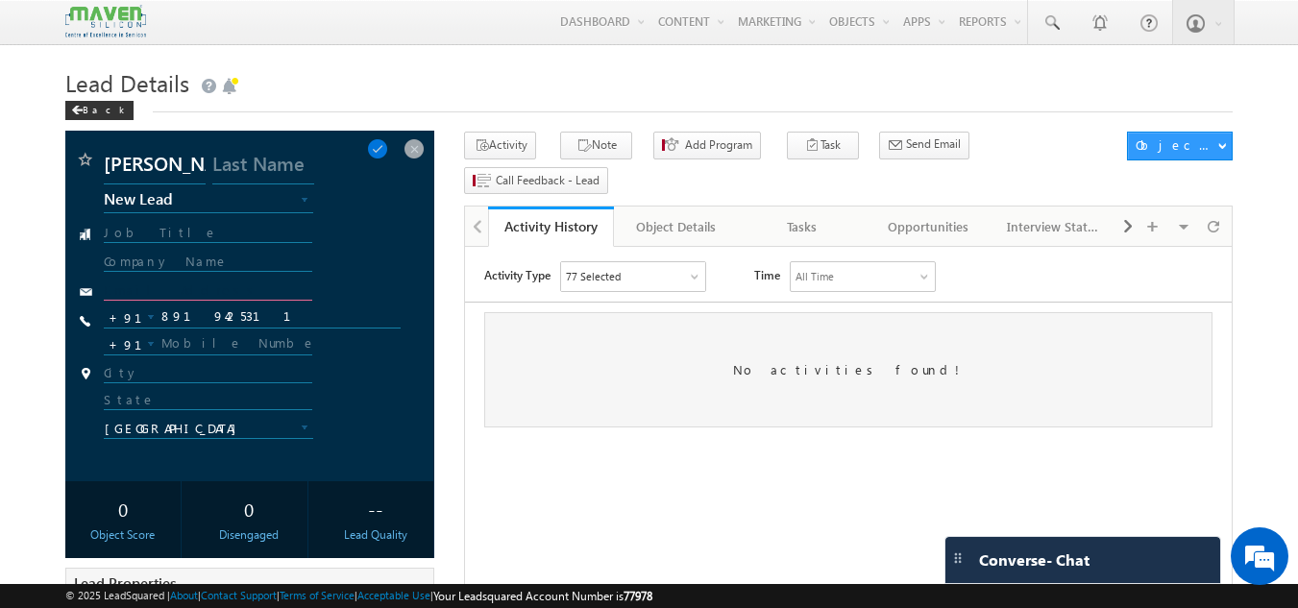
paste input "[EMAIL_ADDRESS][DOMAIN_NAME]"
type input "[EMAIL_ADDRESS][DOMAIN_NAME]"
click at [382, 274] on div at bounding box center [253, 267] width 298 height 27
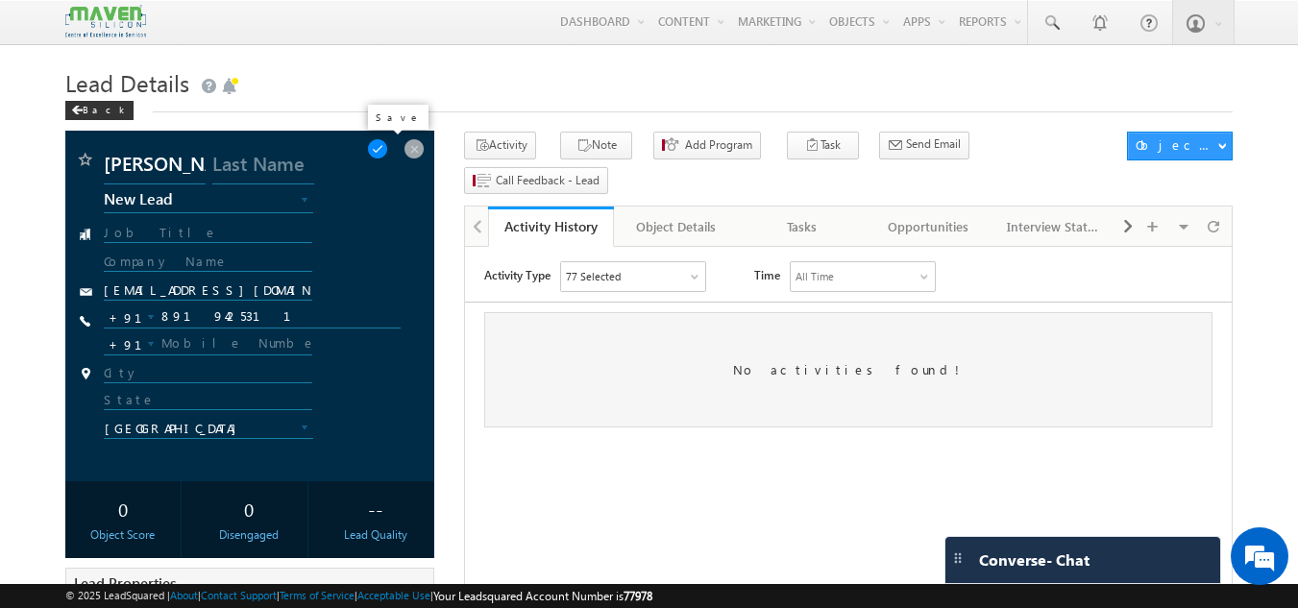
click at [383, 151] on span at bounding box center [377, 148] width 21 height 21
click at [383, 147] on span at bounding box center [377, 148] width 21 height 21
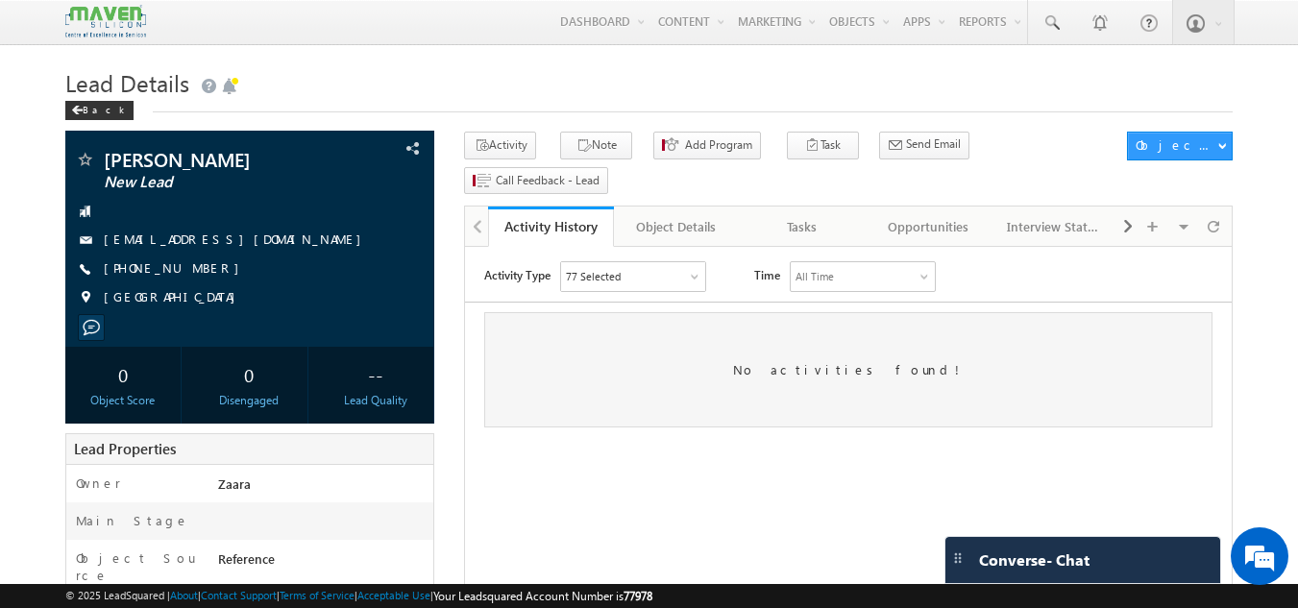
click at [481, 83] on h1 "Lead Details" at bounding box center [649, 80] width 1168 height 37
